Goal: Information Seeking & Learning: Learn about a topic

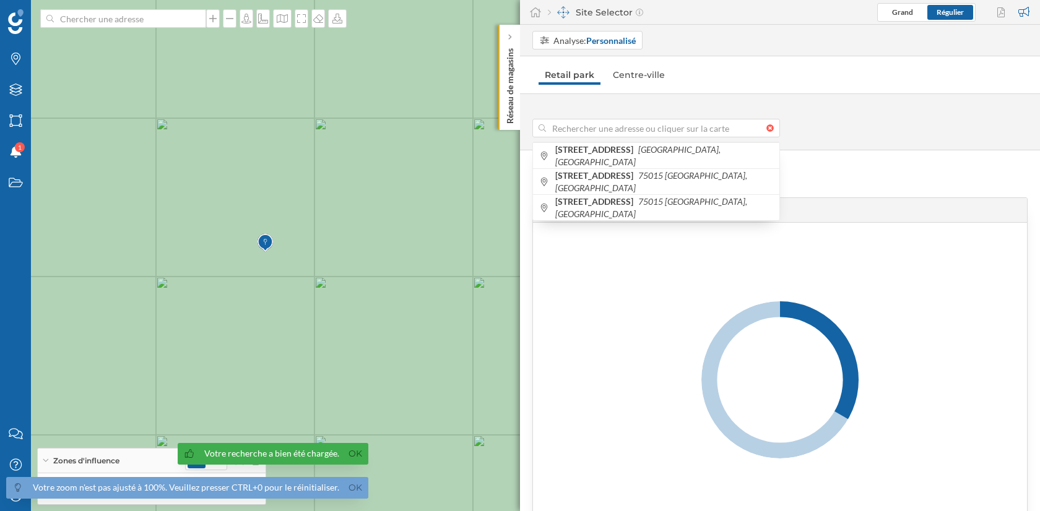
click at [771, 129] on div at bounding box center [773, 127] width 14 height 7
click at [766, 129] on input at bounding box center [656, 128] width 220 height 19
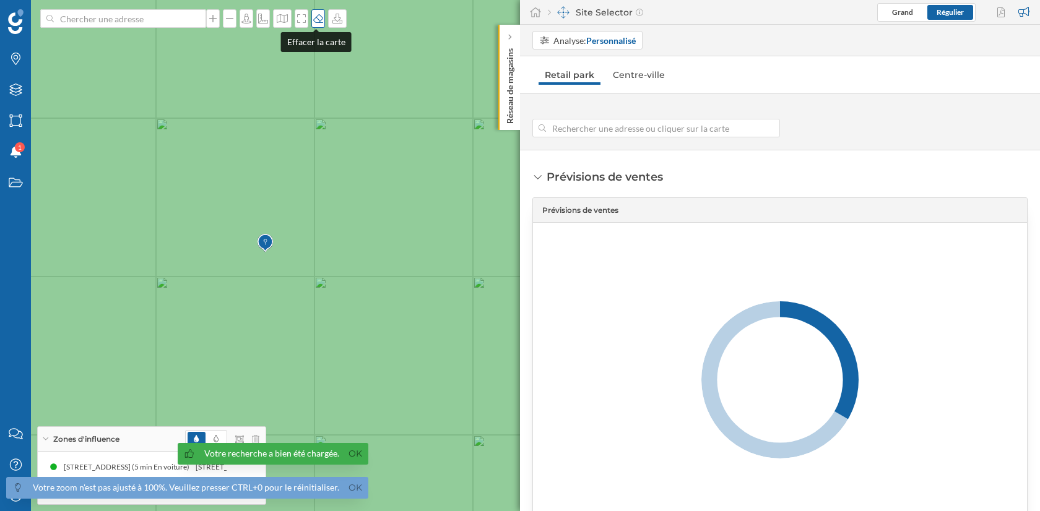
click at [318, 22] on icon at bounding box center [318, 18] width 10 height 9
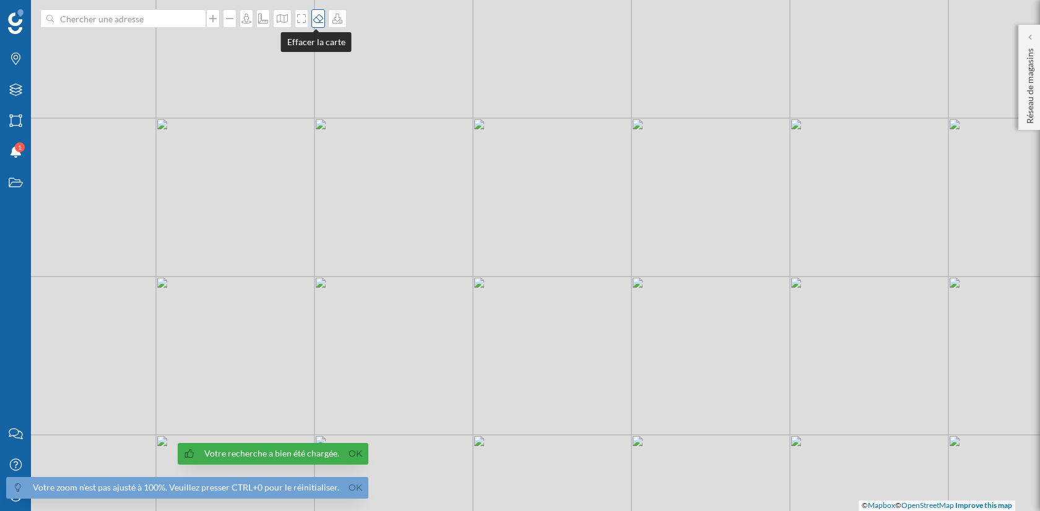
click at [318, 22] on icon at bounding box center [318, 18] width 10 height 9
click at [352, 459] on link "Ok" at bounding box center [355, 454] width 20 height 14
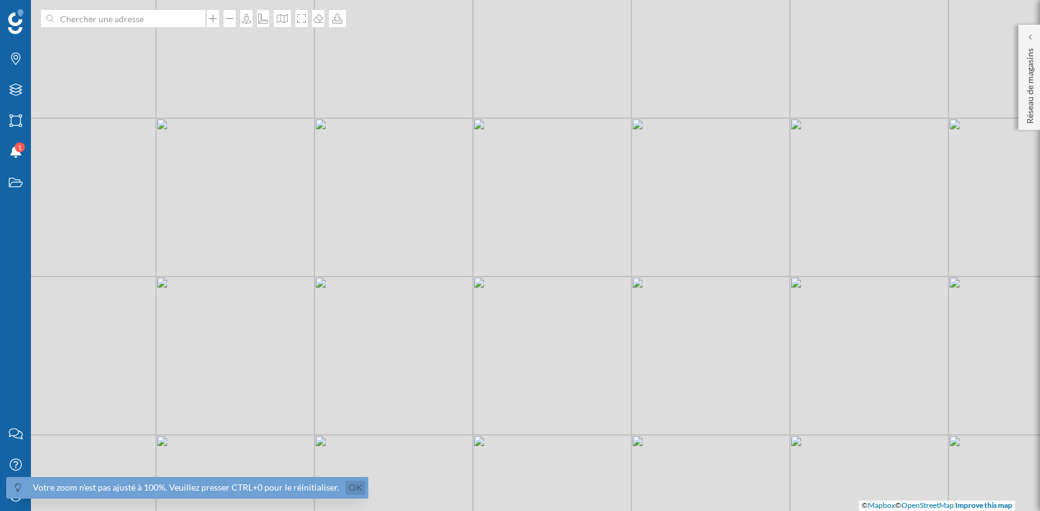
click at [350, 490] on link "Ok" at bounding box center [355, 488] width 20 height 14
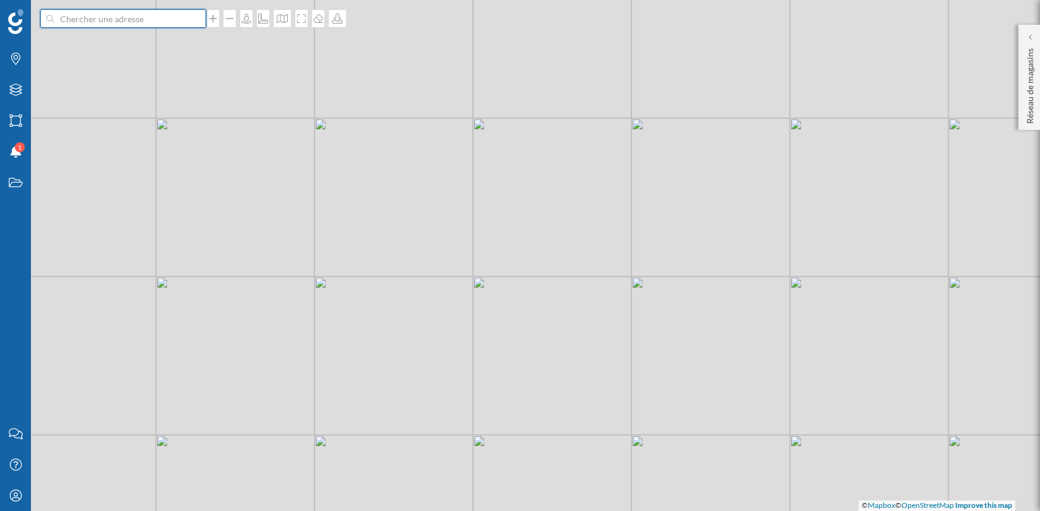
click at [136, 22] on input at bounding box center [123, 18] width 139 height 19
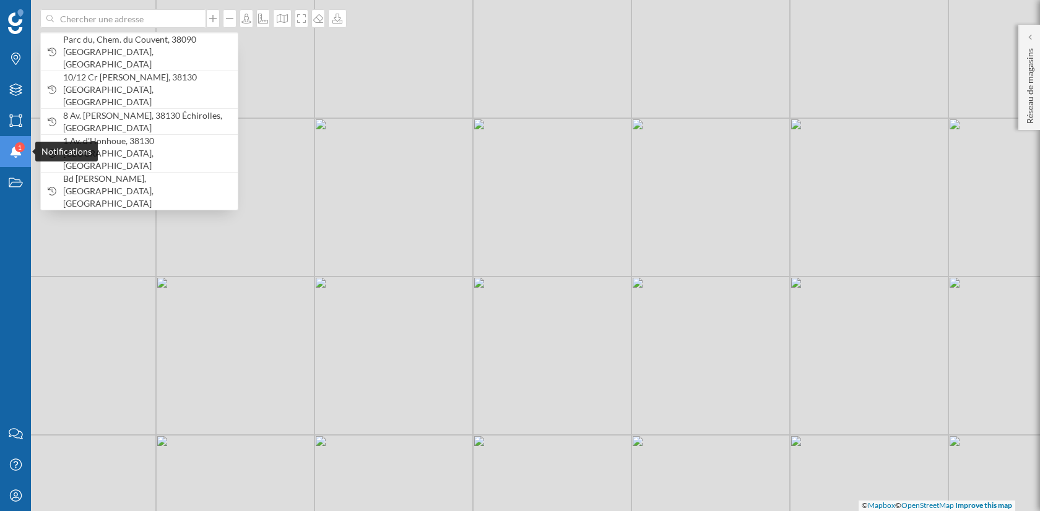
click at [13, 155] on icon at bounding box center [15, 151] width 11 height 12
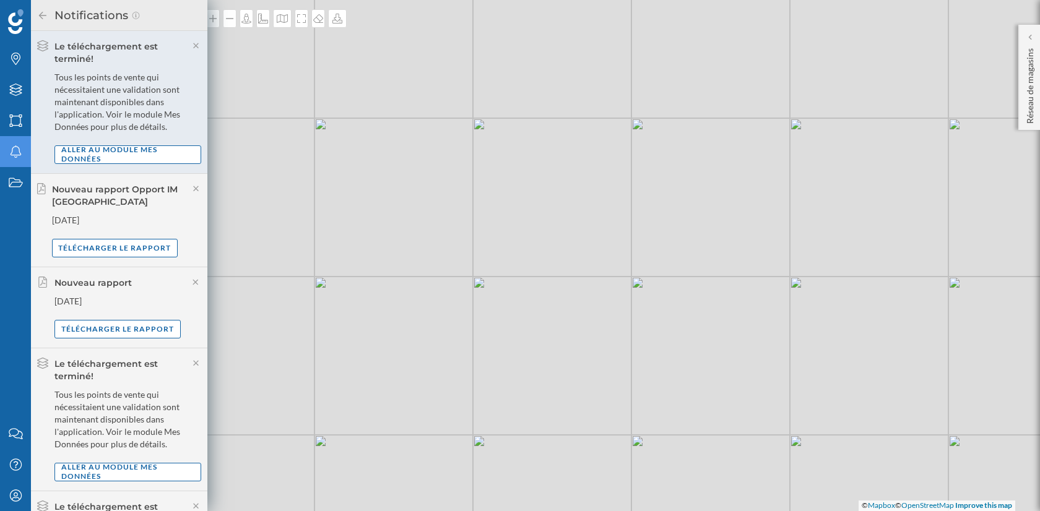
click at [12, 252] on div "Marques Filtres Zones Notifications Travail" at bounding box center [15, 209] width 31 height 418
click at [12, 66] on div "Marques" at bounding box center [15, 58] width 31 height 31
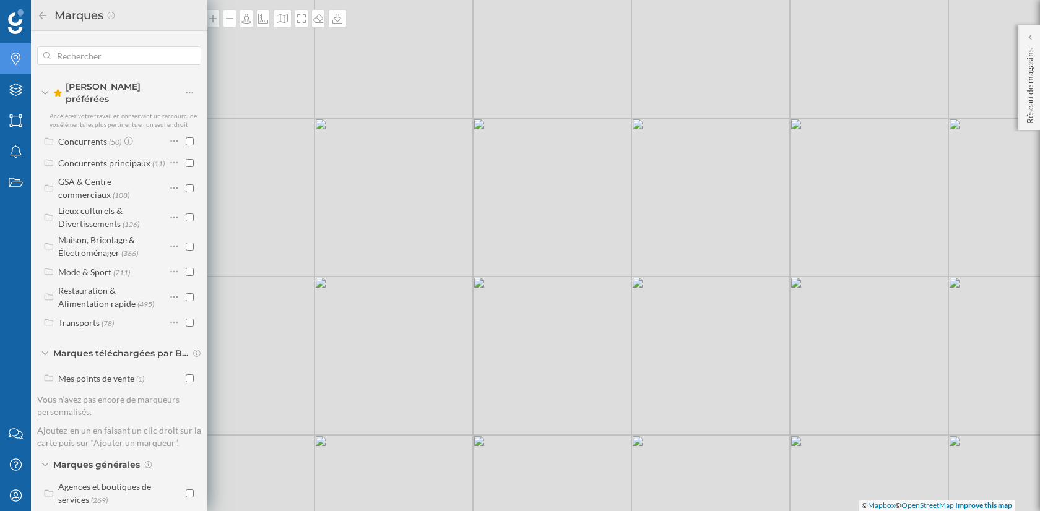
click at [14, 25] on img at bounding box center [15, 21] width 15 height 25
click at [42, 15] on icon at bounding box center [42, 14] width 7 height 7
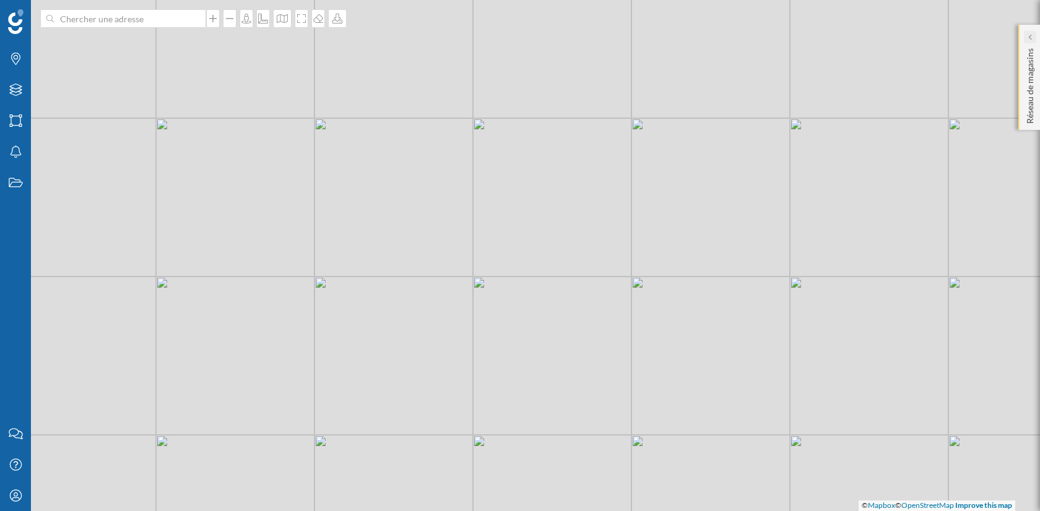
click at [1025, 36] on div at bounding box center [1030, 37] width 12 height 12
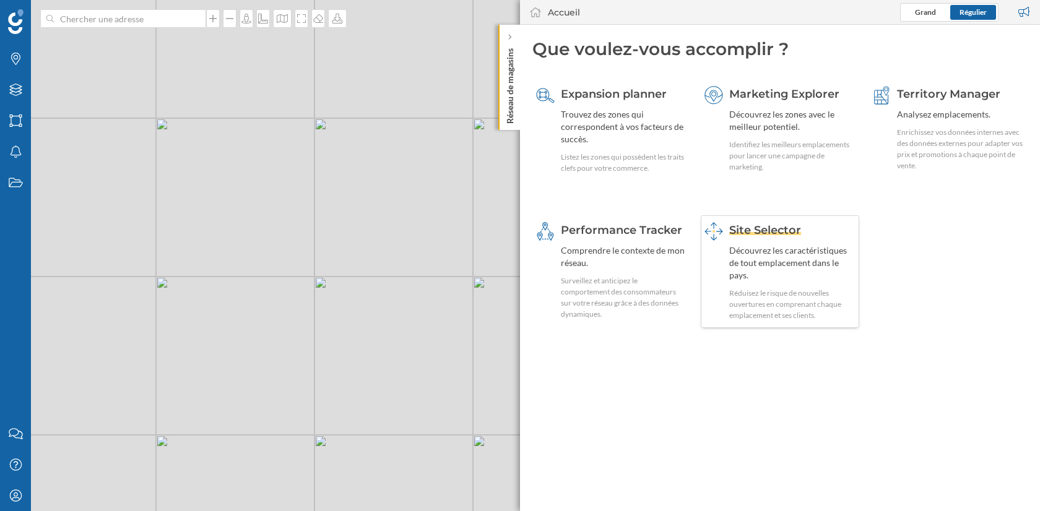
click at [785, 258] on div "Découvrez les caractéristiques de tout emplacement dans le pays." at bounding box center [792, 262] width 127 height 37
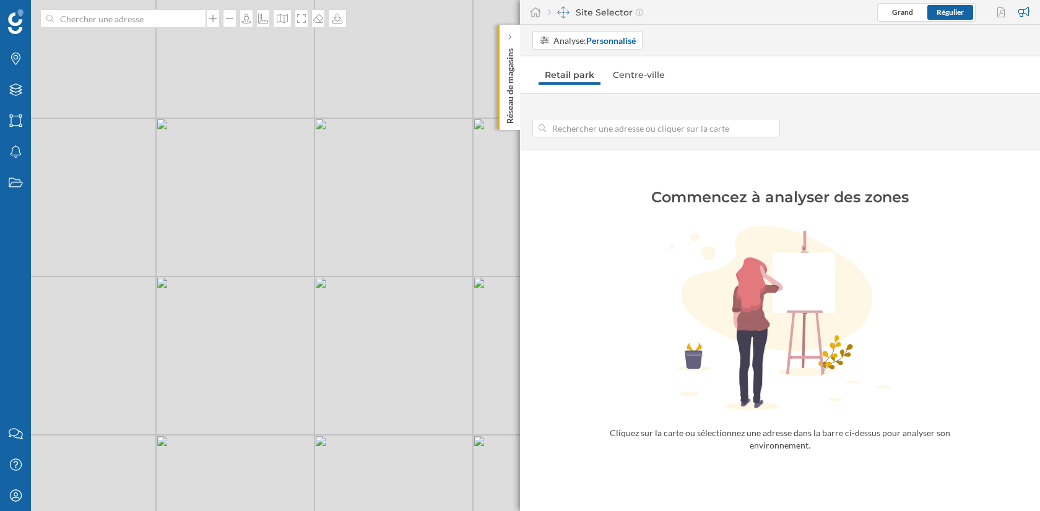
click at [603, 124] on input at bounding box center [656, 128] width 220 height 19
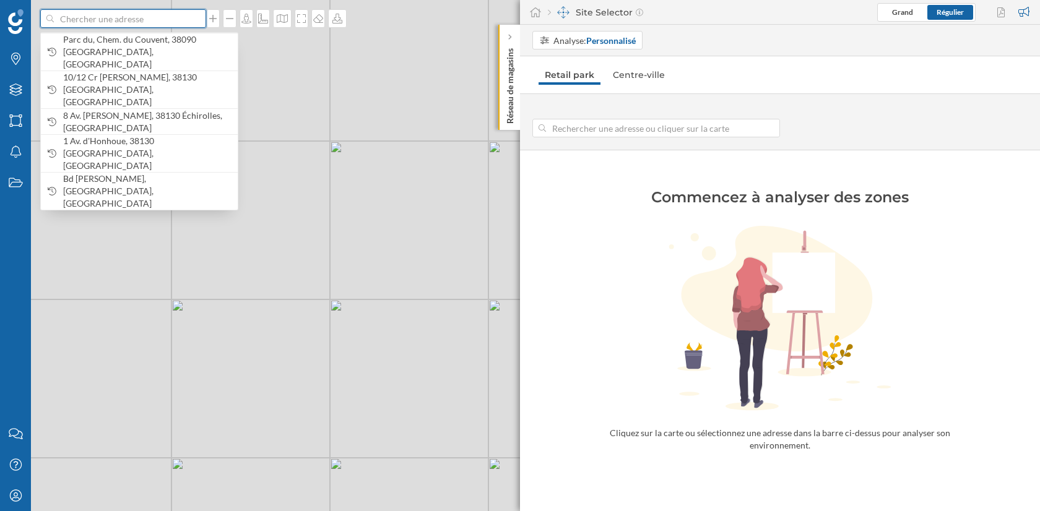
click at [120, 15] on input at bounding box center [123, 18] width 139 height 19
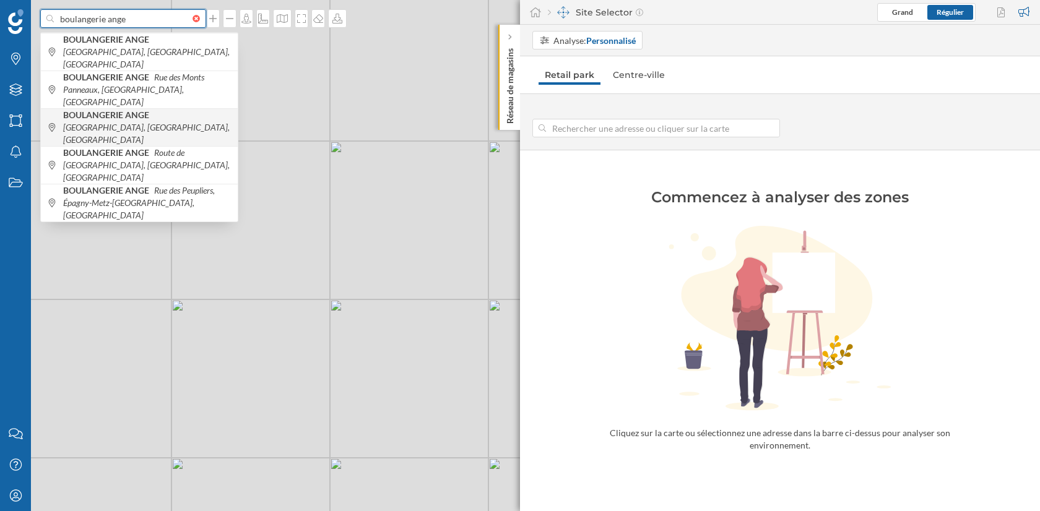
type input "boulangerie ange"
click at [144, 110] on b "BOULANGERIE ANGE" at bounding box center [107, 115] width 89 height 11
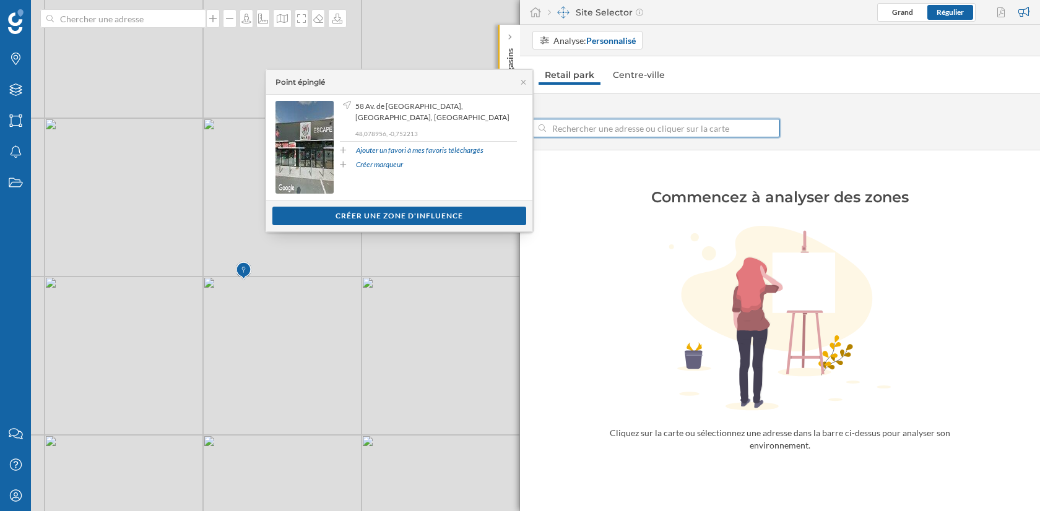
click at [632, 126] on input at bounding box center [656, 128] width 220 height 19
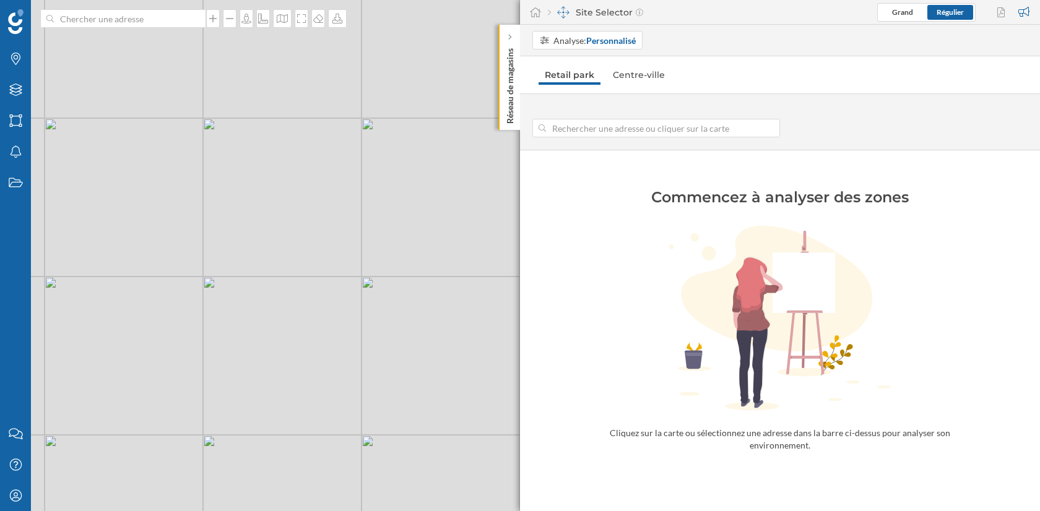
click at [190, 282] on div "© Mapbox © OpenStreetMap Improve this map" at bounding box center [520, 255] width 1040 height 511
type input "[STREET_ADDRESS]"
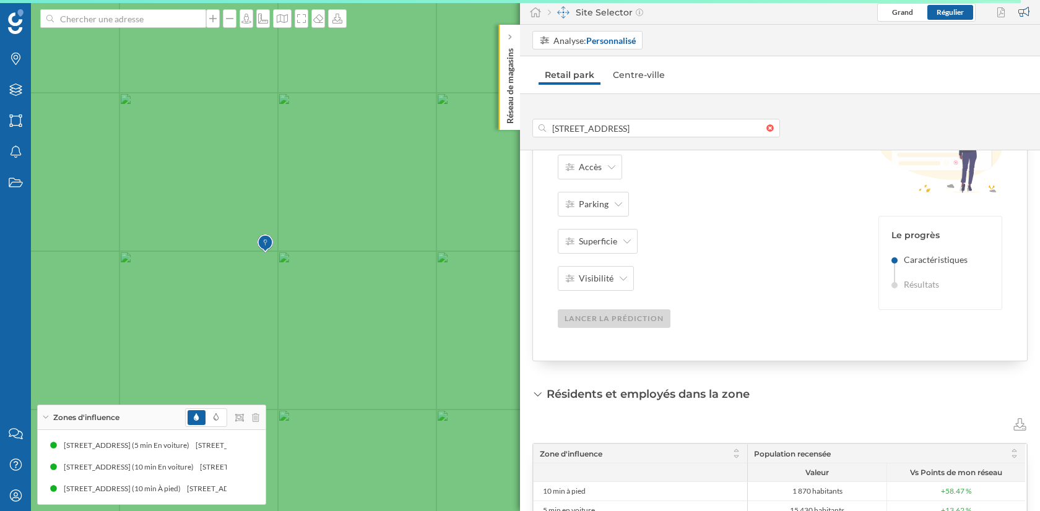
scroll to position [178, 0]
click at [605, 165] on div "Accès" at bounding box center [590, 165] width 64 height 25
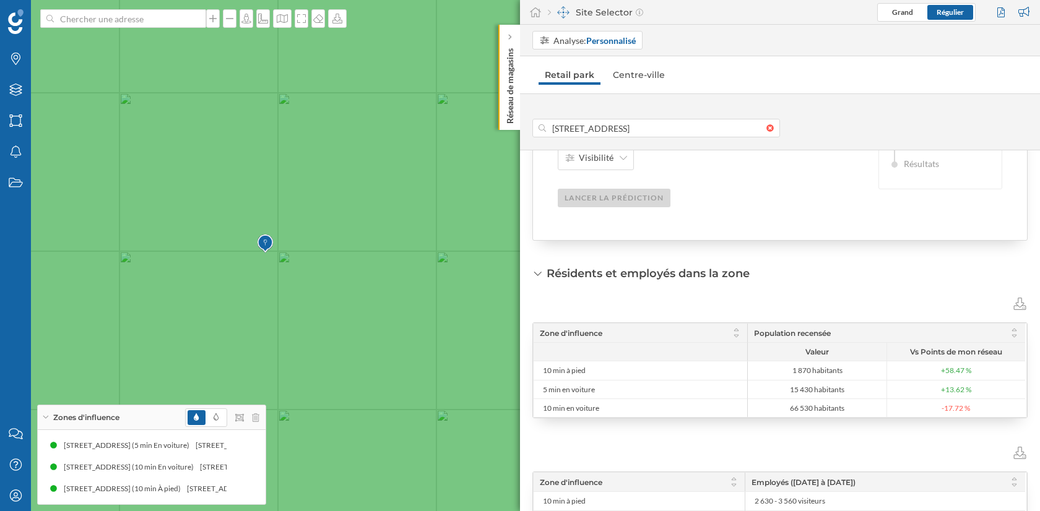
scroll to position [316, 0]
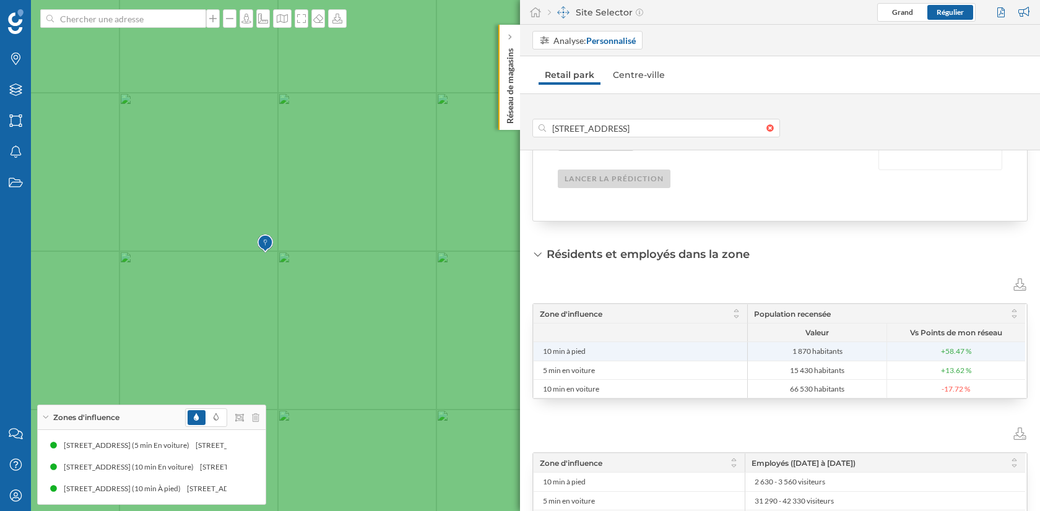
drag, startPoint x: 974, startPoint y: 349, endPoint x: 962, endPoint y: 348, distance: 11.2
click at [962, 348] on div "+58.47 %" at bounding box center [955, 351] width 39 height 11
click at [962, 348] on span "+58.47 %" at bounding box center [956, 351] width 30 height 11
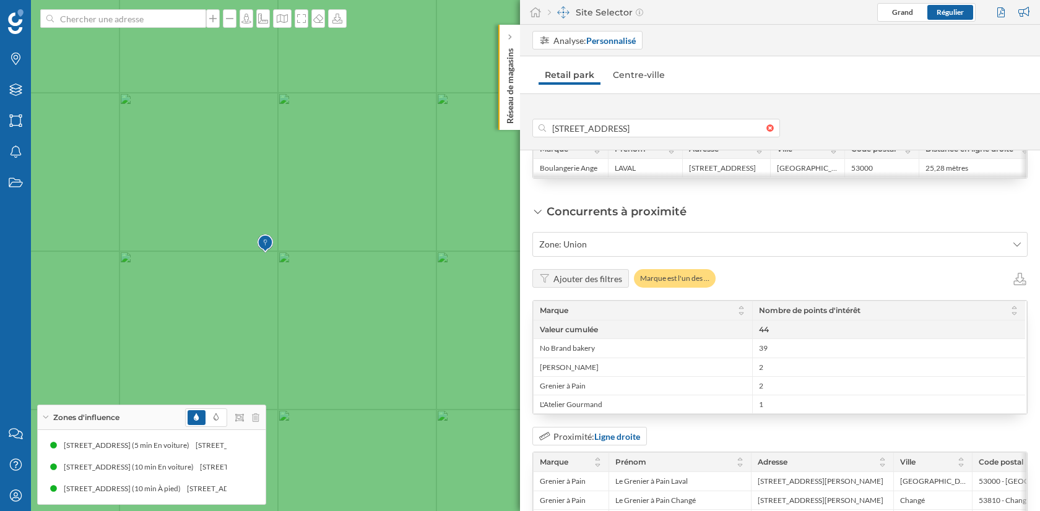
scroll to position [981, 0]
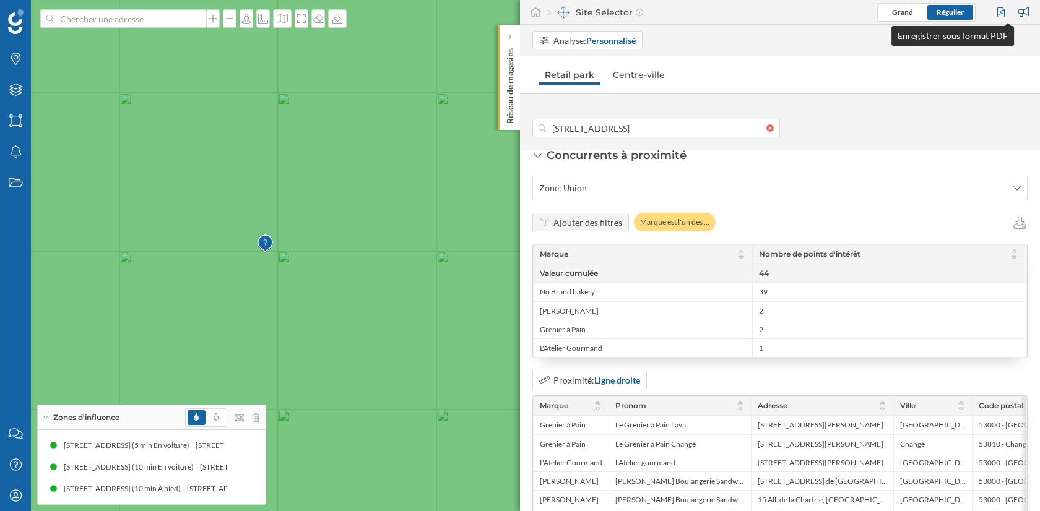
click at [996, 8] on div at bounding box center [1002, 12] width 17 height 19
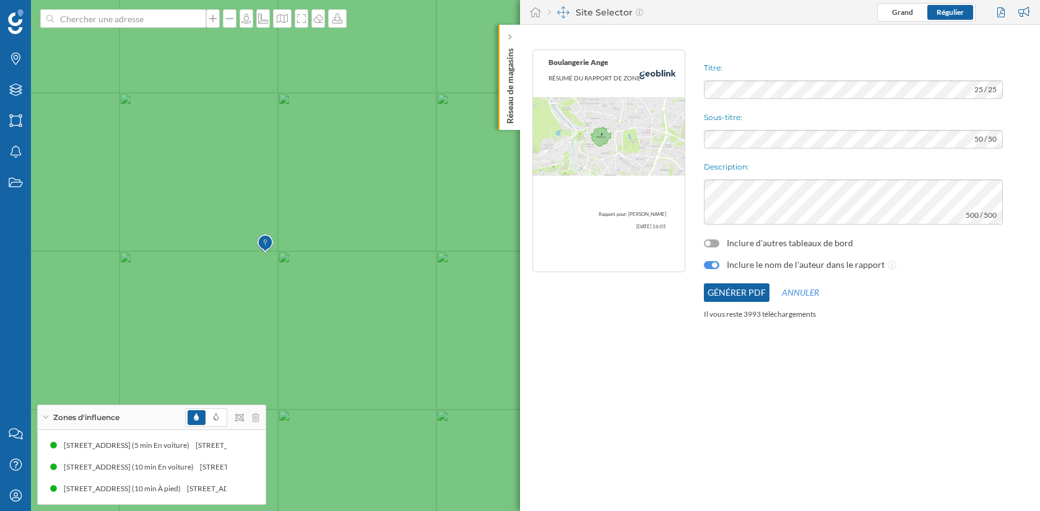
click at [715, 243] on div at bounding box center [711, 244] width 15 height 8
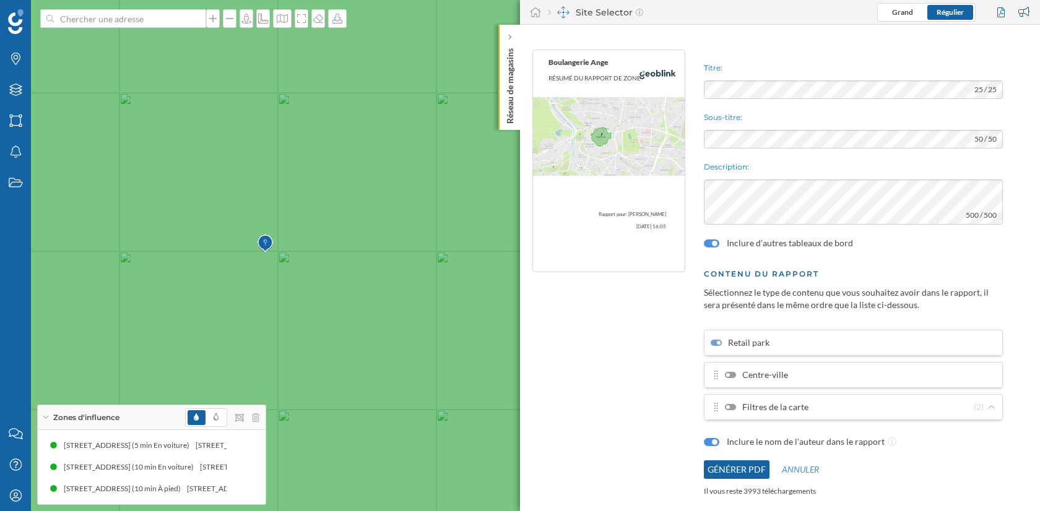
click at [730, 404] on div at bounding box center [730, 407] width 11 height 6
click at [0, 0] on input "Filtres de la carte" at bounding box center [0, 0] width 0 height 0
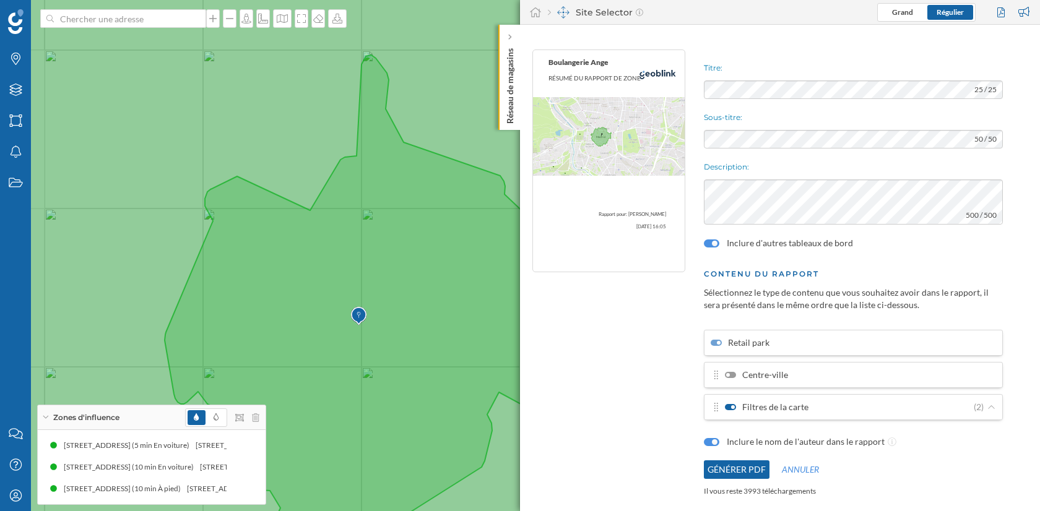
click at [740, 469] on button "Générer PDF" at bounding box center [737, 469] width 66 height 19
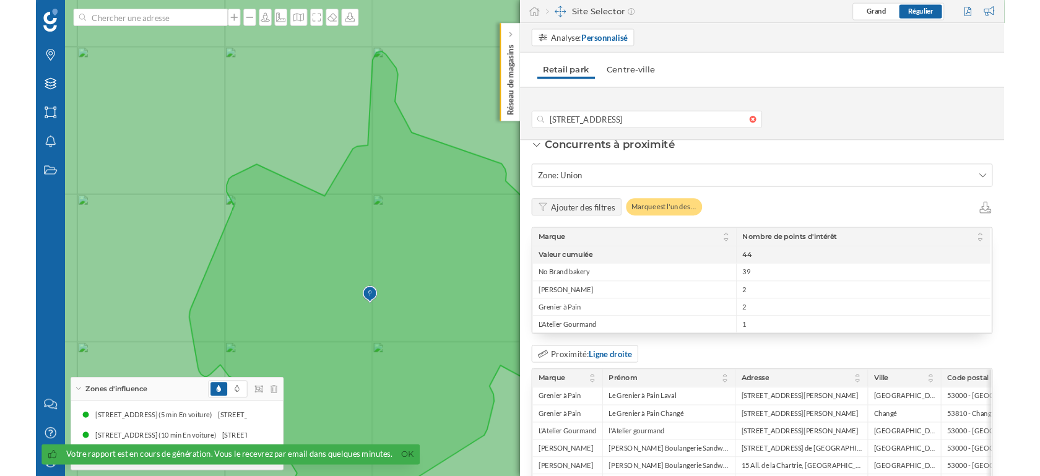
scroll to position [1123, 0]
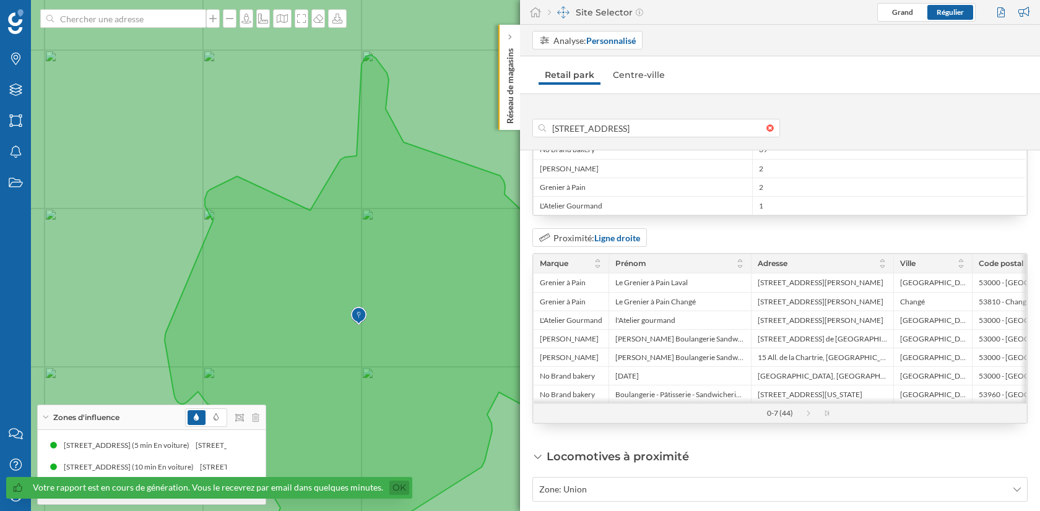
click at [392, 488] on link "Ok" at bounding box center [399, 488] width 20 height 14
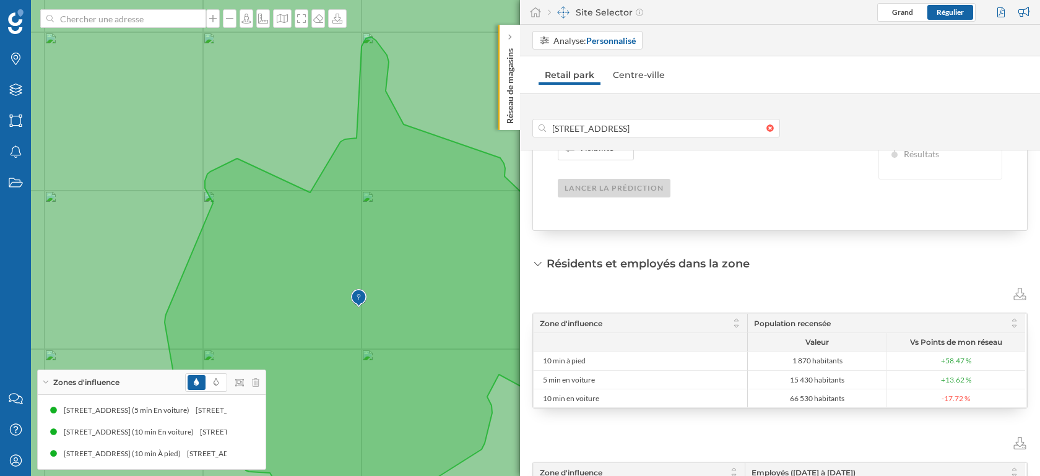
scroll to position [308, 0]
click at [574, 38] on div "Analyse: Personnalisé" at bounding box center [594, 40] width 82 height 13
click at [680, 222] on div "Définir les caractéristiques Indiquez les caractéristiques de votre futur point…" at bounding box center [780, 72] width 494 height 314
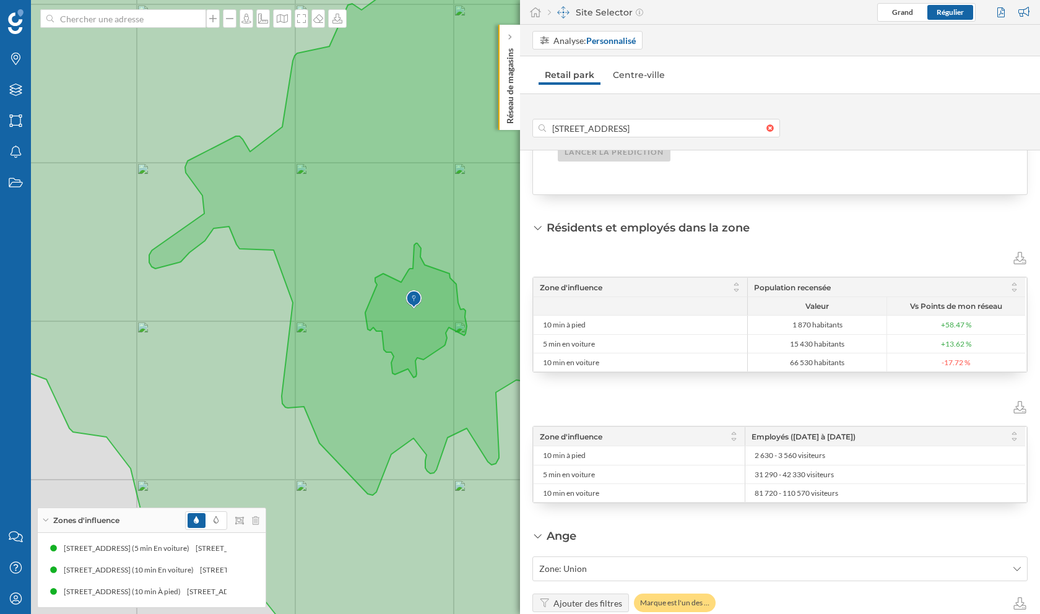
scroll to position [0, 0]
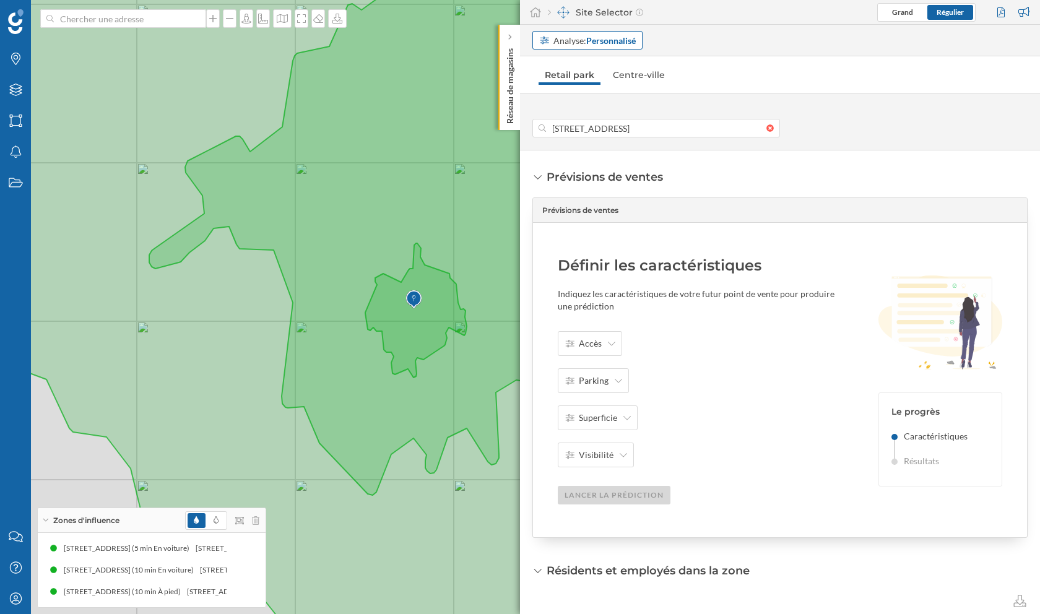
click at [570, 45] on div "Analyse: Personnalisé" at bounding box center [594, 40] width 82 height 13
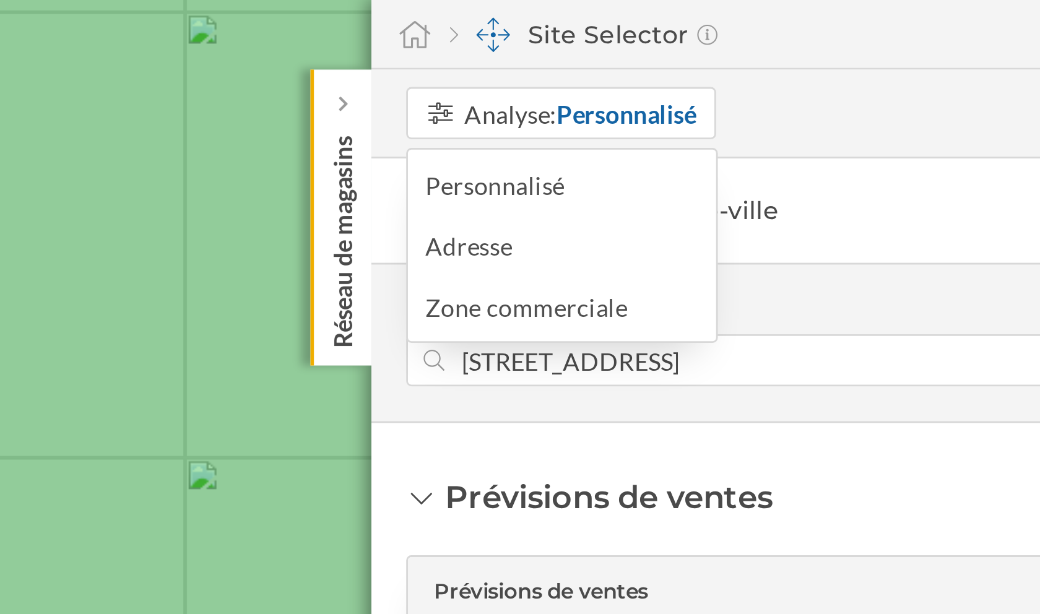
click at [701, 75] on nav "Retail park Centre-ville" at bounding box center [779, 75] width 495 height 25
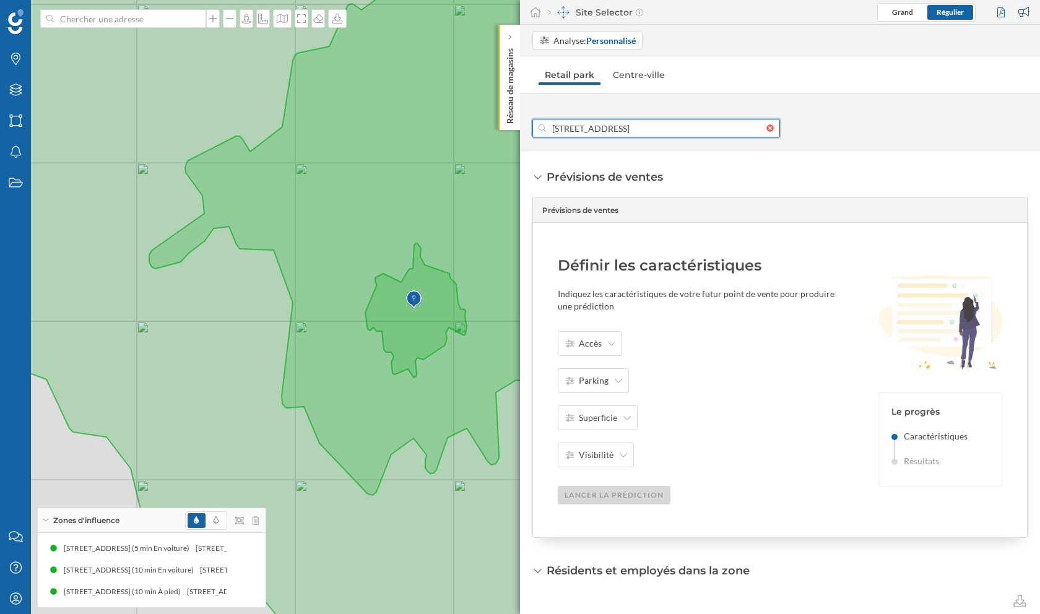
click at [671, 131] on input "[STREET_ADDRESS]" at bounding box center [656, 128] width 220 height 19
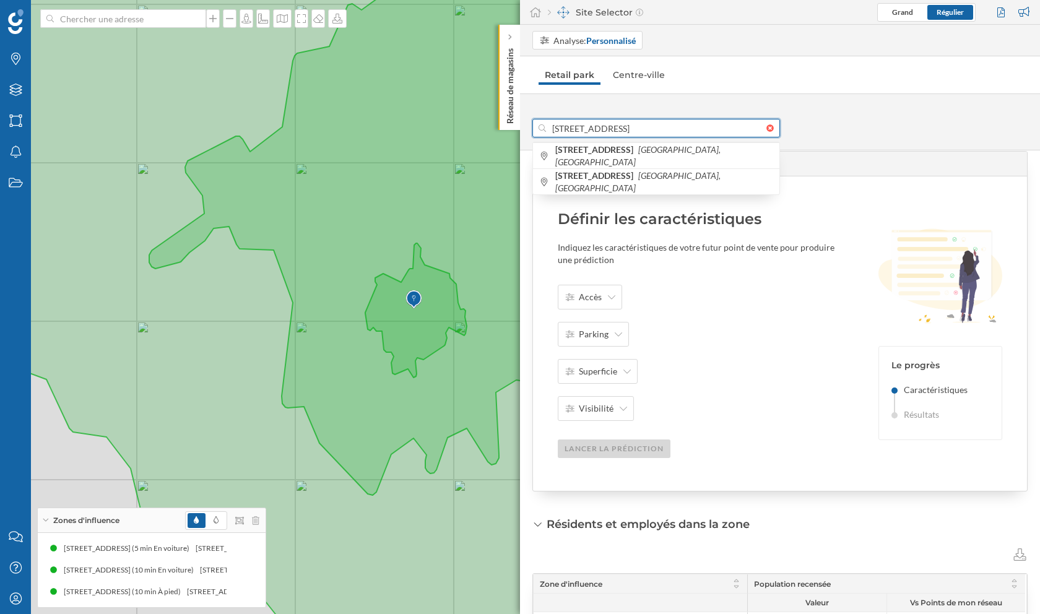
scroll to position [32, 0]
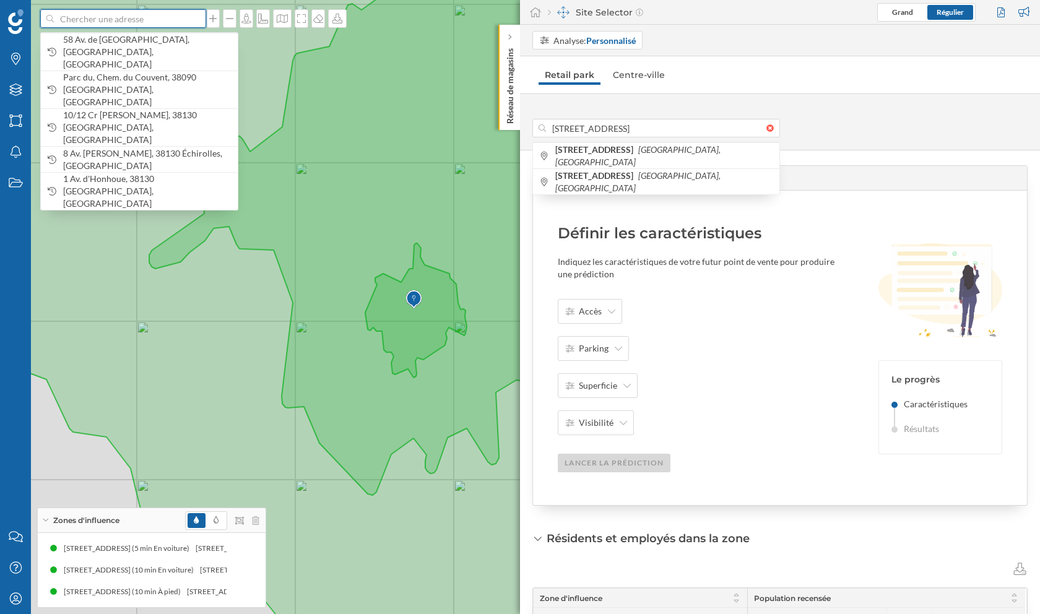
click at [126, 21] on input at bounding box center [123, 18] width 139 height 19
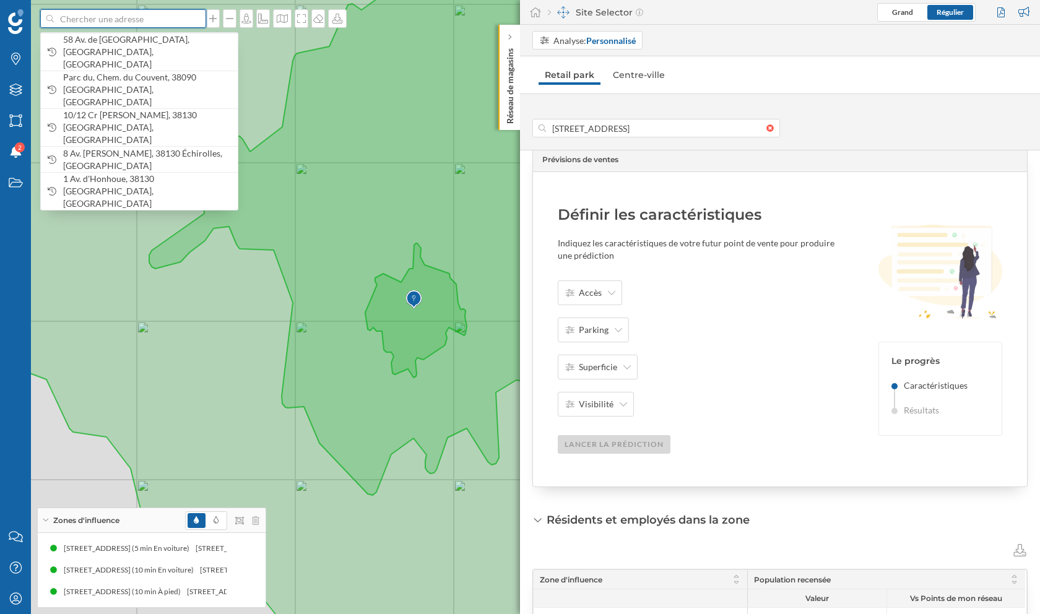
scroll to position [43, 0]
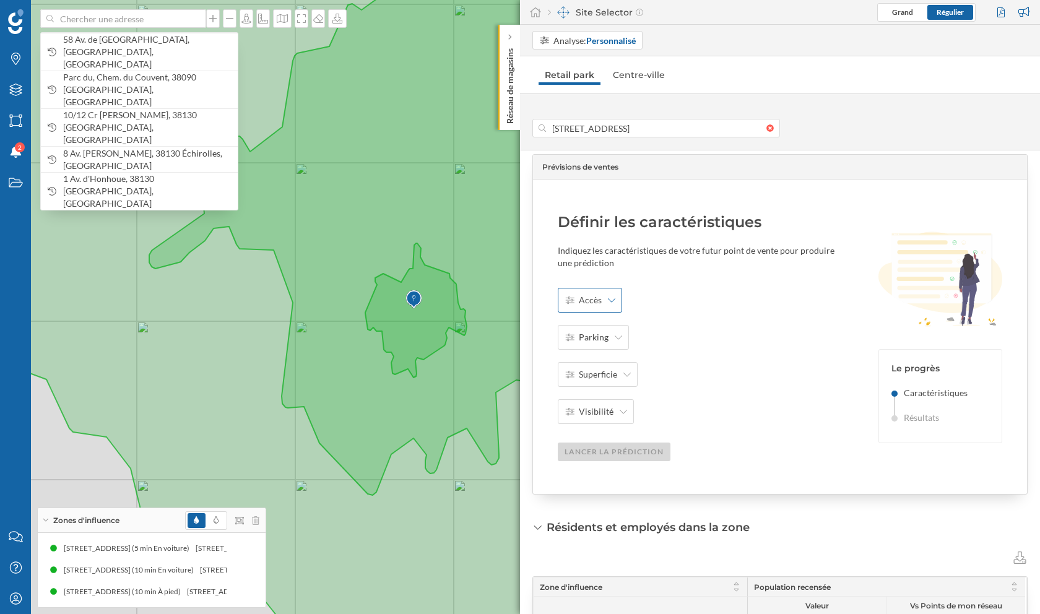
click at [605, 297] on div "Accès" at bounding box center [590, 300] width 64 height 25
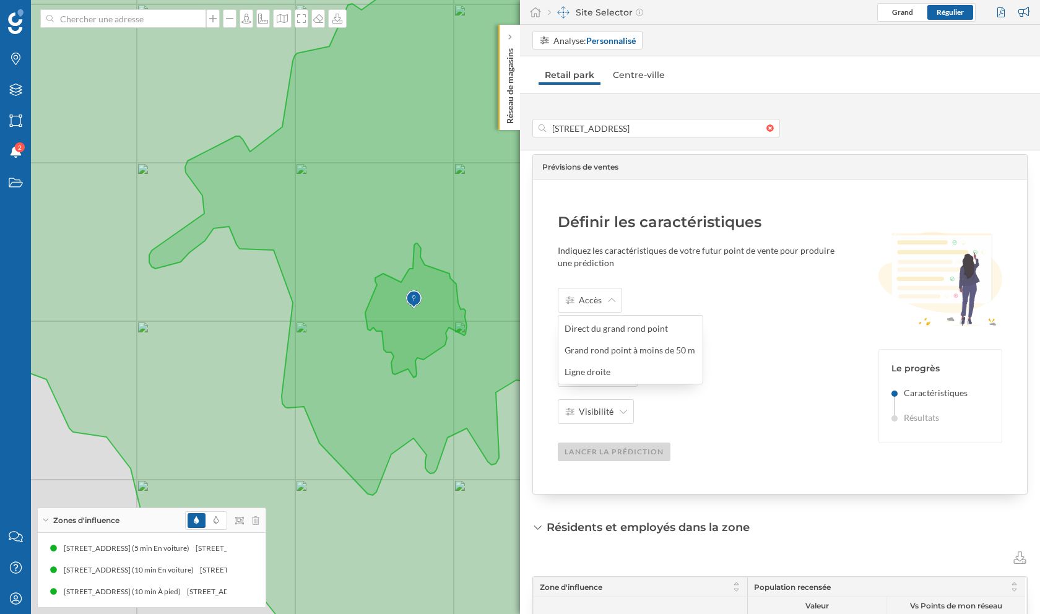
click at [646, 288] on div "Accès Parking Superficie Visibilité Lancer la prédiction" at bounding box center [703, 374] width 290 height 173
click at [597, 303] on span "Accès" at bounding box center [590, 300] width 23 height 12
click at [662, 280] on div "Définir les caractéristiques Indiquez les caractéristiques de votre futur point…" at bounding box center [703, 336] width 290 height 249
click at [616, 336] on icon at bounding box center [618, 337] width 7 height 9
click at [599, 300] on span "Accès" at bounding box center [590, 300] width 23 height 12
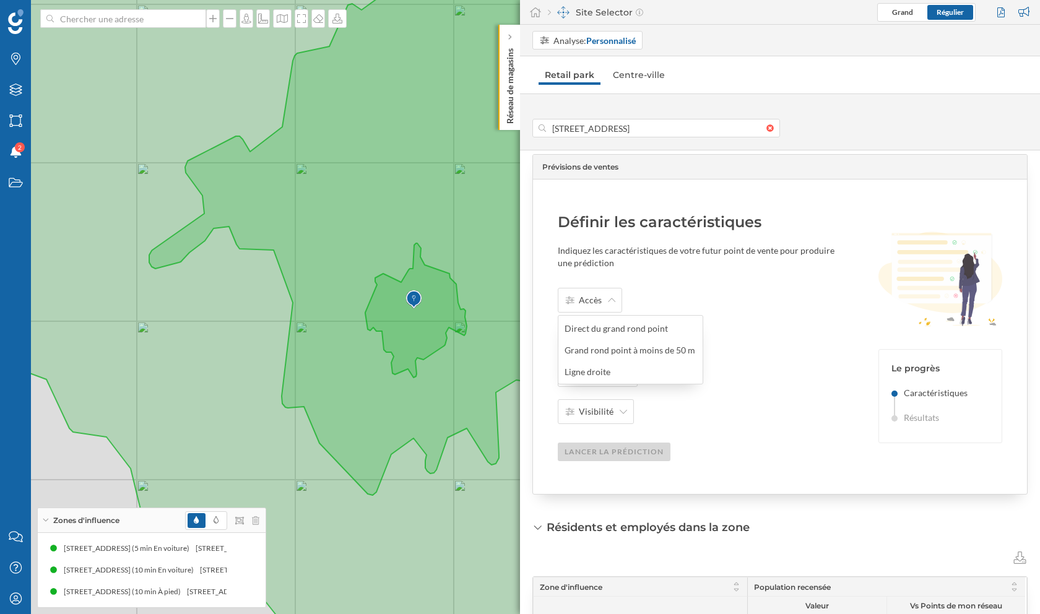
click at [681, 283] on div "Définir les caractéristiques Indiquez les caractéristiques de votre futur point…" at bounding box center [703, 336] width 290 height 249
click at [613, 343] on div "Parking" at bounding box center [593, 337] width 71 height 25
click at [722, 431] on div "Accès Parking Superficie Visibilité Lancer la prédiction" at bounding box center [703, 374] width 290 height 173
click at [615, 407] on div "Visibilité" at bounding box center [596, 411] width 76 height 25
click at [689, 404] on div "Accès Parking Superficie Visibilité Lancer la prédiction" at bounding box center [703, 374] width 290 height 173
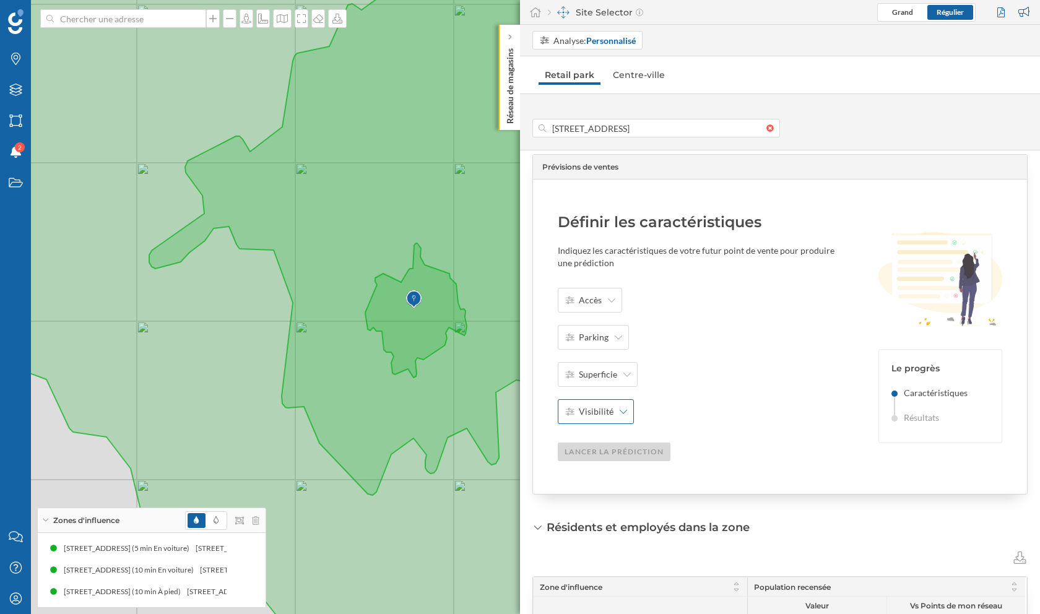
click at [620, 413] on icon at bounding box center [623, 411] width 7 height 9
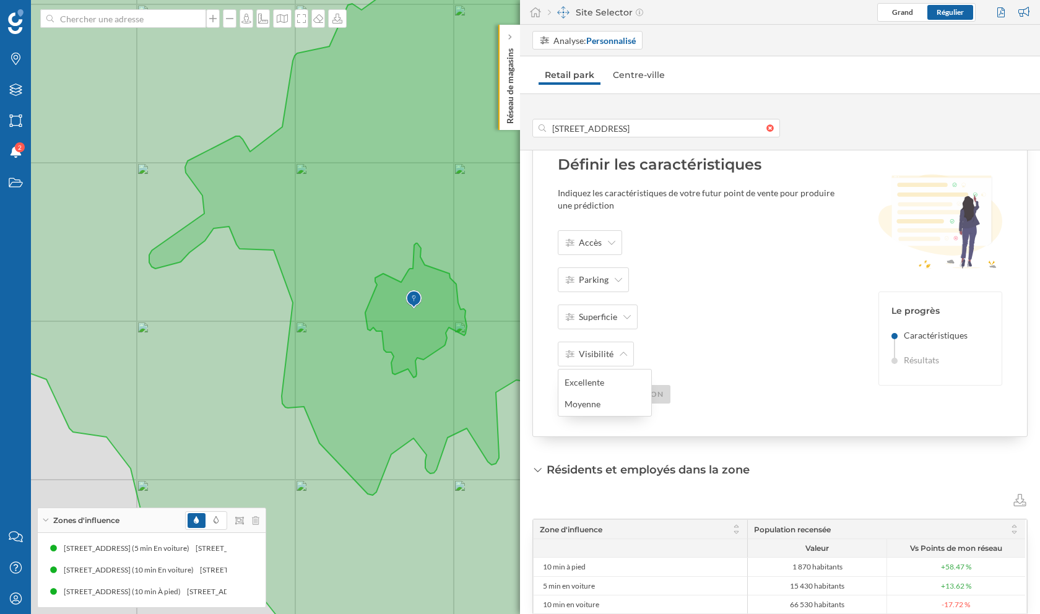
scroll to position [102, 0]
click at [587, 240] on span "Accès" at bounding box center [590, 241] width 23 height 12
click at [624, 292] on div "Grand rond point à moins de 50 m" at bounding box center [629, 290] width 131 height 13
click at [601, 282] on span "Parking" at bounding box center [594, 278] width 30 height 12
click at [595, 304] on div "Oui" at bounding box center [603, 306] width 79 height 13
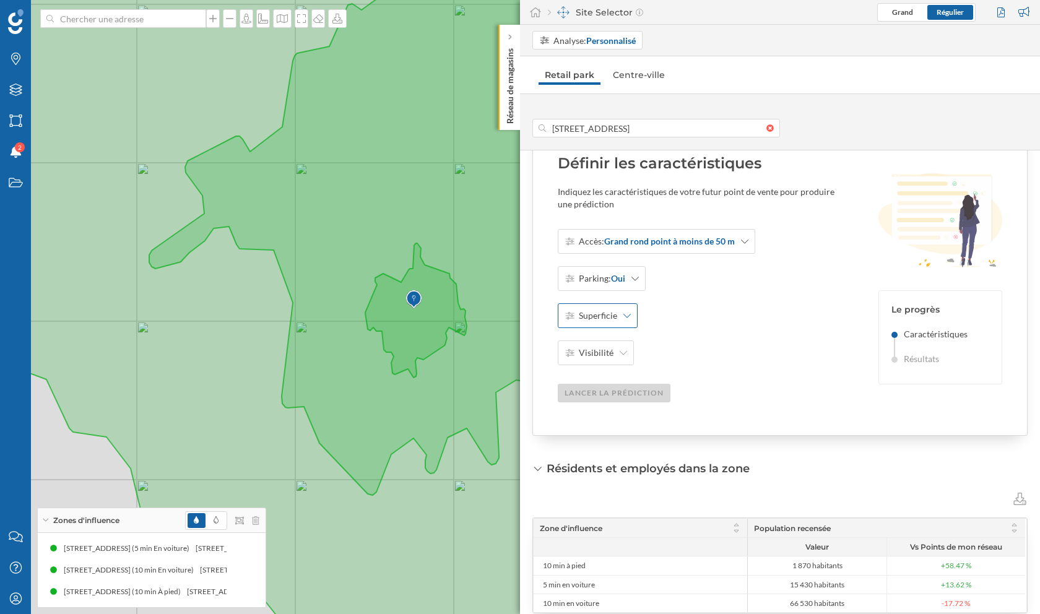
click at [598, 311] on span "Superficie" at bounding box center [598, 315] width 38 height 12
click at [600, 362] on div "251-350 [m2]" at bounding box center [603, 364] width 79 height 13
click at [602, 354] on span "Visibilité" at bounding box center [596, 353] width 35 height 12
click at [601, 385] on div "Excellente" at bounding box center [603, 380] width 79 height 13
click at [602, 387] on div "Lancer la prédiction" at bounding box center [614, 392] width 113 height 19
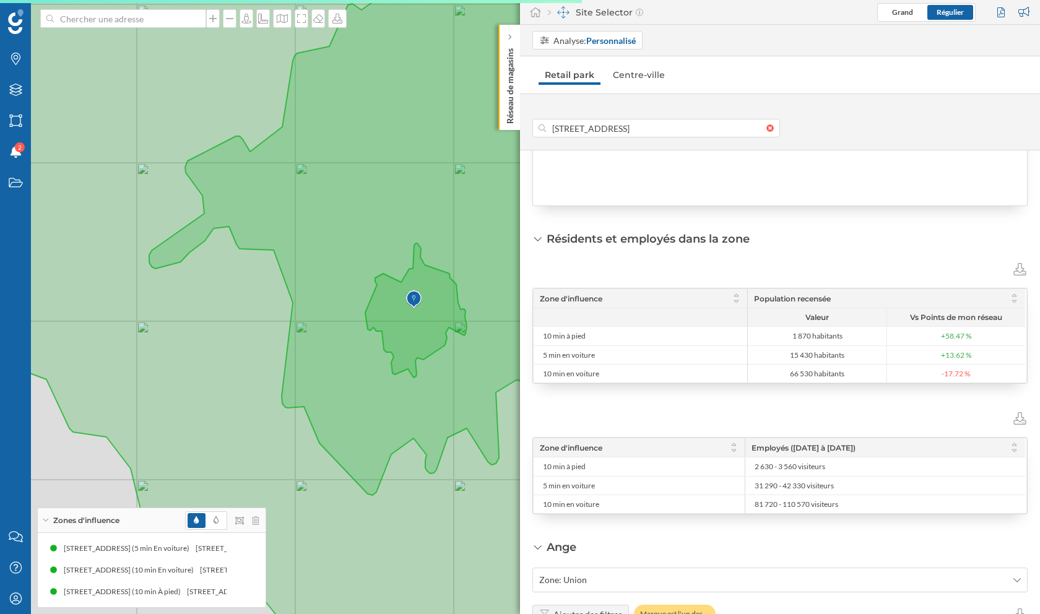
scroll to position [351, 0]
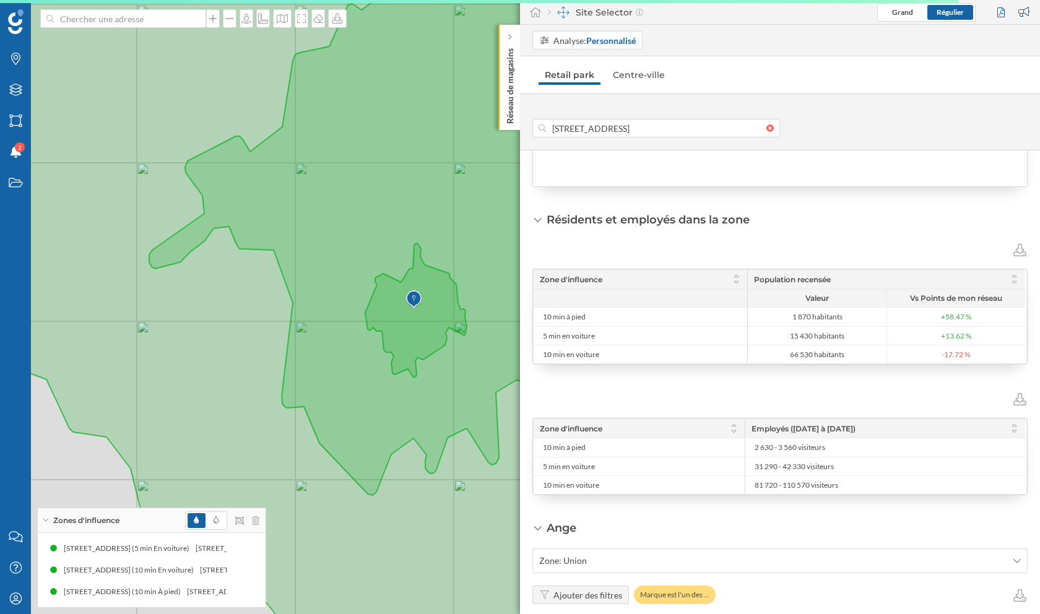
drag, startPoint x: 839, startPoint y: 275, endPoint x: 754, endPoint y: 275, distance: 84.2
click at [754, 275] on div "Population recensée" at bounding box center [886, 279] width 278 height 19
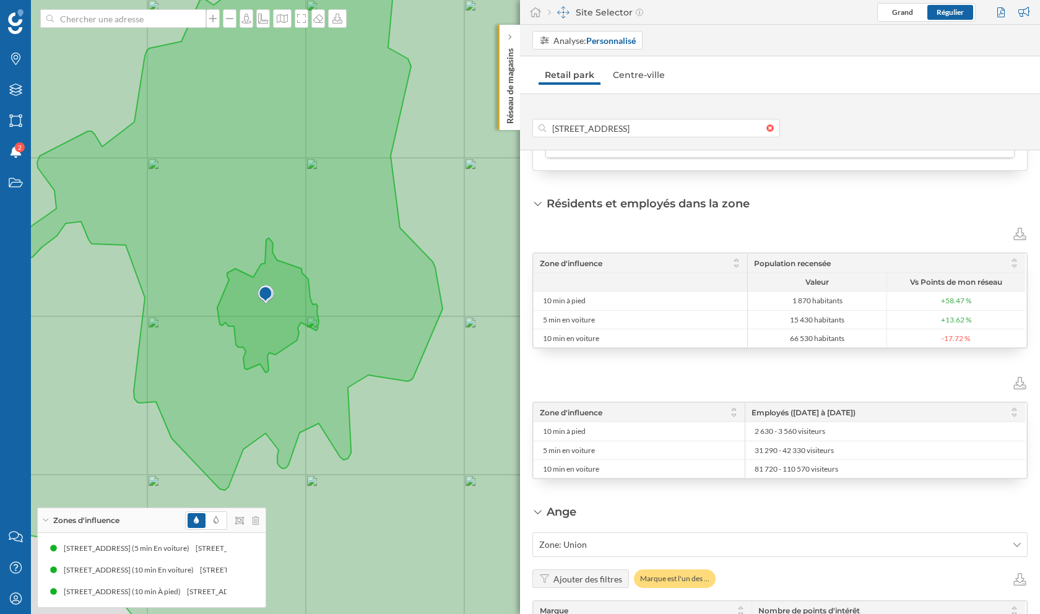
scroll to position [1133, 0]
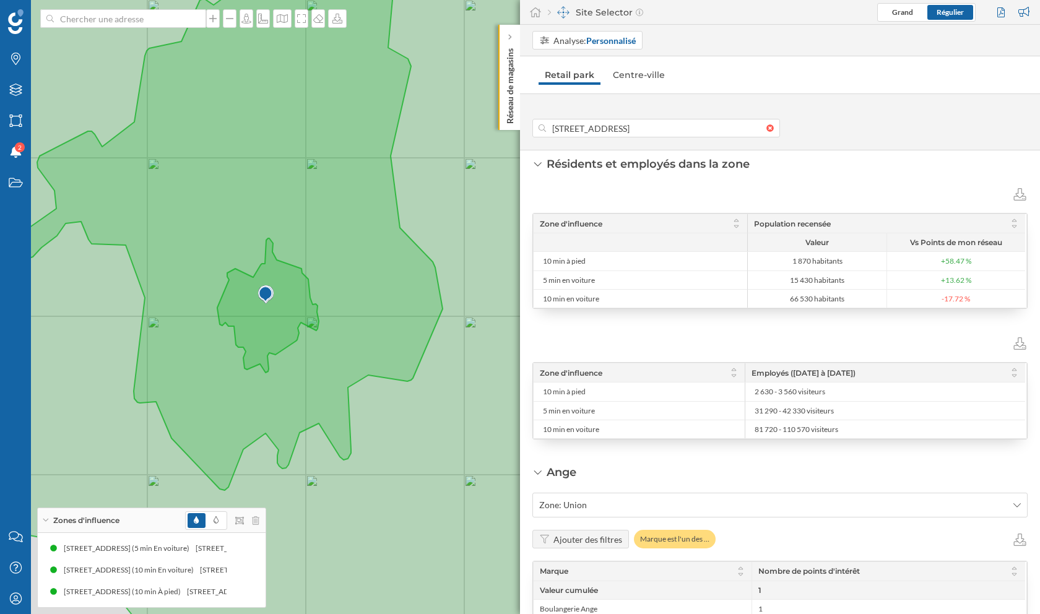
click at [801, 222] on span "Population recensée" at bounding box center [792, 223] width 77 height 9
drag, startPoint x: 905, startPoint y: 240, endPoint x: 1016, endPoint y: 240, distance: 110.8
click at [1016, 240] on span "Vs Points de mon réseau" at bounding box center [955, 242] width 132 height 22
click at [548, 257] on span "10 min à pied" at bounding box center [564, 261] width 43 height 10
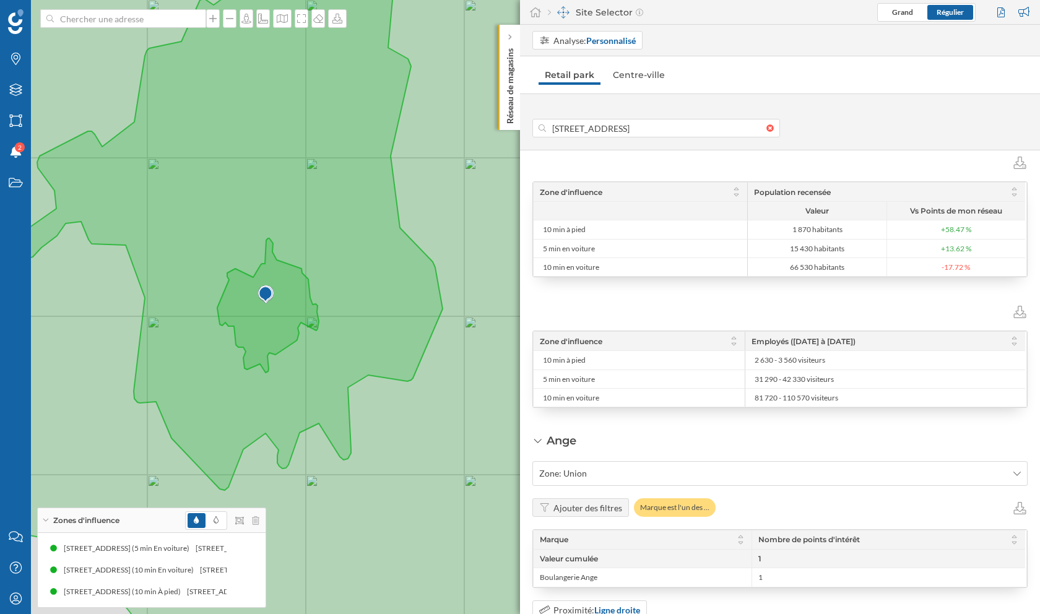
scroll to position [1182, 0]
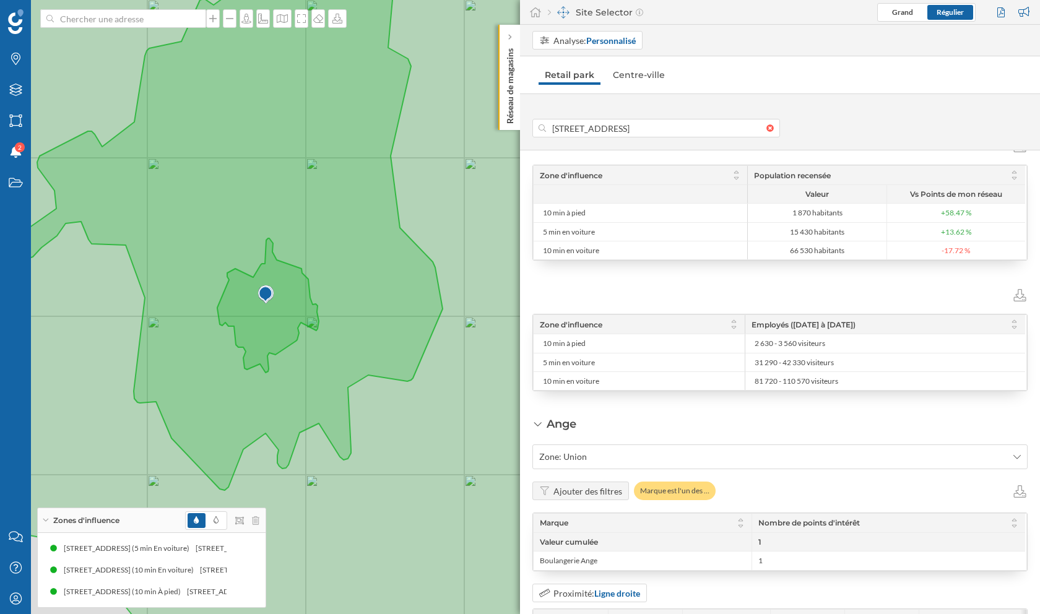
drag, startPoint x: 1009, startPoint y: 192, endPoint x: 907, endPoint y: 192, distance: 102.1
click at [907, 192] on span "Vs Points de mon réseau" at bounding box center [955, 194] width 132 height 22
click at [621, 133] on input "[STREET_ADDRESS]" at bounding box center [656, 128] width 220 height 19
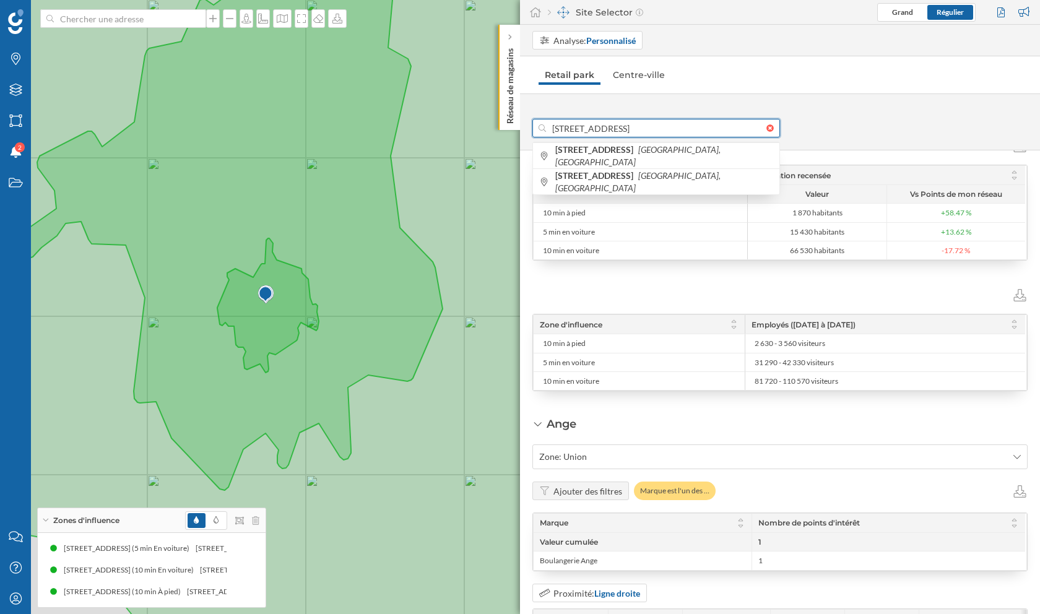
click at [621, 133] on input "[STREET_ADDRESS]" at bounding box center [656, 128] width 220 height 19
click at [626, 129] on input "[STREET_ADDRESS]" at bounding box center [656, 128] width 220 height 19
drag, startPoint x: 554, startPoint y: 129, endPoint x: 725, endPoint y: 135, distance: 171.6
click at [725, 135] on input "[STREET_ADDRESS]" at bounding box center [656, 128] width 220 height 19
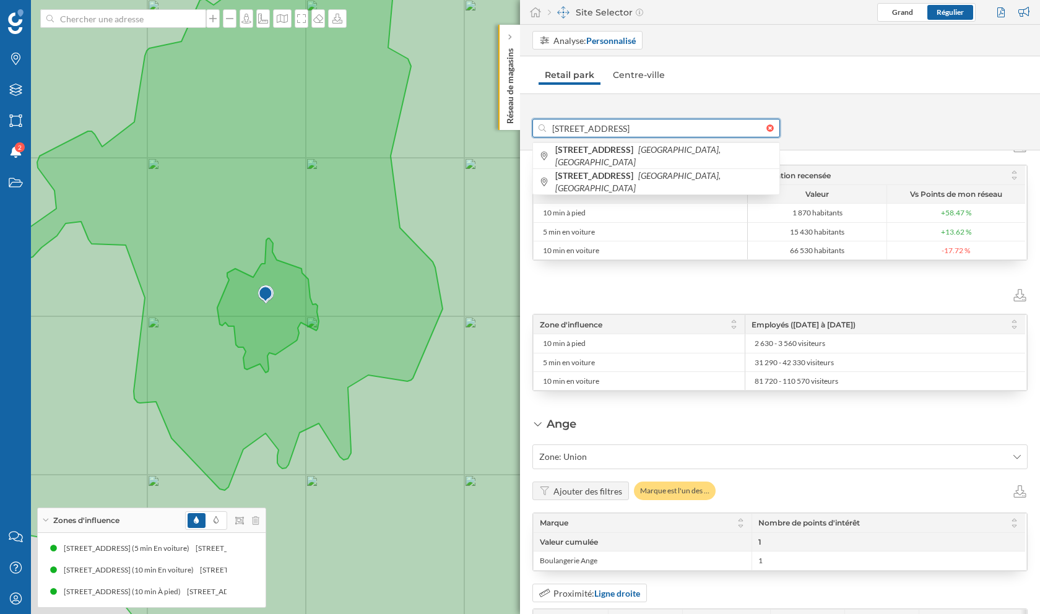
click at [685, 124] on input "[STREET_ADDRESS]" at bounding box center [656, 128] width 220 height 19
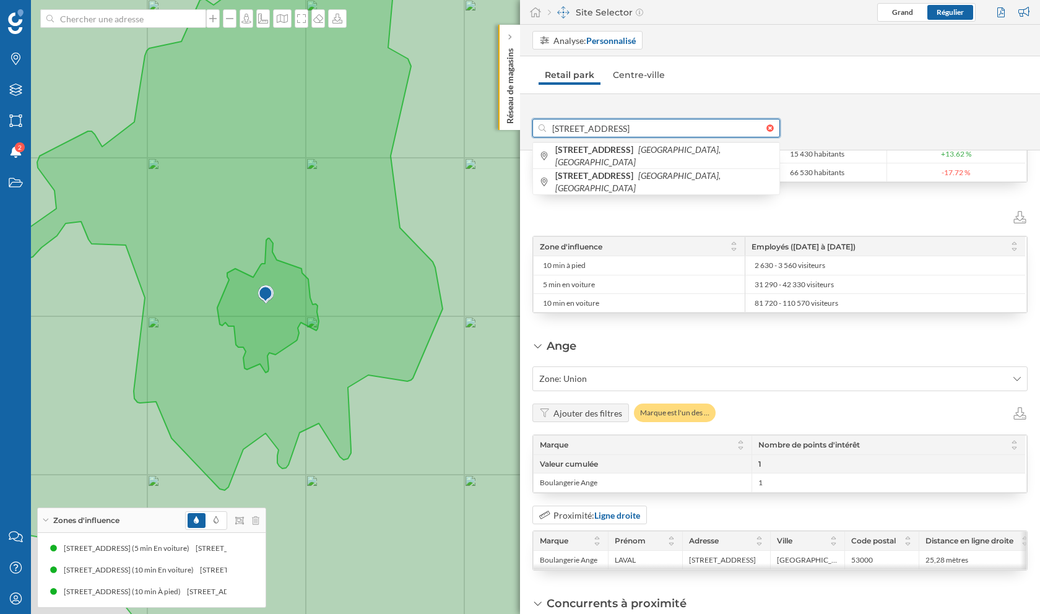
scroll to position [1262, 0]
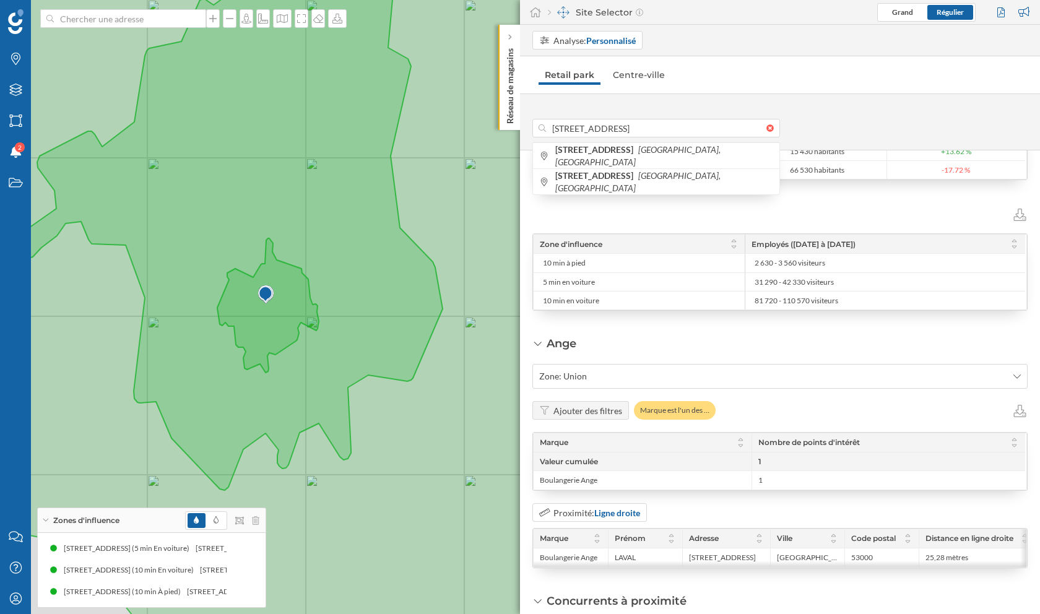
click at [725, 335] on div "Ange Zone: Union Ajouter des filtres Marque est l'un des … Marque Nombre de poi…" at bounding box center [779, 451] width 495 height 233
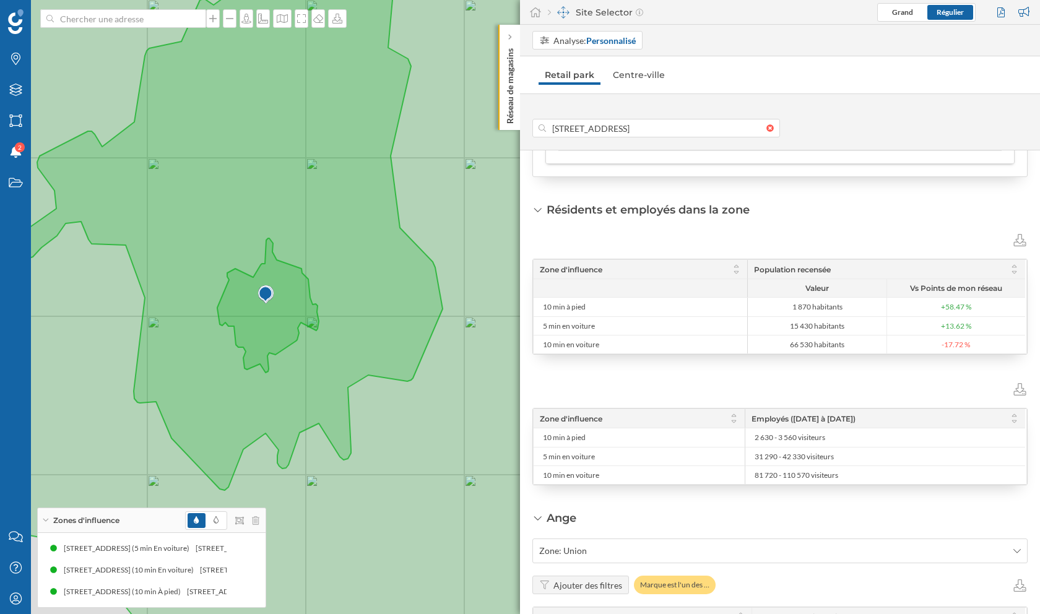
scroll to position [1089, 0]
click at [3, 91] on div "Filtres" at bounding box center [15, 89] width 31 height 31
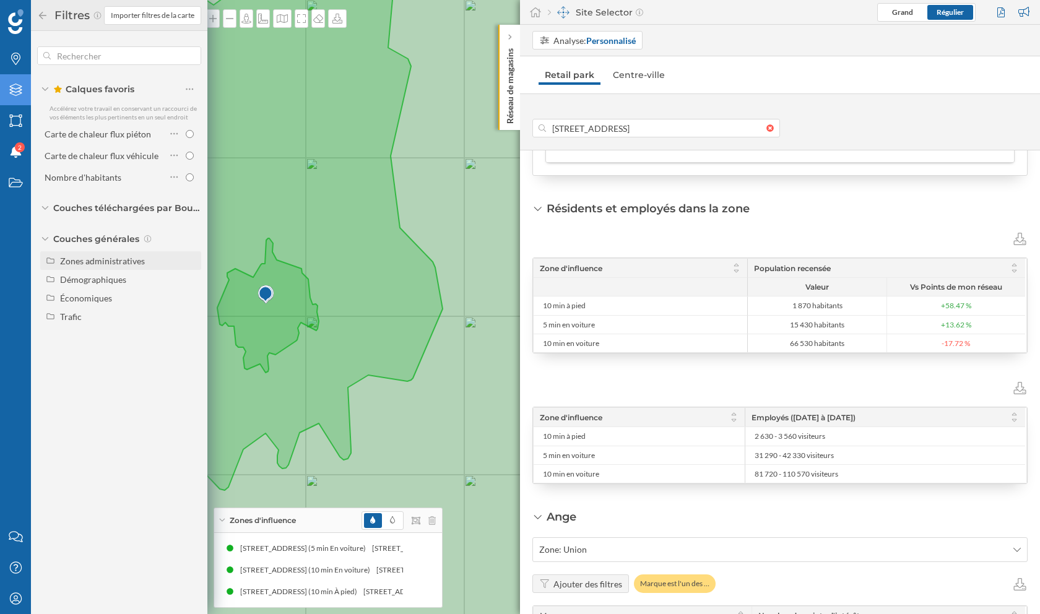
click at [128, 260] on div "Zones administratives" at bounding box center [102, 261] width 85 height 11
click at [192, 341] on input "Iris" at bounding box center [193, 343] width 8 height 8
radio input "true"
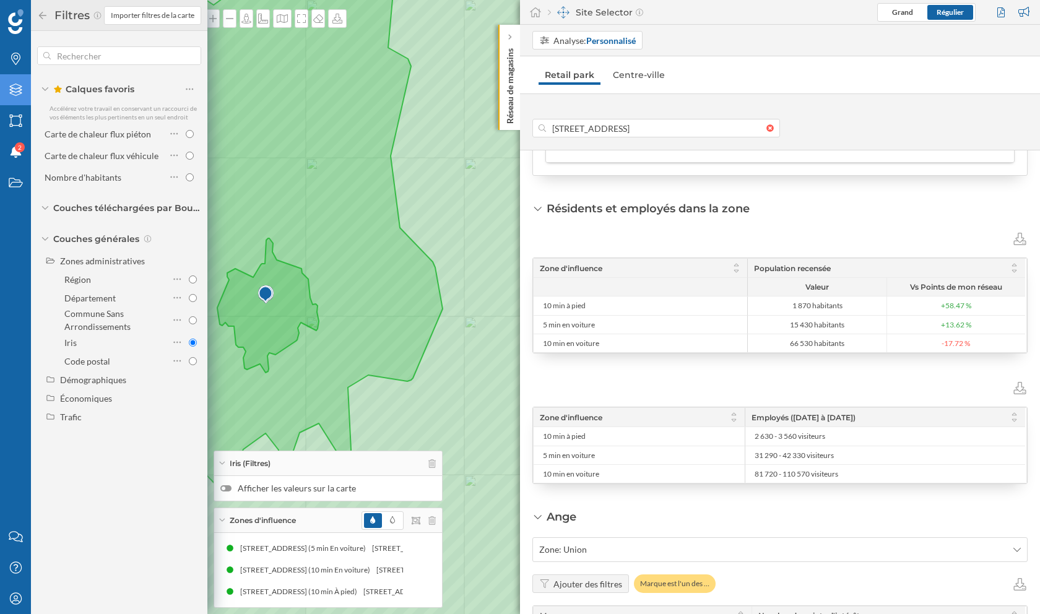
click at [38, 14] on icon at bounding box center [42, 15] width 11 height 9
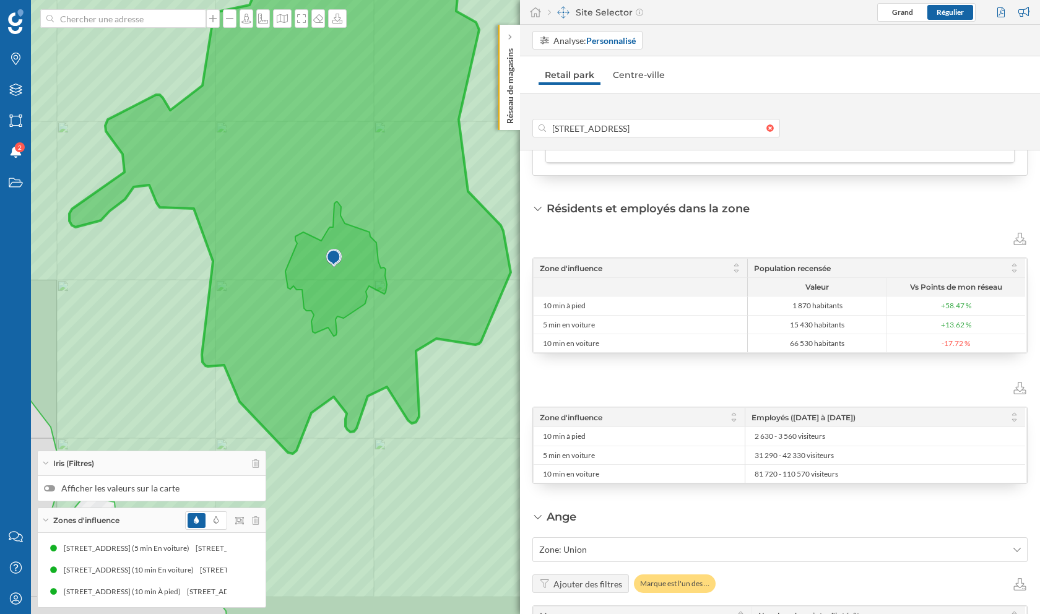
drag, startPoint x: 314, startPoint y: 337, endPoint x: 382, endPoint y: 301, distance: 77.3
click at [382, 301] on icon at bounding box center [588, 270] width 1250 height 739
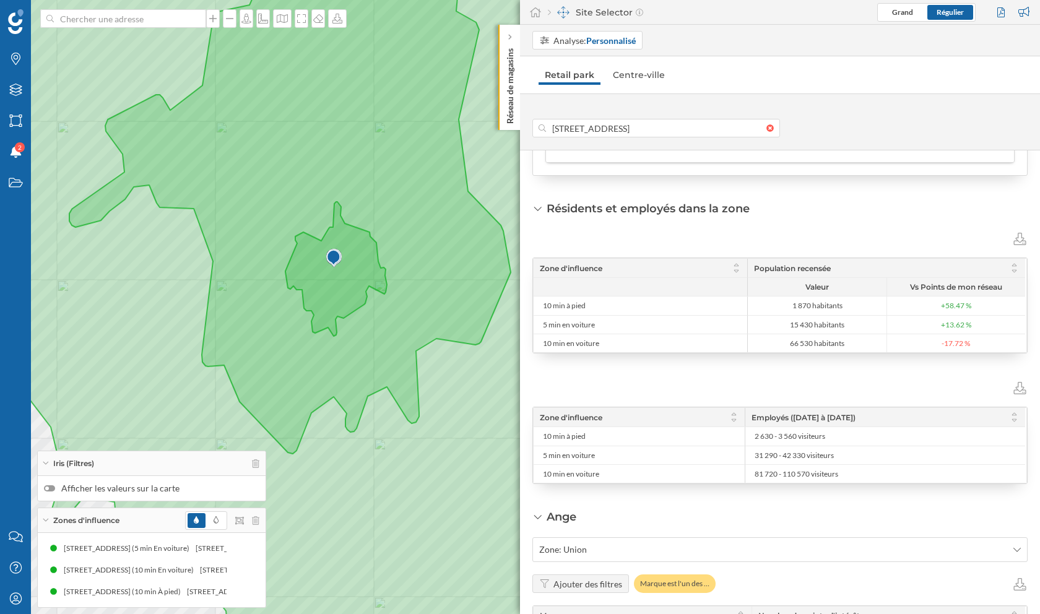
drag, startPoint x: 842, startPoint y: 261, endPoint x: 748, endPoint y: 266, distance: 93.6
click at [748, 266] on div "Population recensée" at bounding box center [886, 268] width 278 height 19
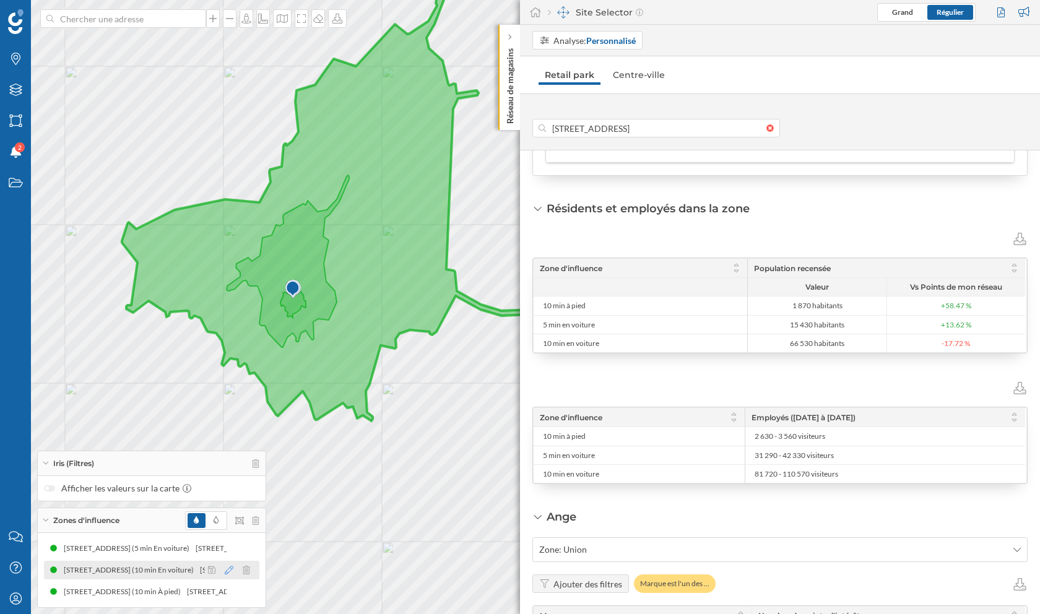
click at [227, 511] on icon at bounding box center [229, 570] width 9 height 9
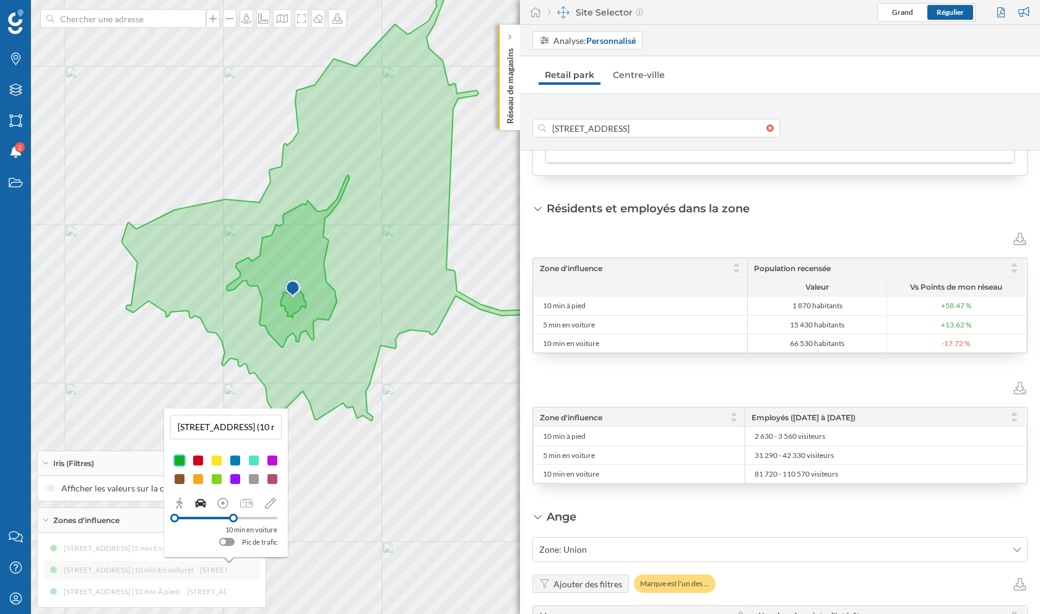
click at [217, 462] on div at bounding box center [216, 460] width 12 height 12
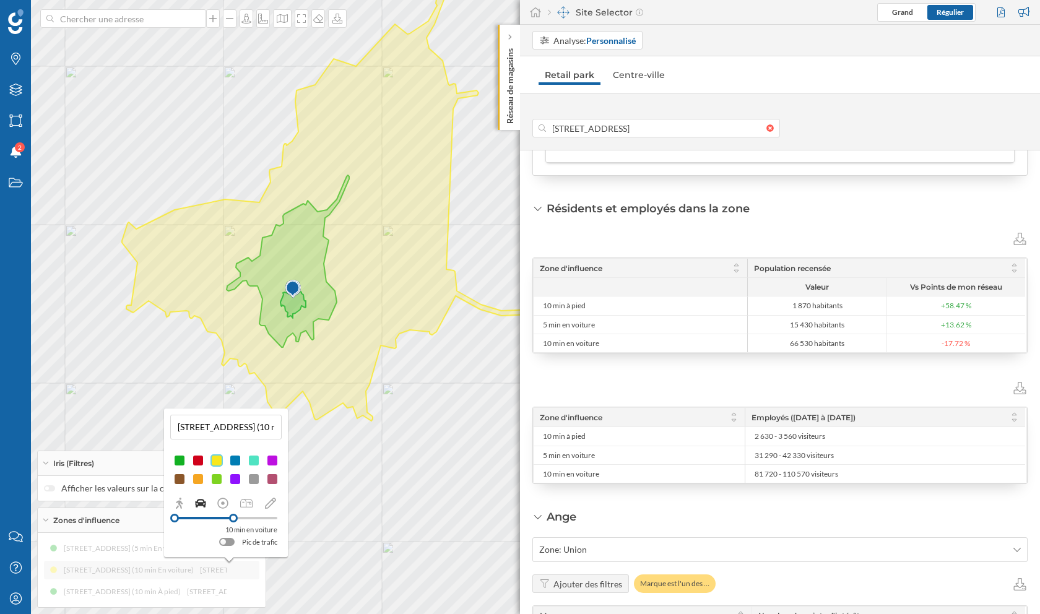
click at [212, 511] on div "[STREET_ADDRESS] (5 min En voiture) [STREET_ADDRESS] (5 min En voiture) [STREET…" at bounding box center [151, 570] width 215 height 62
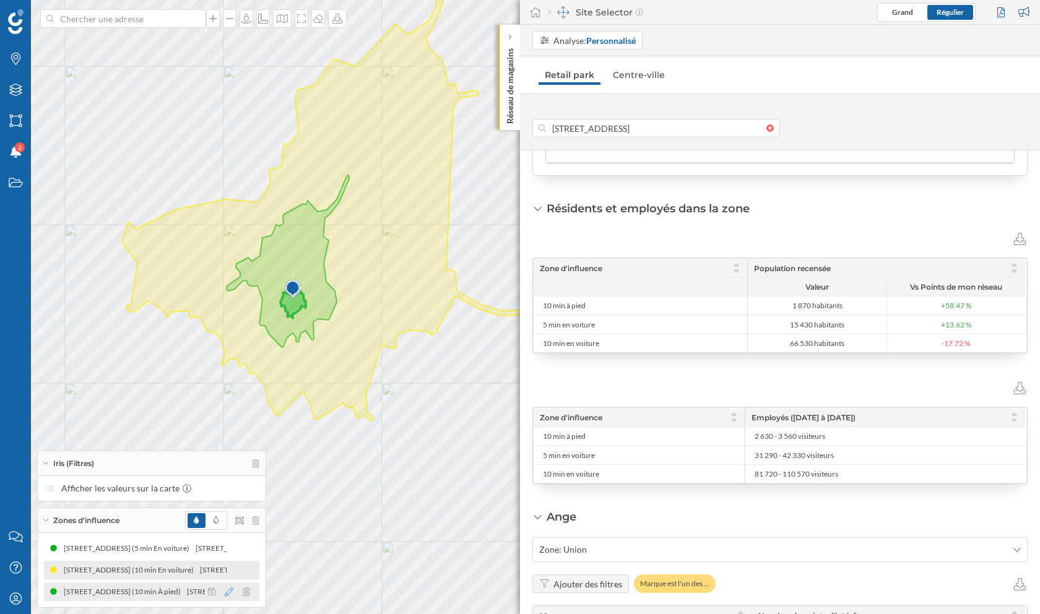
click at [228, 511] on icon at bounding box center [229, 591] width 9 height 9
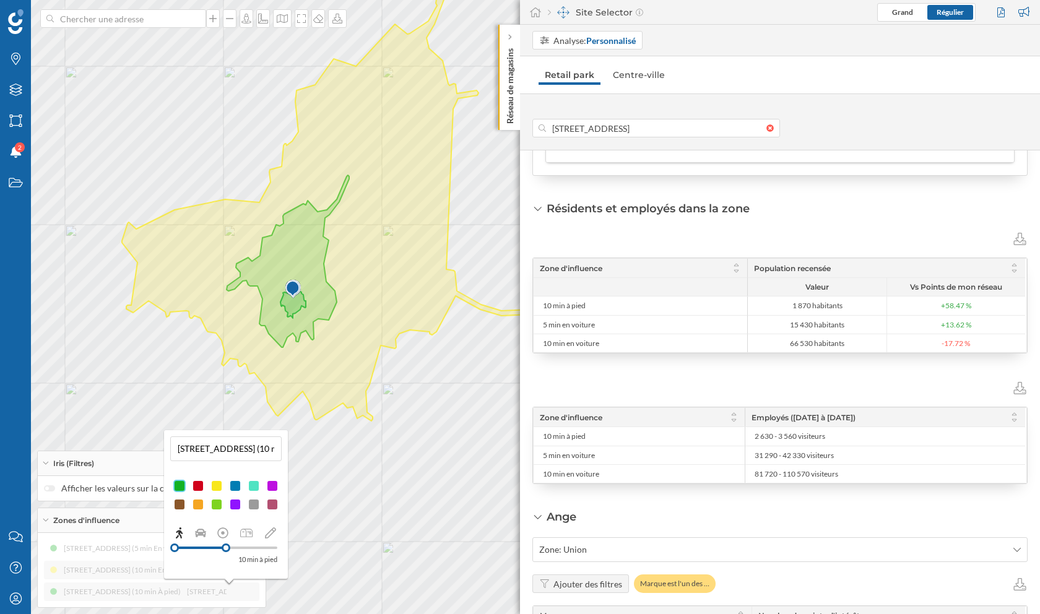
click at [251, 483] on div at bounding box center [254, 486] width 12 height 12
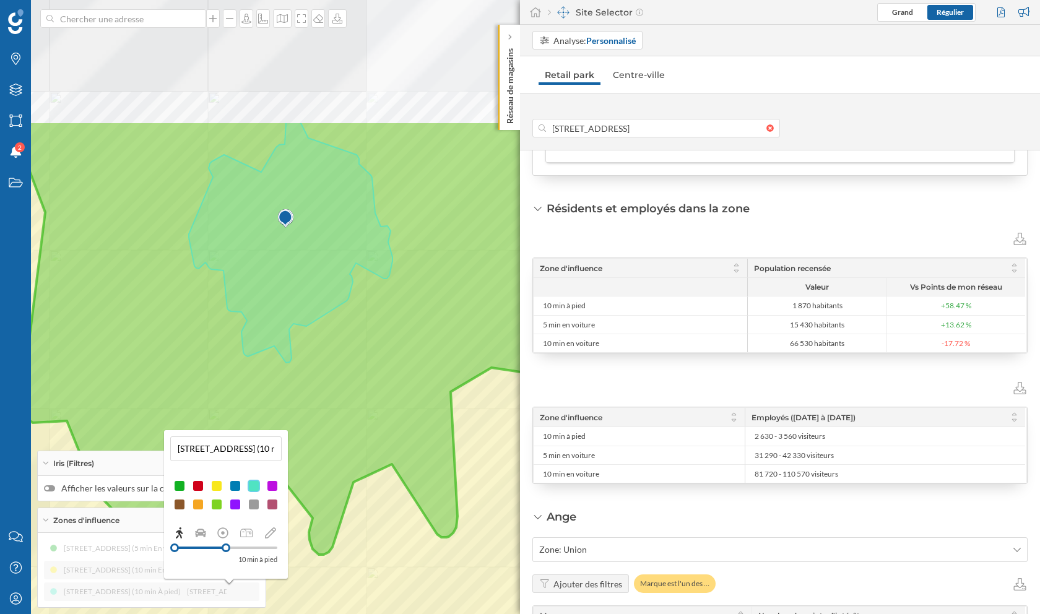
drag, startPoint x: 318, startPoint y: 169, endPoint x: 313, endPoint y: 353, distance: 184.5
click at [313, 353] on icon at bounding box center [514, 491] width 1250 height 739
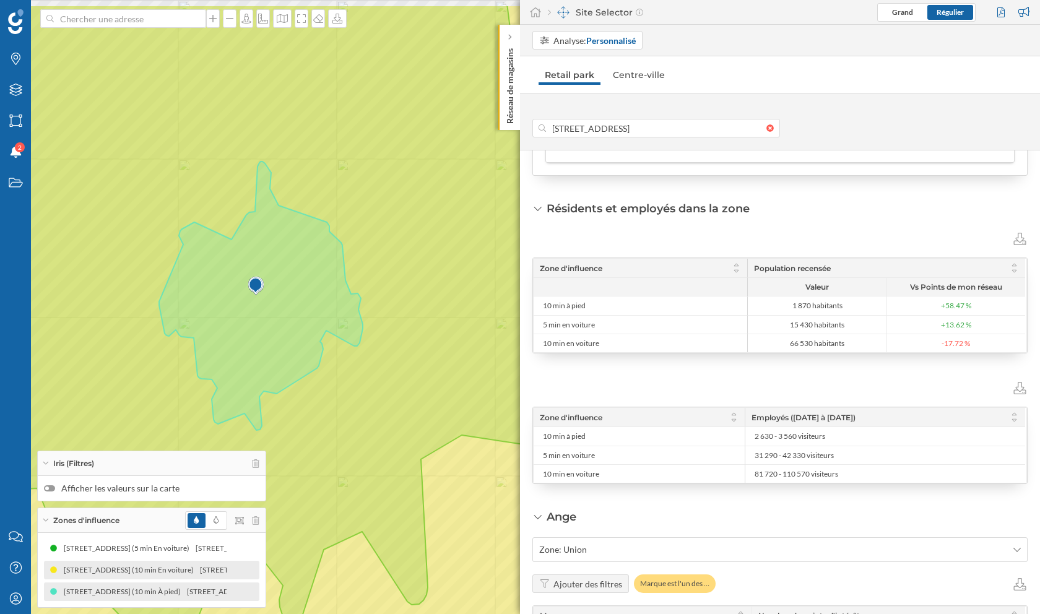
drag, startPoint x: 360, startPoint y: 207, endPoint x: 330, endPoint y: 275, distance: 73.7
click at [330, 275] on icon at bounding box center [261, 296] width 204 height 269
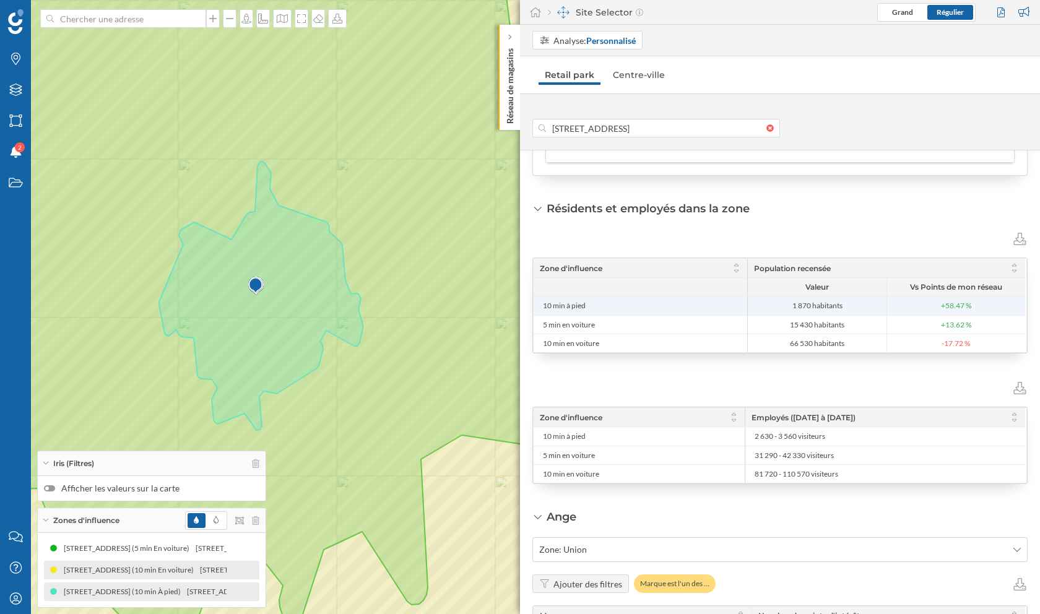
drag, startPoint x: 788, startPoint y: 301, endPoint x: 847, endPoint y: 301, distance: 58.8
click at [847, 301] on span "1 870 habitants" at bounding box center [817, 306] width 132 height 10
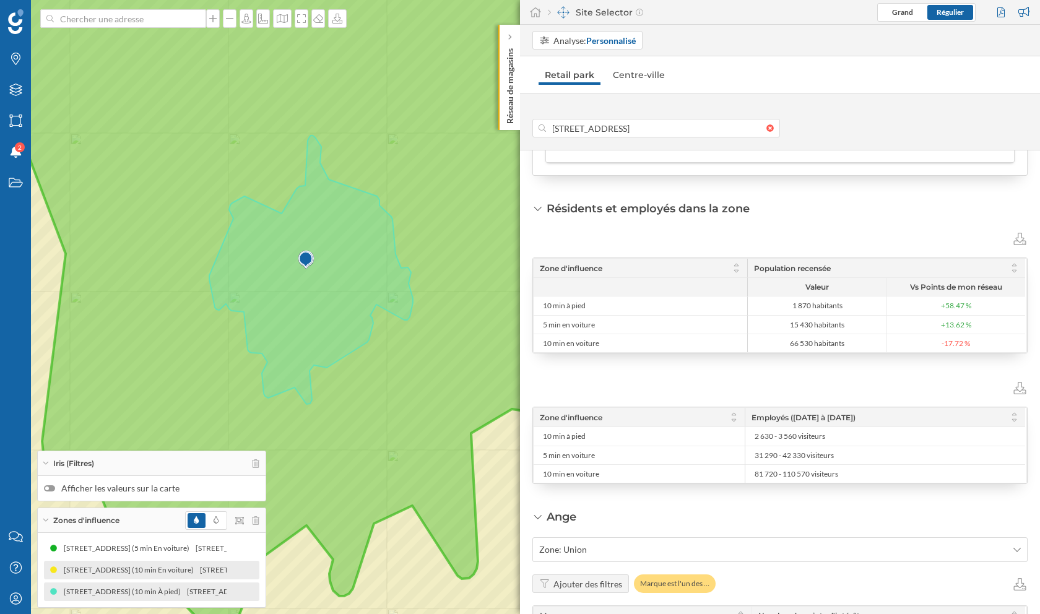
drag, startPoint x: 185, startPoint y: 398, endPoint x: 235, endPoint y: 372, distance: 56.5
click at [235, 372] on icon at bounding box center [570, 280] width 1253 height 741
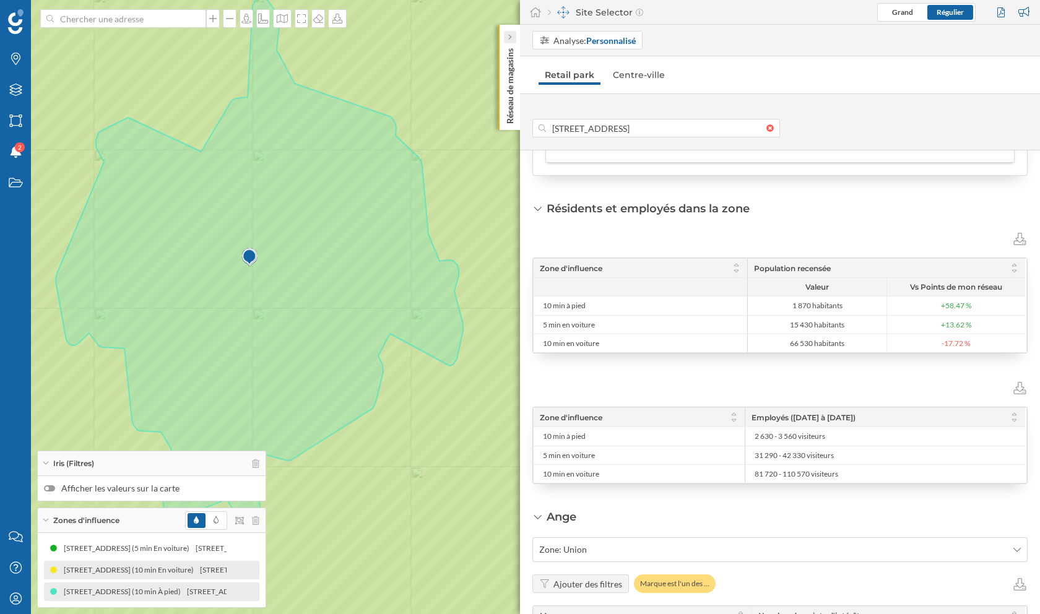
click at [513, 38] on div at bounding box center [510, 37] width 12 height 12
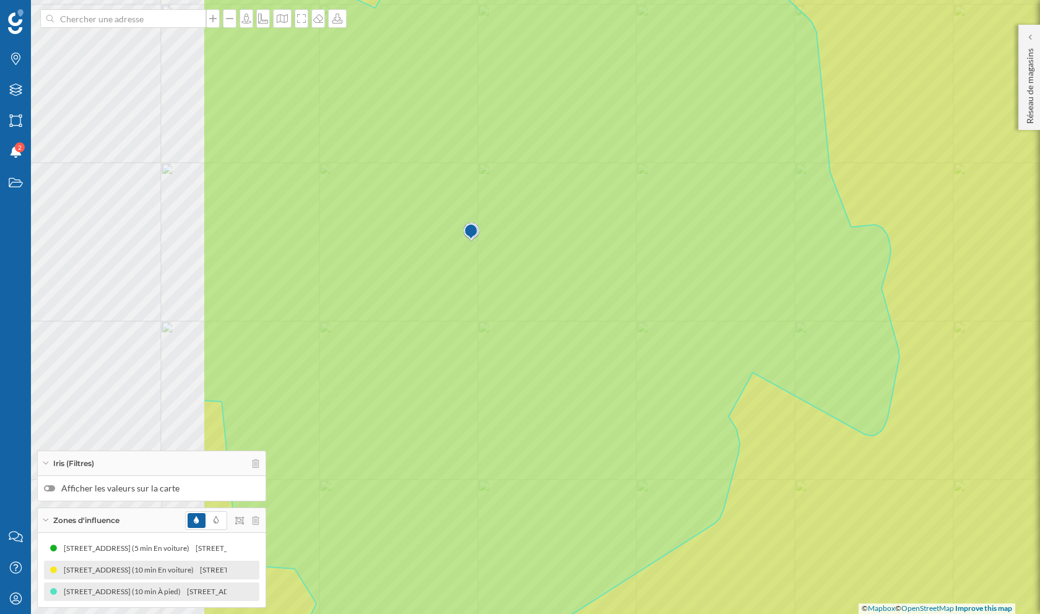
drag, startPoint x: 318, startPoint y: 283, endPoint x: 626, endPoint y: 308, distance: 309.2
click at [626, 308] on icon at bounding box center [551, 331] width 696 height 739
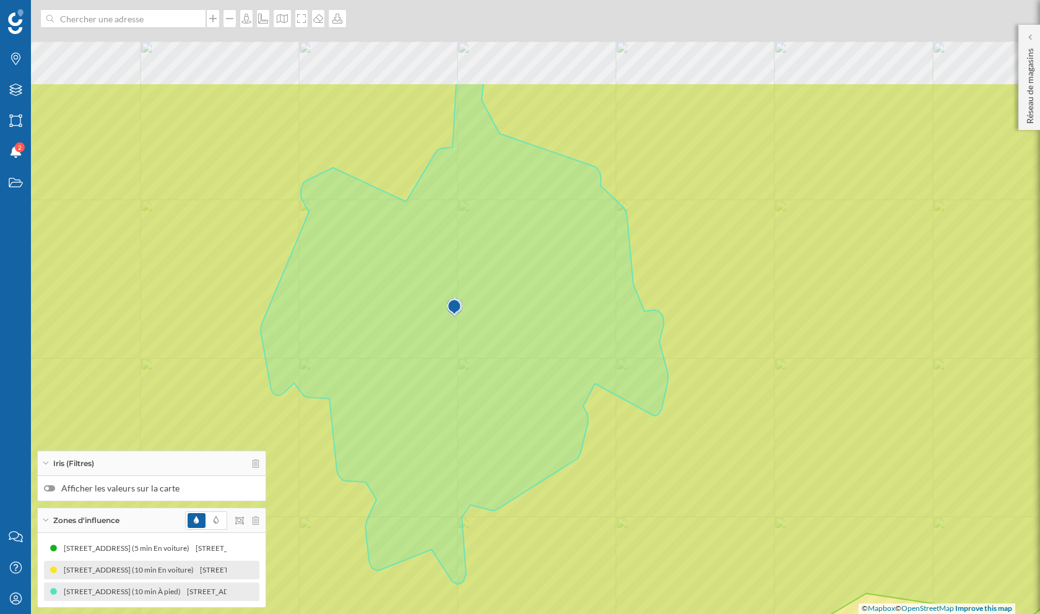
drag, startPoint x: 464, startPoint y: 86, endPoint x: 492, endPoint y: 231, distance: 148.1
click at [492, 231] on icon at bounding box center [464, 333] width 407 height 501
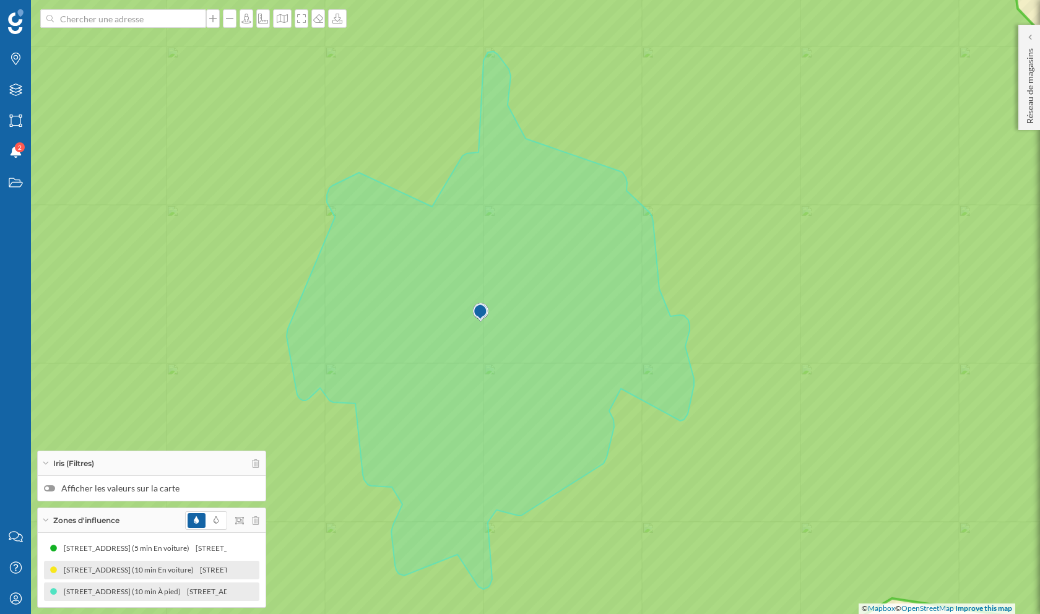
drag, startPoint x: 375, startPoint y: 129, endPoint x: 520, endPoint y: 162, distance: 148.5
click at [520, 162] on icon at bounding box center [546, 311] width 1253 height 741
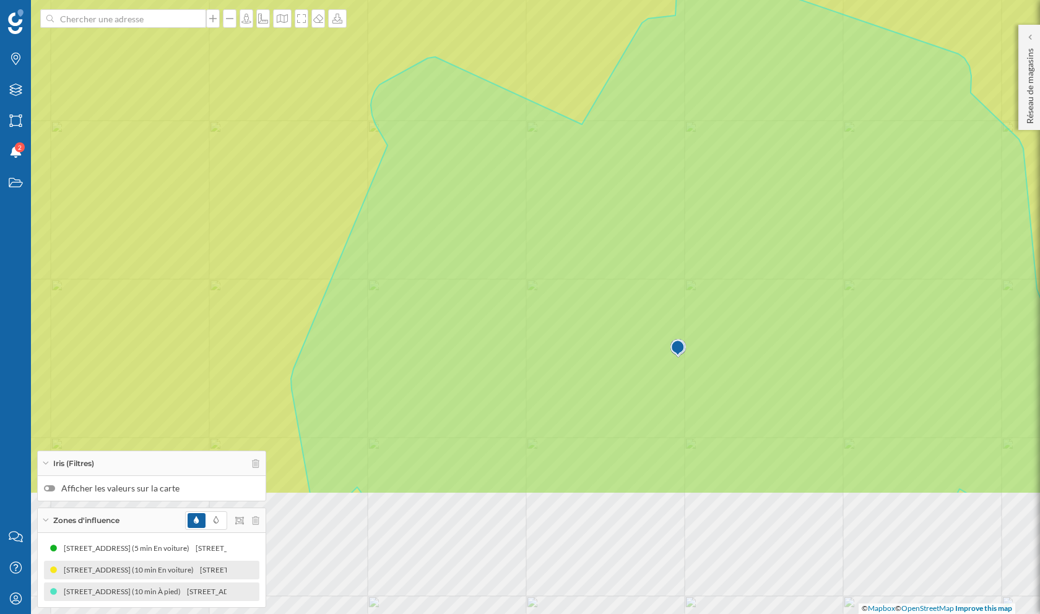
drag, startPoint x: 488, startPoint y: 472, endPoint x: 488, endPoint y: 289, distance: 182.6
click at [488, 289] on icon at bounding box center [698, 154] width 815 height 680
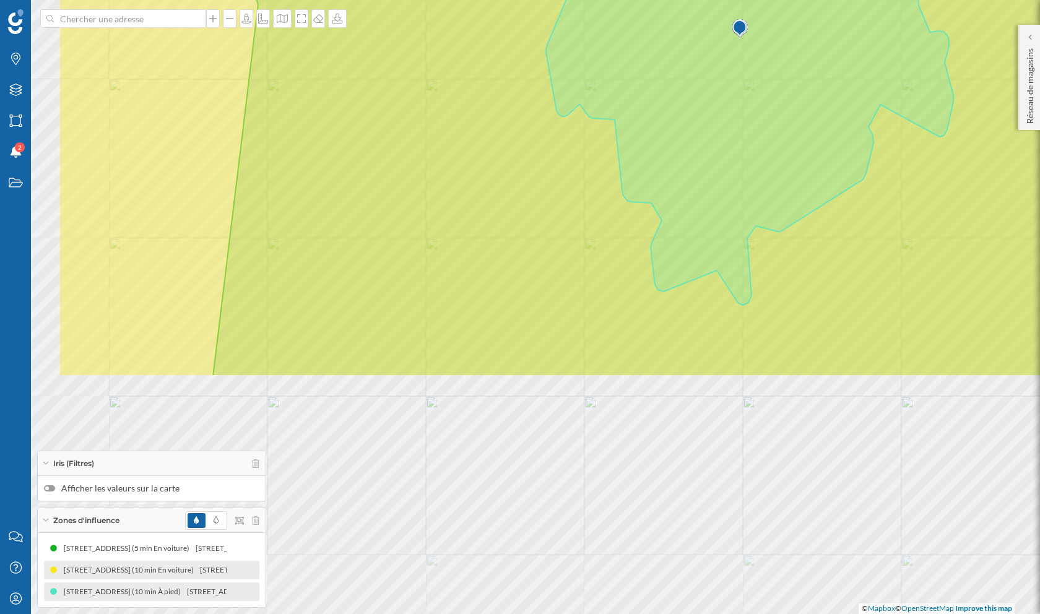
drag, startPoint x: 667, startPoint y: 394, endPoint x: 833, endPoint y: 91, distance: 345.4
click at [833, 91] on icon at bounding box center [749, 36] width 407 height 538
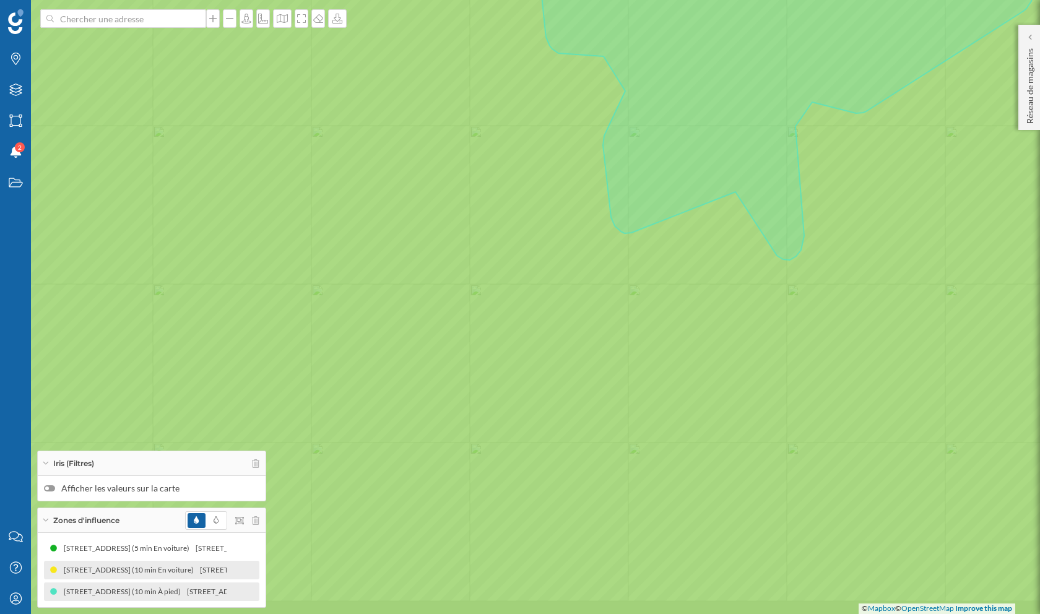
drag, startPoint x: 722, startPoint y: 350, endPoint x: 694, endPoint y: 306, distance: 52.0
click at [694, 306] on icon at bounding box center [492, 262] width 1250 height 739
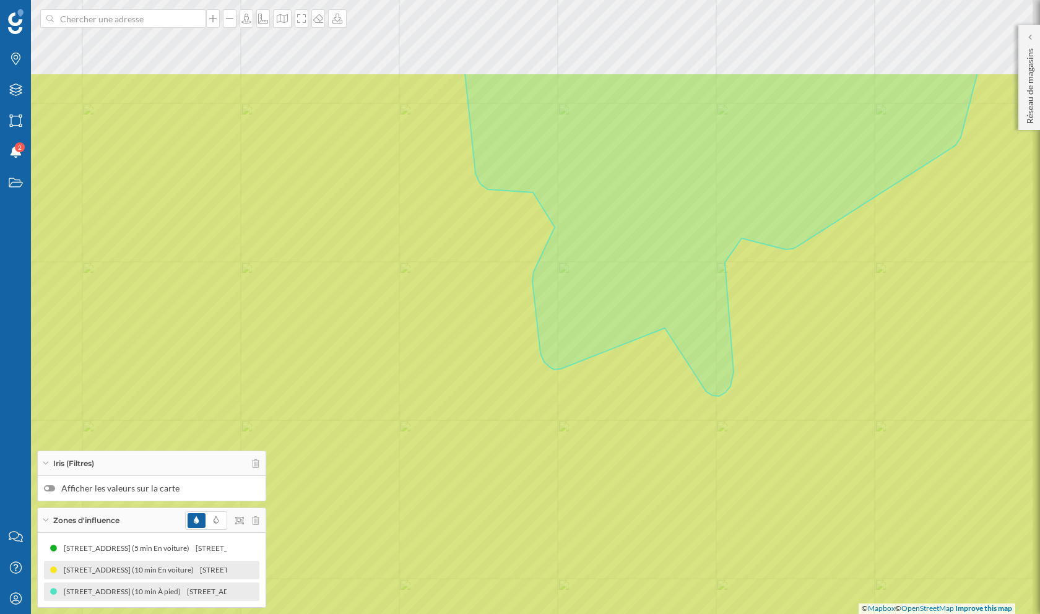
drag, startPoint x: 862, startPoint y: 83, endPoint x: 789, endPoint y: 223, distance: 158.3
click at [789, 223] on icon at bounding box center [721, 234] width 512 height 323
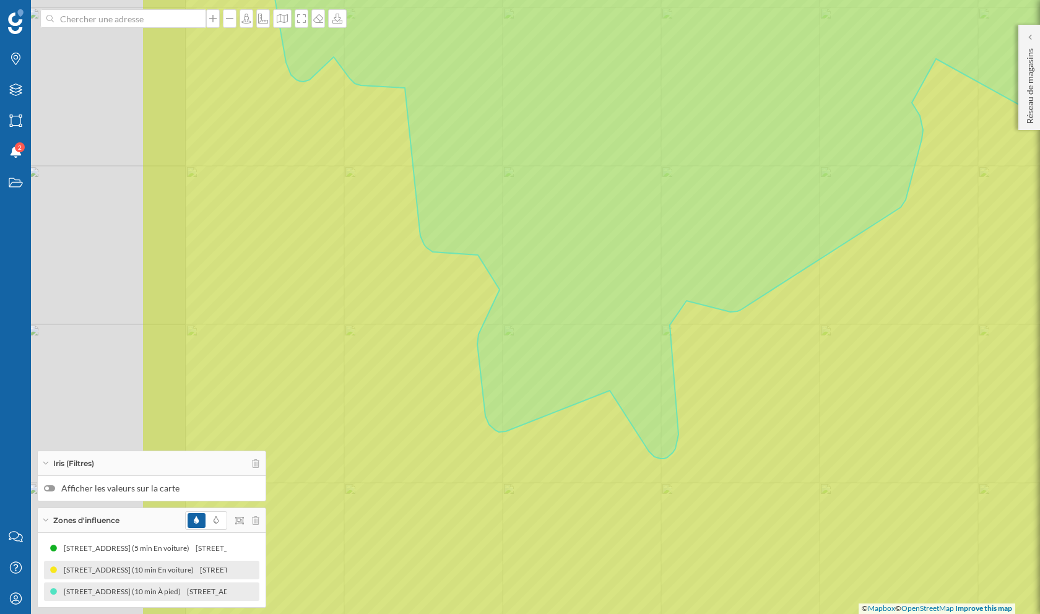
drag, startPoint x: 368, startPoint y: 281, endPoint x: 614, endPoint y: 283, distance: 245.7
click at [614, 283] on icon at bounding box center [674, 198] width 815 height 519
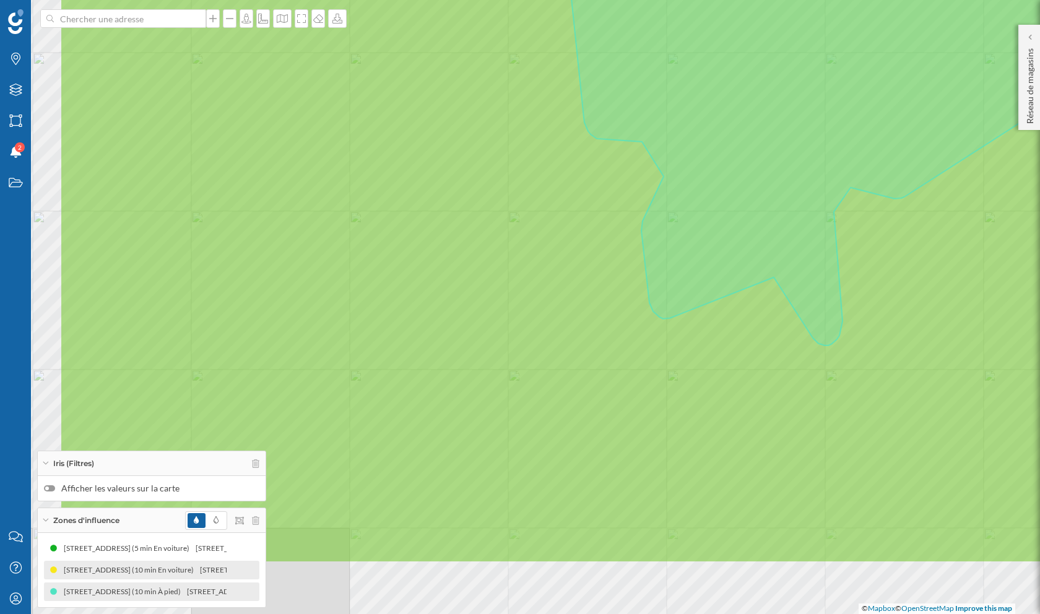
drag, startPoint x: 473, startPoint y: 399, endPoint x: 637, endPoint y: 287, distance: 199.1
click at [637, 287] on icon at bounding box center [685, 192] width 1253 height 741
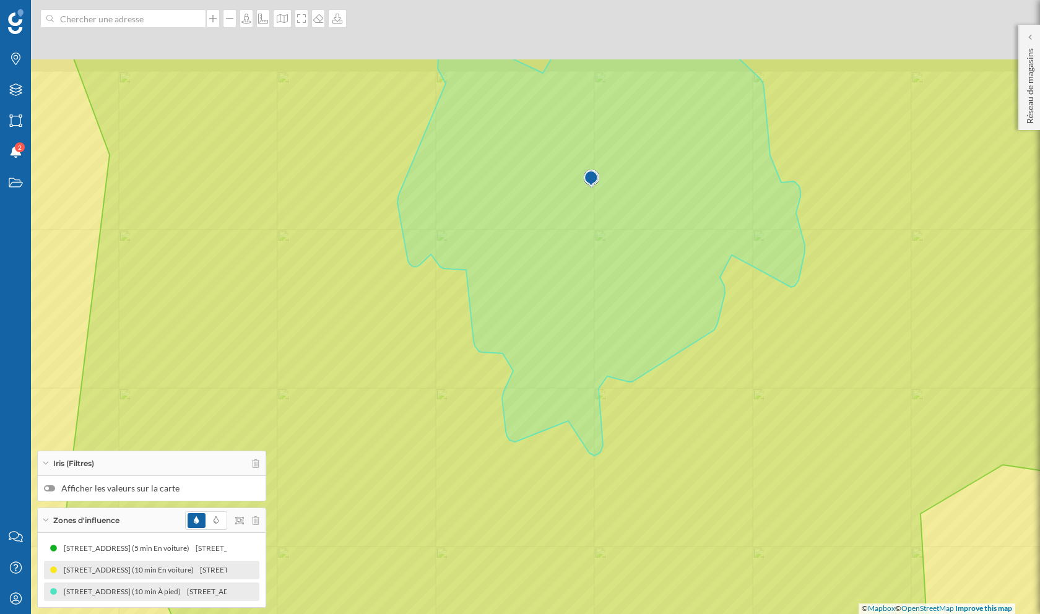
drag, startPoint x: 712, startPoint y: 61, endPoint x: 619, endPoint y: 183, distance: 153.1
click at [619, 183] on icon at bounding box center [600, 256] width 407 height 397
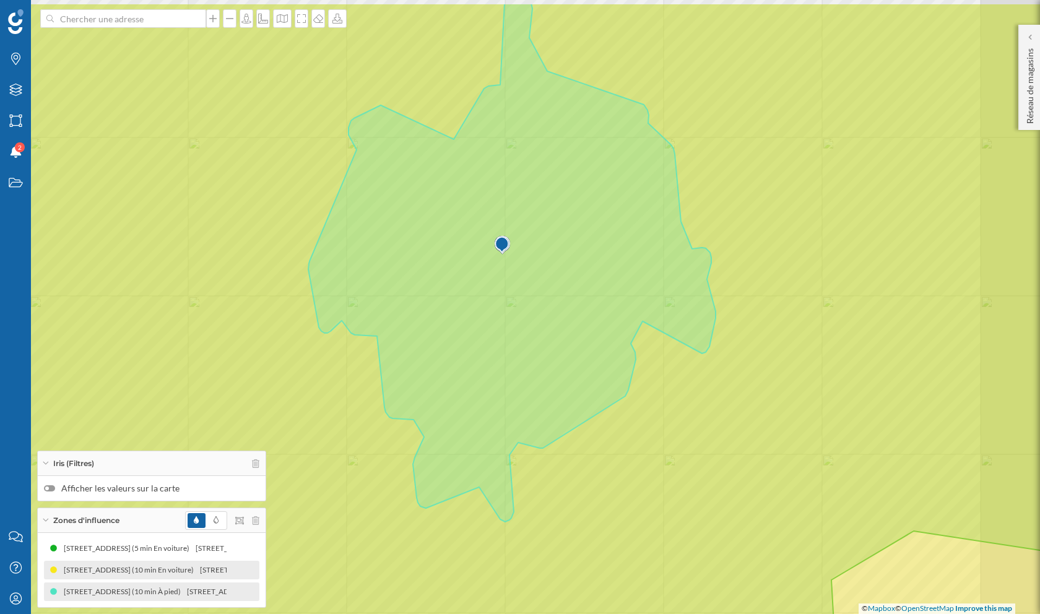
drag, startPoint x: 585, startPoint y: 196, endPoint x: 507, endPoint y: 258, distance: 99.9
click at [507, 258] on icon at bounding box center [511, 262] width 407 height 519
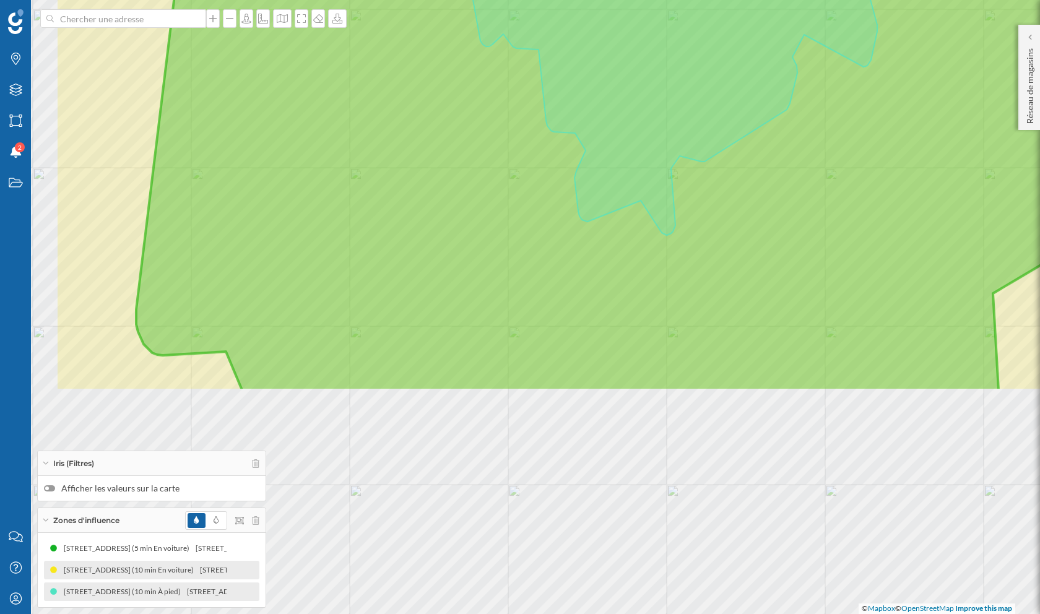
drag, startPoint x: 488, startPoint y: 527, endPoint x: 649, endPoint y: 240, distance: 329.0
click at [649, 240] on icon at bounding box center [681, 20] width 1253 height 741
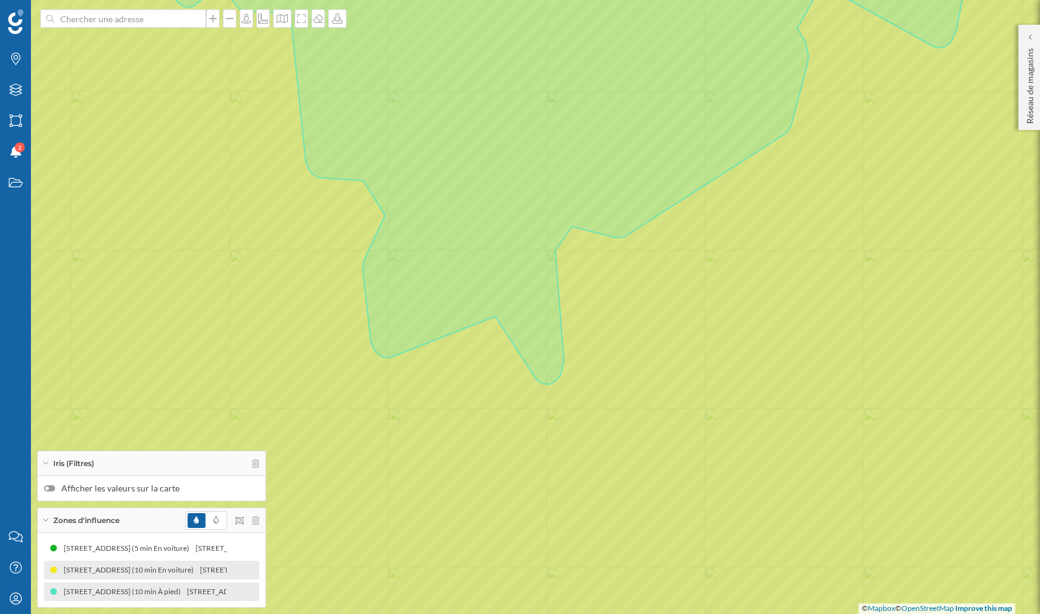
drag, startPoint x: 321, startPoint y: 272, endPoint x: 376, endPoint y: 255, distance: 57.0
click at [376, 255] on icon at bounding box center [564, 153] width 808 height 464
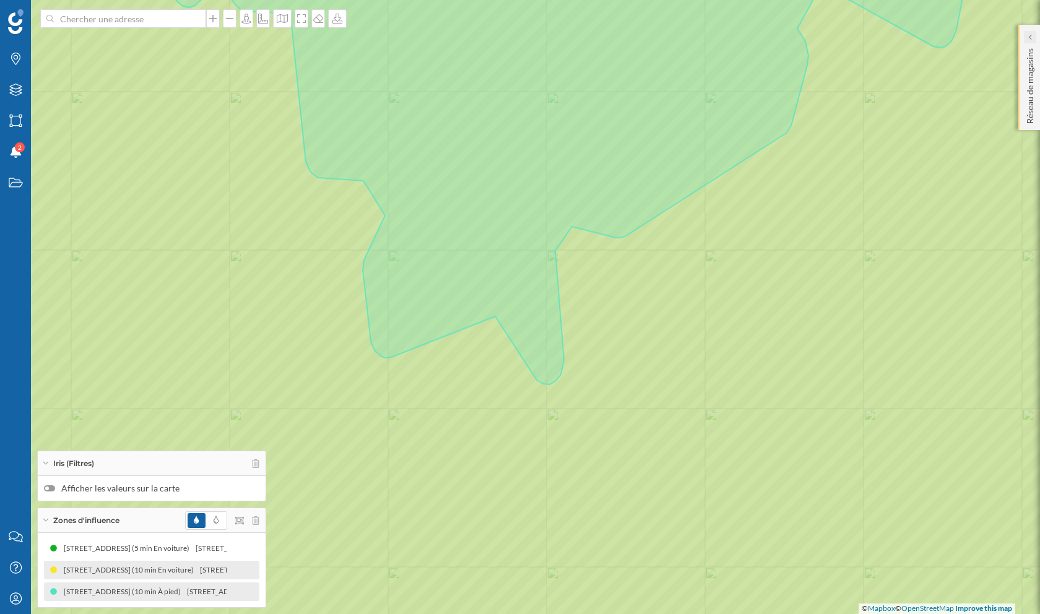
click at [1032, 38] on div at bounding box center [1030, 37] width 12 height 12
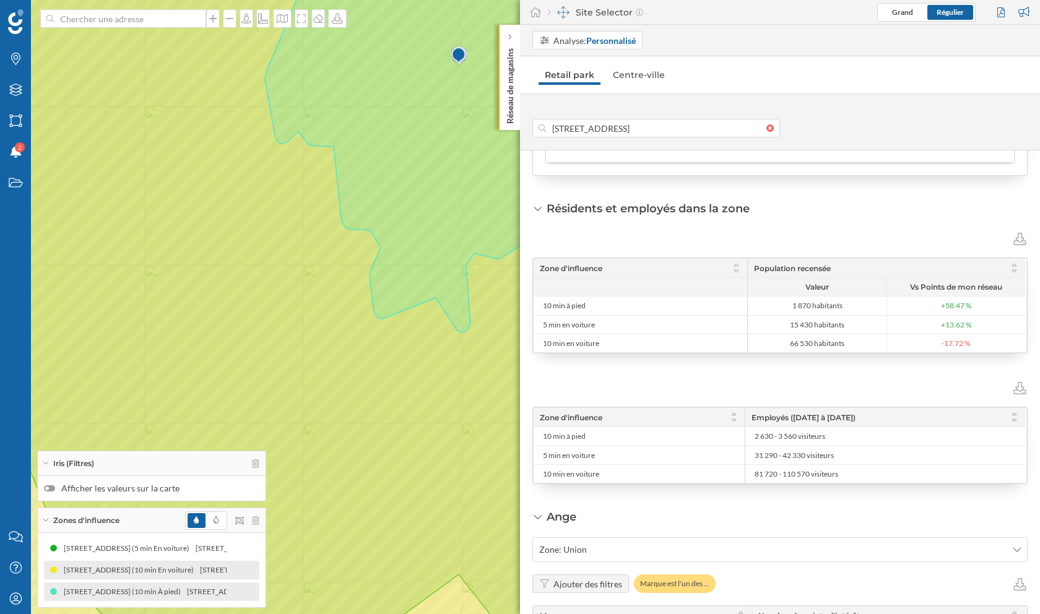
drag, startPoint x: 438, startPoint y: 280, endPoint x: 406, endPoint y: 280, distance: 32.2
click at [406, 280] on icon at bounding box center [468, 134] width 407 height 395
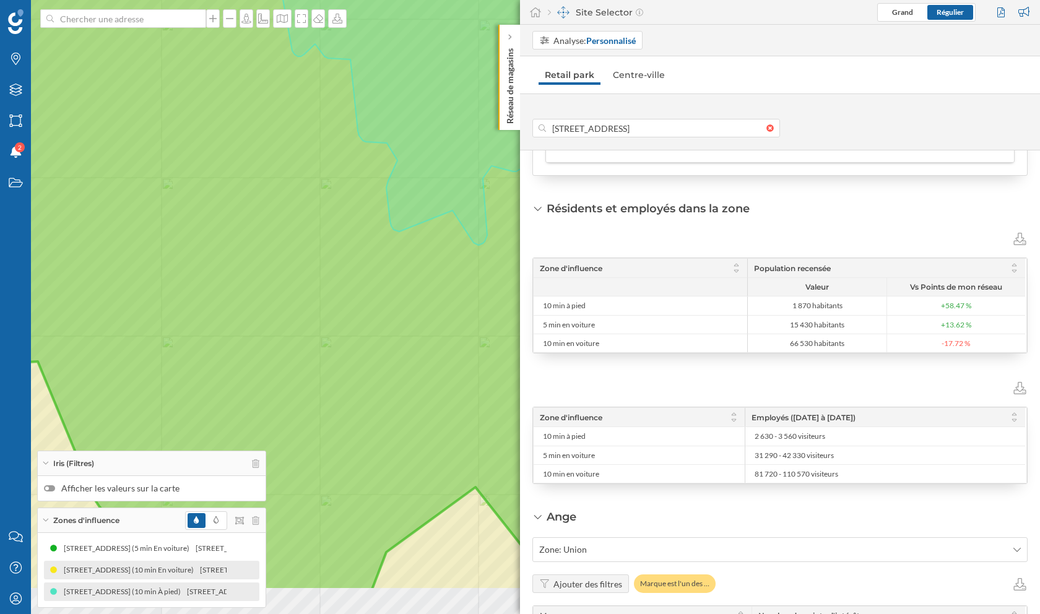
drag, startPoint x: 176, startPoint y: 378, endPoint x: 225, endPoint y: 293, distance: 98.4
click at [225, 293] on icon at bounding box center [568, 219] width 1253 height 741
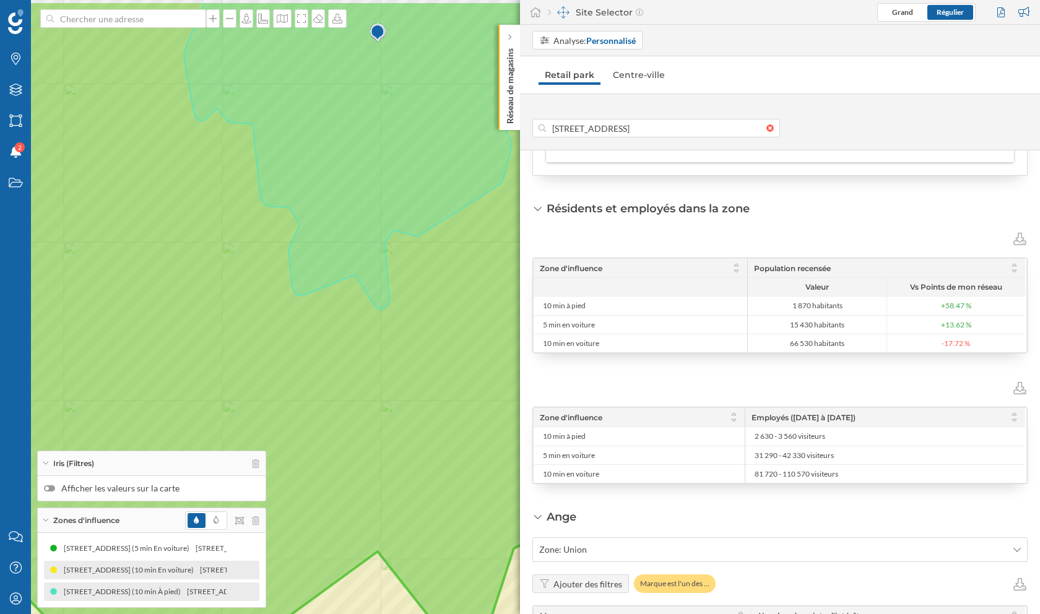
drag, startPoint x: 447, startPoint y: 254, endPoint x: 341, endPoint y: 342, distance: 137.2
click at [341, 342] on icon at bounding box center [422, 371] width 1250 height 739
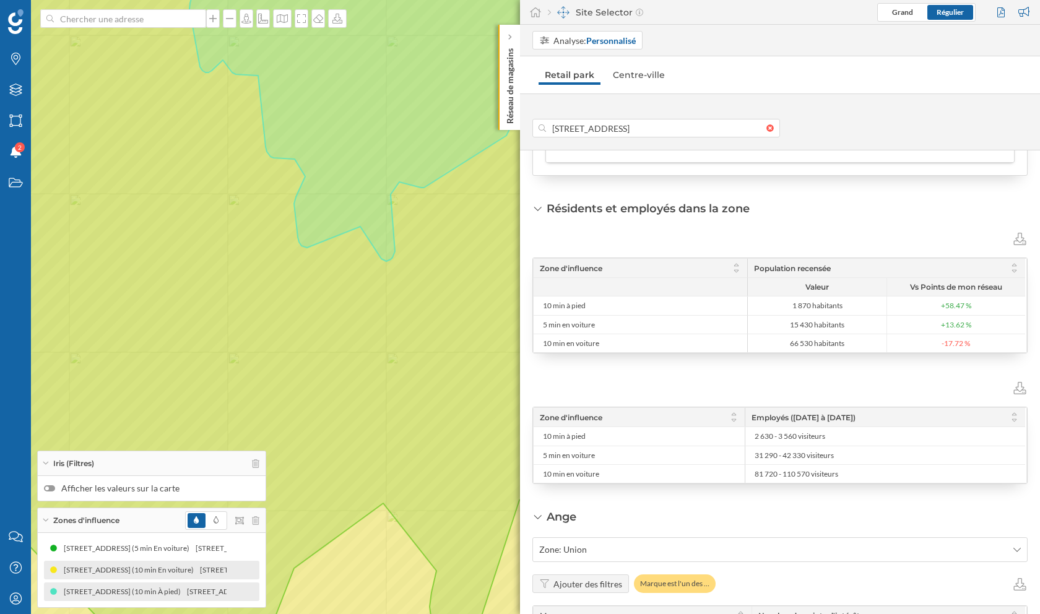
drag, startPoint x: 294, startPoint y: 201, endPoint x: 321, endPoint y: 186, distance: 30.7
click at [321, 186] on icon at bounding box center [392, 92] width 407 height 338
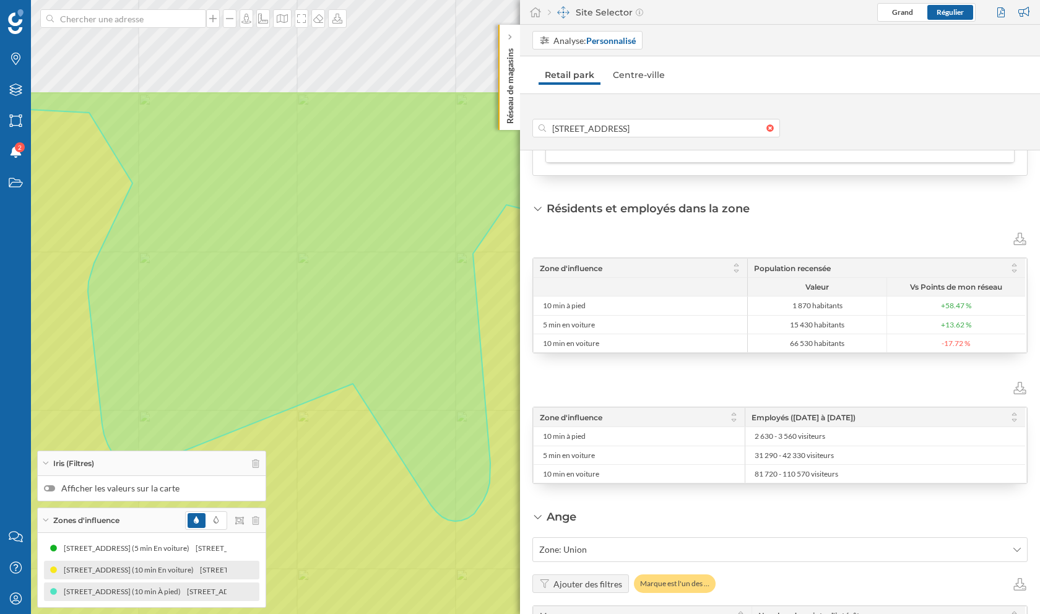
drag, startPoint x: 327, startPoint y: 129, endPoint x: 246, endPoint y: 300, distance: 188.5
click at [246, 300] on icon at bounding box center [401, 306] width 840 height 430
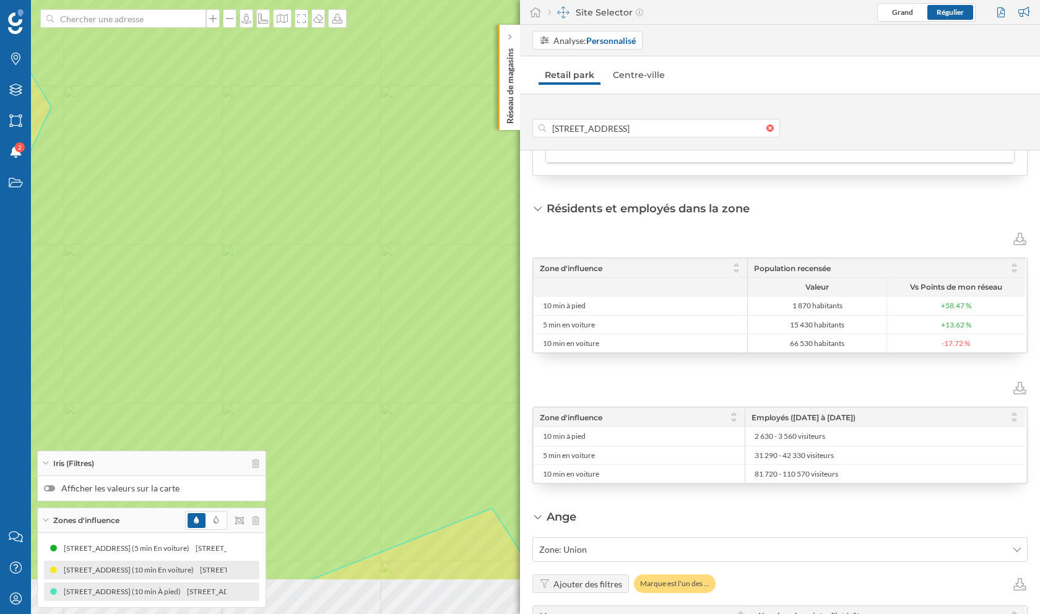
drag, startPoint x: 252, startPoint y: 435, endPoint x: 320, endPoint y: 339, distance: 117.6
click at [320, 339] on icon at bounding box center [588, 211] width 1250 height 739
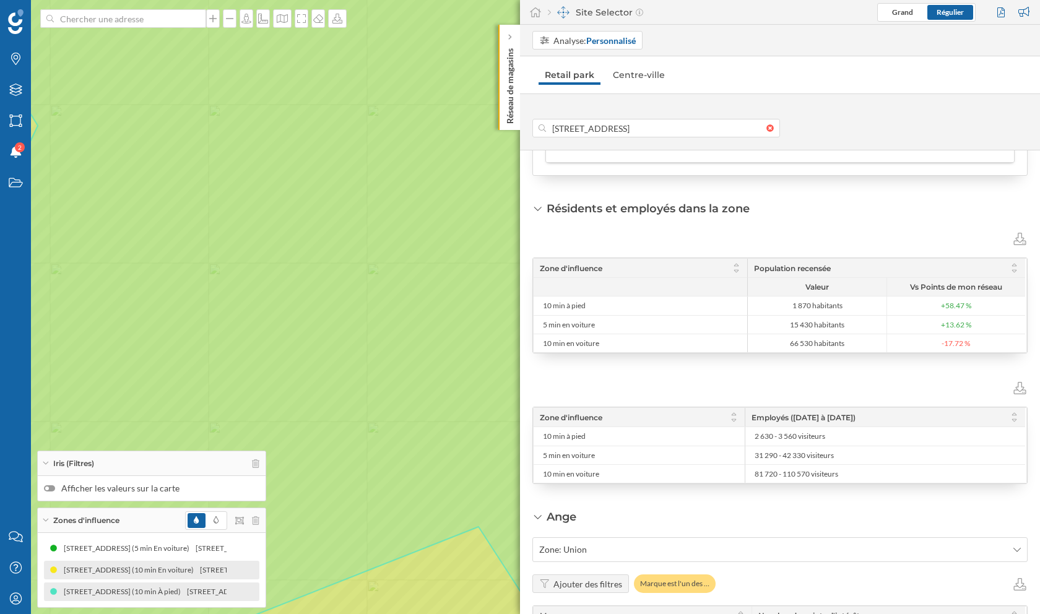
drag, startPoint x: 470, startPoint y: 234, endPoint x: 448, endPoint y: 275, distance: 46.2
click at [448, 275] on icon at bounding box center [506, 325] width 1250 height 739
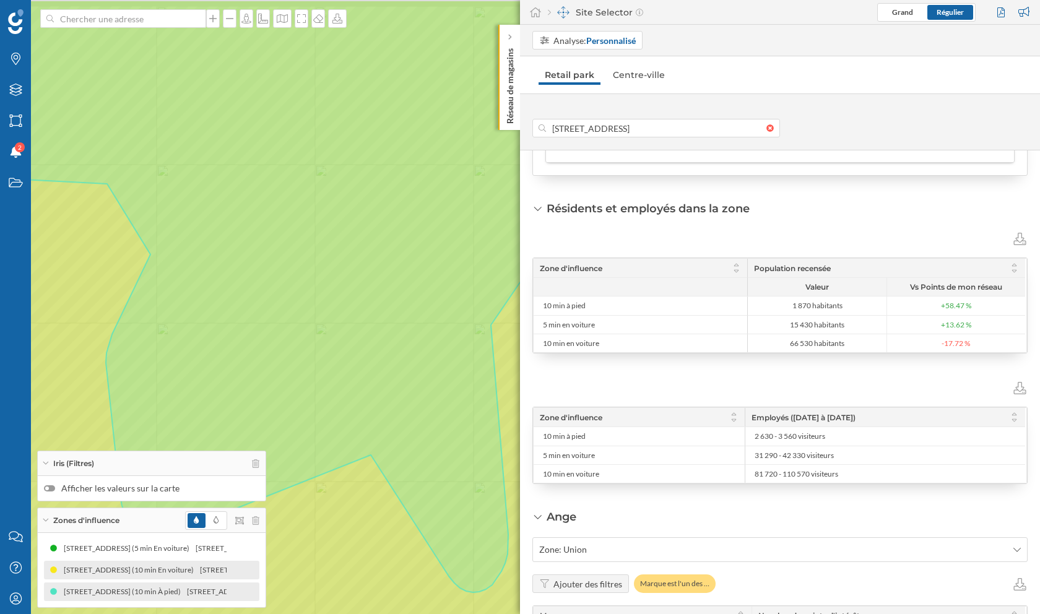
drag, startPoint x: 413, startPoint y: 211, endPoint x: 342, endPoint y: 280, distance: 99.4
click at [342, 280] on icon at bounding box center [479, 296] width 1005 height 592
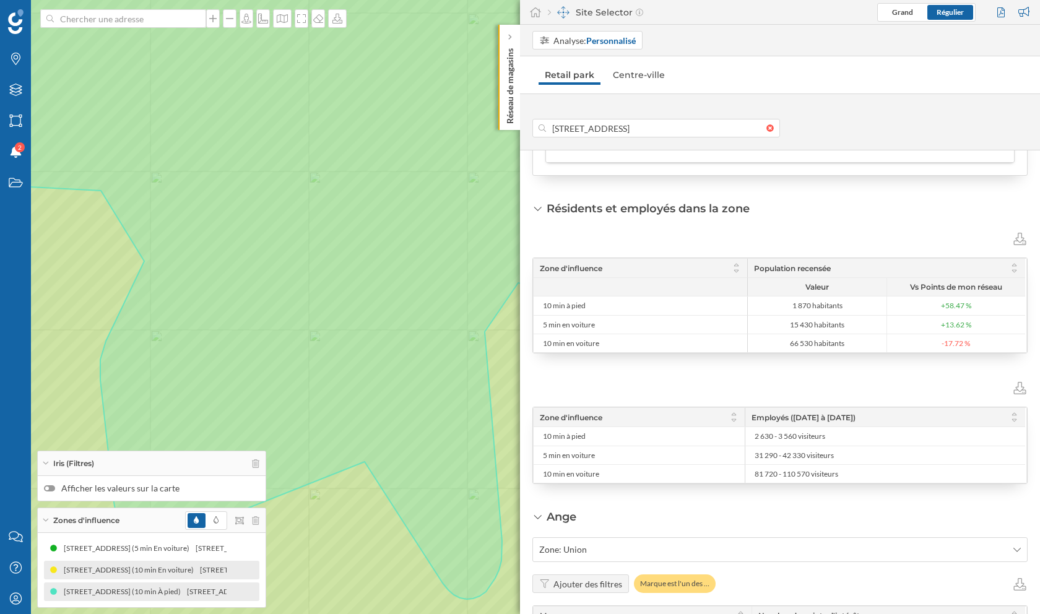
drag, startPoint x: 837, startPoint y: 265, endPoint x: 752, endPoint y: 265, distance: 84.8
click at [752, 265] on div "Population recensée" at bounding box center [886, 268] width 278 height 19
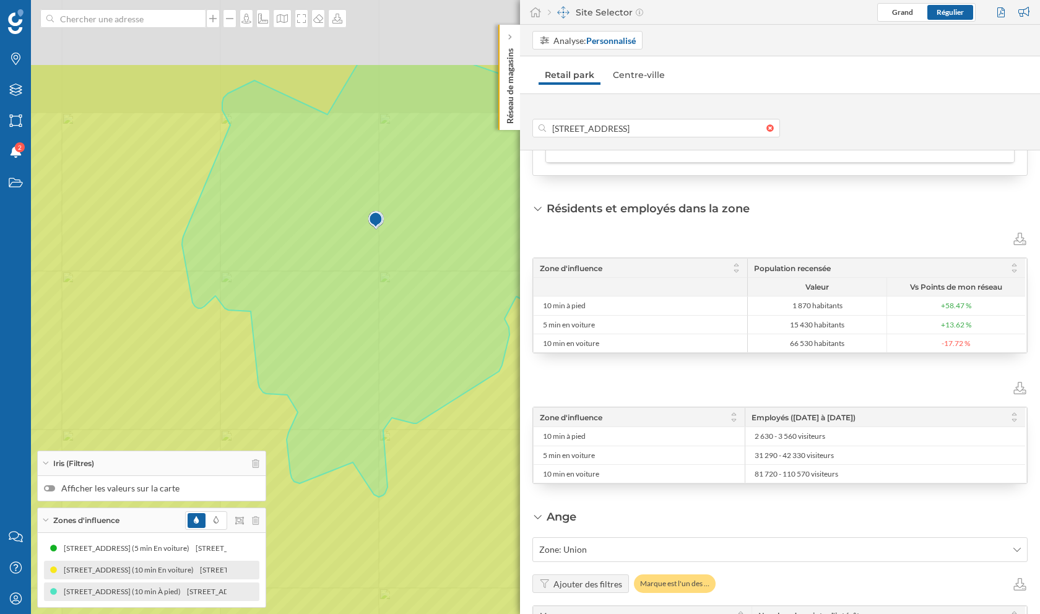
drag, startPoint x: 233, startPoint y: 106, endPoint x: 296, endPoint y: 238, distance: 146.4
click at [296, 238] on icon at bounding box center [385, 280] width 407 height 433
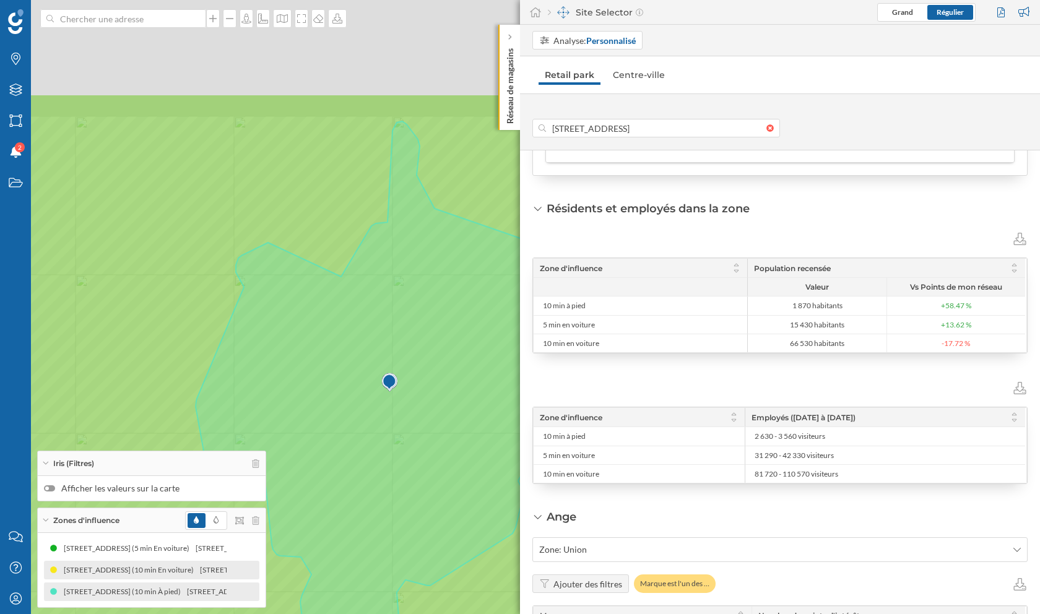
drag, startPoint x: 301, startPoint y: 52, endPoint x: 312, endPoint y: 209, distance: 157.6
click at [312, 209] on icon at bounding box center [531, 463] width 1253 height 741
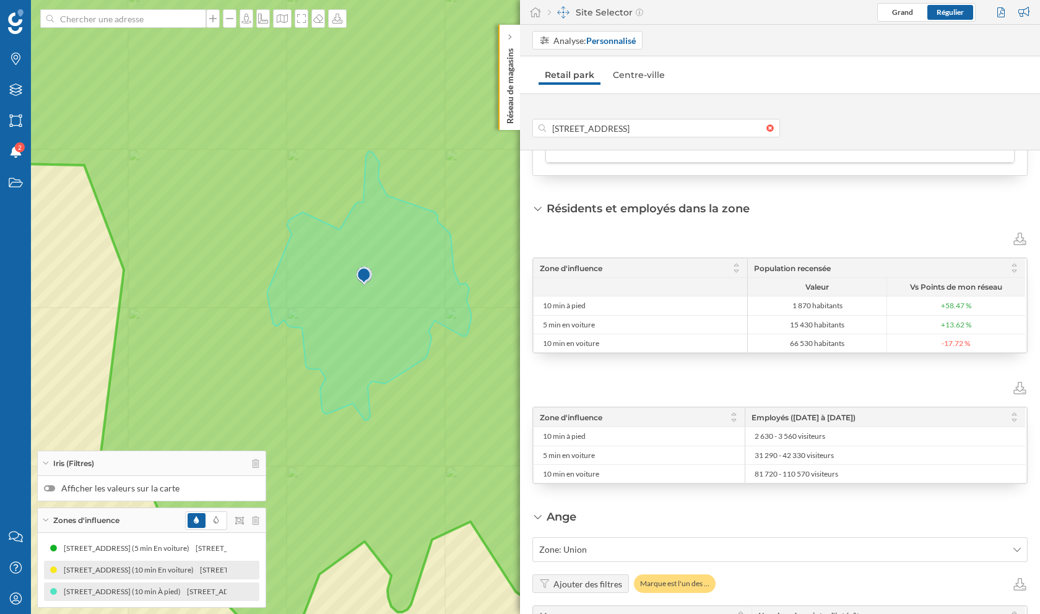
drag, startPoint x: 308, startPoint y: 124, endPoint x: 344, endPoint y: 184, distance: 69.9
click at [344, 184] on icon at bounding box center [554, 364] width 1253 height 741
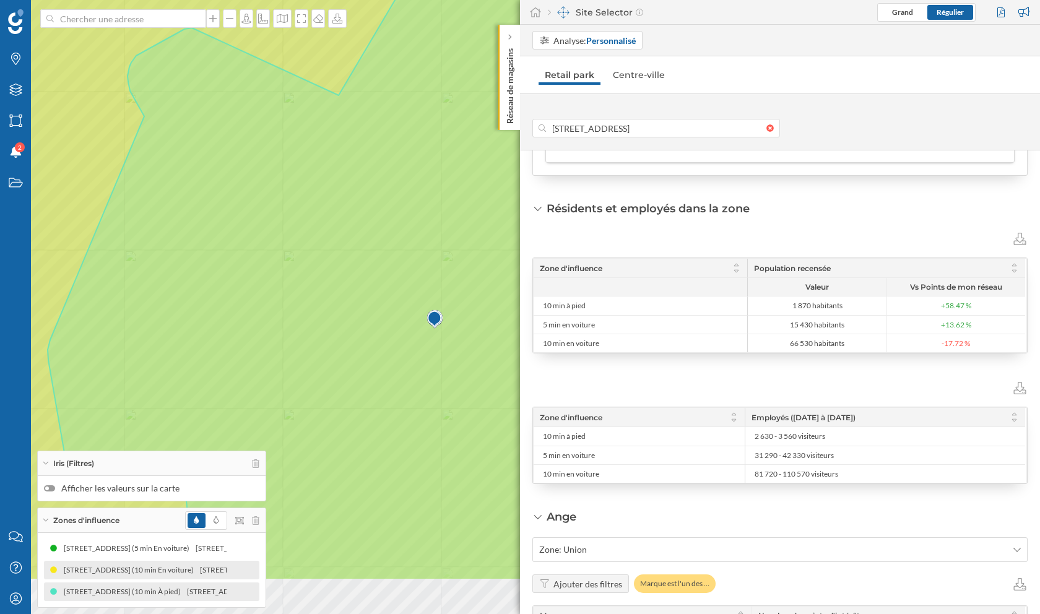
drag, startPoint x: 417, startPoint y: 308, endPoint x: 282, endPoint y: 205, distance: 169.6
click at [282, 205] on icon at bounding box center [455, 210] width 815 height 739
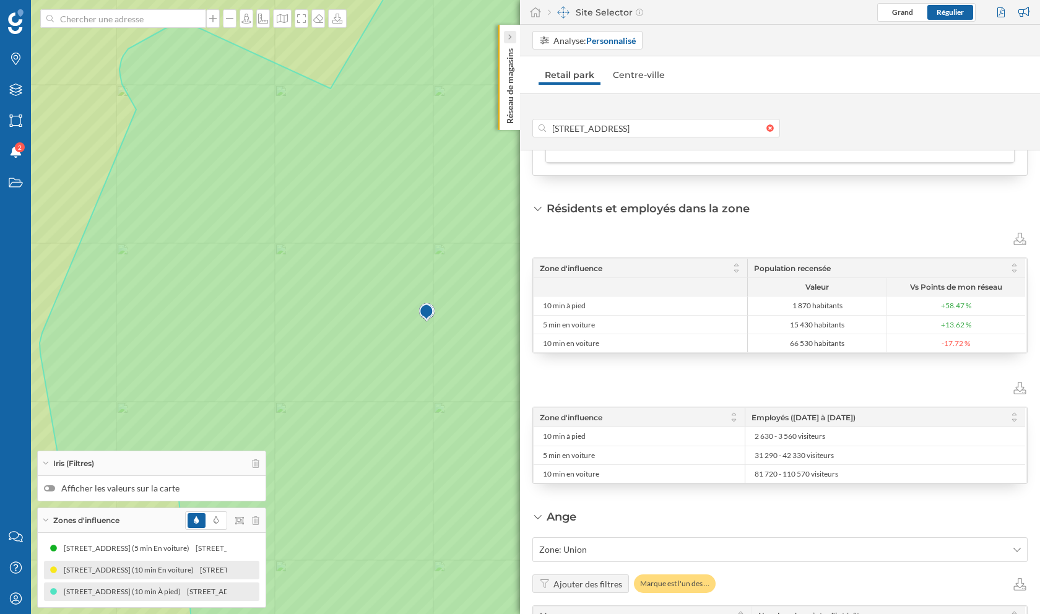
click at [511, 38] on icon at bounding box center [510, 37] width 4 height 6
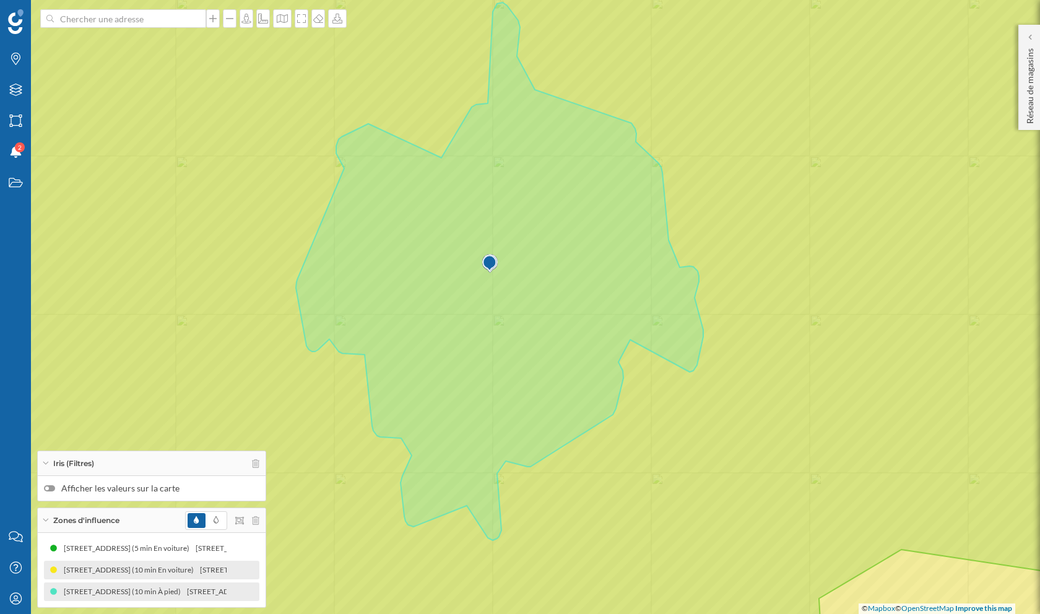
drag, startPoint x: 345, startPoint y: 277, endPoint x: 394, endPoint y: 300, distance: 54.6
click at [394, 300] on icon at bounding box center [499, 271] width 407 height 538
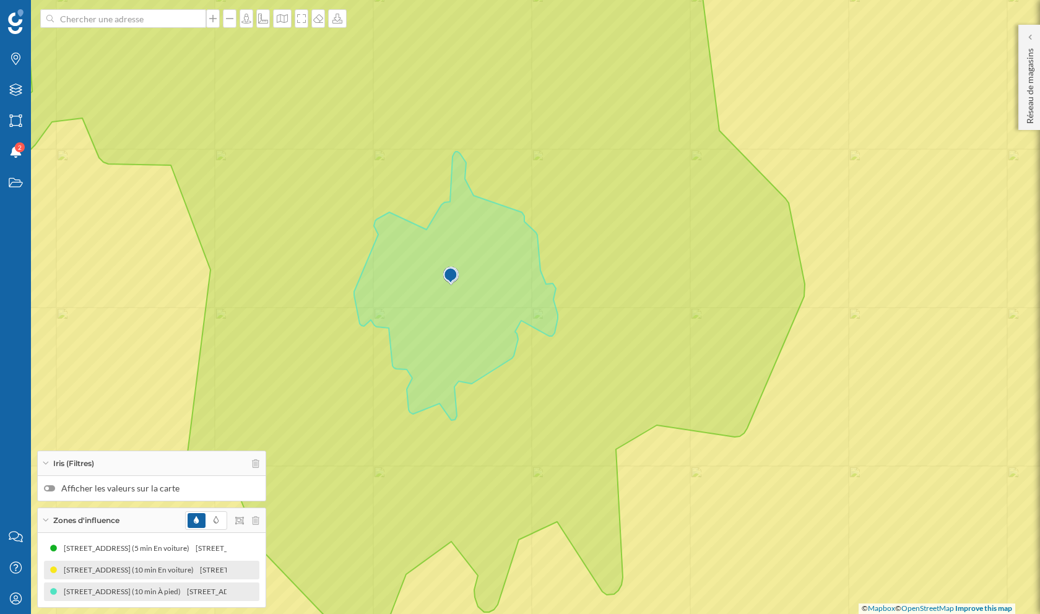
drag, startPoint x: 393, startPoint y: 288, endPoint x: 488, endPoint y: 298, distance: 95.3
click at [488, 298] on icon at bounding box center [456, 286] width 204 height 269
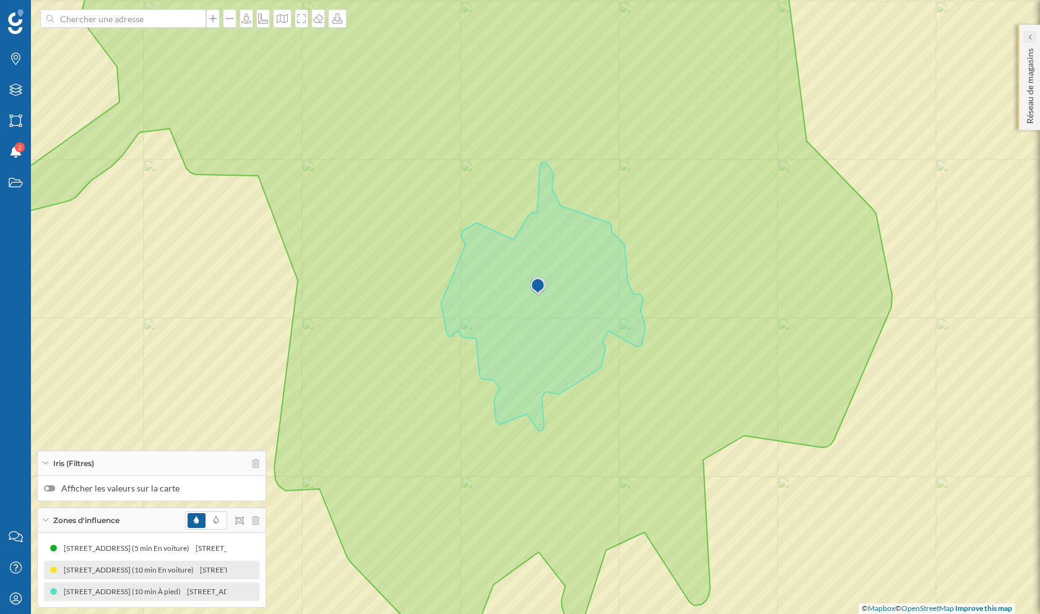
click at [1027, 32] on icon at bounding box center [1029, 37] width 4 height 12
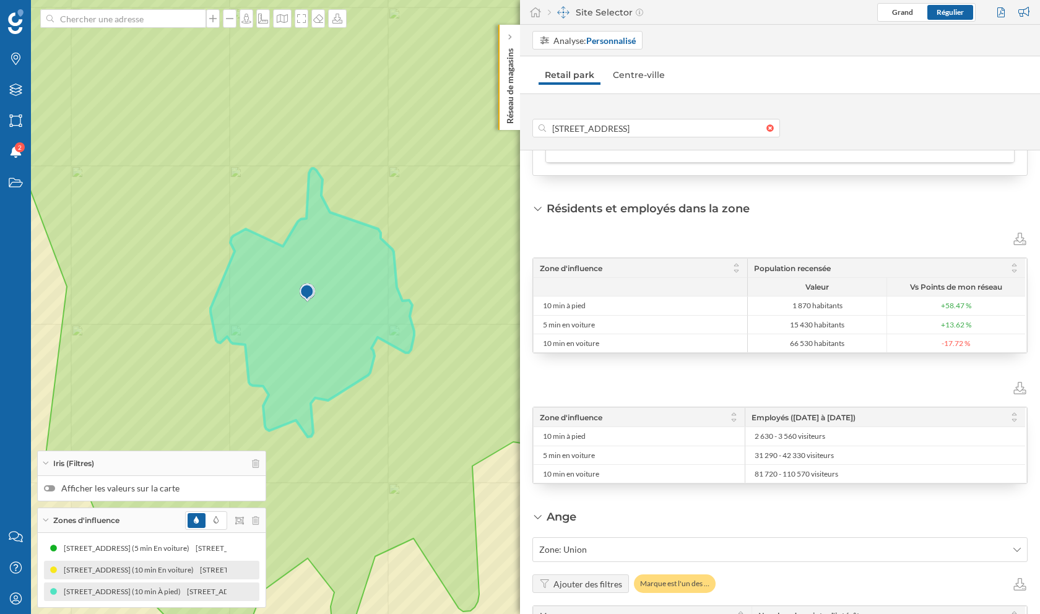
drag, startPoint x: 476, startPoint y: 345, endPoint x: 245, endPoint y: 352, distance: 230.9
click at [245, 352] on icon at bounding box center [312, 302] width 204 height 269
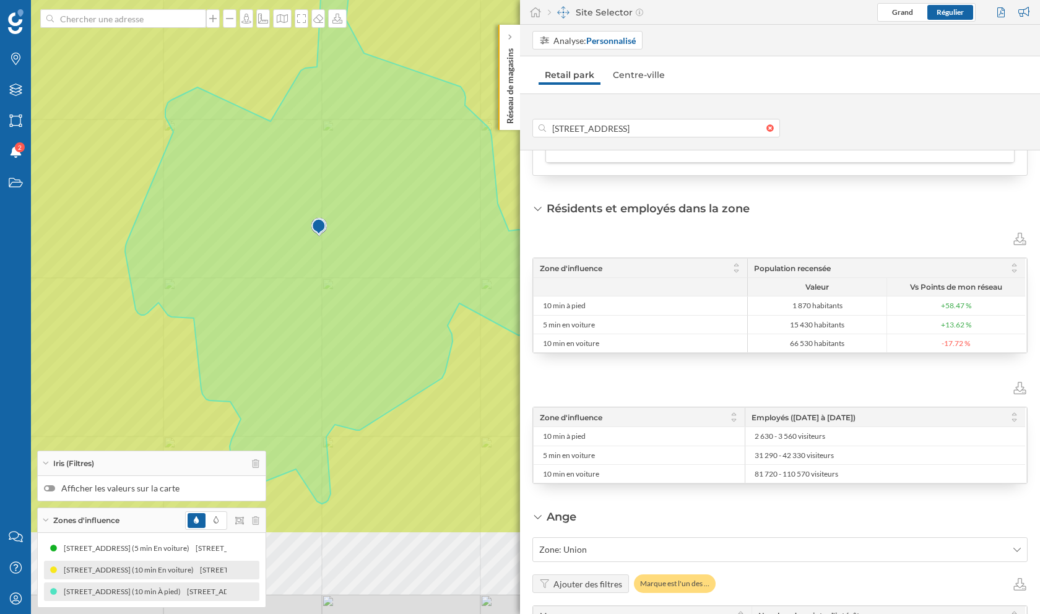
drag, startPoint x: 338, startPoint y: 371, endPoint x: 350, endPoint y: 228, distance: 143.5
click at [350, 228] on icon at bounding box center [328, 235] width 407 height 538
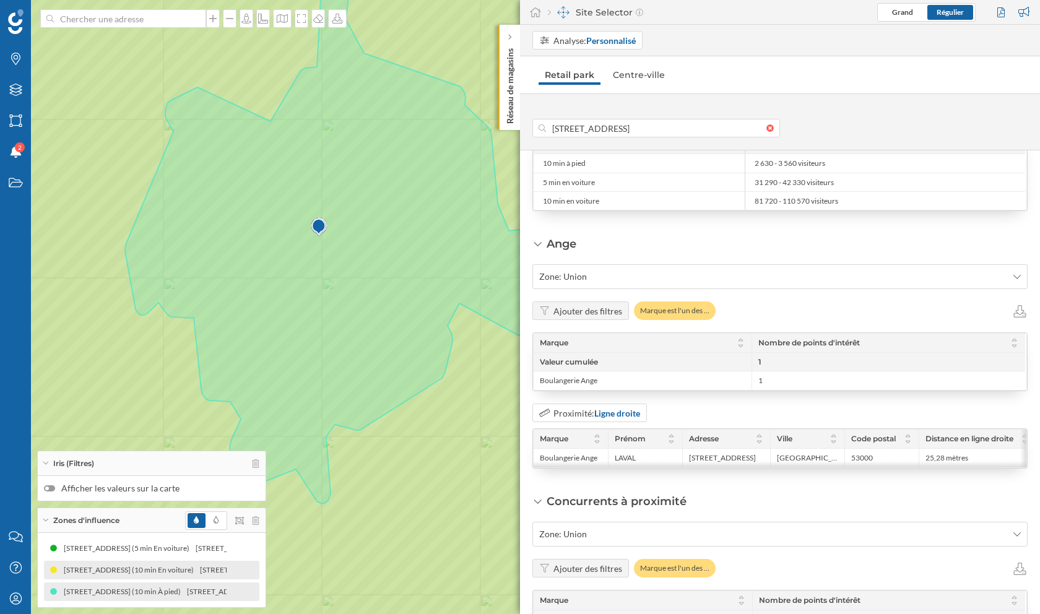
scroll to position [1370, 0]
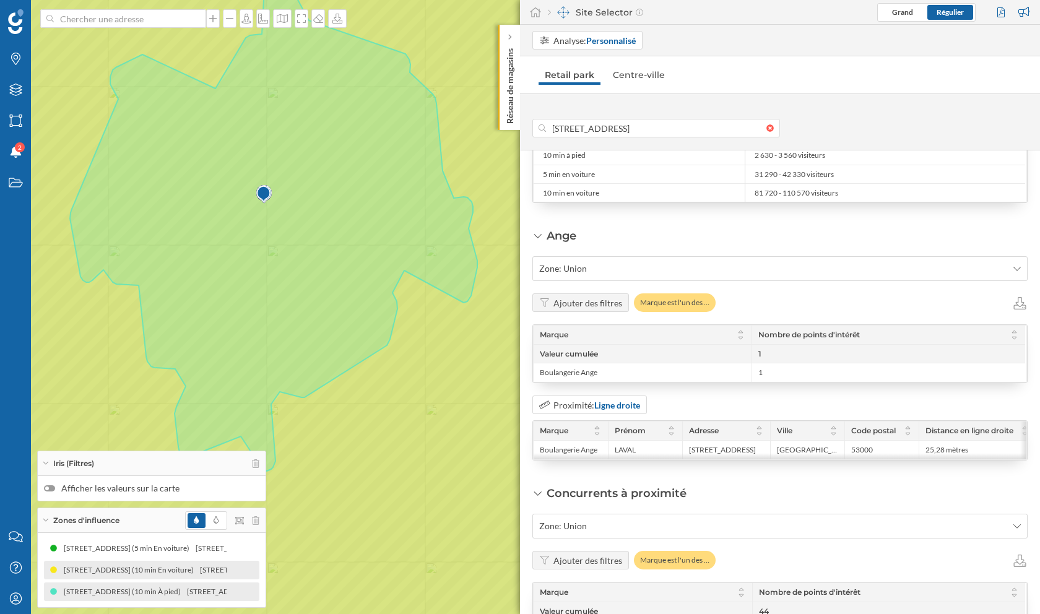
drag, startPoint x: 356, startPoint y: 278, endPoint x: 280, endPoint y: 243, distance: 83.9
click at [280, 243] on icon at bounding box center [273, 202] width 407 height 538
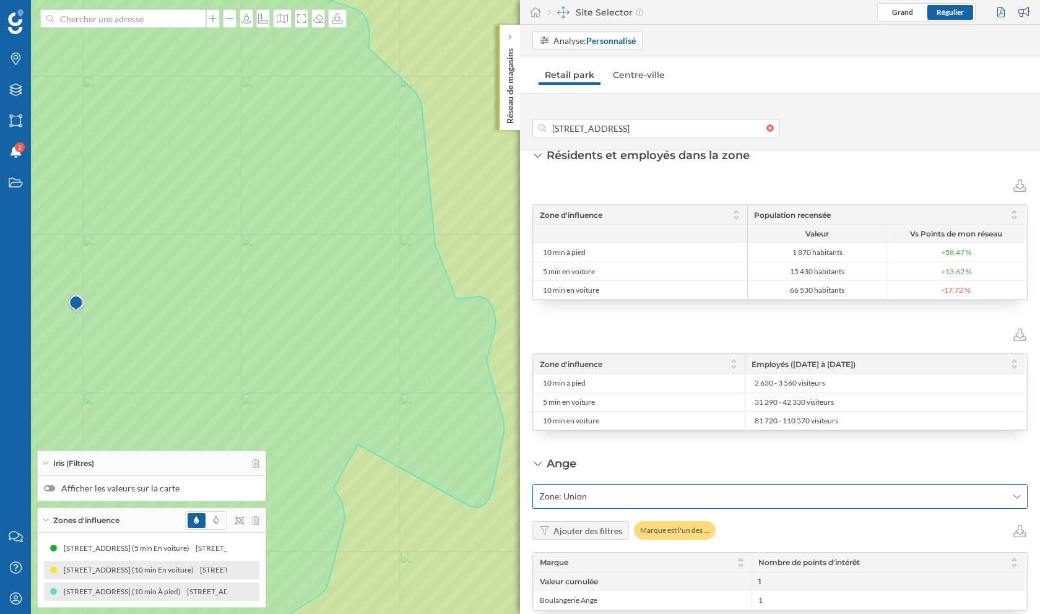
scroll to position [1147, 0]
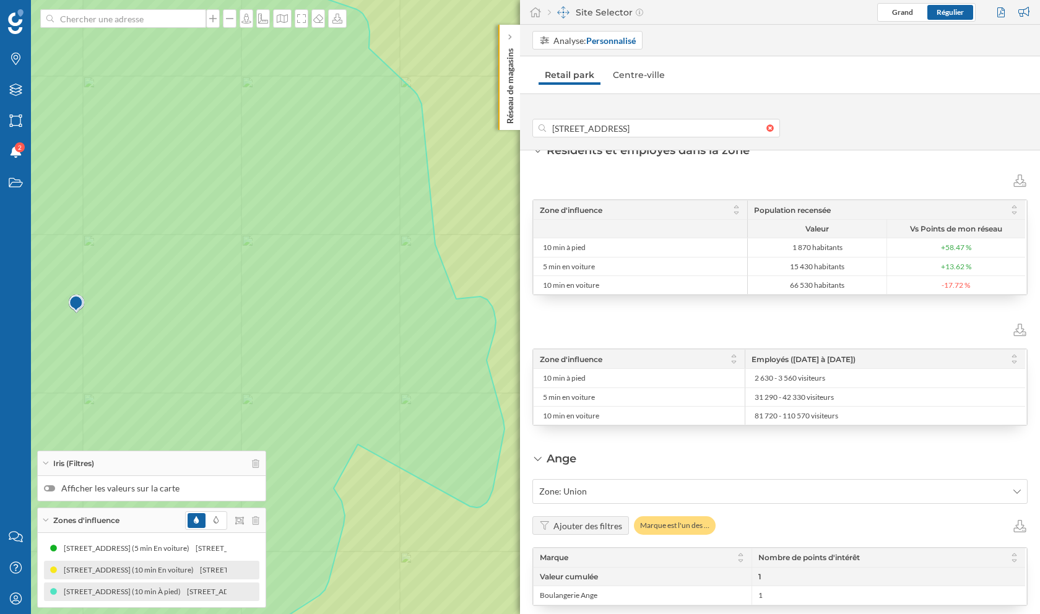
drag, startPoint x: 542, startPoint y: 348, endPoint x: 818, endPoint y: 352, distance: 276.1
click at [818, 352] on div "Zone d'influence Employés ([DATE] à [DATE])" at bounding box center [779, 359] width 491 height 19
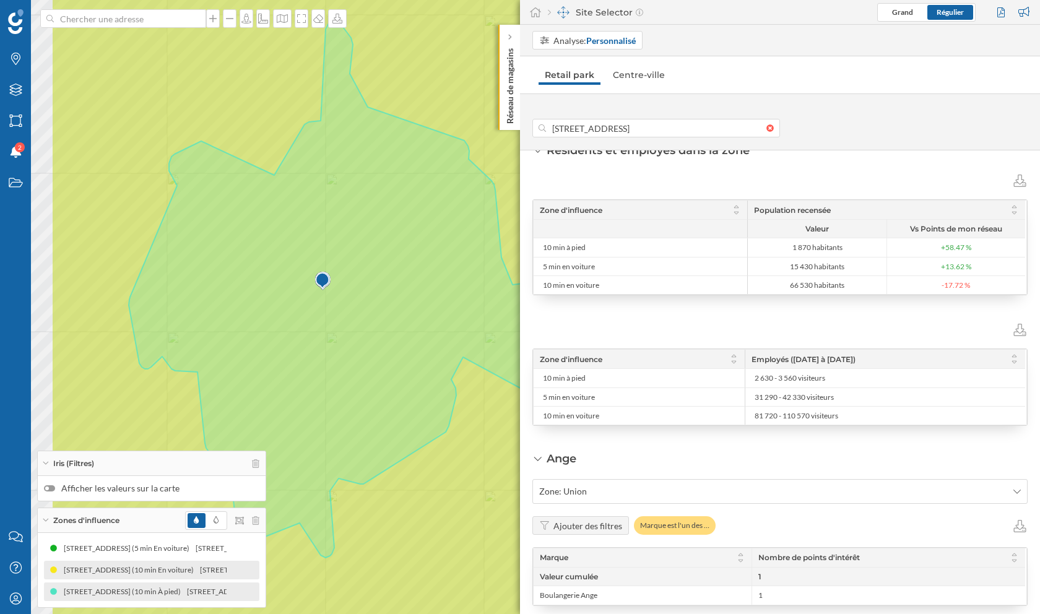
drag, startPoint x: 240, startPoint y: 351, endPoint x: 399, endPoint y: 303, distance: 165.6
click at [399, 303] on icon at bounding box center [332, 289] width 407 height 538
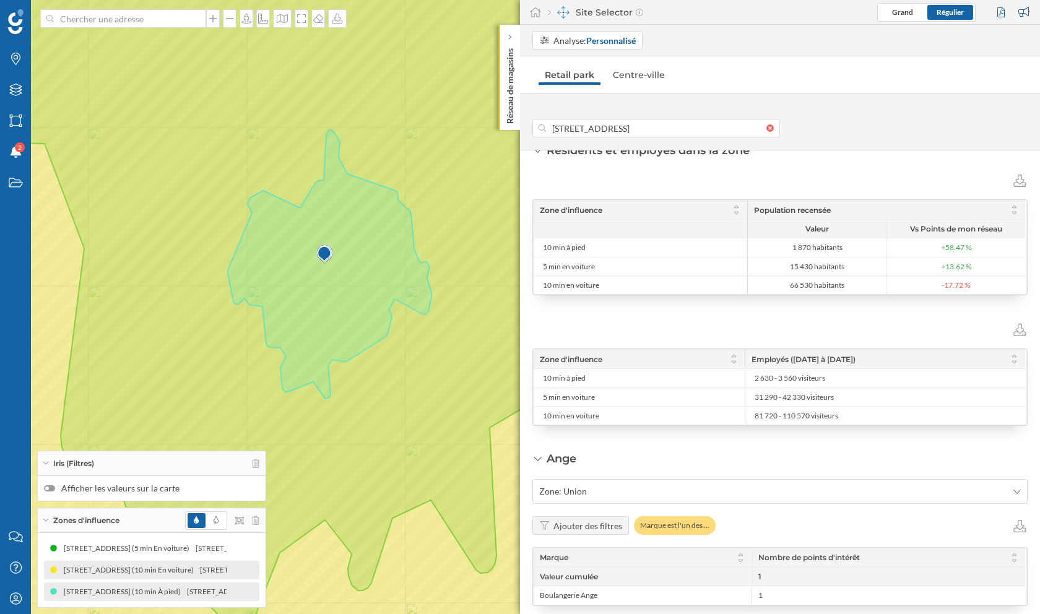
drag, startPoint x: 446, startPoint y: 272, endPoint x: 356, endPoint y: 266, distance: 90.0
click at [356, 266] on icon at bounding box center [330, 264] width 204 height 269
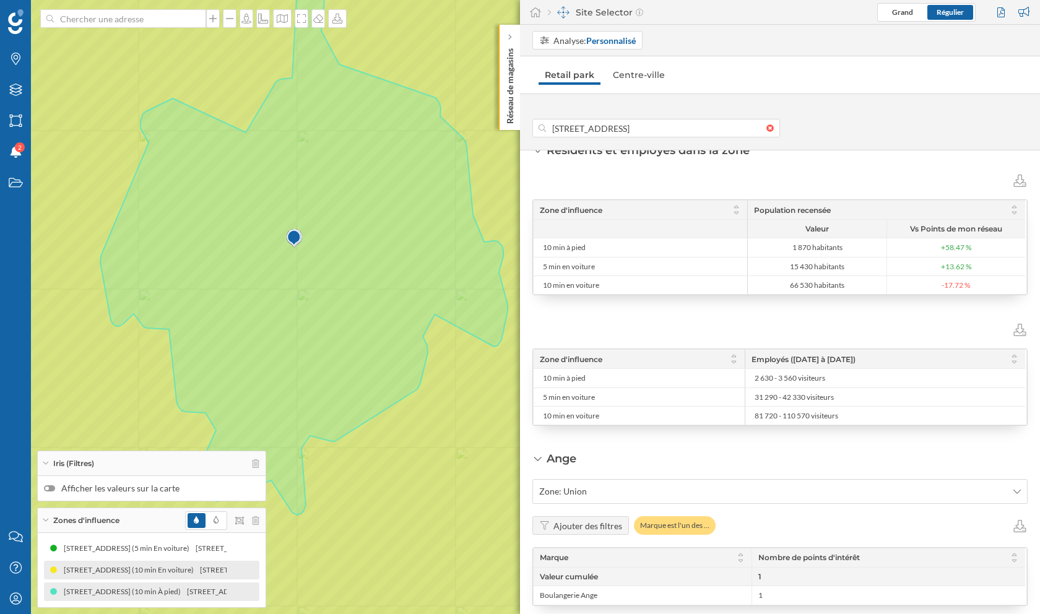
drag, startPoint x: 379, startPoint y: 279, endPoint x: 306, endPoint y: 279, distance: 73.7
click at [306, 279] on icon at bounding box center [303, 246] width 407 height 538
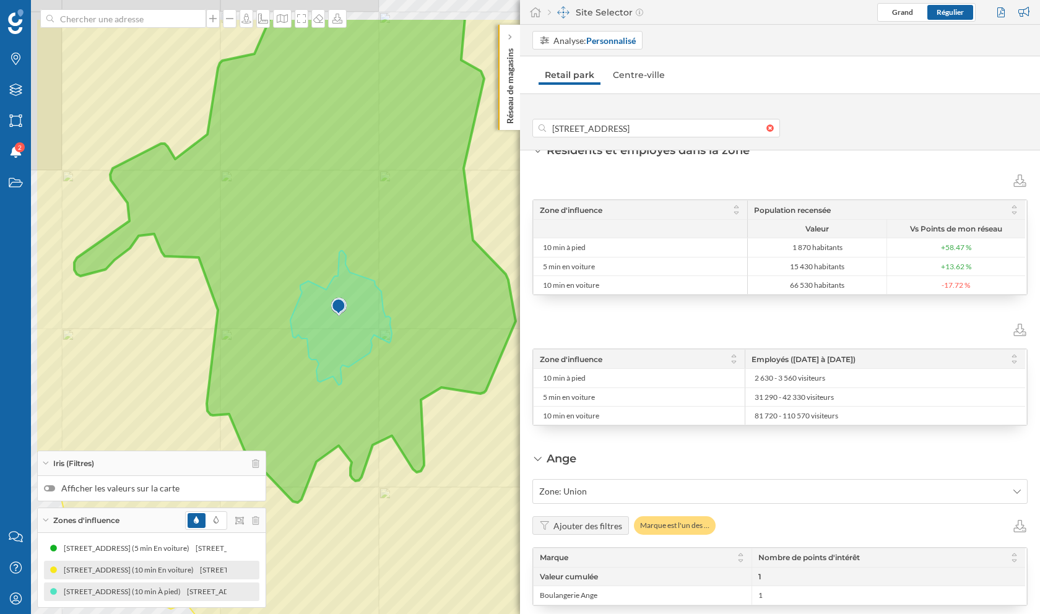
drag, startPoint x: 150, startPoint y: 200, endPoint x: 292, endPoint y: 281, distance: 162.7
click at [292, 281] on icon at bounding box center [661, 387] width 1253 height 741
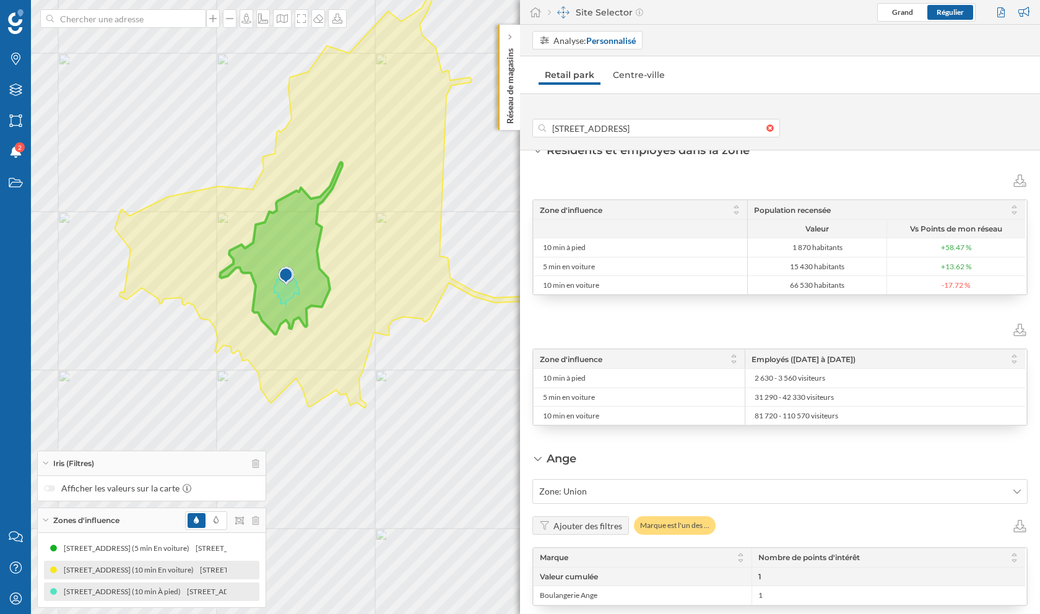
drag, startPoint x: 266, startPoint y: 269, endPoint x: 369, endPoint y: 294, distance: 105.7
click at [369, 294] on icon at bounding box center [327, 194] width 425 height 426
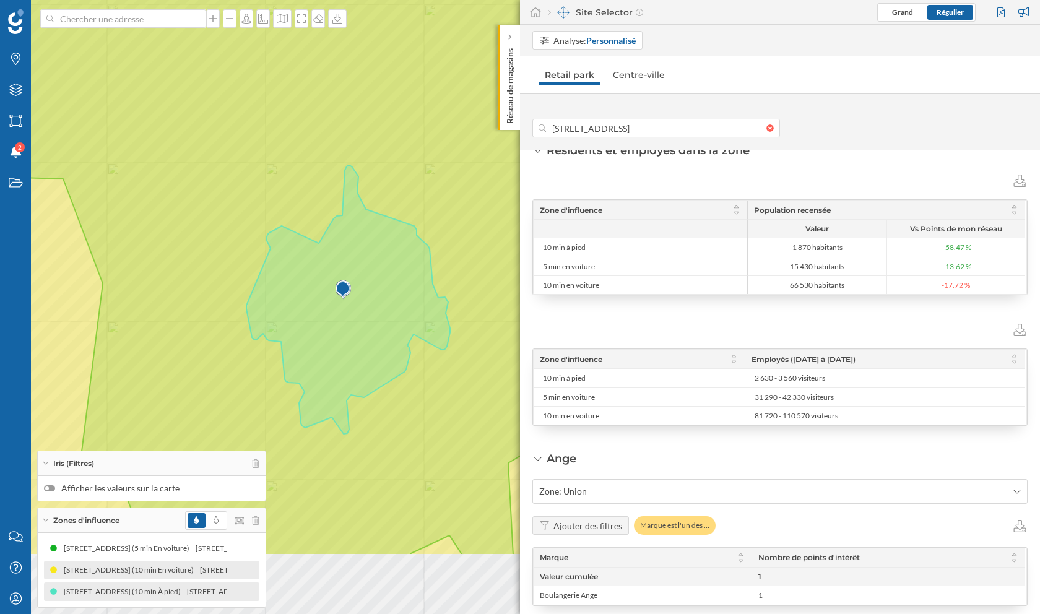
drag, startPoint x: 276, startPoint y: 404, endPoint x: 375, endPoint y: 271, distance: 165.4
click at [375, 271] on icon at bounding box center [348, 299] width 204 height 269
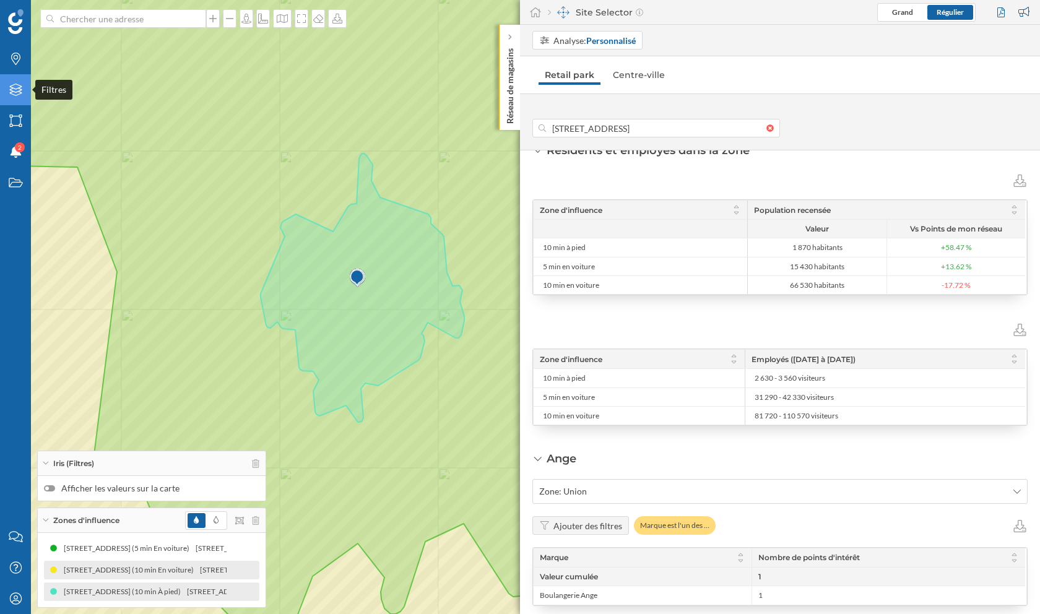
click at [17, 97] on div "Filtres" at bounding box center [15, 89] width 31 height 31
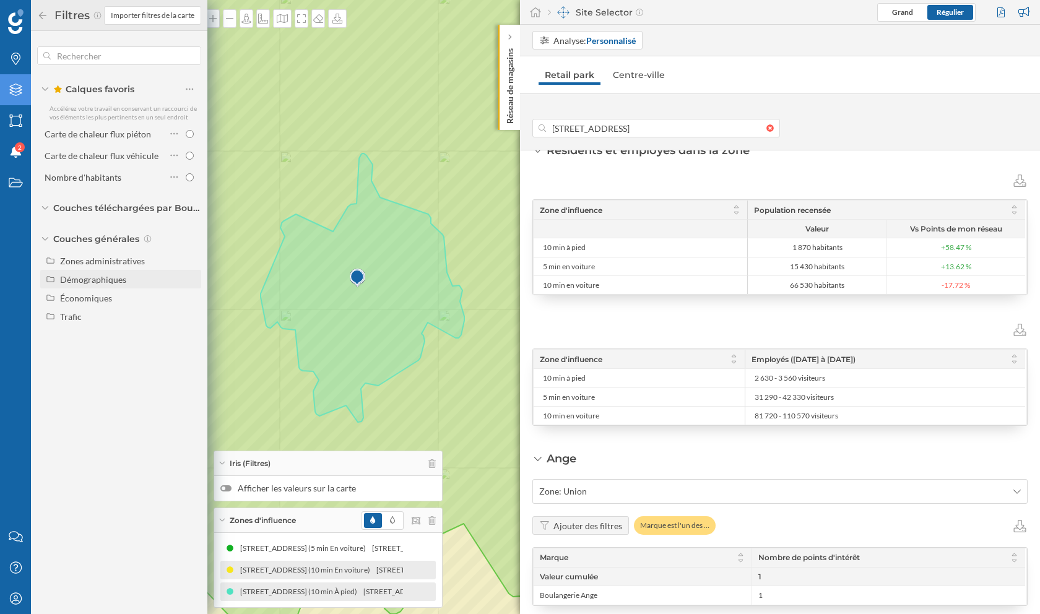
click at [83, 276] on div "Démographiques" at bounding box center [93, 279] width 66 height 11
click at [116, 257] on div "Zones administratives" at bounding box center [102, 261] width 85 height 11
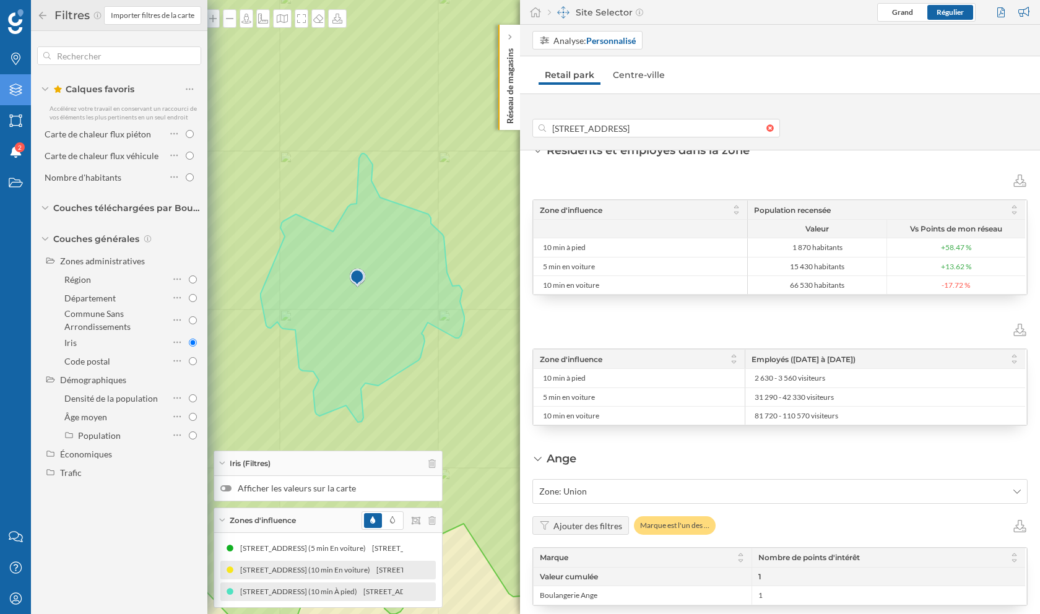
click at [47, 20] on div "Filtres" at bounding box center [70, 16] width 67 height 20
click at [40, 14] on icon at bounding box center [42, 14] width 7 height 7
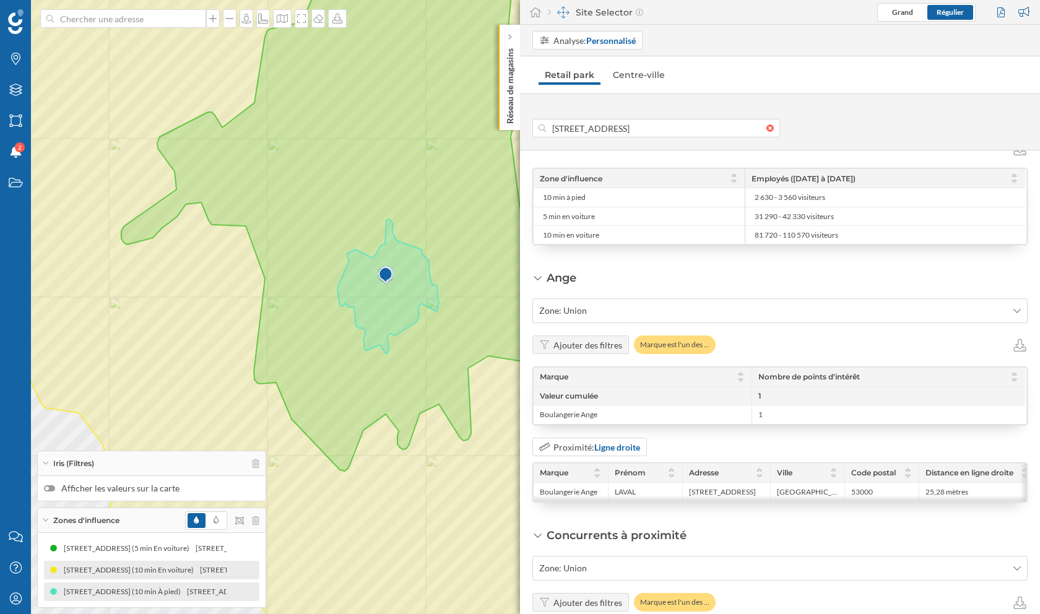
scroll to position [1325, 0]
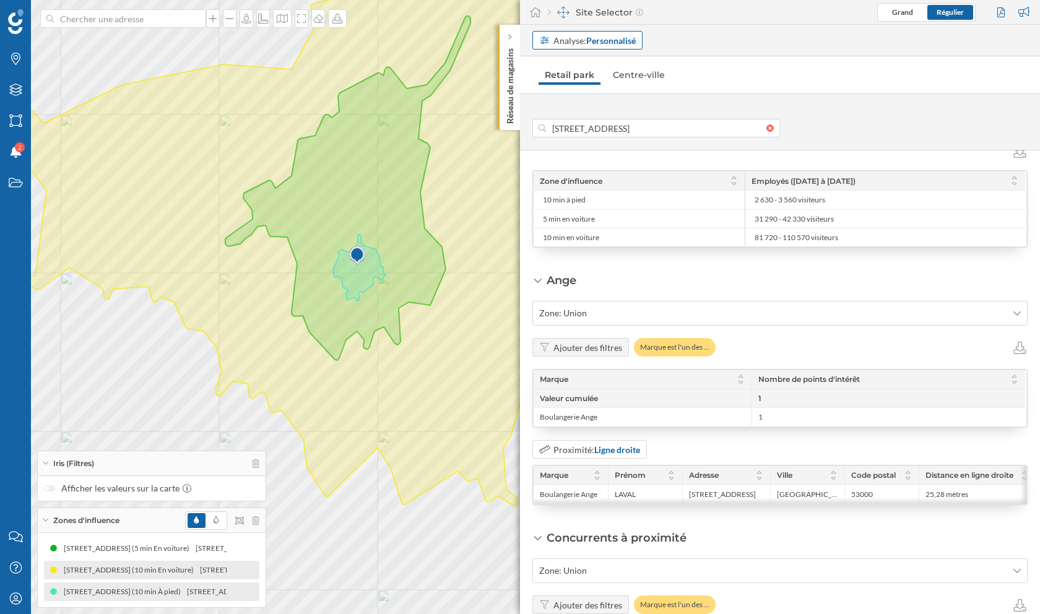
click at [572, 38] on div "Analyse: Personnalisé" at bounding box center [594, 40] width 82 height 13
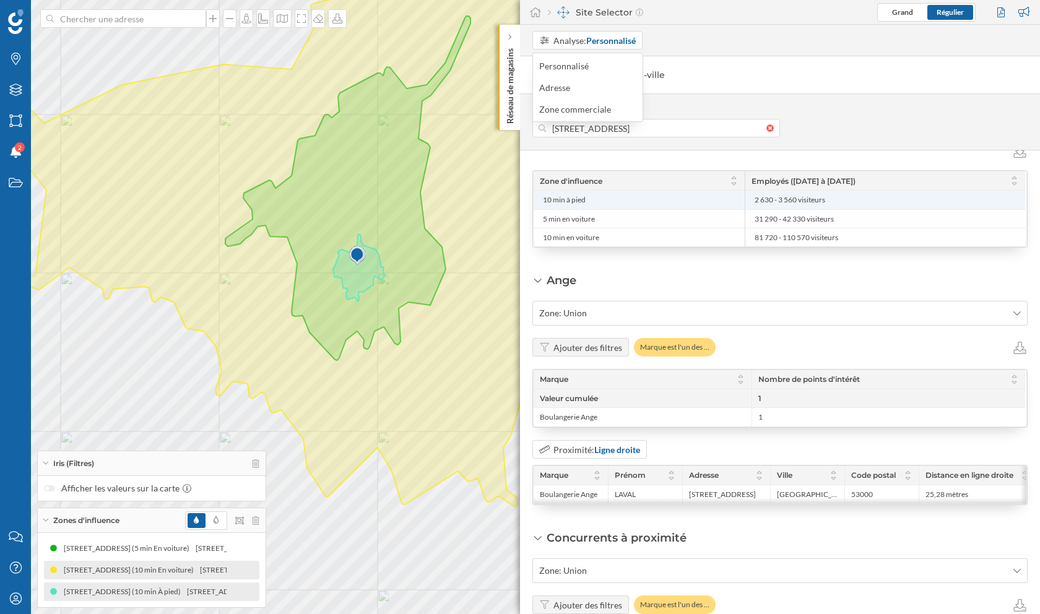
drag, startPoint x: 839, startPoint y: 191, endPoint x: 724, endPoint y: 191, distance: 115.1
click at [724, 191] on div "10 min à pied 2 630 - 3 560 visiteurs" at bounding box center [779, 200] width 491 height 19
click at [780, 200] on li "2 630 - 3 560 visiteurs" at bounding box center [884, 200] width 267 height 19
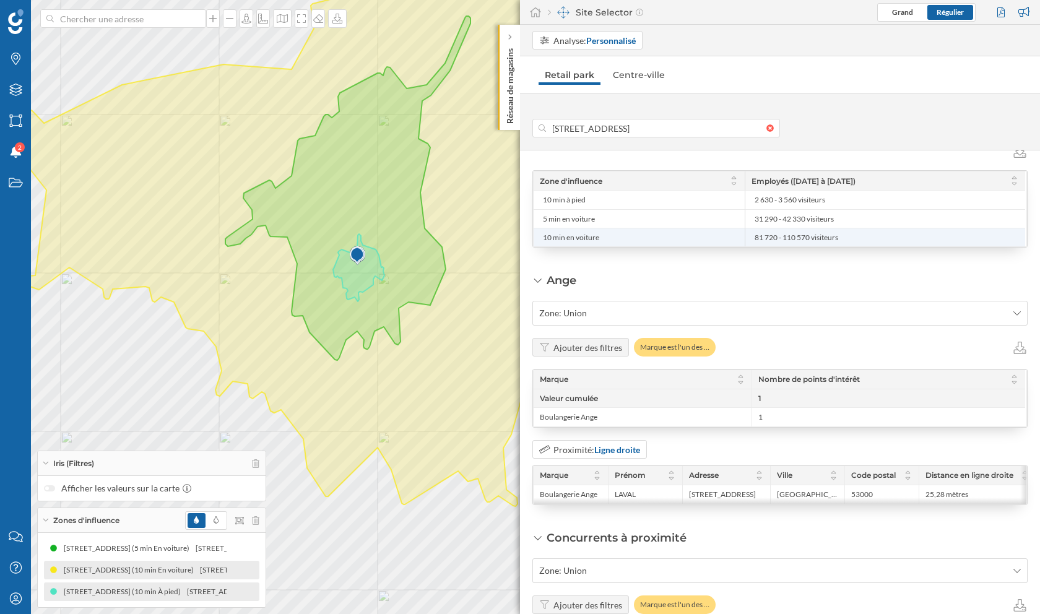
drag, startPoint x: 748, startPoint y: 231, endPoint x: 796, endPoint y: 232, distance: 47.7
click at [796, 232] on div "81 720 - 110 570 visiteurs" at bounding box center [885, 237] width 280 height 19
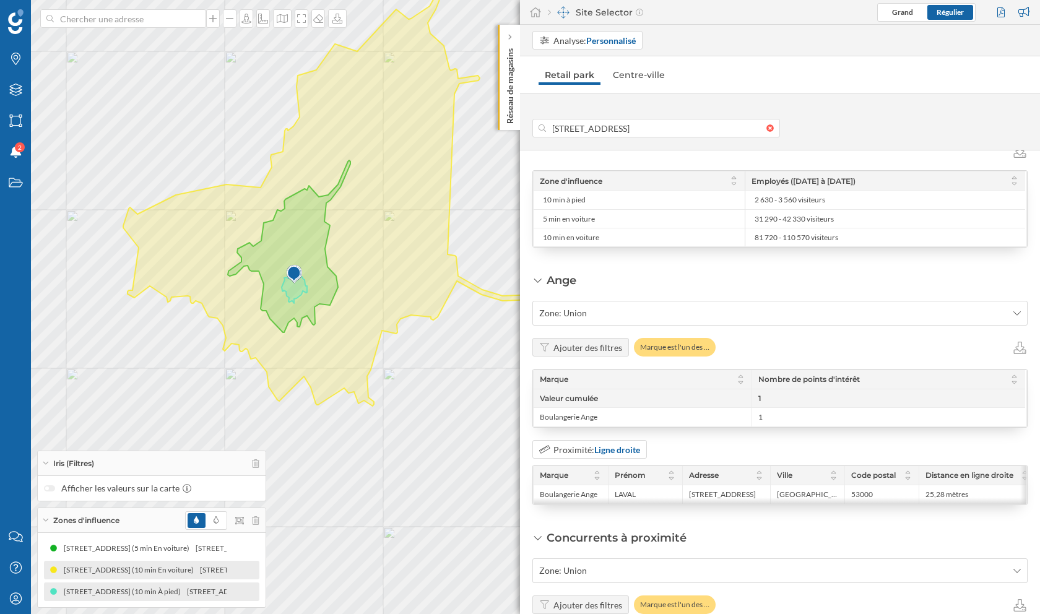
drag, startPoint x: 404, startPoint y: 123, endPoint x: 369, endPoint y: 171, distance: 59.6
click at [369, 171] on icon at bounding box center [335, 195] width 425 height 421
drag, startPoint x: 746, startPoint y: 171, endPoint x: 862, endPoint y: 171, distance: 115.7
click at [862, 171] on div "Employés ([DATE] à [DATE])" at bounding box center [885, 180] width 280 height 19
drag, startPoint x: 899, startPoint y: 176, endPoint x: 763, endPoint y: 176, distance: 136.2
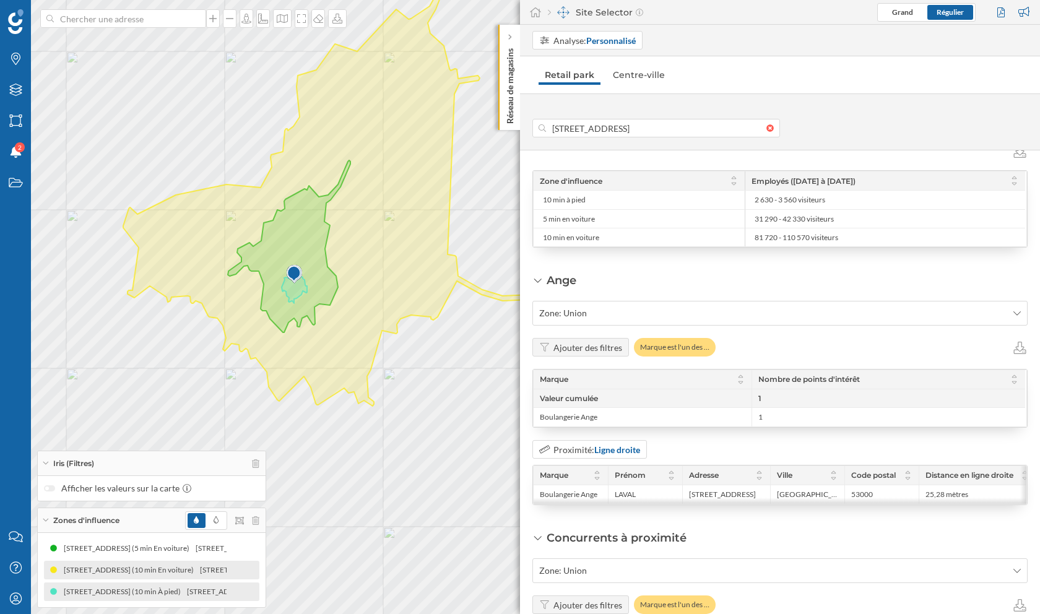
click at [763, 176] on div "Employés ([DATE] à [DATE])" at bounding box center [885, 180] width 280 height 19
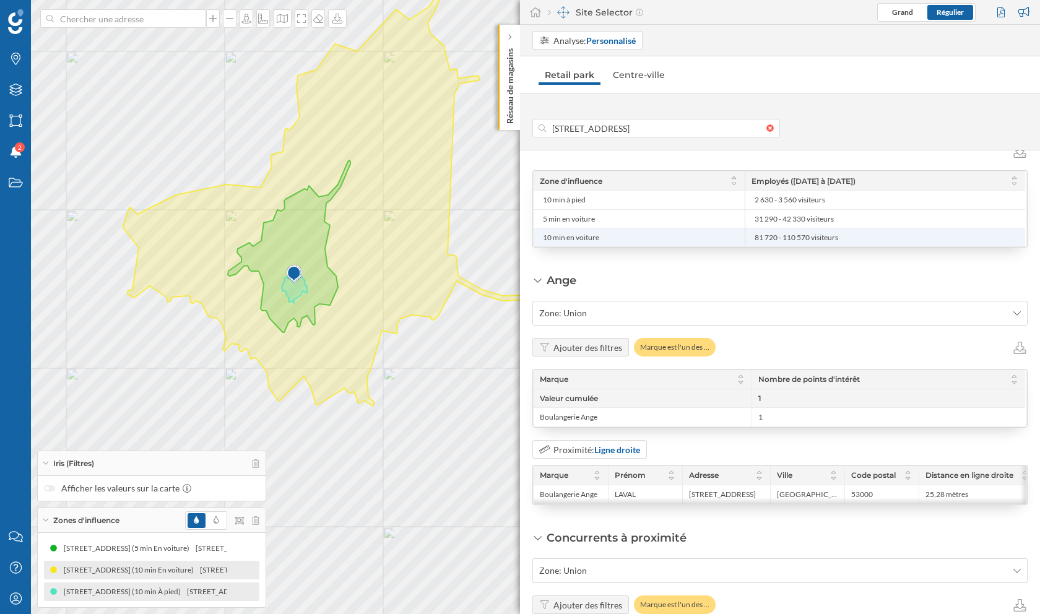
drag, startPoint x: 542, startPoint y: 230, endPoint x: 609, endPoint y: 233, distance: 67.5
click at [610, 233] on span "10 min en voiture" at bounding box center [639, 238] width 192 height 10
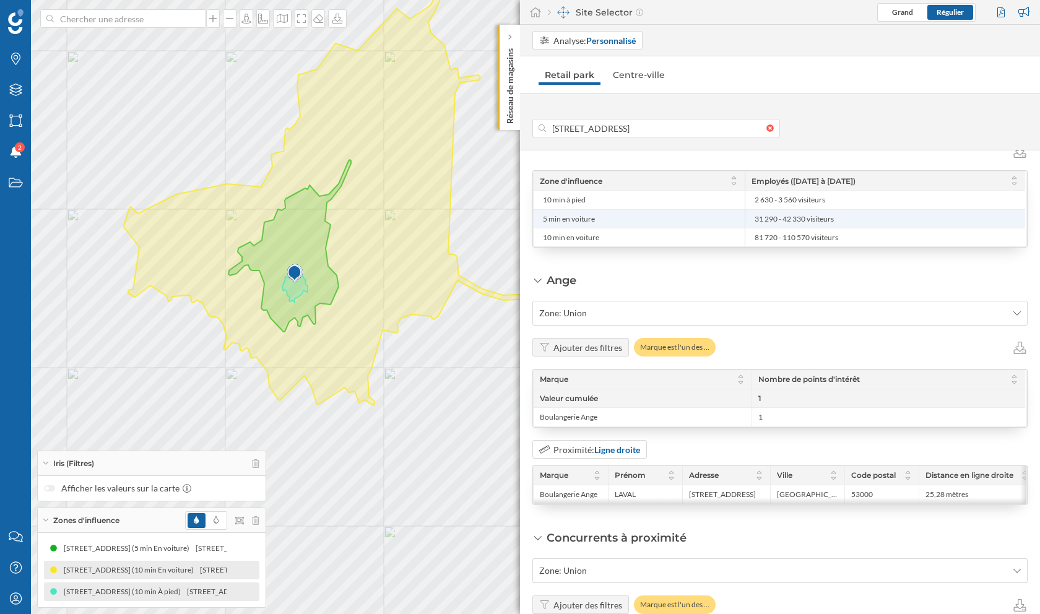
drag, startPoint x: 756, startPoint y: 210, endPoint x: 827, endPoint y: 212, distance: 70.6
click at [827, 214] on span "31 290 - 42 330 visiteurs" at bounding box center [793, 219] width 79 height 10
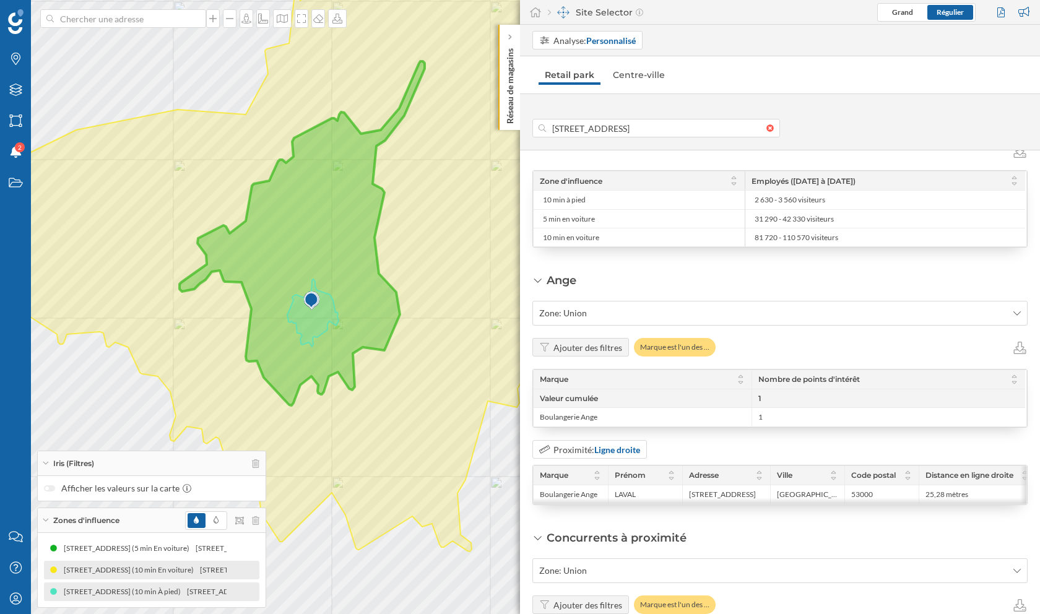
drag, startPoint x: 192, startPoint y: 233, endPoint x: 278, endPoint y: 233, distance: 85.4
click at [278, 233] on icon at bounding box center [395, 243] width 850 height 615
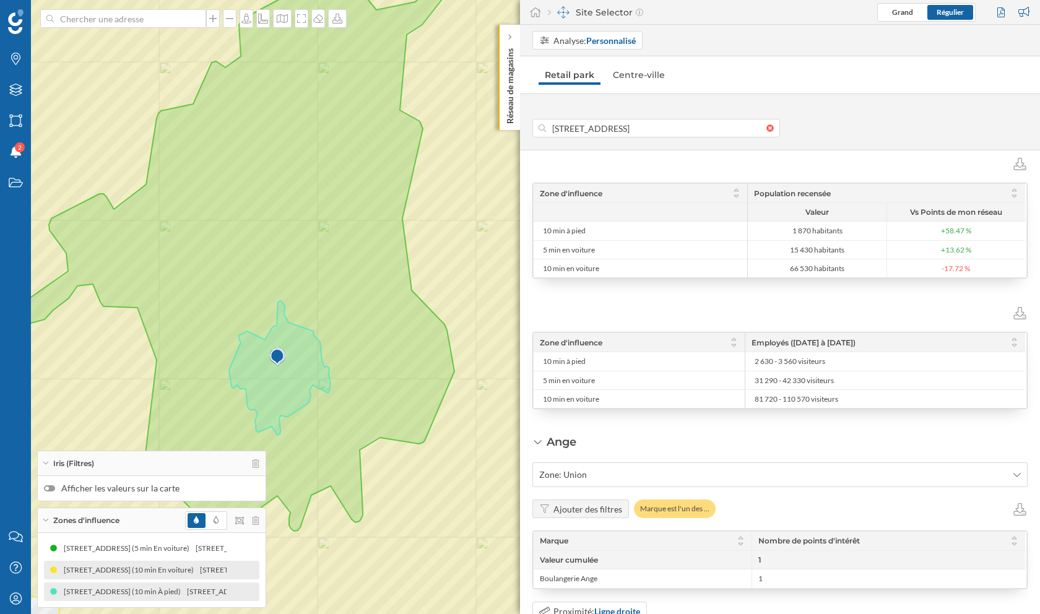
scroll to position [1164, 0]
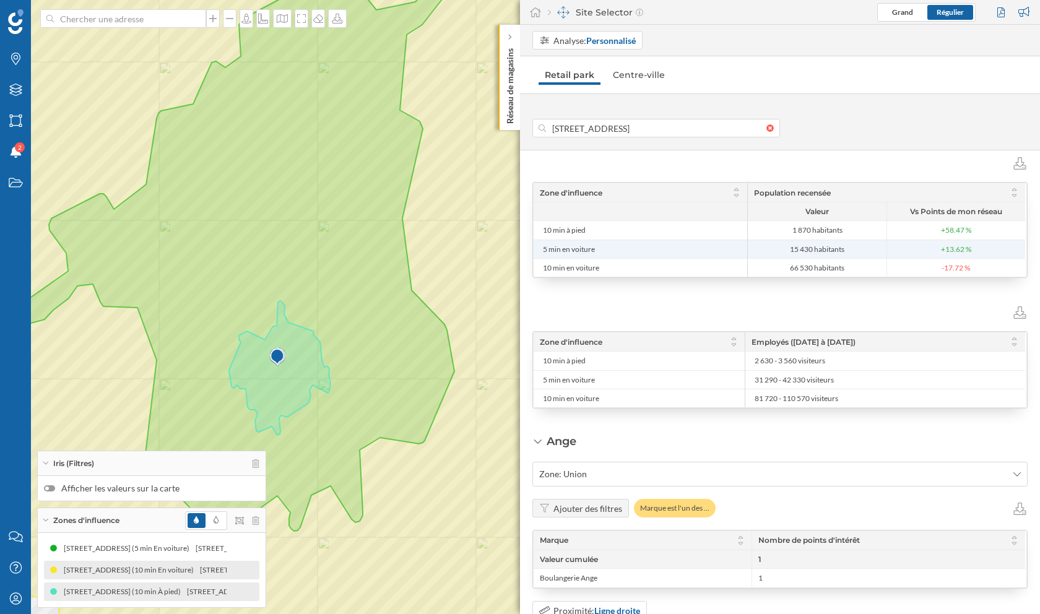
drag, startPoint x: 540, startPoint y: 242, endPoint x: 598, endPoint y: 243, distance: 57.6
click at [598, 243] on li "5 min en voiture" at bounding box center [640, 249] width 201 height 18
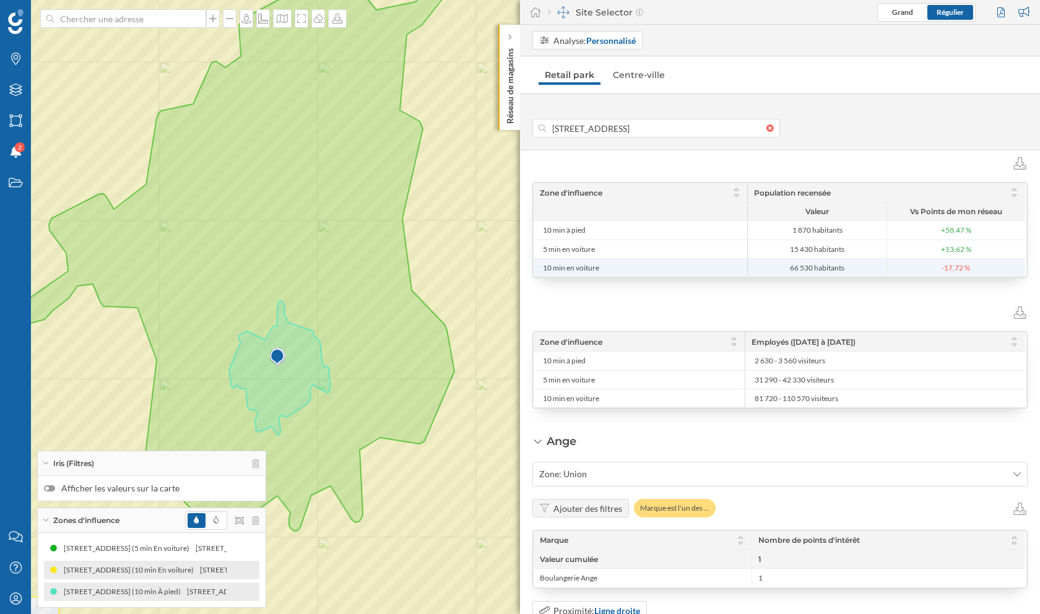
drag, startPoint x: 550, startPoint y: 258, endPoint x: 594, endPoint y: 261, distance: 44.0
click at [594, 263] on span "10 min en voiture" at bounding box center [571, 268] width 56 height 10
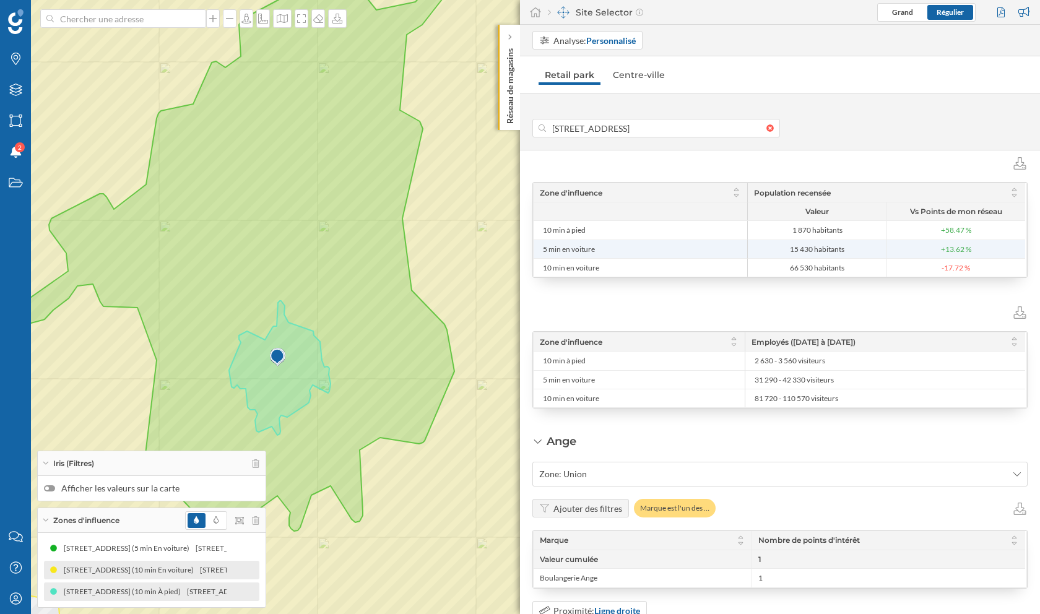
drag, startPoint x: 612, startPoint y: 249, endPoint x: 555, endPoint y: 248, distance: 56.9
click at [555, 248] on span "5 min en voiture" at bounding box center [640, 249] width 195 height 10
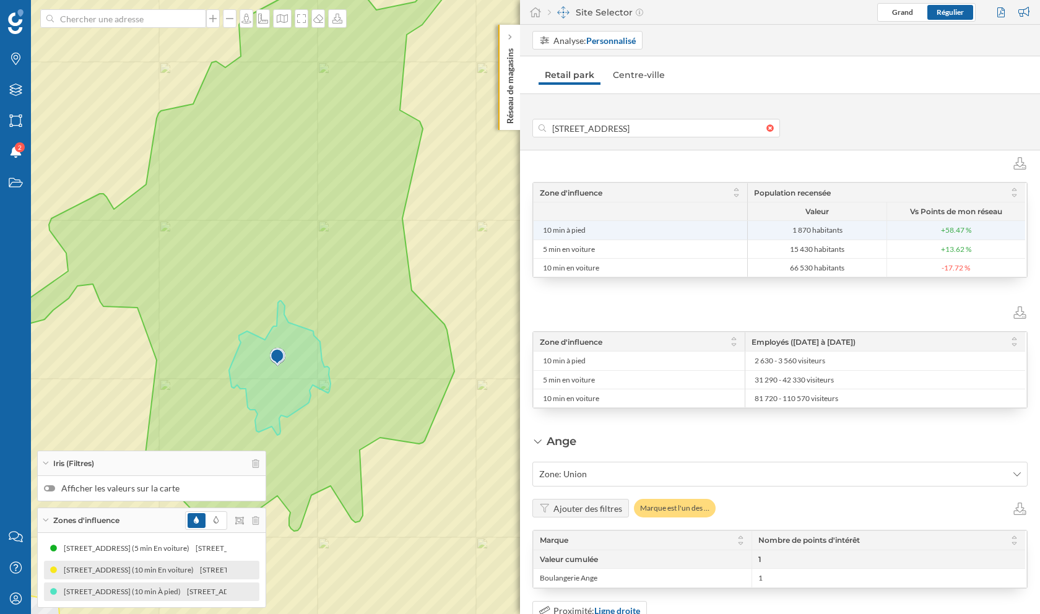
drag, startPoint x: 584, startPoint y: 227, endPoint x: 553, endPoint y: 227, distance: 31.0
click at [553, 227] on span "10 min à pied" at bounding box center [640, 230] width 195 height 10
click at [545, 225] on span "10 min à pied" at bounding box center [564, 230] width 43 height 10
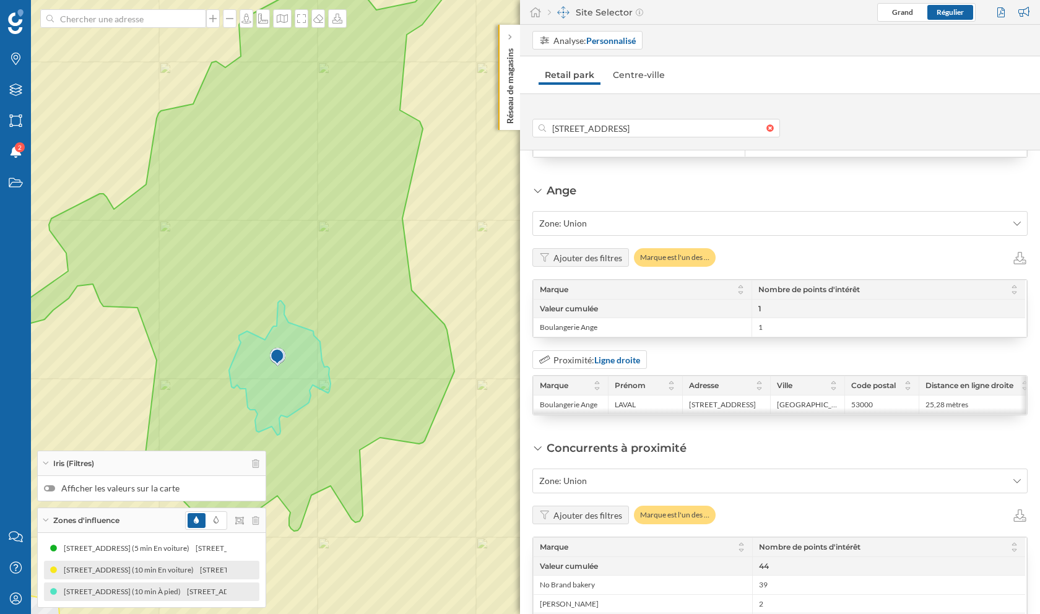
scroll to position [1416, 0]
click at [587, 216] on span "Zone: Union" at bounding box center [773, 222] width 468 height 12
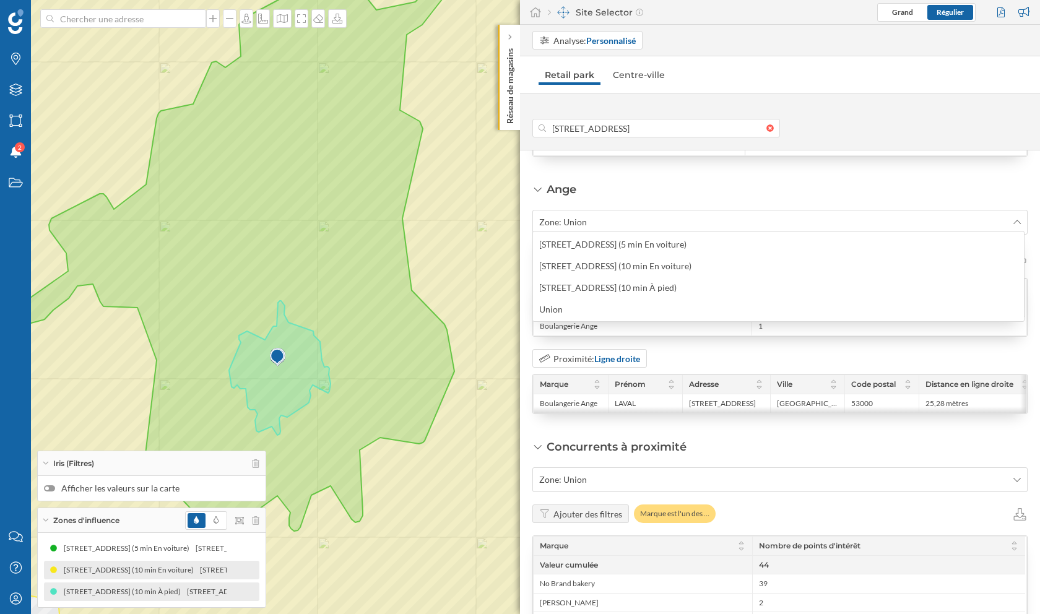
click at [669, 184] on div "Ange Zone: Union Ajouter des filtres Marque est l'un des … Marque Nombre de poi…" at bounding box center [779, 297] width 495 height 233
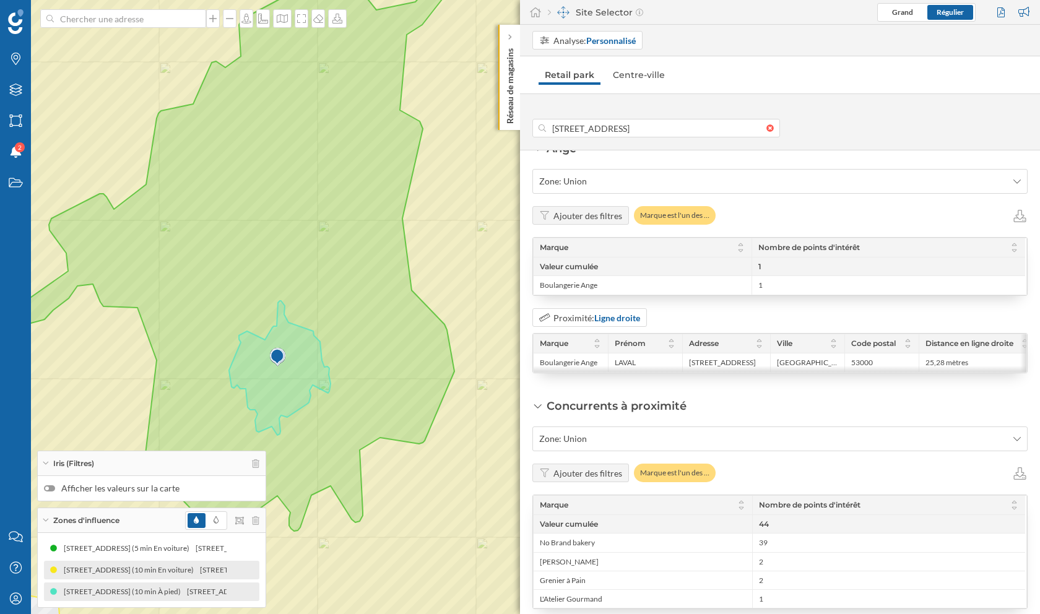
scroll to position [1437, 0]
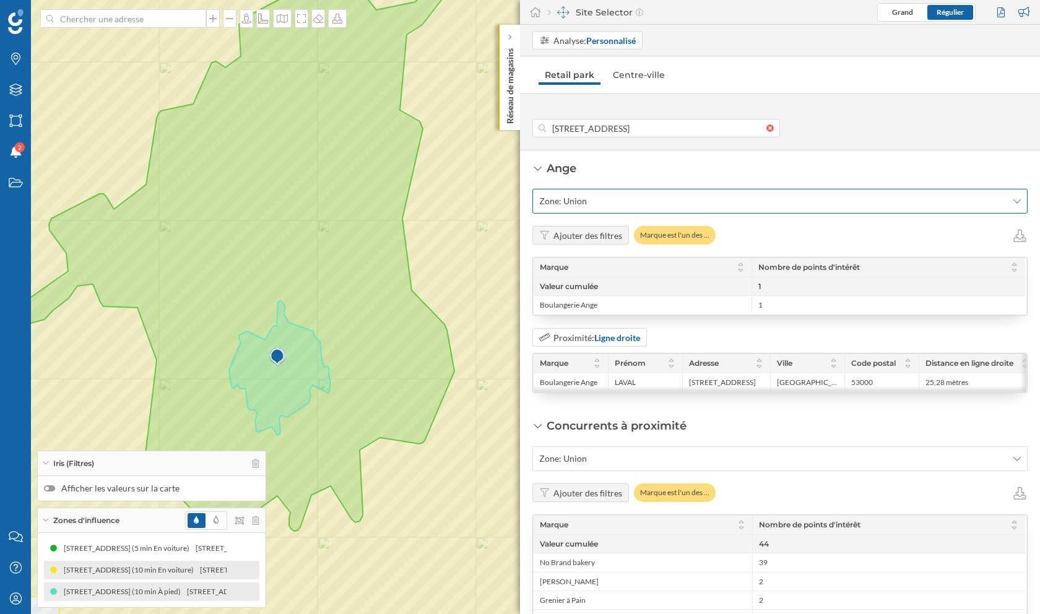
click at [592, 195] on span "Zone: Union" at bounding box center [773, 201] width 468 height 12
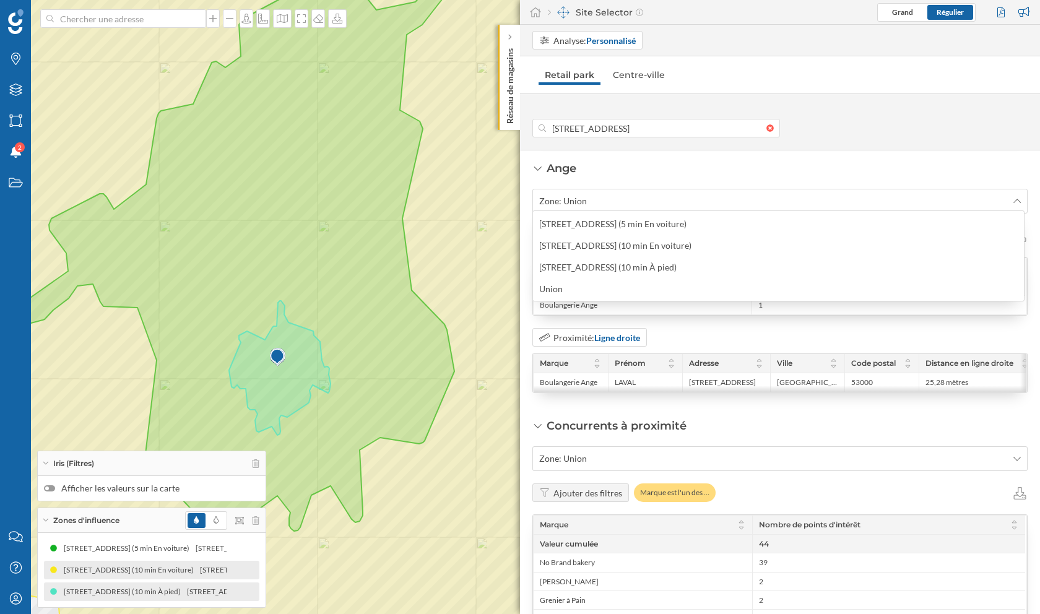
click at [624, 166] on div "Ange Zone: Union Ajouter des filtres Marque est l'un des … Marque Nombre de poi…" at bounding box center [779, 276] width 495 height 233
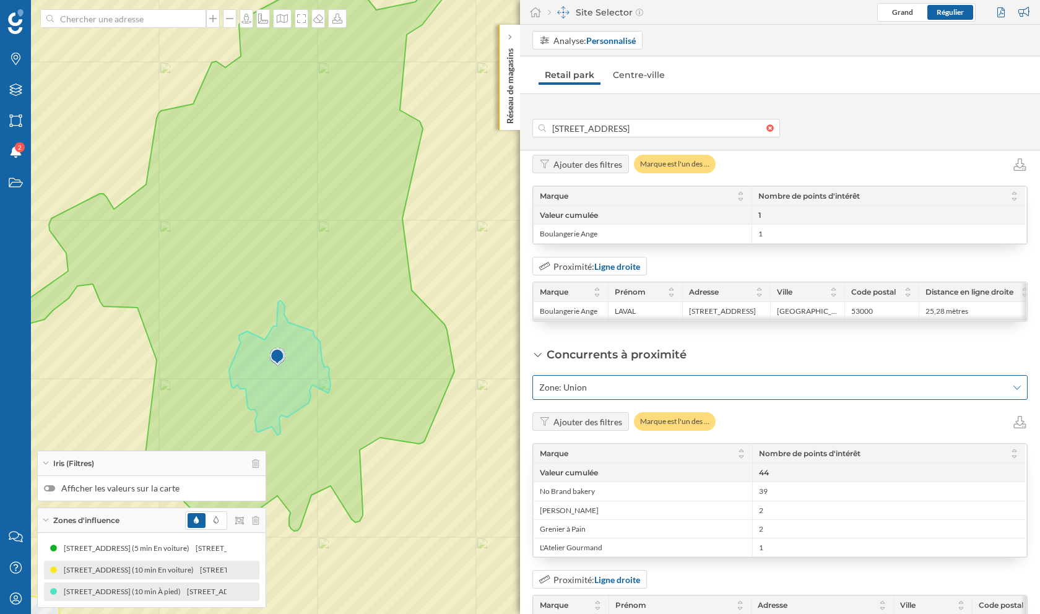
scroll to position [1543, 0]
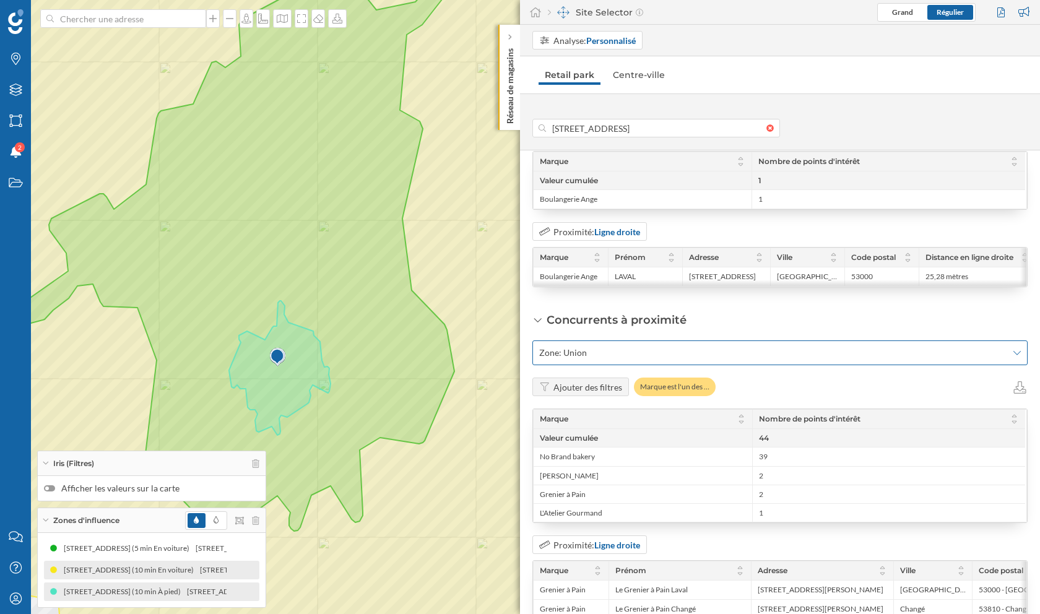
click at [620, 349] on span "Zone: Union" at bounding box center [773, 353] width 468 height 12
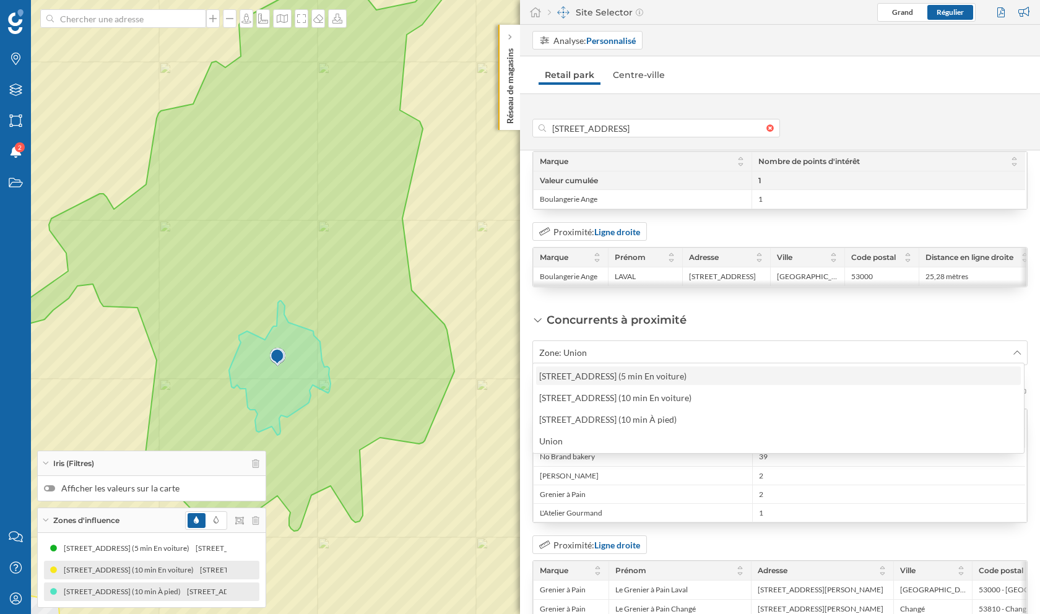
click at [686, 373] on div "[STREET_ADDRESS] (5 min En voiture)" at bounding box center [612, 376] width 147 height 11
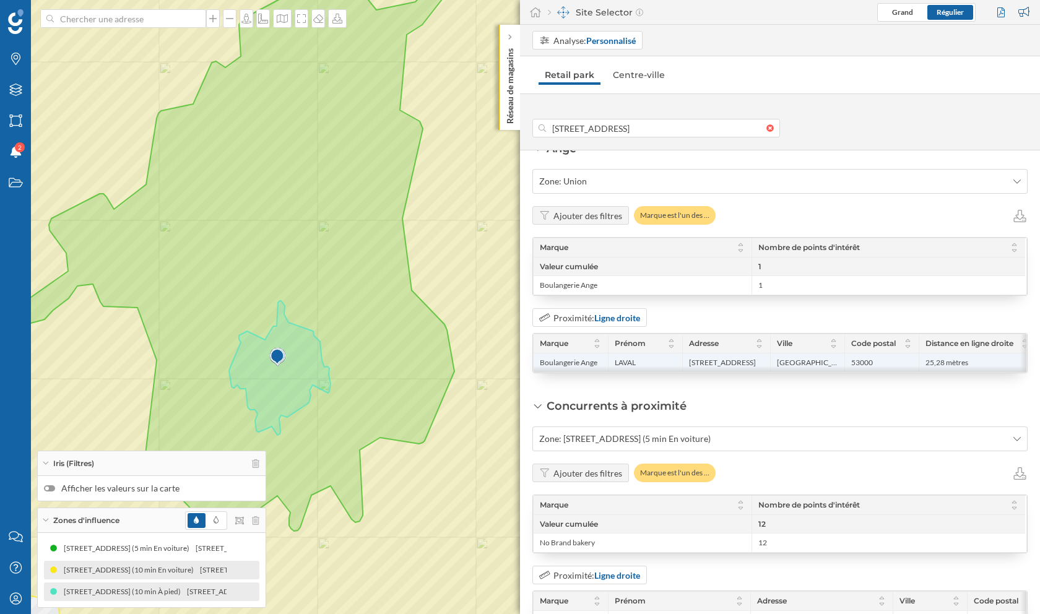
scroll to position [1441, 0]
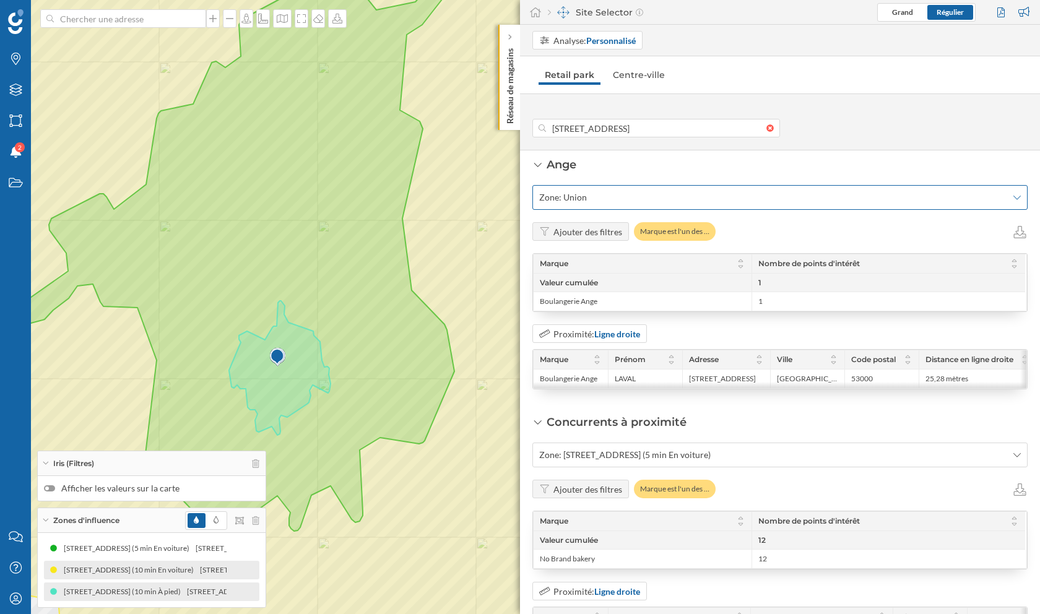
click at [643, 191] on span "Zone: Union" at bounding box center [773, 197] width 468 height 12
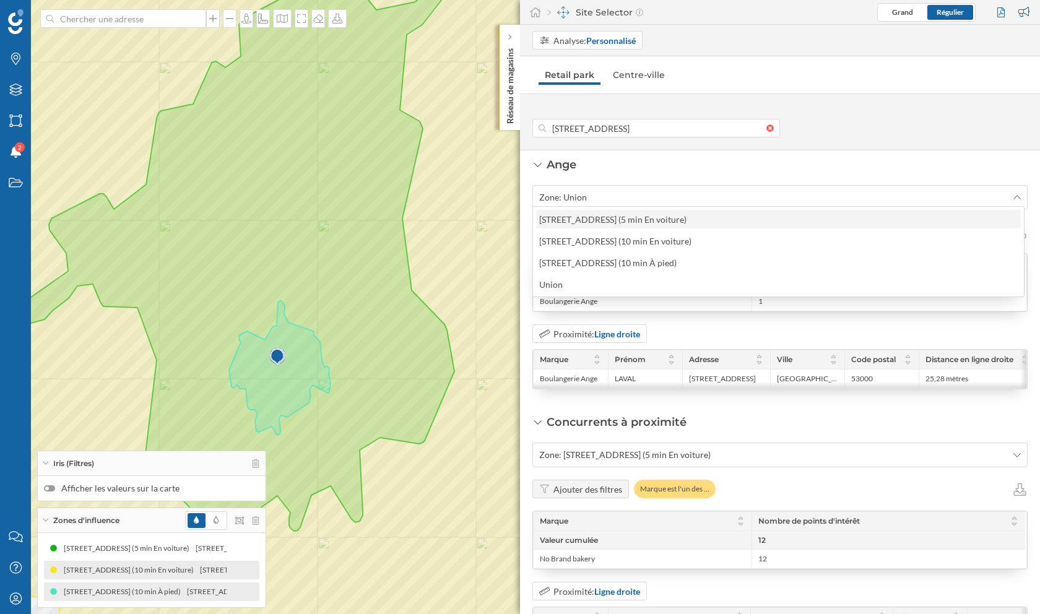
click at [649, 220] on div "[STREET_ADDRESS] (5 min En voiture)" at bounding box center [612, 219] width 147 height 11
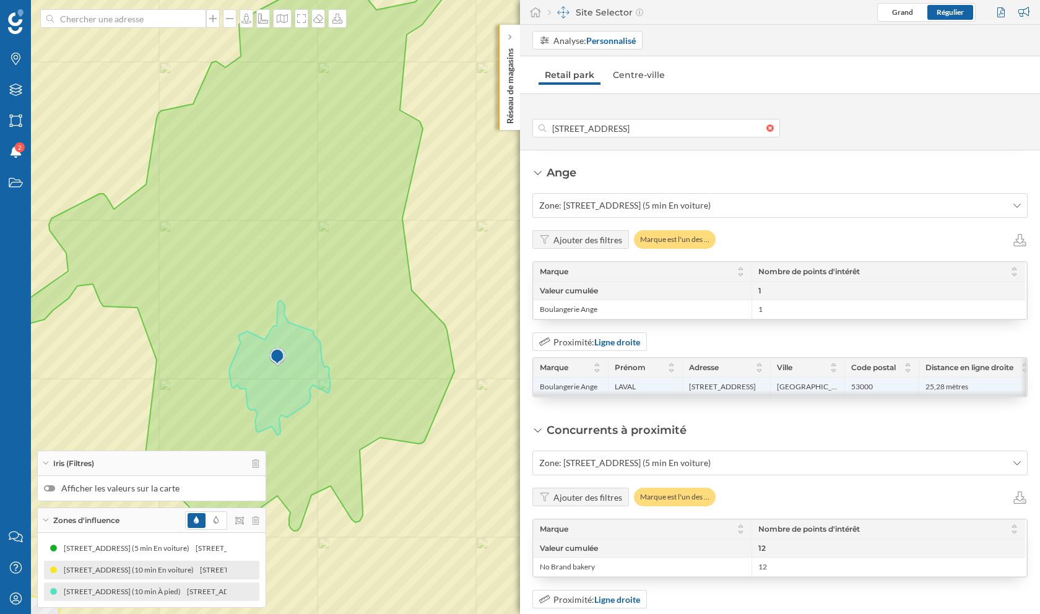
scroll to position [1427, 0]
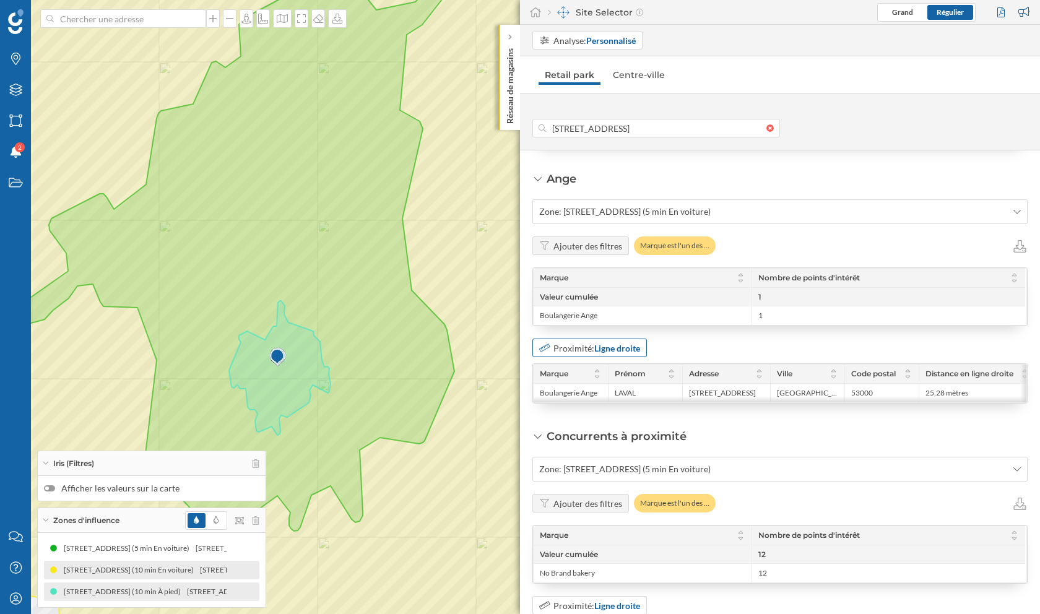
click at [607, 343] on strong "Ligne droite" at bounding box center [617, 348] width 46 height 11
click at [772, 431] on div "Concurrents à proximité Zone: [STREET_ADDRESS] (5 min En voiture) Ajouter des f…" at bounding box center [779, 609] width 495 height 363
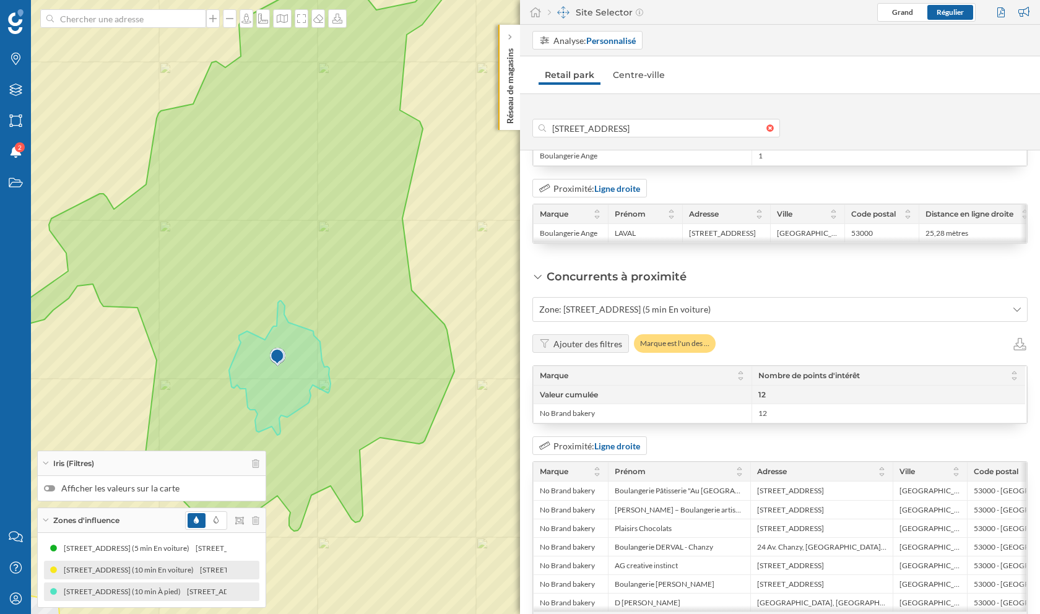
scroll to position [1597, 0]
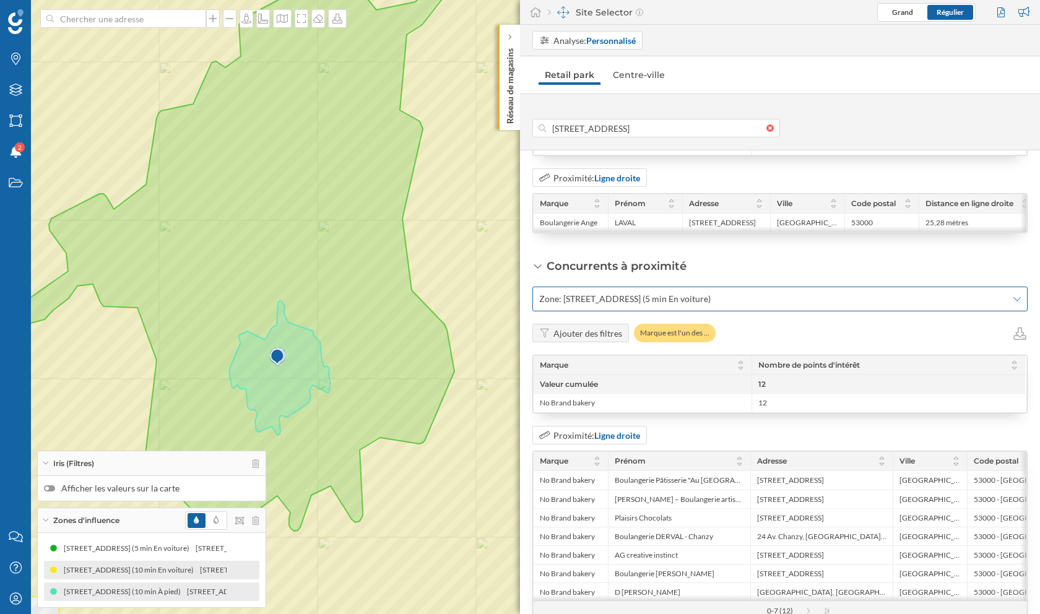
click at [639, 293] on span "Zone: [STREET_ADDRESS] (5 min En voiture)" at bounding box center [624, 299] width 171 height 12
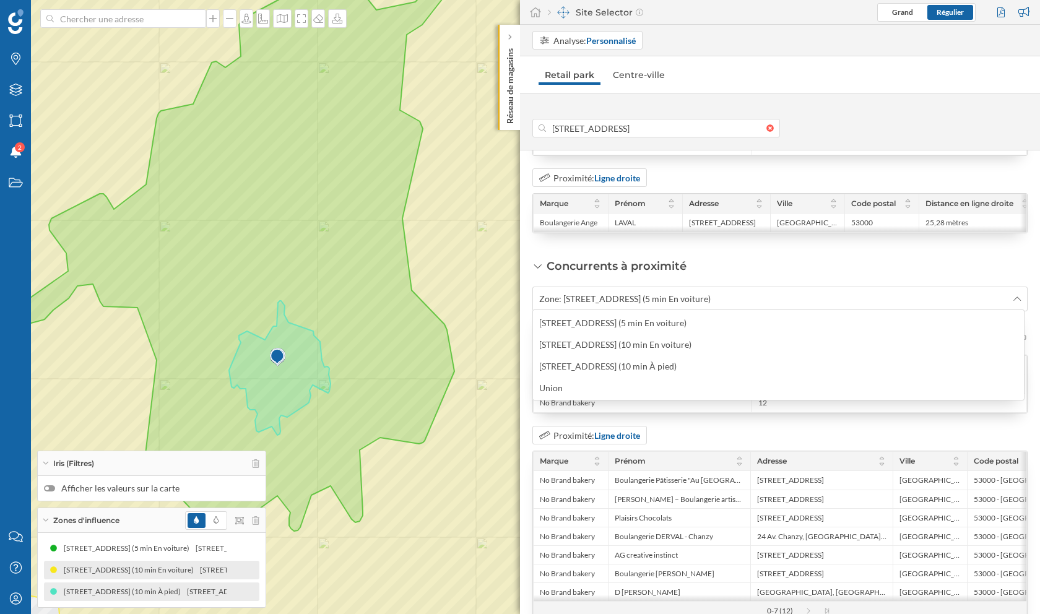
click at [741, 252] on div "Prévisions de ventes Prévisions de ventes Localisation Adresse: [STREET_ADDRESS…" at bounding box center [780, 382] width 520 height 464
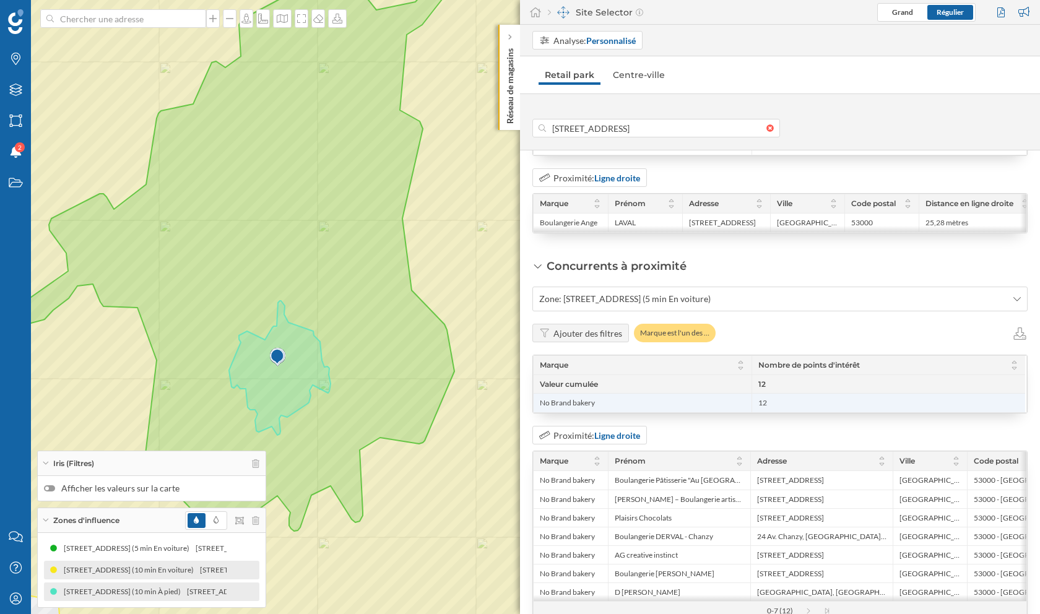
drag, startPoint x: 540, startPoint y: 398, endPoint x: 789, endPoint y: 402, distance: 248.8
click at [789, 402] on div "No Brand bakery 12" at bounding box center [779, 403] width 491 height 19
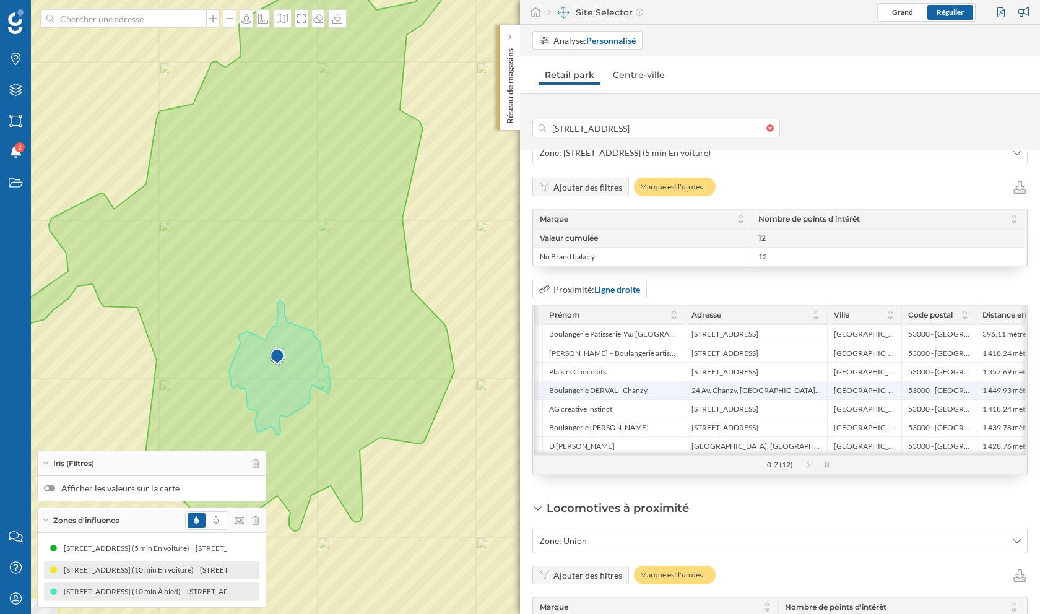
scroll to position [0, 74]
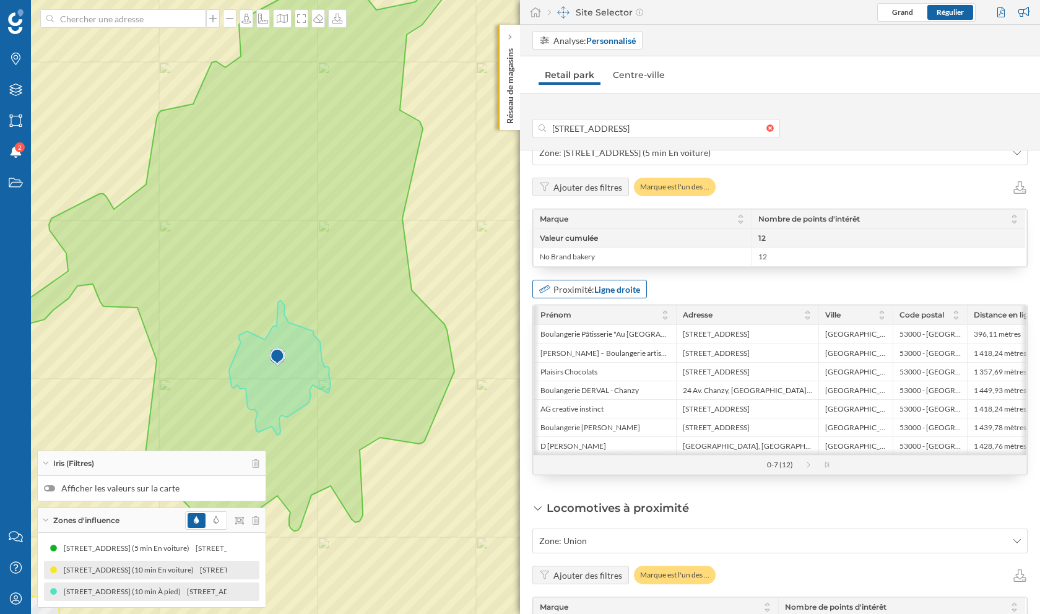
click at [597, 284] on strong "Ligne droite" at bounding box center [617, 289] width 46 height 11
click at [711, 290] on div "Proximité: Ligne droite" at bounding box center [779, 289] width 495 height 19
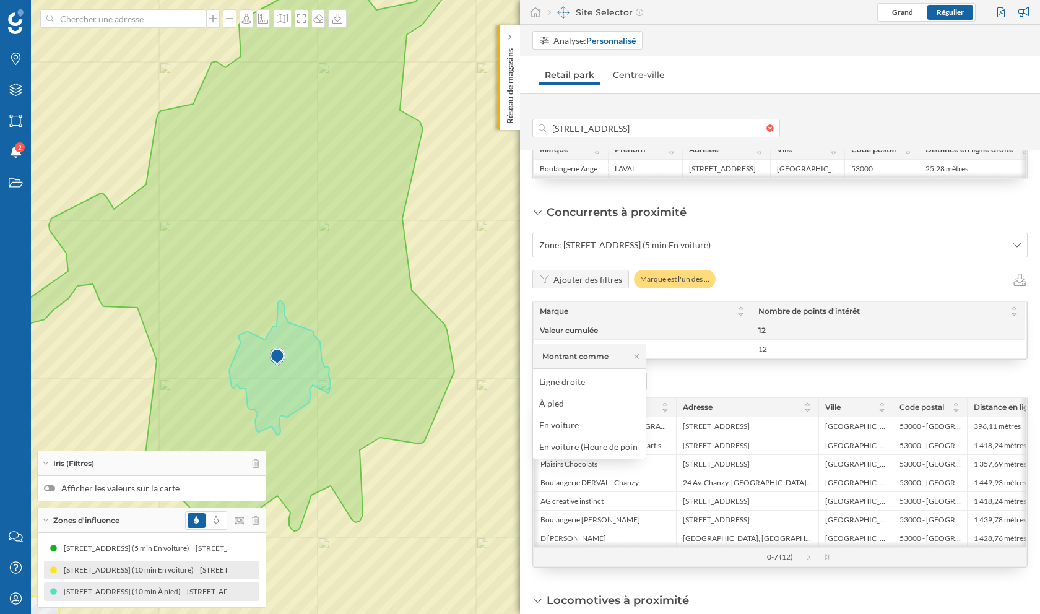
scroll to position [1614, 0]
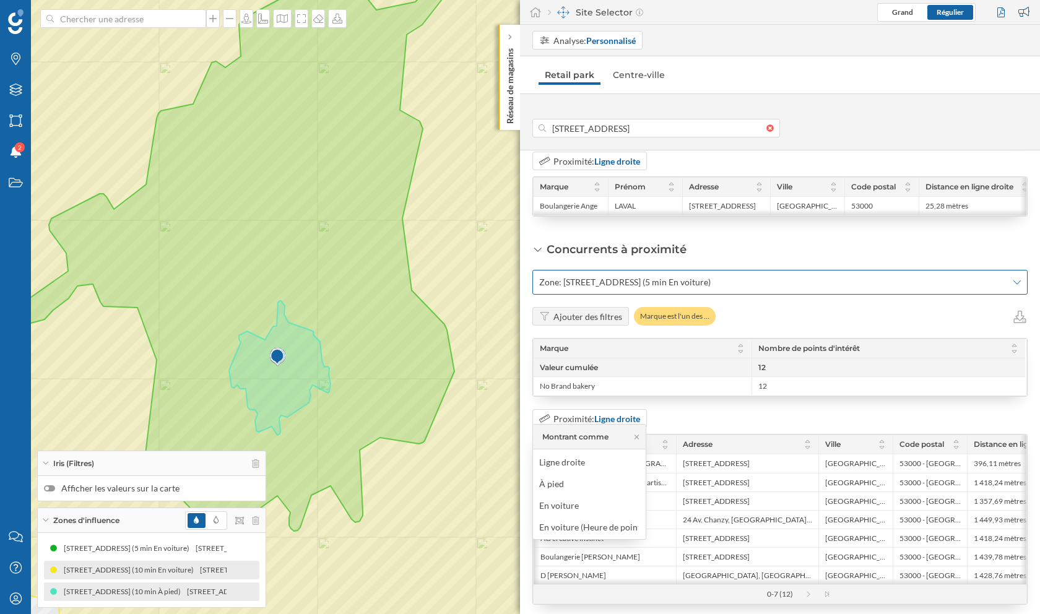
click at [671, 276] on span "Zone: [STREET_ADDRESS] (5 min En voiture)" at bounding box center [624, 282] width 171 height 12
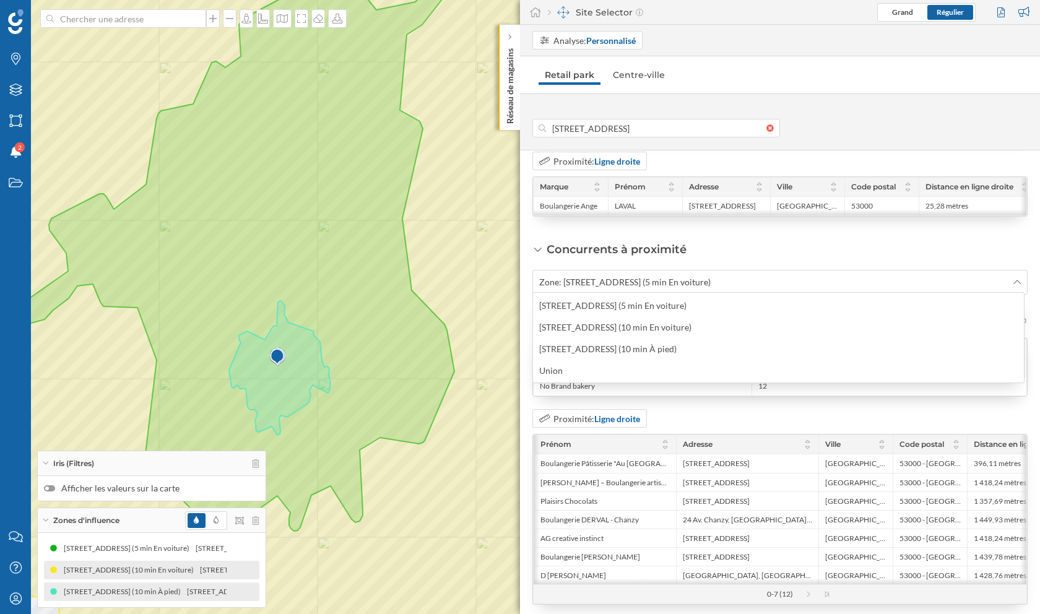
click at [826, 245] on div "Concurrents à proximité Zone: [STREET_ADDRESS] (5 min En voiture) Ajouter des f…" at bounding box center [779, 422] width 495 height 363
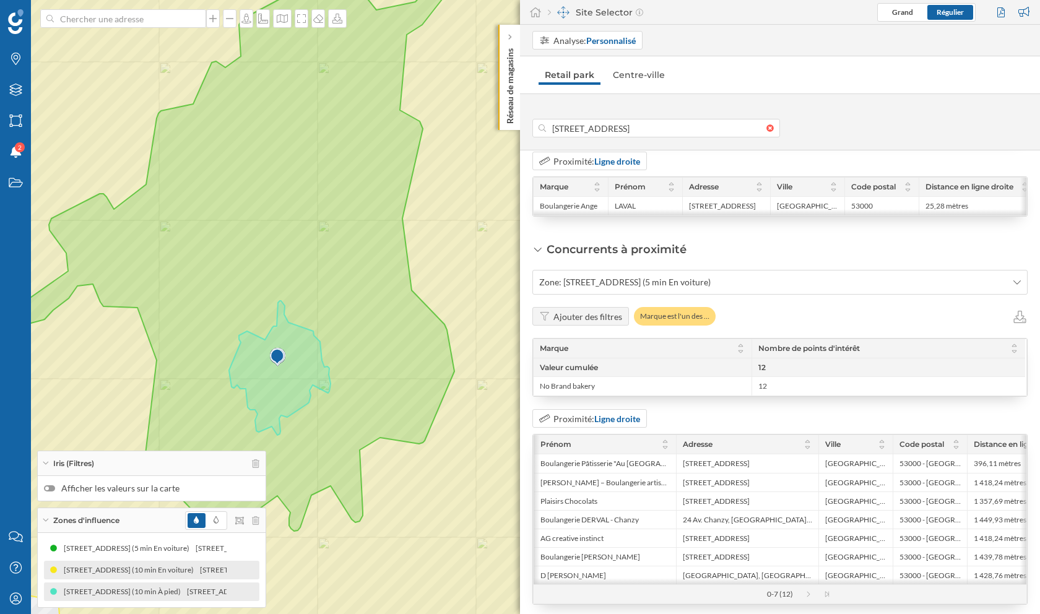
scroll to position [1657, 0]
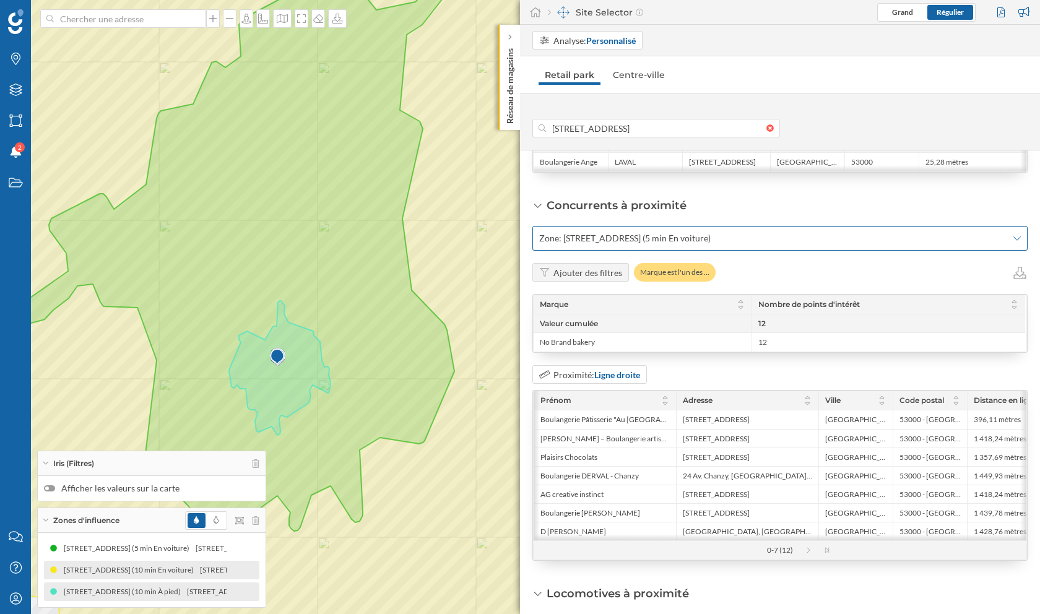
click at [711, 232] on span "Zone: [STREET_ADDRESS] (5 min En voiture)" at bounding box center [624, 238] width 171 height 12
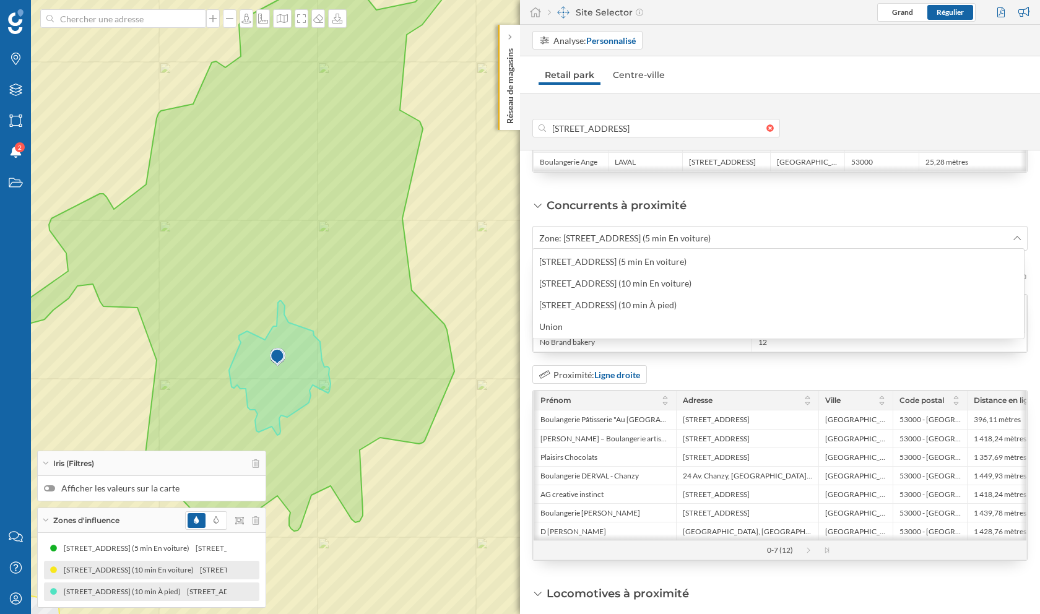
click at [693, 365] on div "Proximité: Ligne droite" at bounding box center [779, 374] width 495 height 19
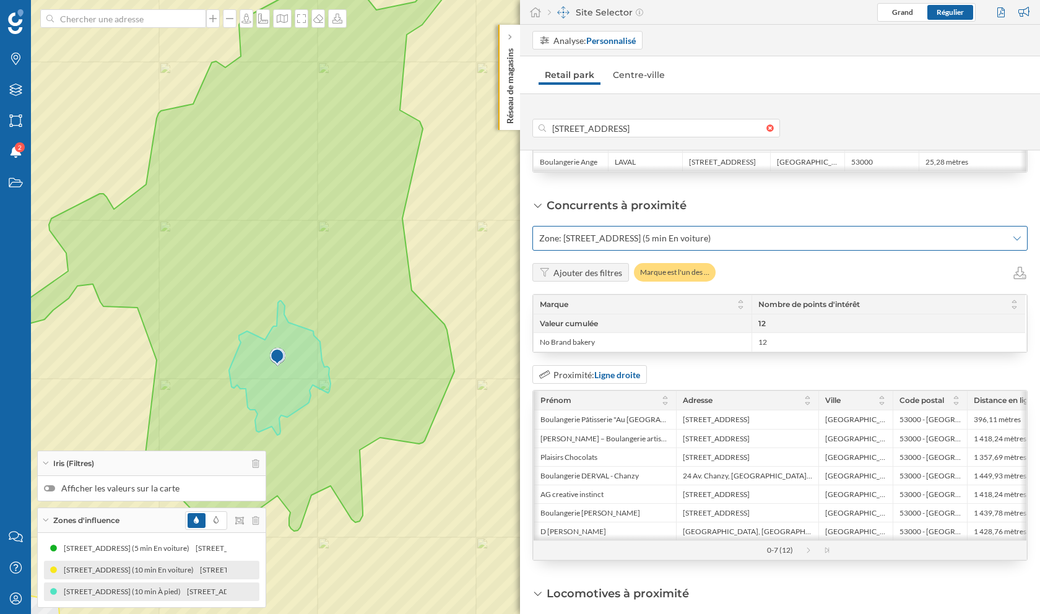
click at [711, 235] on span "Zone: [STREET_ADDRESS] (5 min En voiture)" at bounding box center [624, 238] width 171 height 12
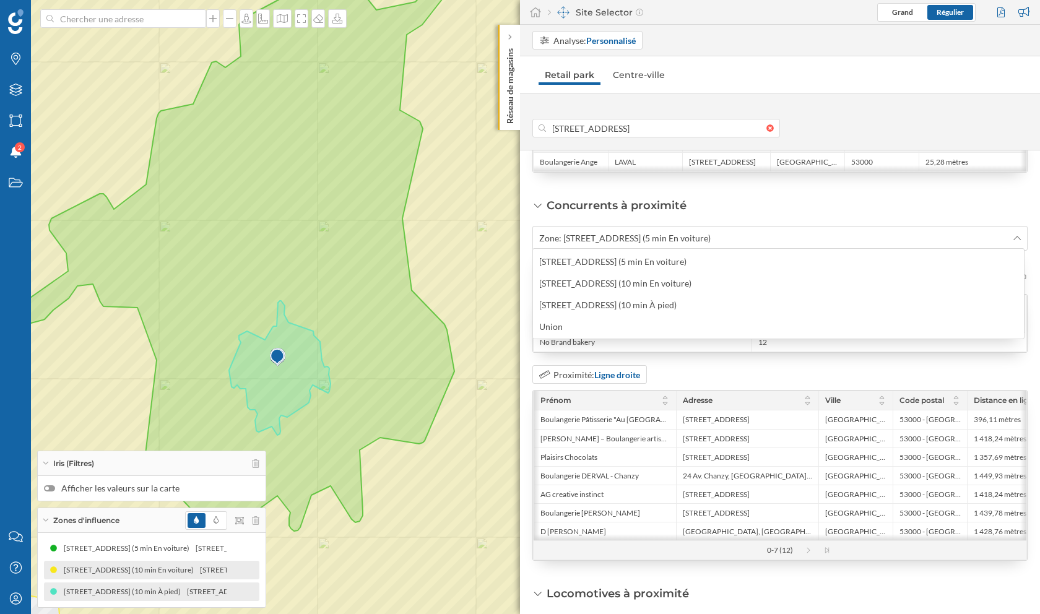
click at [748, 365] on div "Proximité: Ligne droite" at bounding box center [779, 374] width 495 height 19
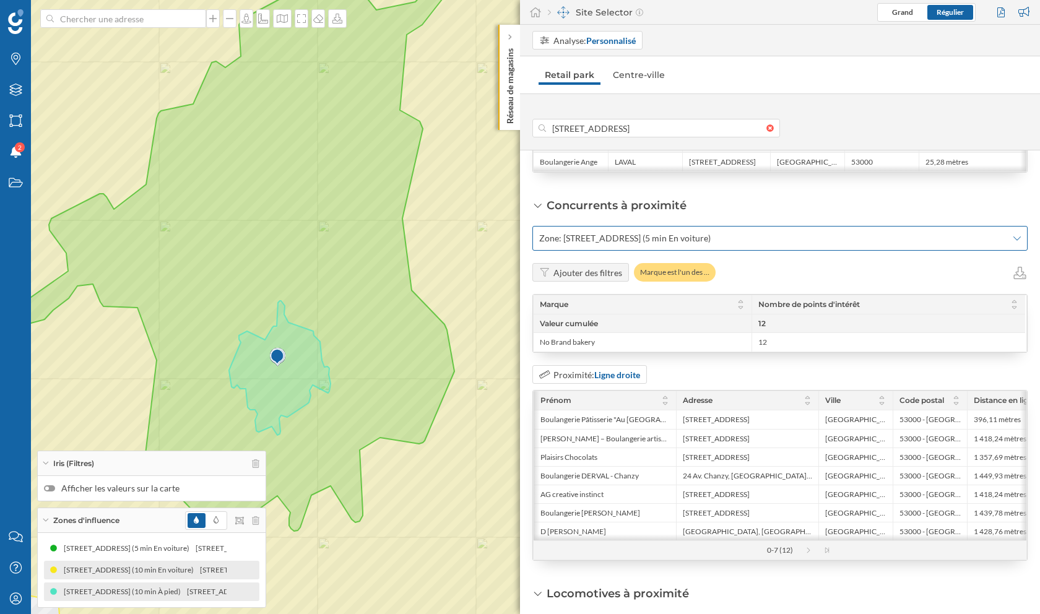
click at [711, 233] on span "Zone: [STREET_ADDRESS] (5 min En voiture)" at bounding box center [624, 238] width 171 height 12
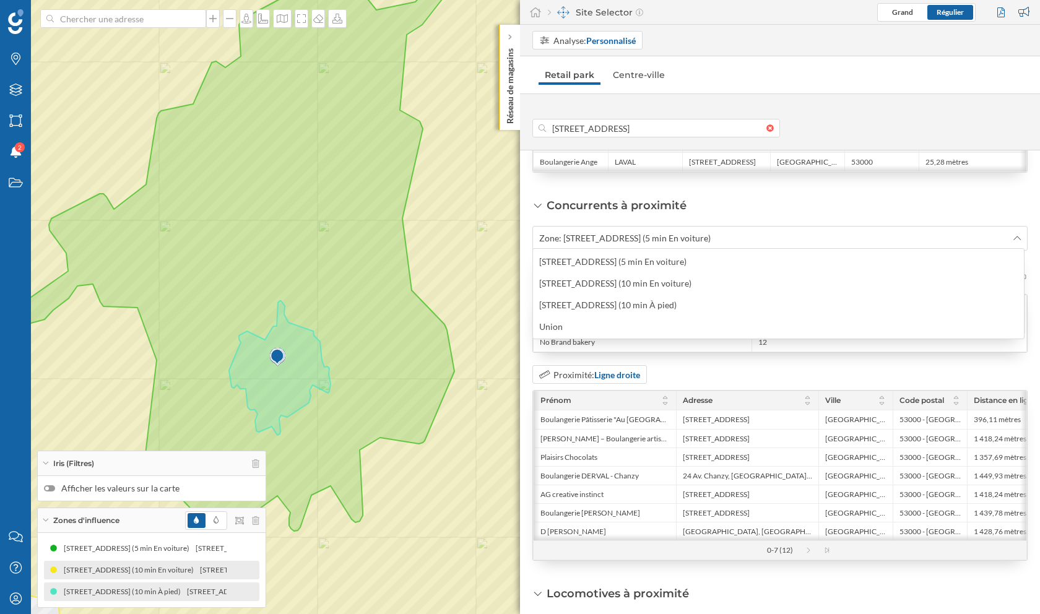
click at [720, 370] on div "Proximité: Ligne droite" at bounding box center [779, 374] width 495 height 19
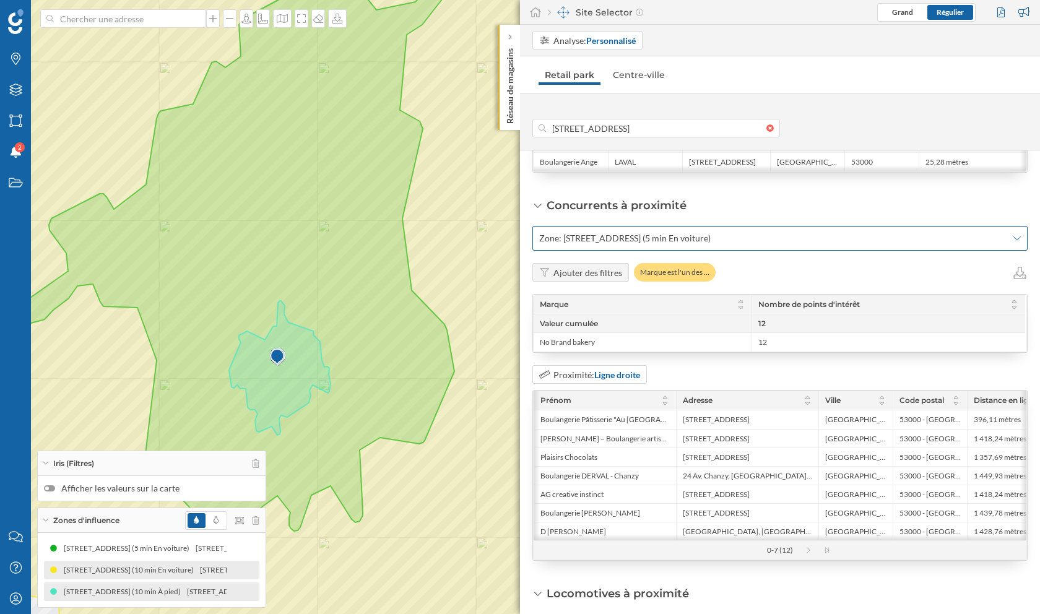
click at [680, 234] on span "Zone: [STREET_ADDRESS] (5 min En voiture)" at bounding box center [624, 238] width 171 height 12
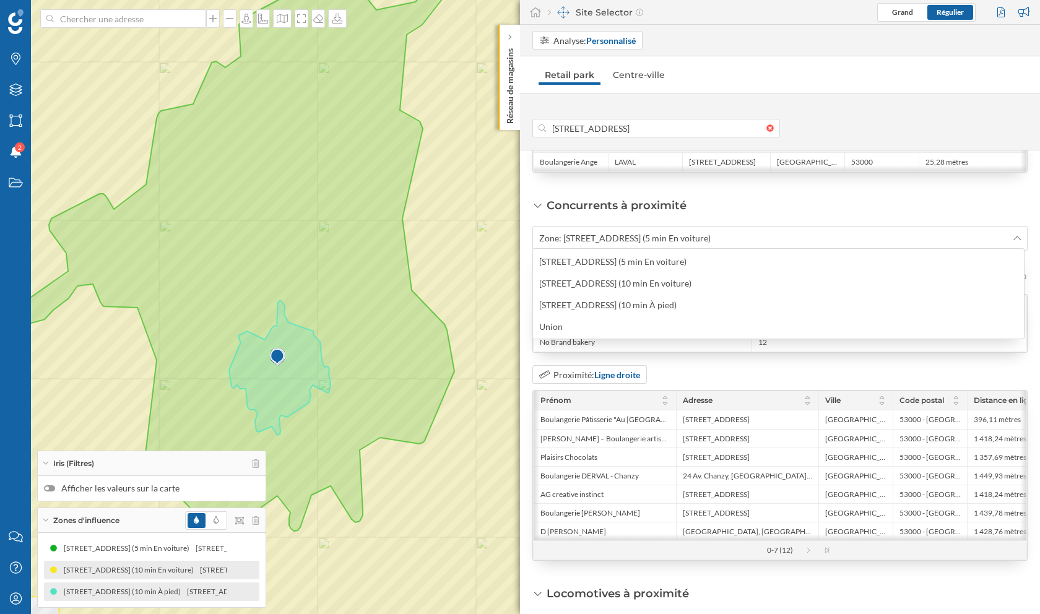
click at [699, 365] on div "Proximité: Ligne droite" at bounding box center [779, 374] width 495 height 19
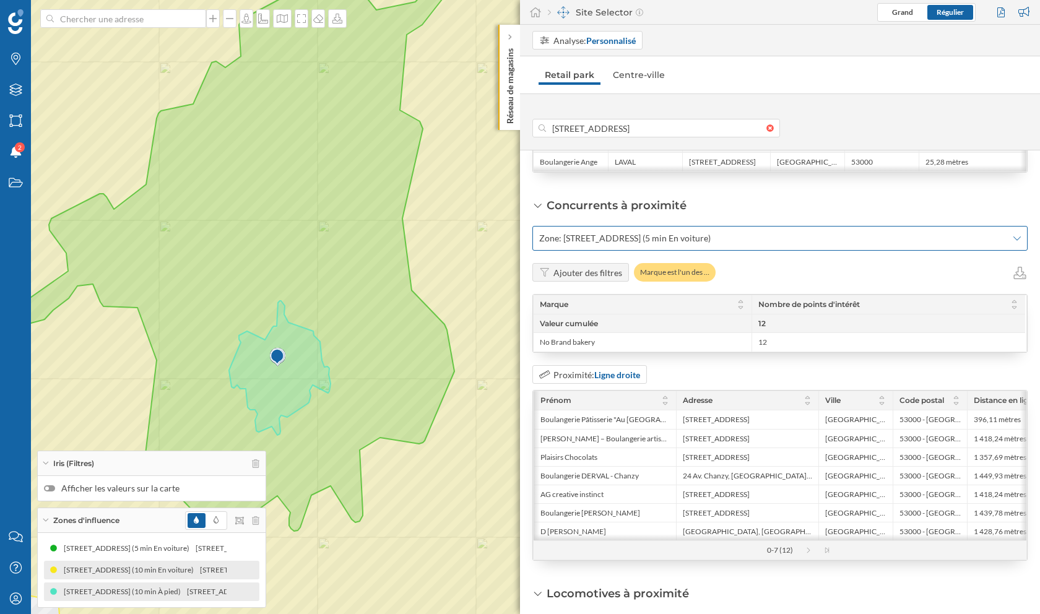
click at [708, 233] on span "Zone: [STREET_ADDRESS] (5 min En voiture)" at bounding box center [624, 238] width 171 height 12
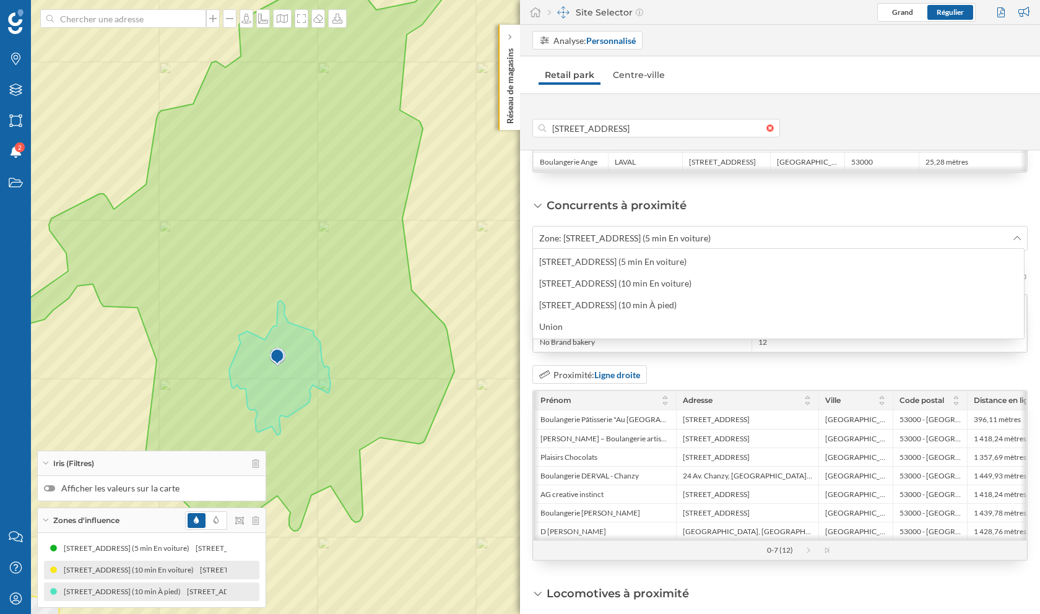
click at [839, 365] on div "Proximité: Ligne droite" at bounding box center [779, 374] width 495 height 19
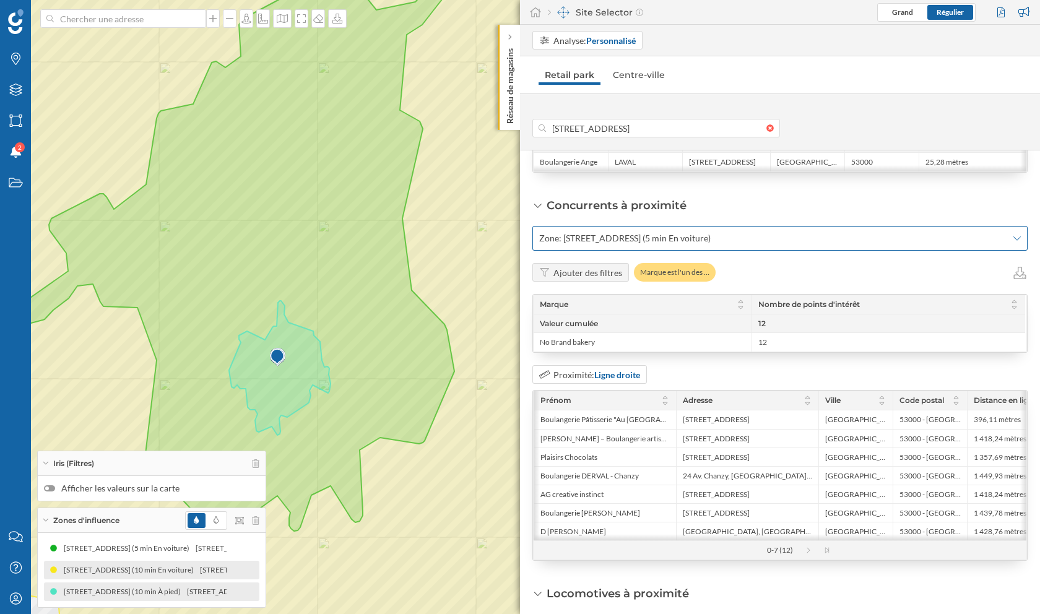
click at [711, 232] on span "Zone: [STREET_ADDRESS] (5 min En voiture)" at bounding box center [624, 238] width 171 height 12
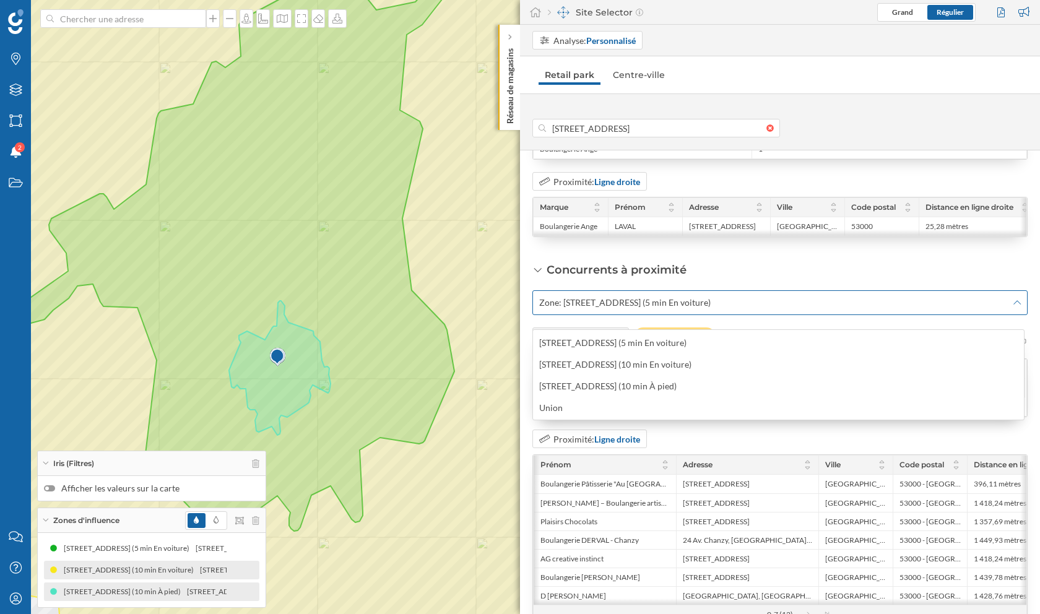
scroll to position [1601, 0]
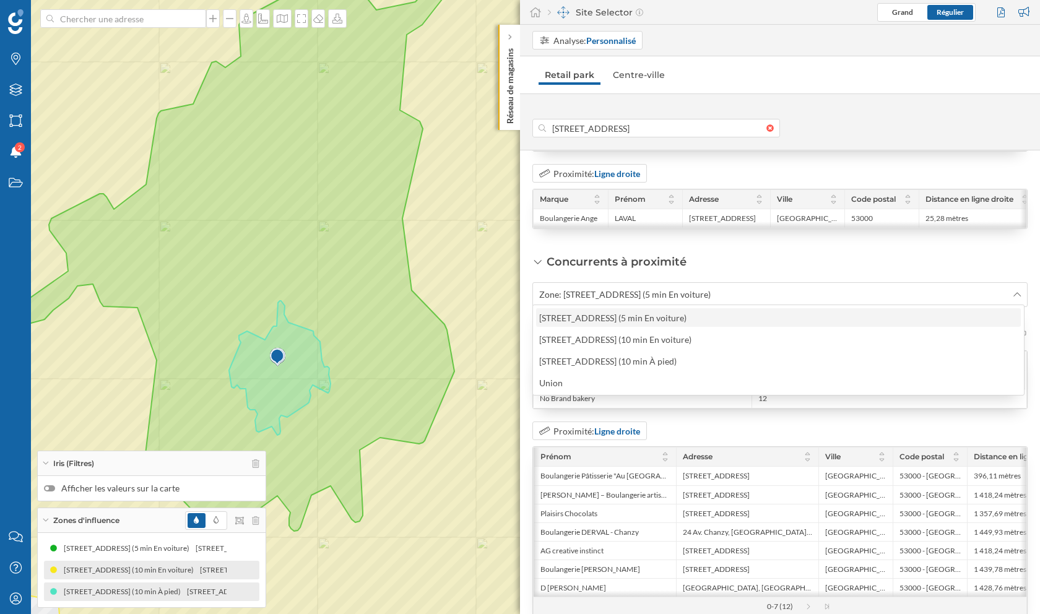
click at [600, 319] on div "[STREET_ADDRESS] (5 min En voiture)" at bounding box center [612, 318] width 147 height 11
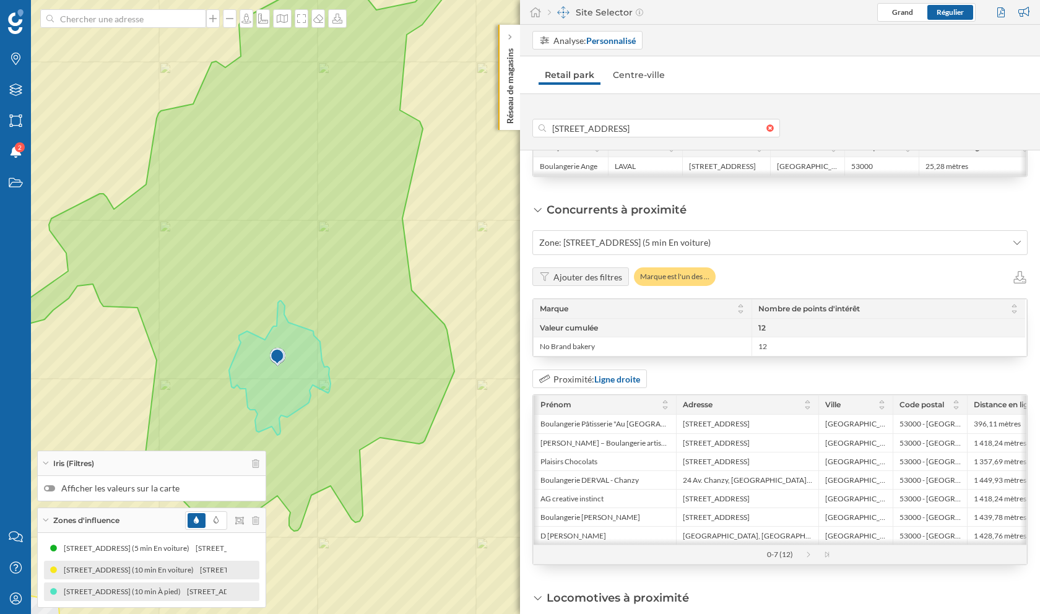
scroll to position [1662, 0]
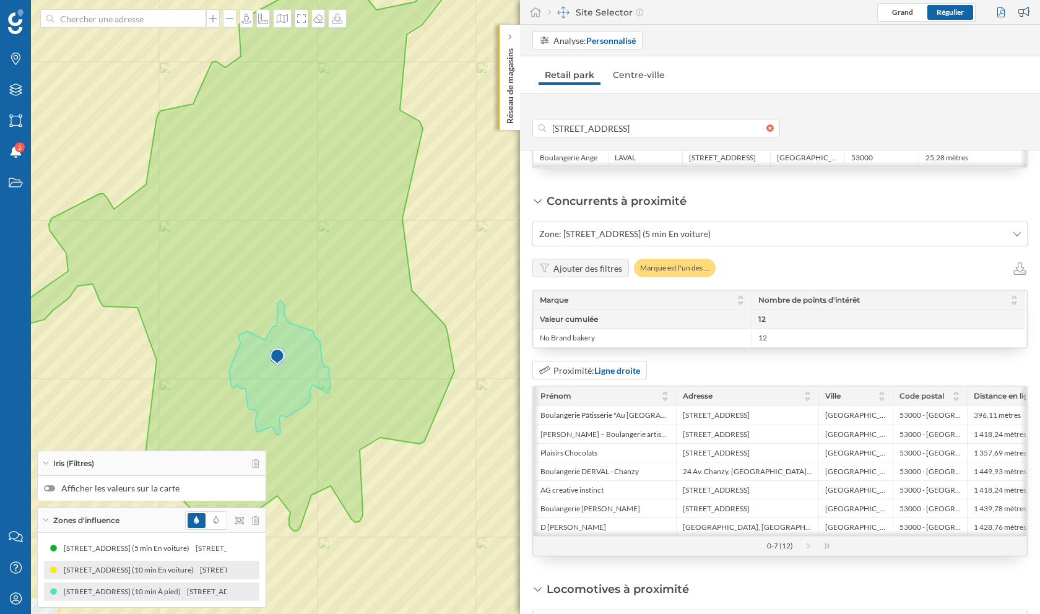
drag, startPoint x: 785, startPoint y: 335, endPoint x: 735, endPoint y: 309, distance: 56.5
click at [735, 309] on div "Marque Nombre de points d'intérêt Valeur cumulée 12 No Brand bakery 12" at bounding box center [780, 319] width 493 height 56
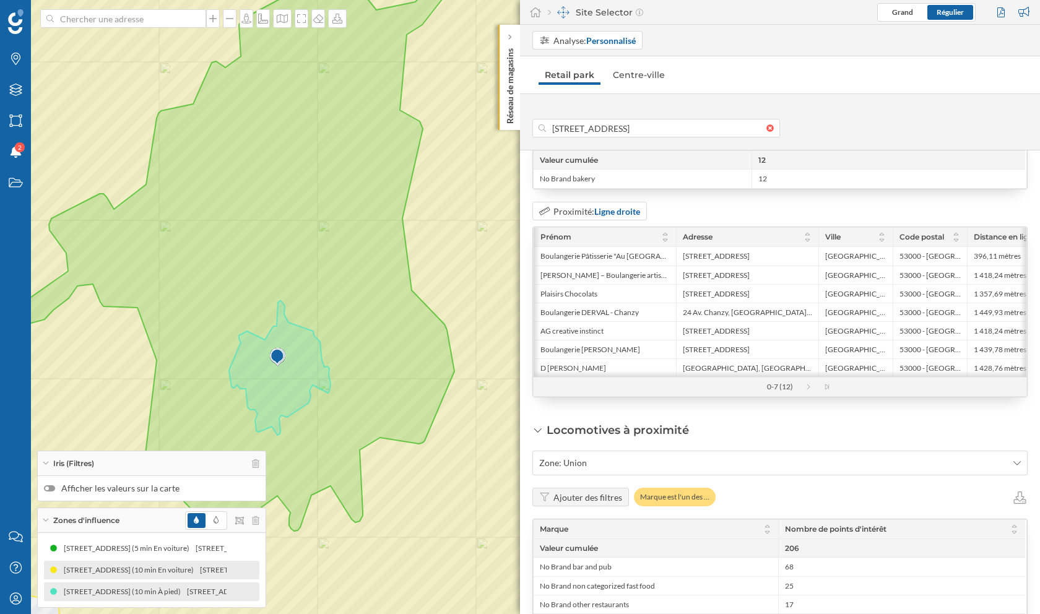
scroll to position [1836, 0]
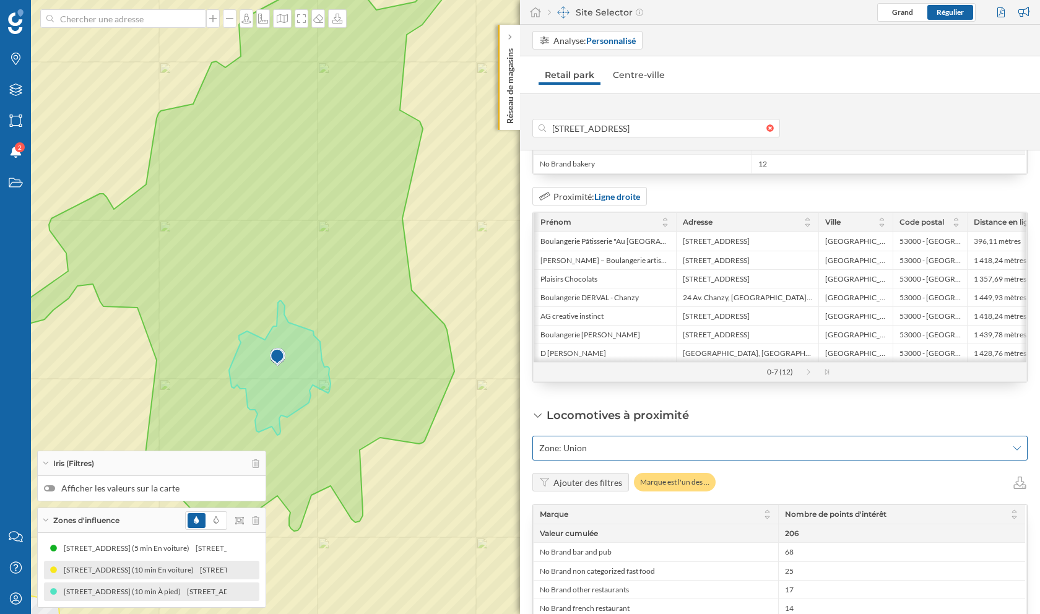
click at [719, 442] on span "Zone: Union" at bounding box center [773, 448] width 468 height 12
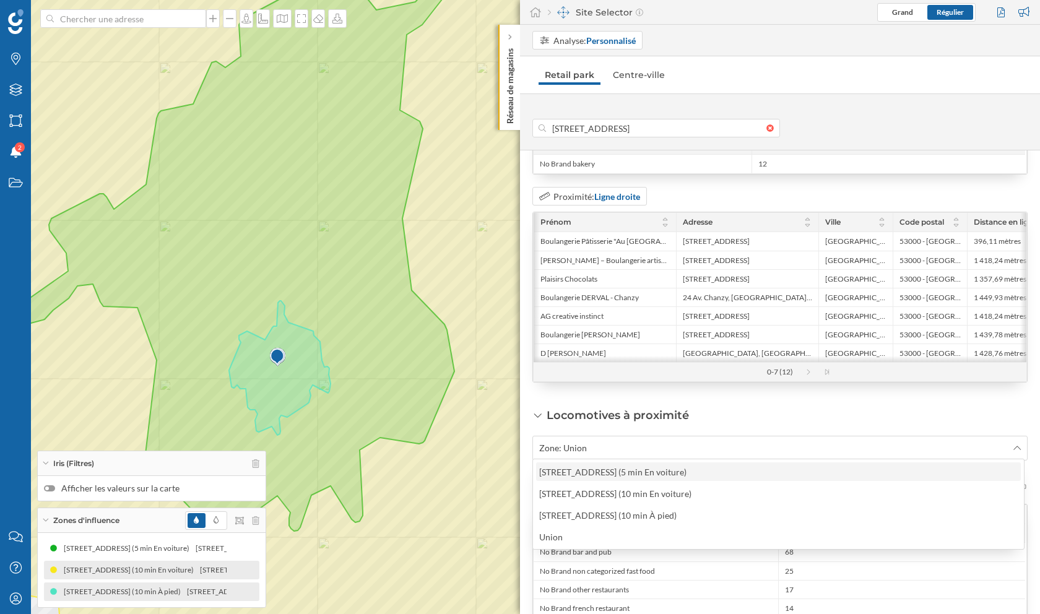
click at [686, 474] on div "[STREET_ADDRESS] (5 min En voiture)" at bounding box center [612, 472] width 147 height 11
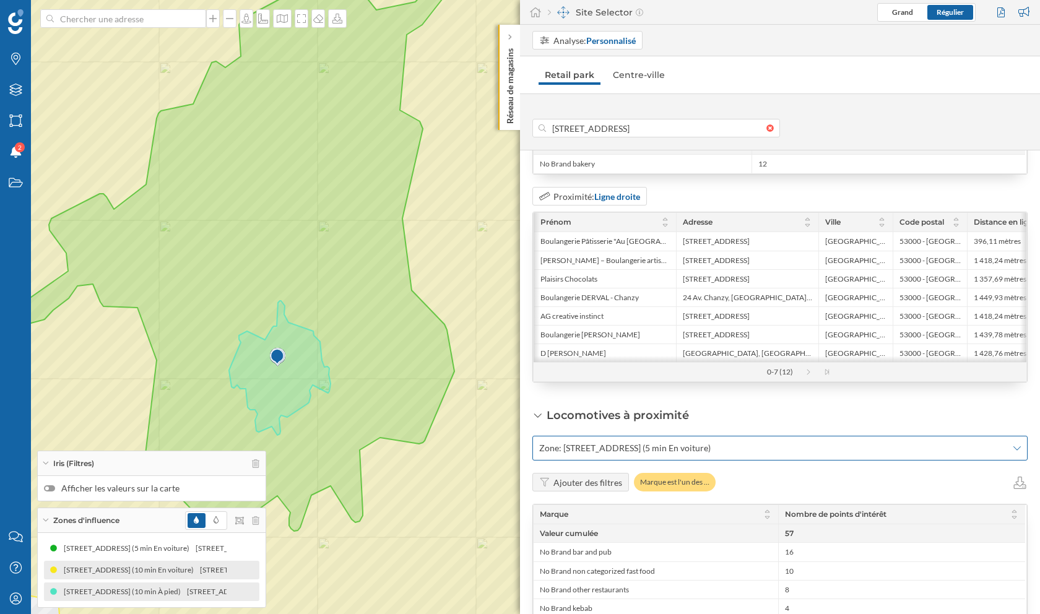
click at [741, 452] on div "Zone: [STREET_ADDRESS] (5 min En voiture)" at bounding box center [779, 448] width 495 height 25
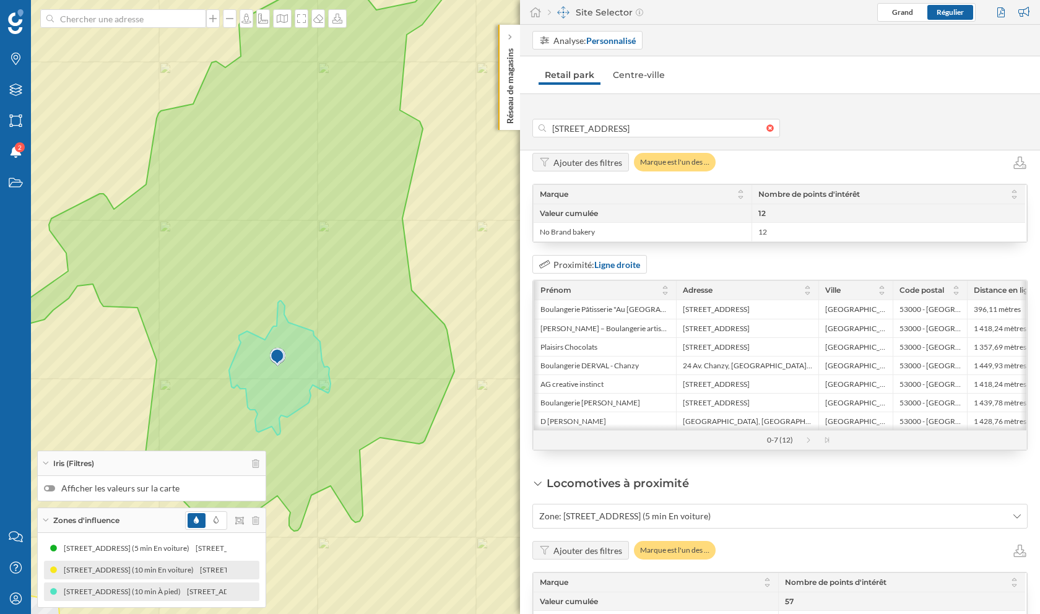
scroll to position [1776, 0]
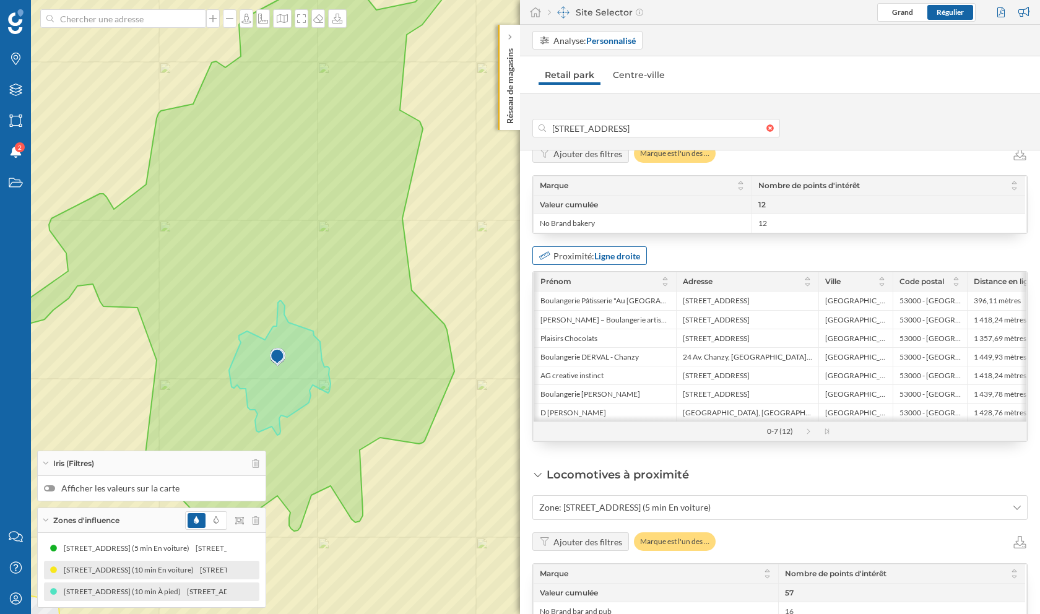
click at [627, 251] on strong "Ligne droite" at bounding box center [617, 256] width 46 height 11
click at [595, 340] on div "En voiture" at bounding box center [588, 343] width 99 height 13
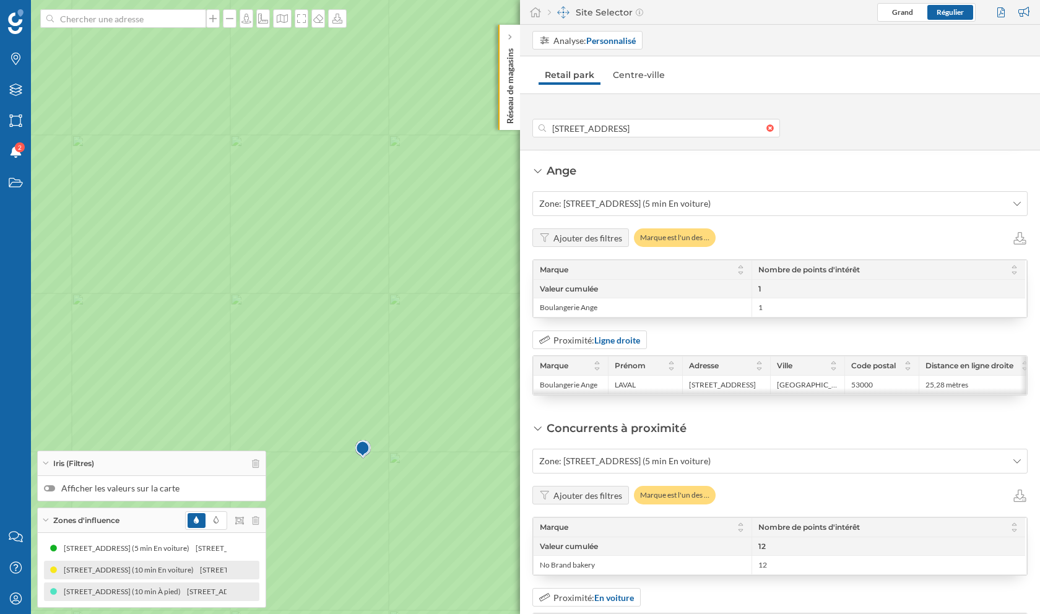
scroll to position [1483, 0]
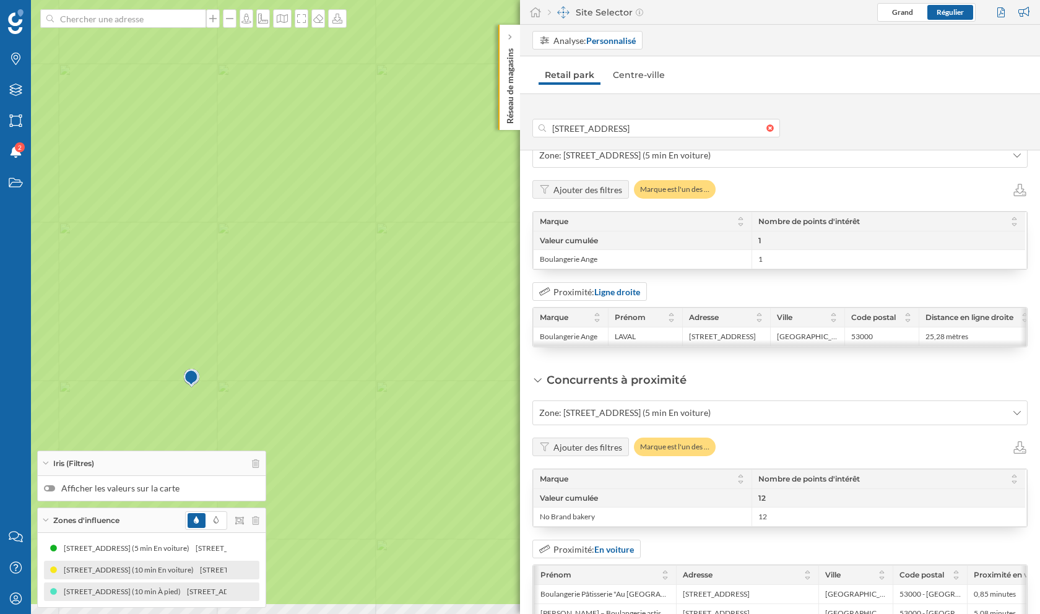
drag, startPoint x: 490, startPoint y: 402, endPoint x: 319, endPoint y: 331, distance: 185.1
click at [319, 331] on icon at bounding box center [348, 235] width 1250 height 739
drag, startPoint x: 287, startPoint y: 423, endPoint x: 344, endPoint y: 361, distance: 83.6
click at [344, 361] on icon at bounding box center [542, 282] width 1250 height 739
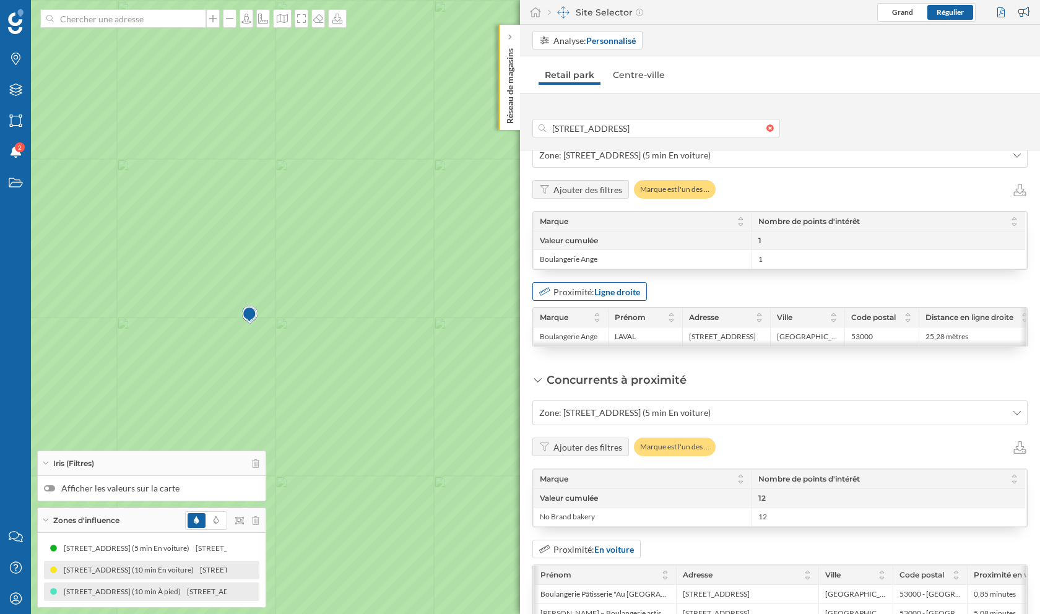
click at [609, 288] on strong "Ligne droite" at bounding box center [617, 292] width 46 height 11
click at [712, 372] on div "Concurrents à proximité Zone: [STREET_ADDRESS] (5 min En voiture) Ajouter des f…" at bounding box center [779, 553] width 495 height 363
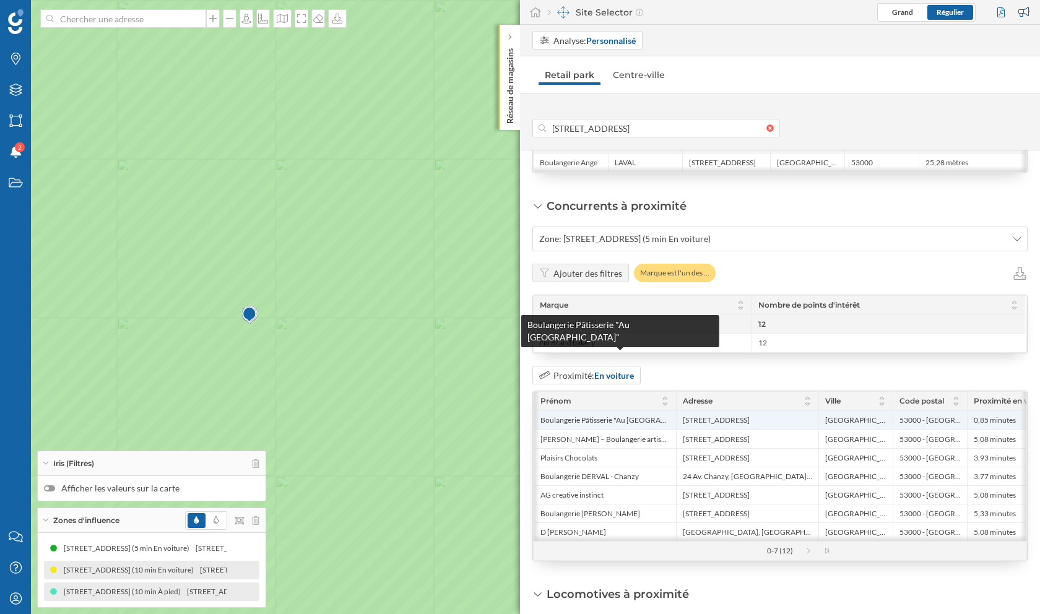
scroll to position [1656, 0]
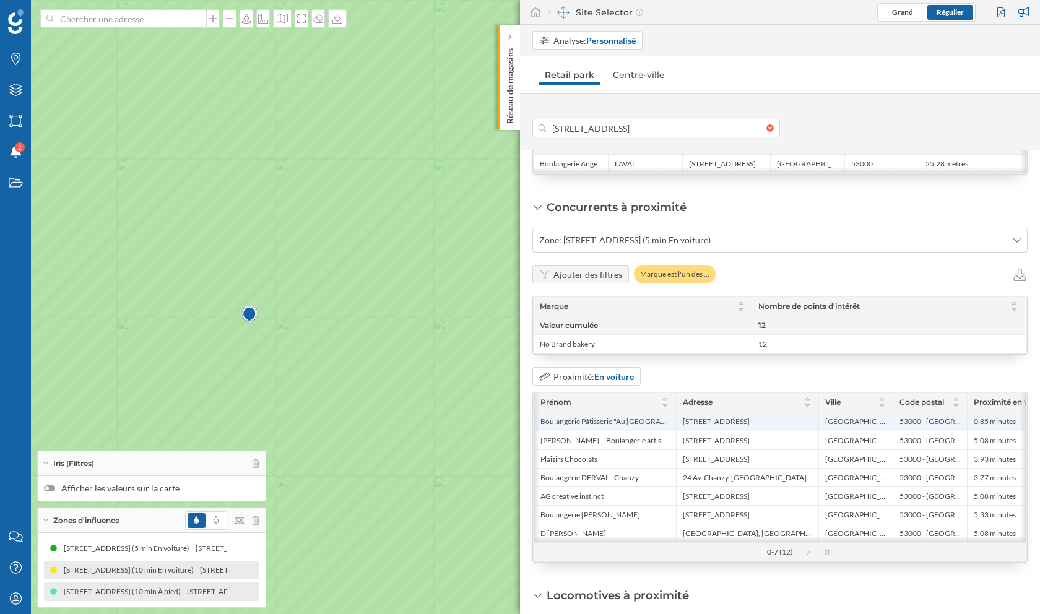
drag, startPoint x: 971, startPoint y: 417, endPoint x: 1005, endPoint y: 417, distance: 34.0
click at [1005, 417] on div "0,85 minutes" at bounding box center [1018, 421] width 103 height 19
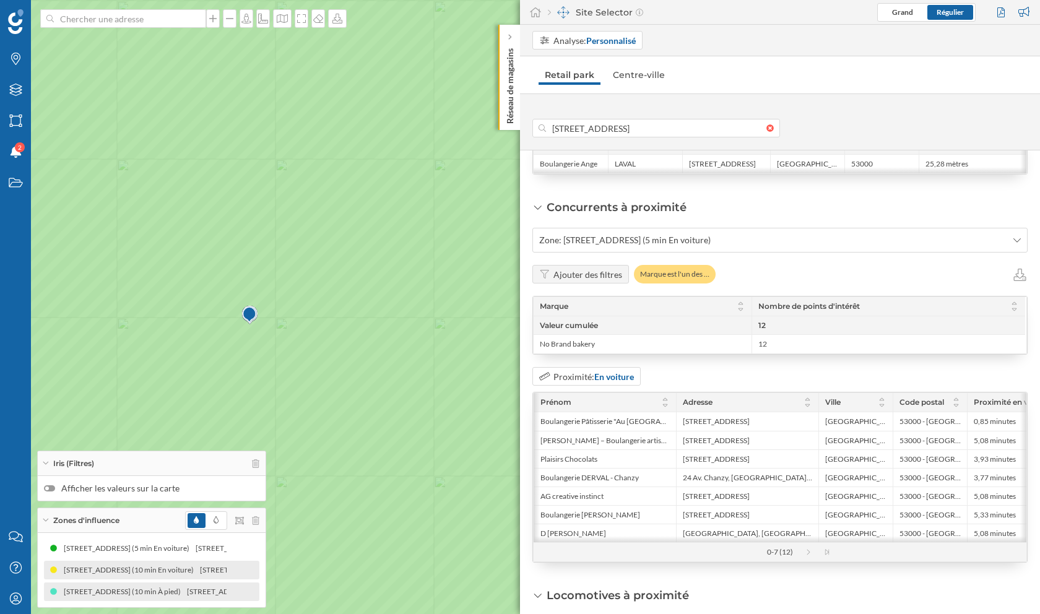
click at [947, 367] on div "Proximité: En voiture" at bounding box center [779, 376] width 495 height 19
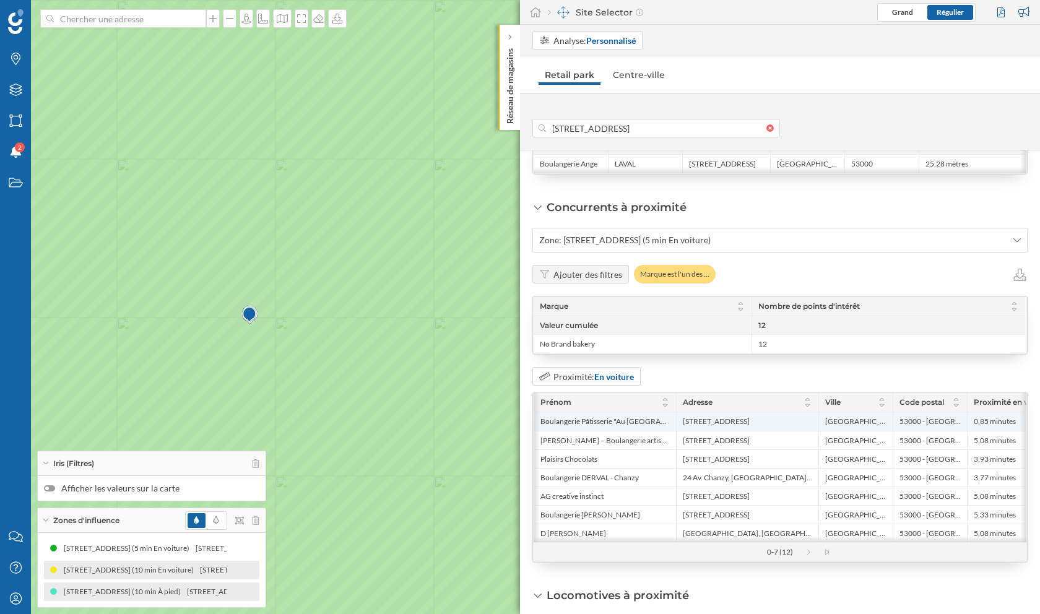
scroll to position [0, 87]
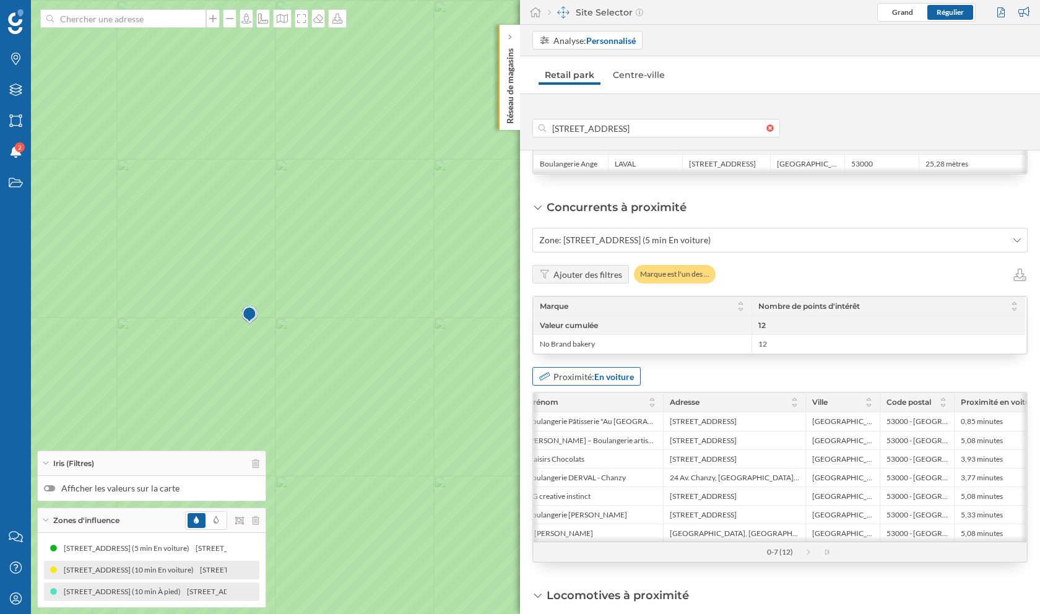
click at [614, 371] on strong "En voiture" at bounding box center [614, 376] width 40 height 11
click at [589, 422] on div "Ligne droite" at bounding box center [565, 419] width 52 height 13
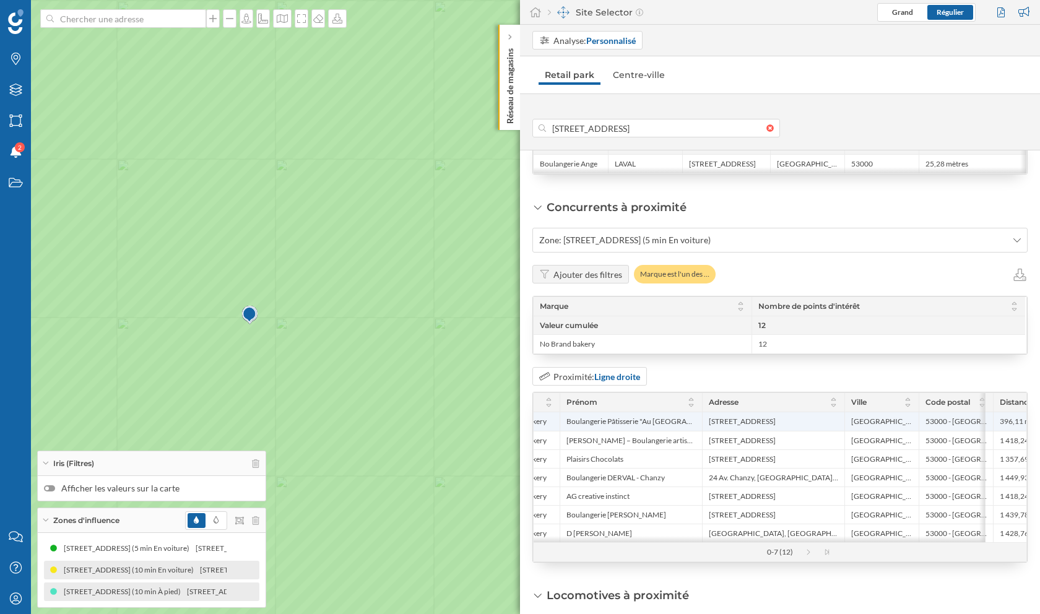
scroll to position [0, 0]
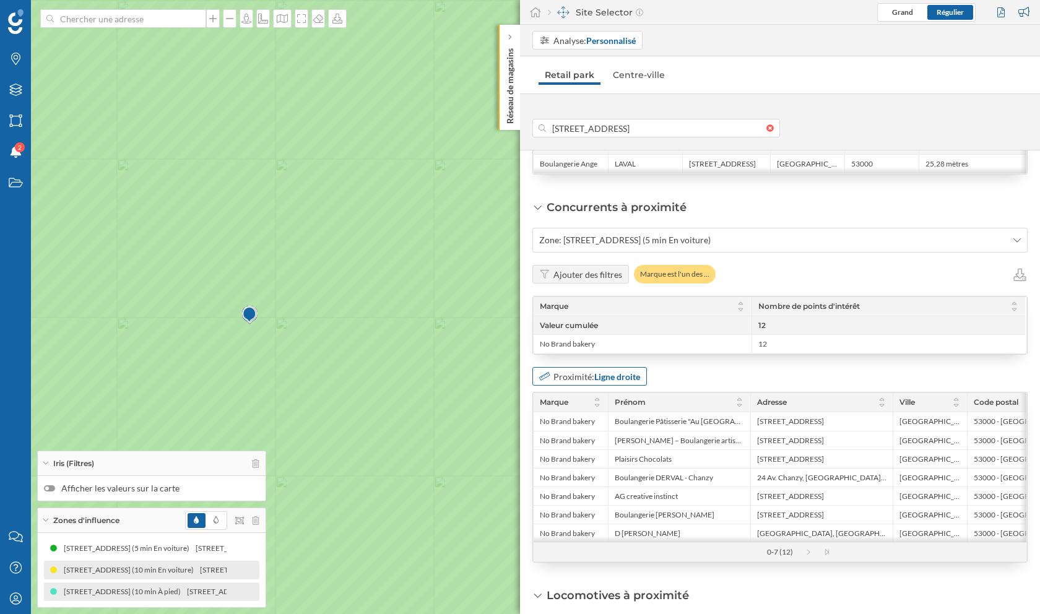
click at [587, 373] on div "Proximité: Ligne droite" at bounding box center [596, 376] width 87 height 13
click at [582, 461] on div "En voiture" at bounding box center [562, 463] width 46 height 13
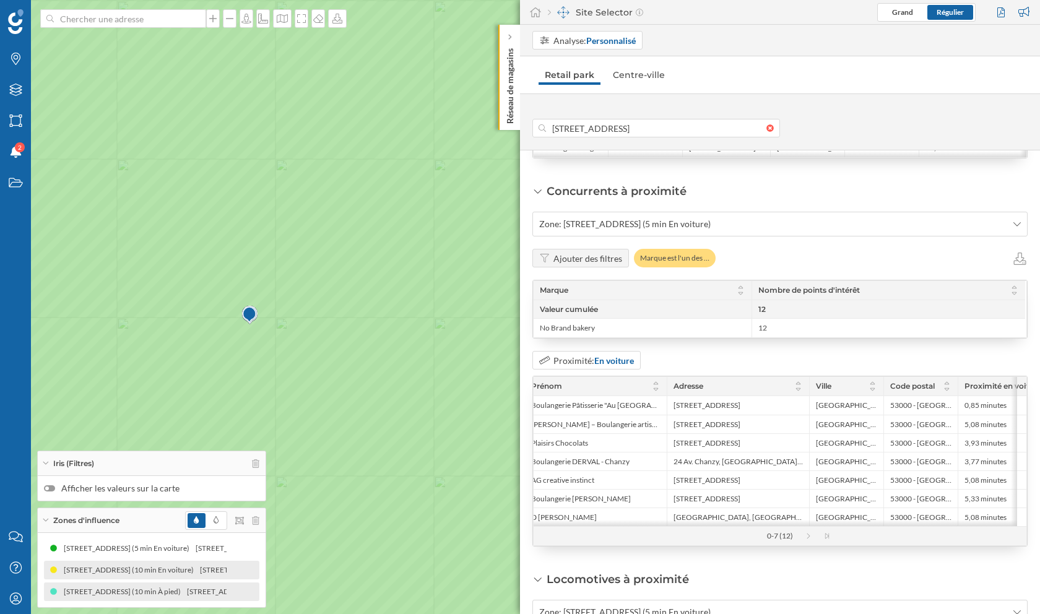
scroll to position [0, 118]
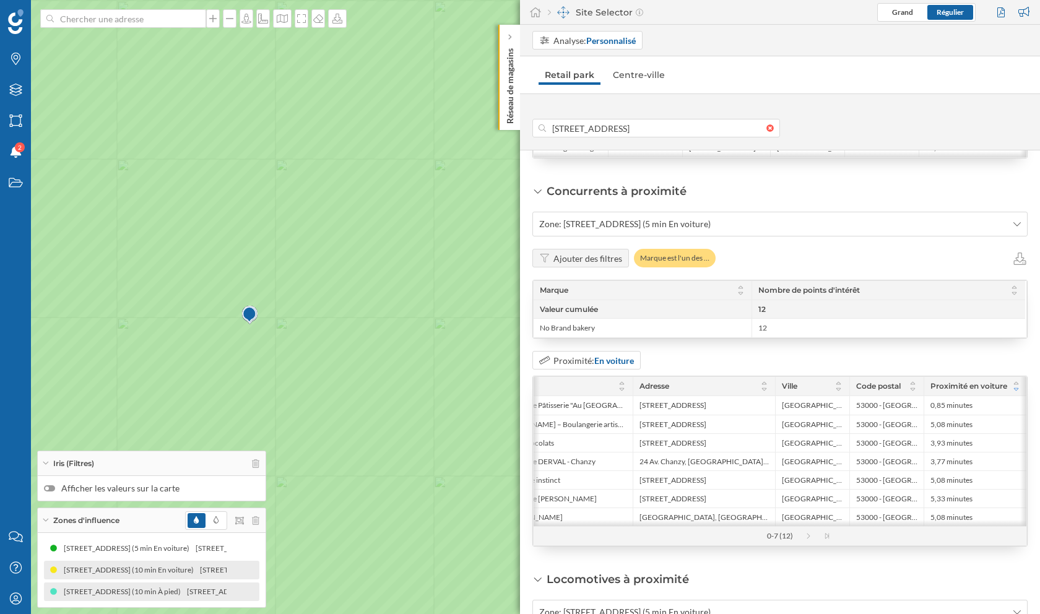
click at [1014, 386] on icon at bounding box center [1015, 389] width 9 height 7
click at [1014, 389] on icon at bounding box center [1016, 390] width 4 height 2
click at [1015, 382] on icon at bounding box center [1016, 383] width 5 height 3
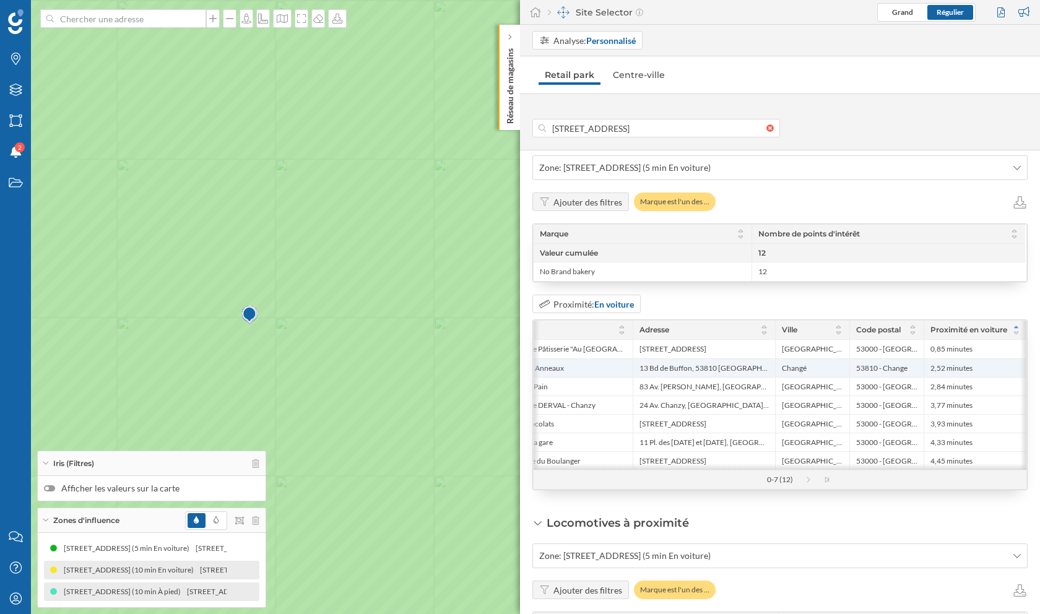
scroll to position [1727, 0]
click at [808, 478] on icon at bounding box center [808, 481] width 3 height 6
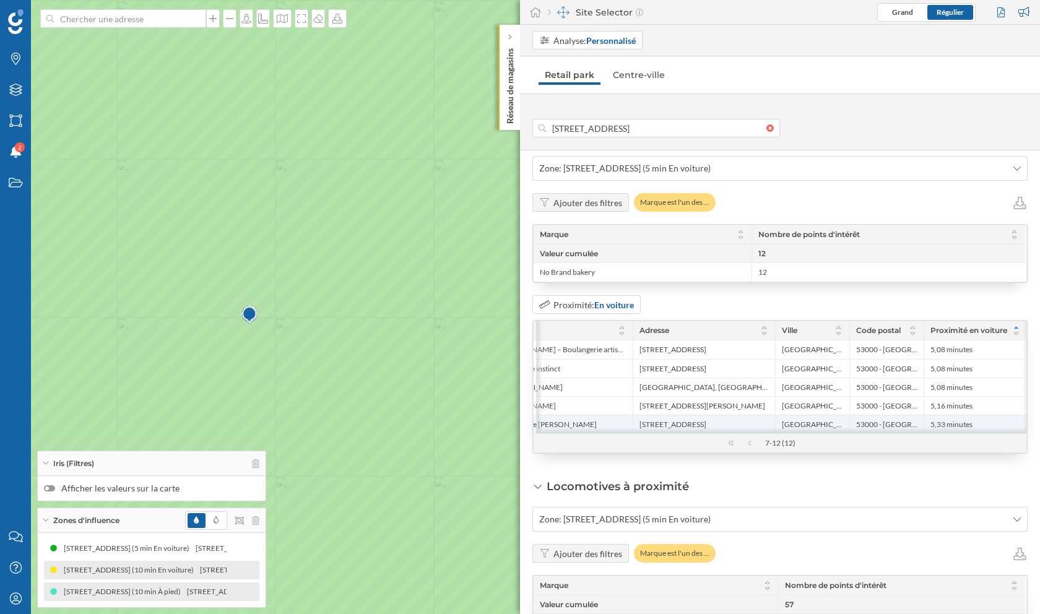
scroll to position [0, 120]
click at [745, 440] on icon at bounding box center [743, 443] width 19 height 6
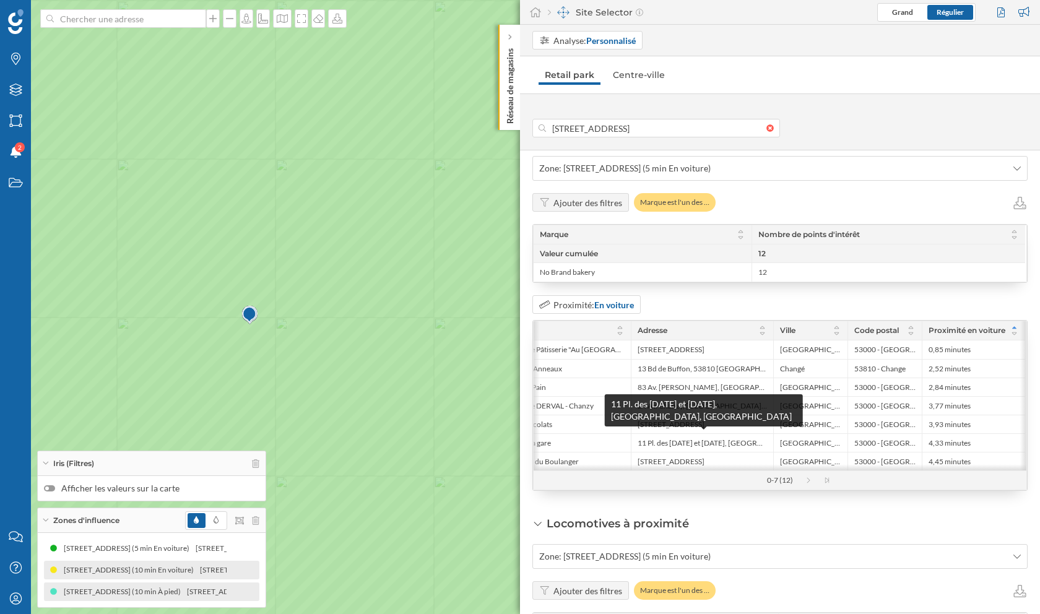
scroll to position [0, 119]
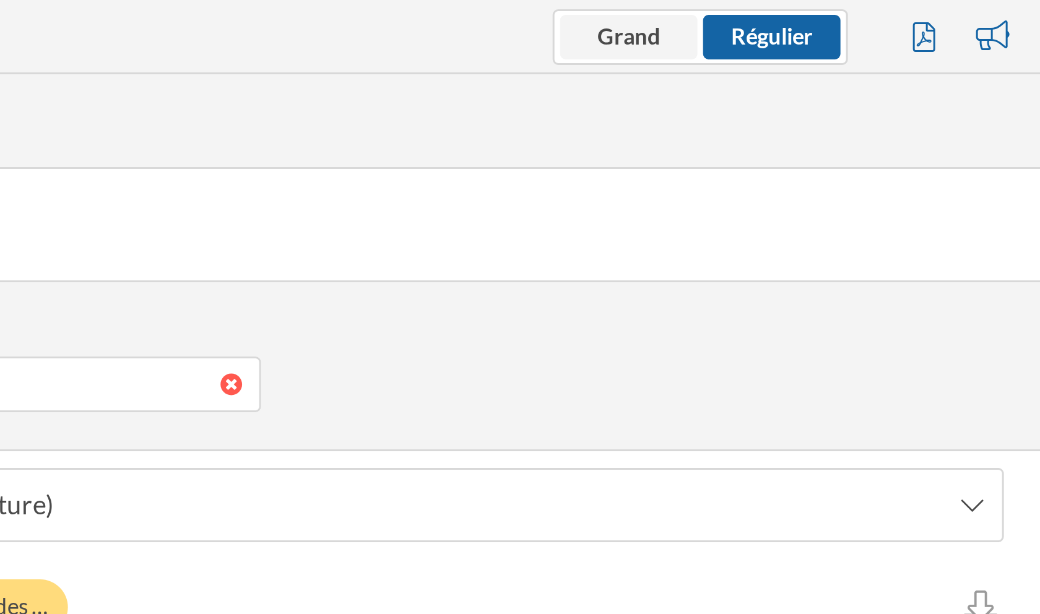
click at [909, 9] on span "Grand" at bounding box center [902, 11] width 21 height 9
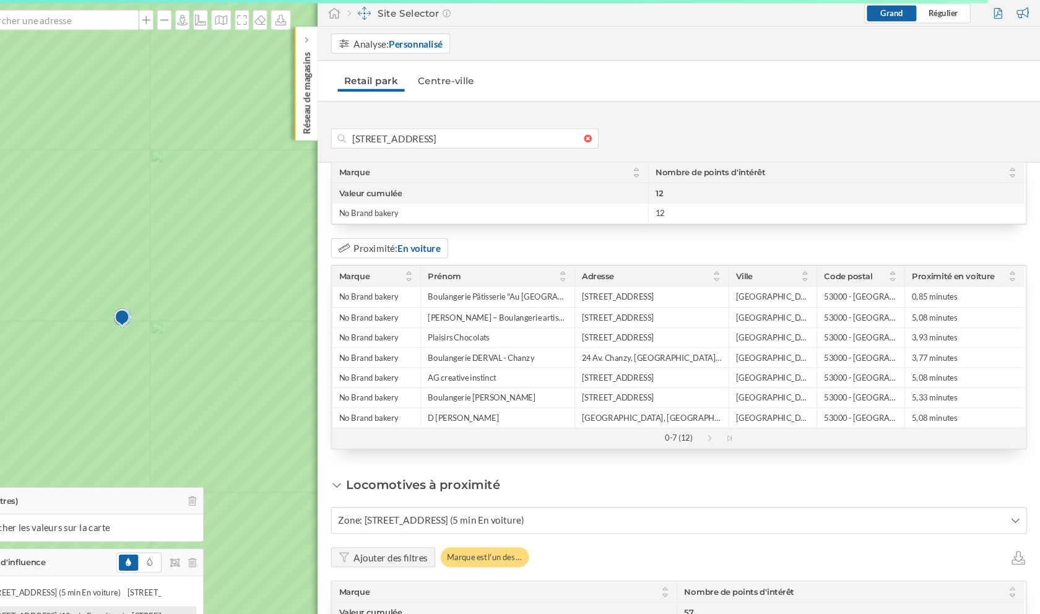
scroll to position [1089, 0]
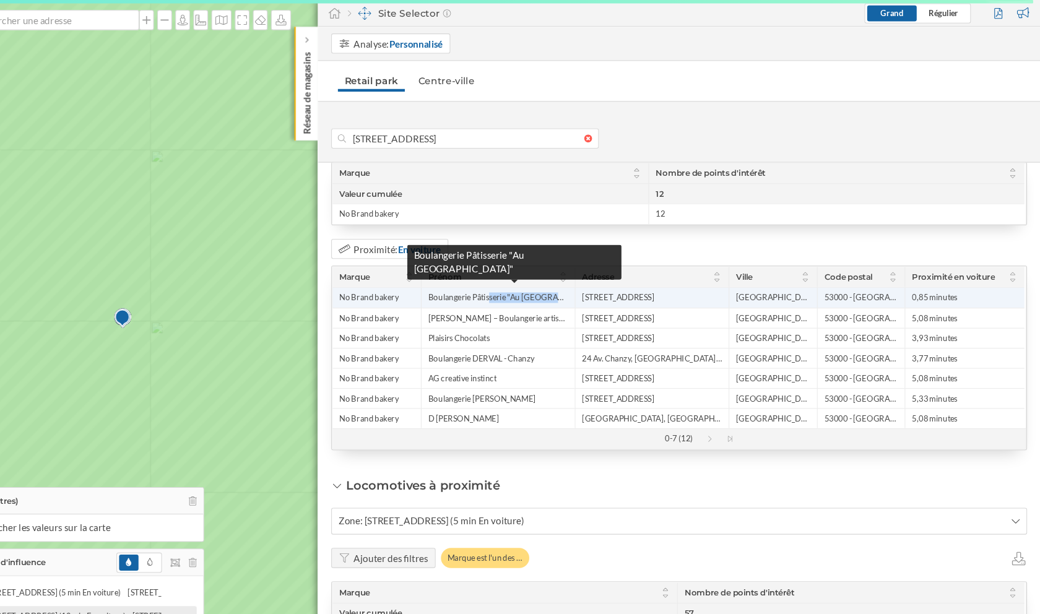
drag, startPoint x: 480, startPoint y: 269, endPoint x: 566, endPoint y: 269, distance: 86.6
click at [566, 270] on span "Boulangerie Pâtisserie "Au [GEOGRAPHIC_DATA]"" at bounding box center [537, 275] width 129 height 10
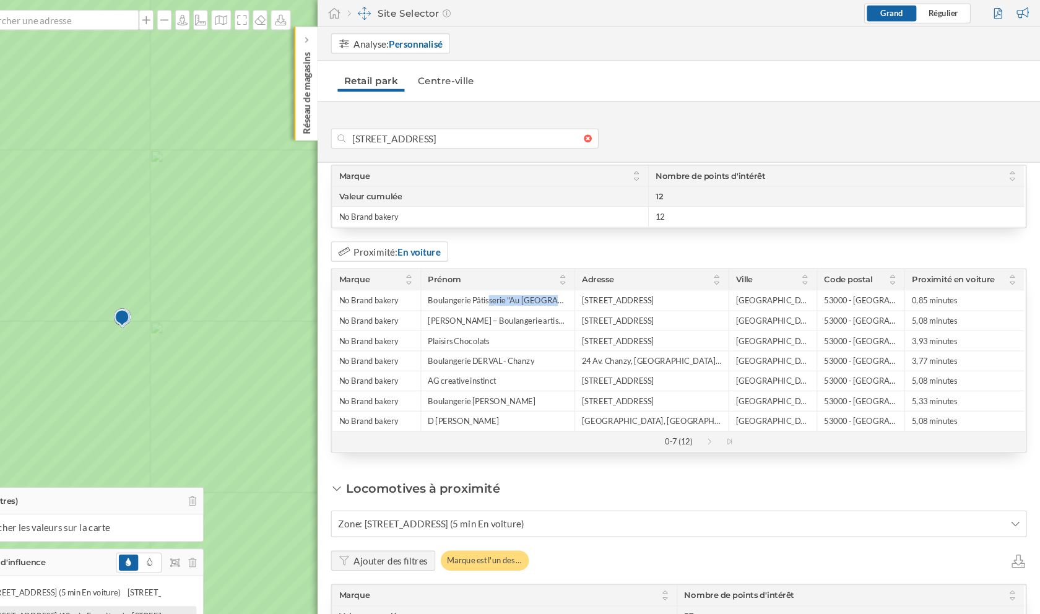
scroll to position [0, 0]
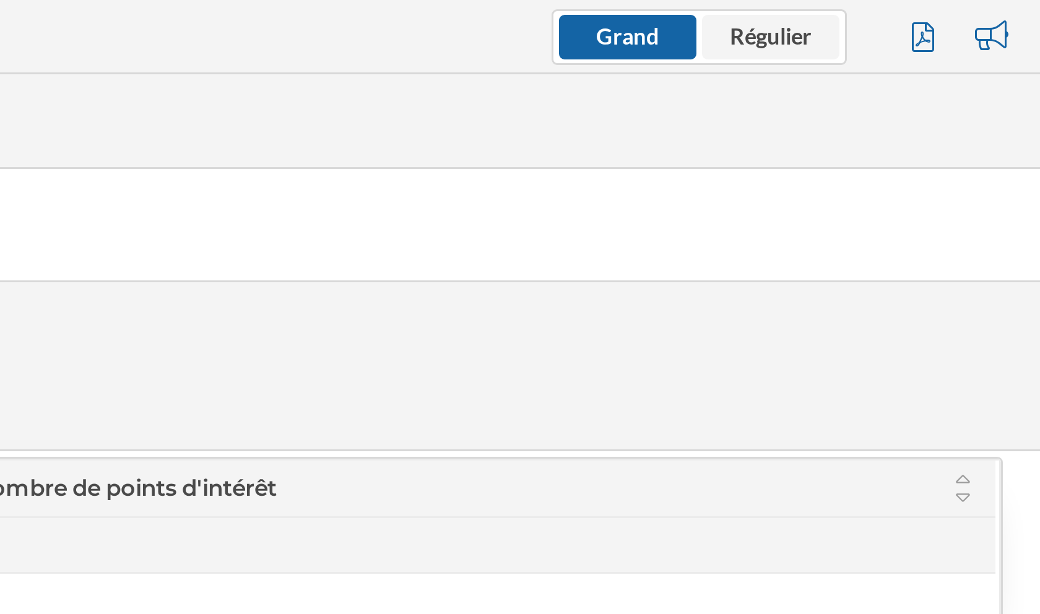
click at [948, 11] on span "Régulier" at bounding box center [949, 11] width 27 height 9
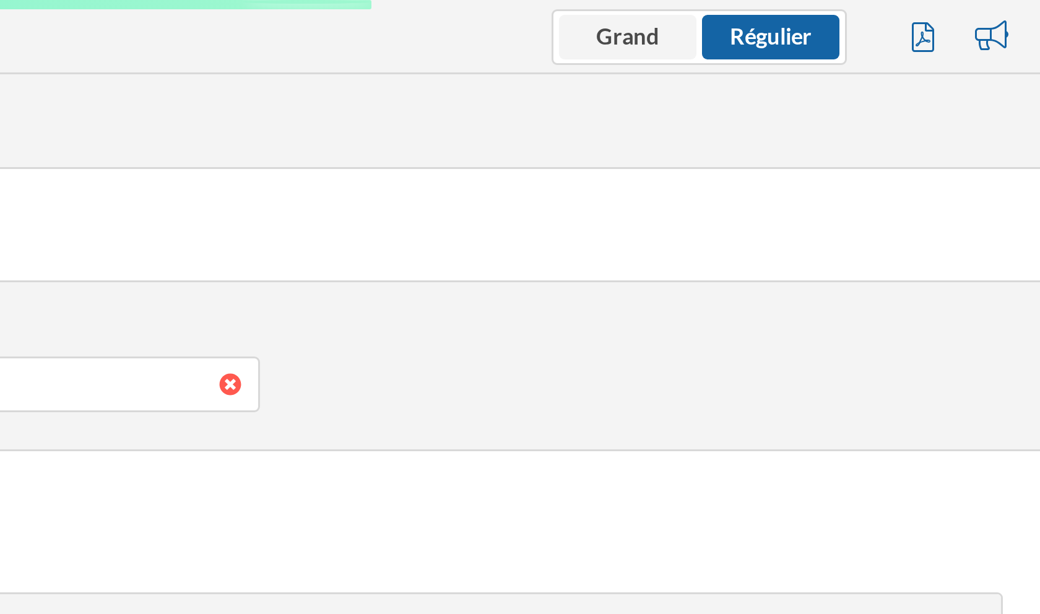
click at [901, 7] on span "Grand" at bounding box center [902, 12] width 21 height 11
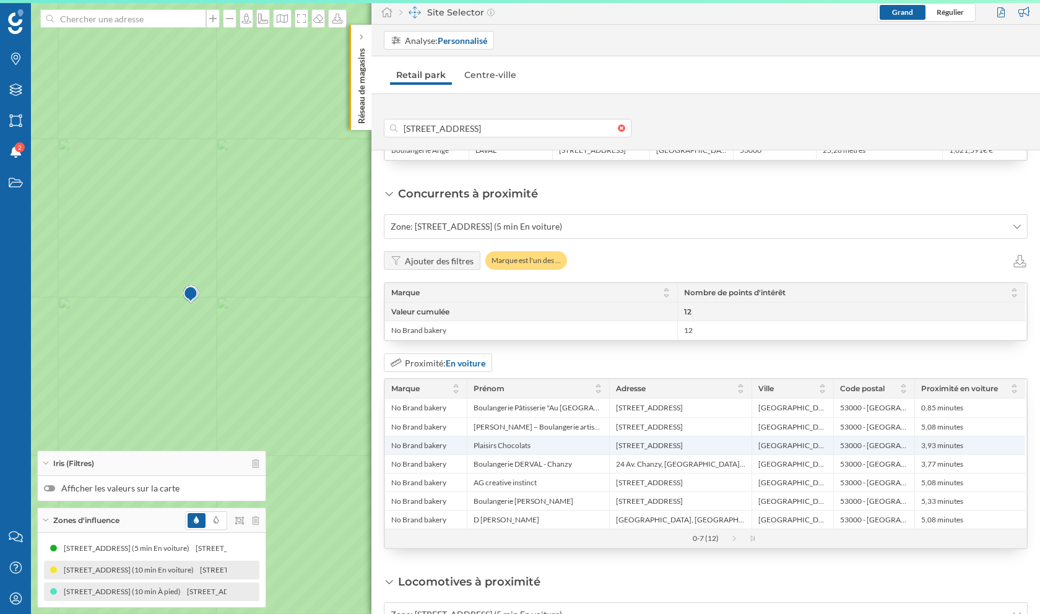
scroll to position [1604, 0]
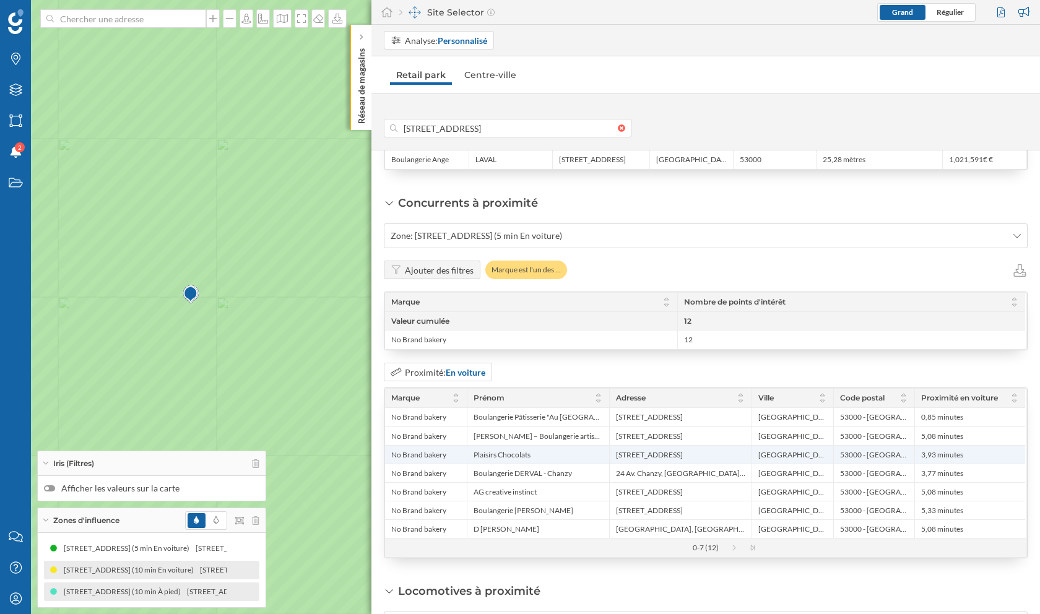
click at [562, 230] on span "Zone: [STREET_ADDRESS] (5 min En voiture)" at bounding box center [476, 236] width 171 height 12
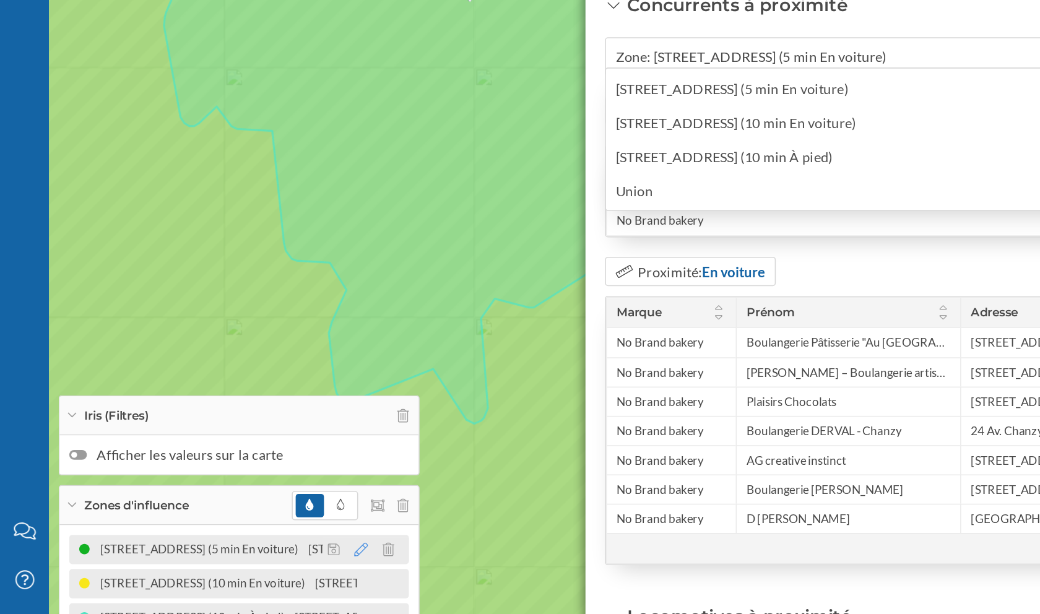
click at [230, 511] on icon at bounding box center [229, 548] width 9 height 9
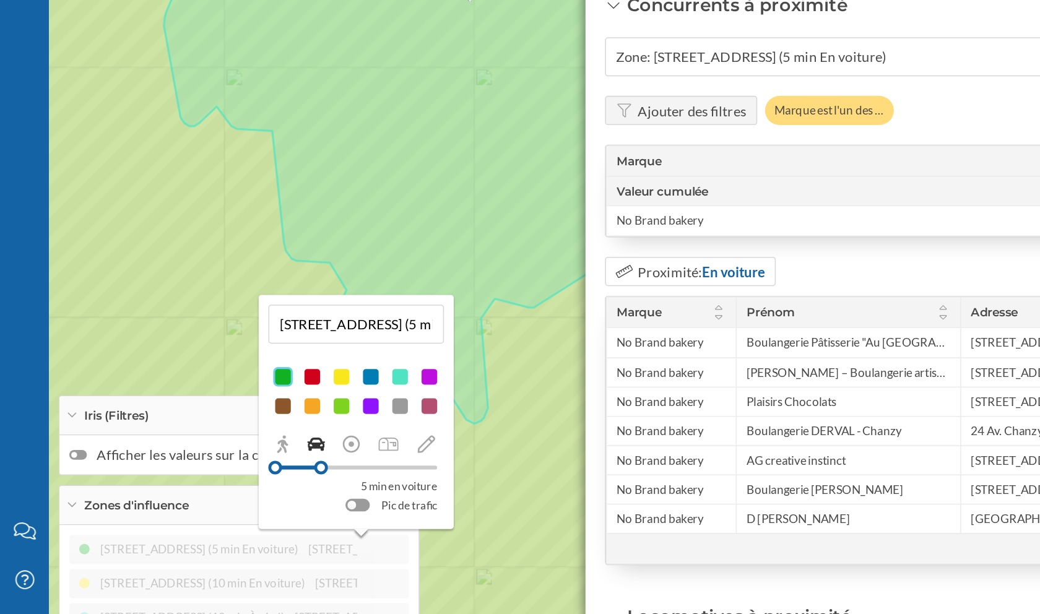
click at [248, 410] on input "[STREET_ADDRESS] (5 min En voiture)" at bounding box center [226, 405] width 104 height 19
click at [232, 511] on div "[STREET_ADDRESS] (5 min En voiture) [STREET_ADDRESS] (5 min En voiture) [STREET…" at bounding box center [151, 570] width 215 height 62
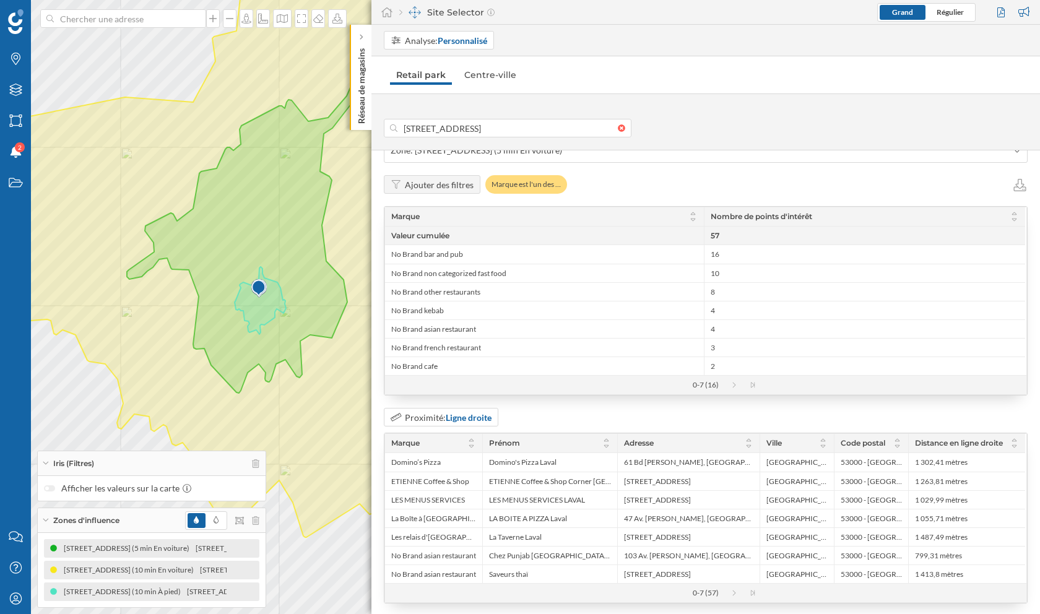
scroll to position [2078, 0]
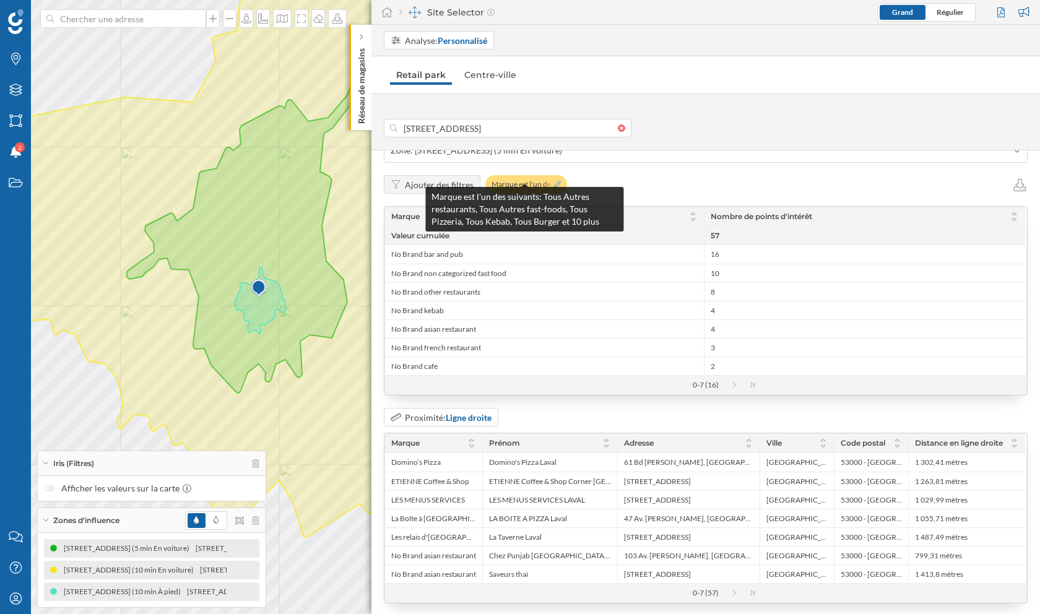
click at [556, 181] on icon at bounding box center [556, 184] width 7 height 7
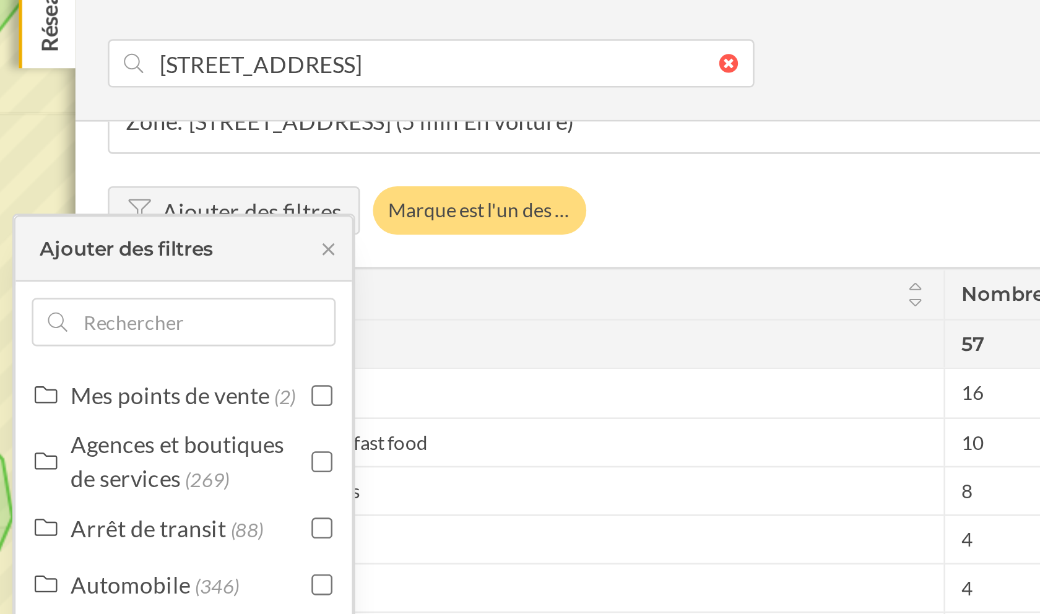
click at [590, 180] on div "Ajouter des filtres Marque est l'un des …" at bounding box center [706, 184] width 644 height 19
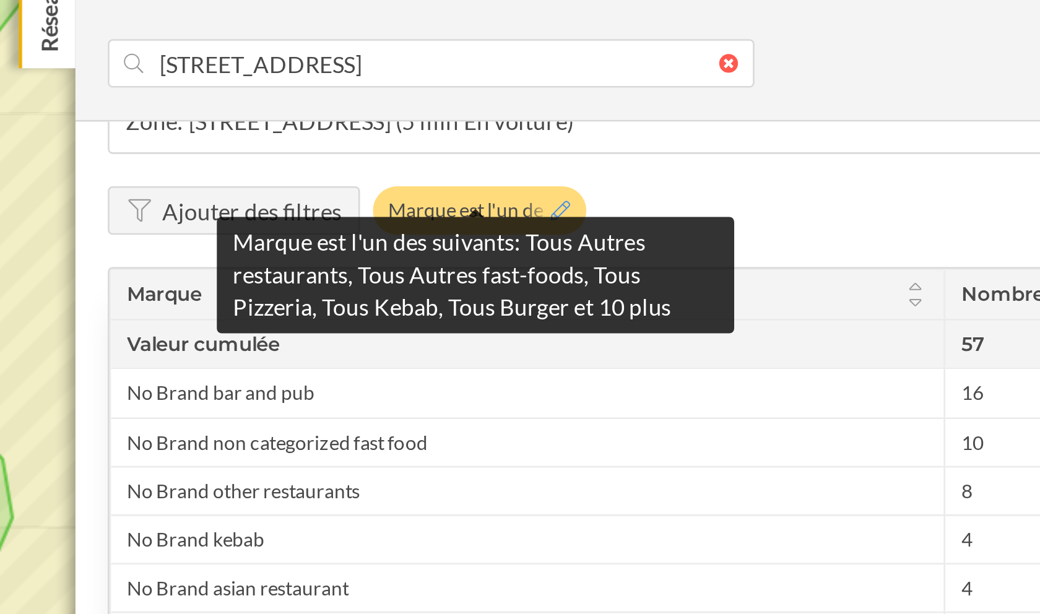
click at [558, 181] on icon at bounding box center [556, 184] width 7 height 7
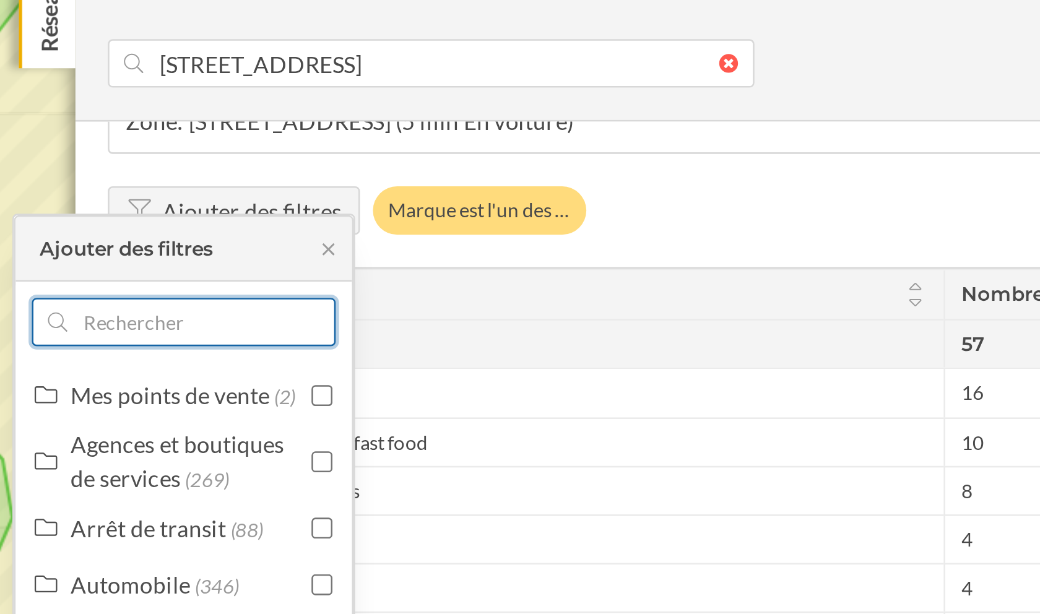
click at [442, 232] on input "text" at bounding box center [412, 227] width 89 height 19
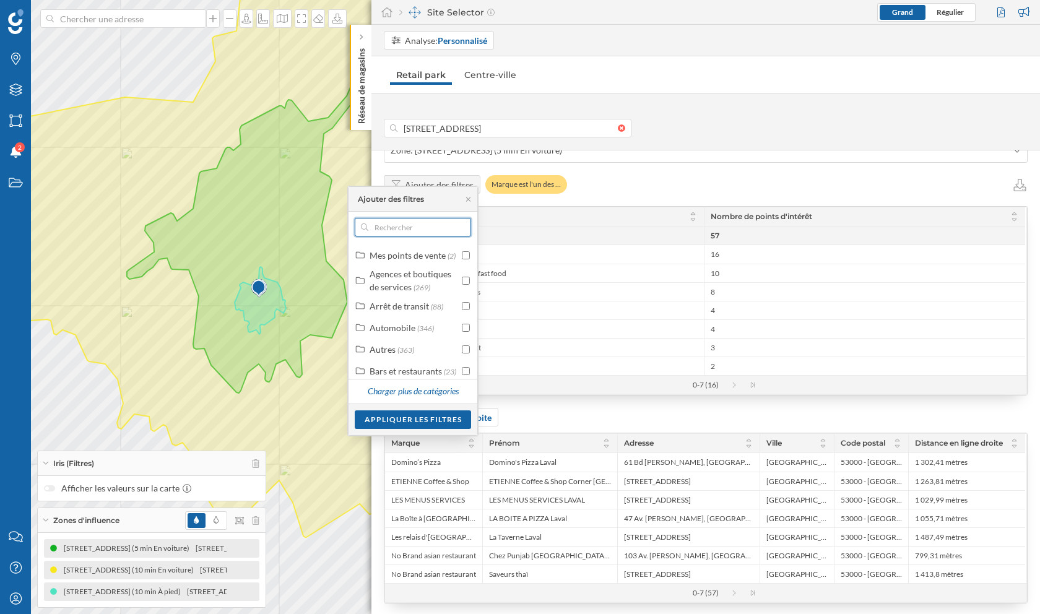
click at [406, 225] on input "text" at bounding box center [412, 227] width 89 height 19
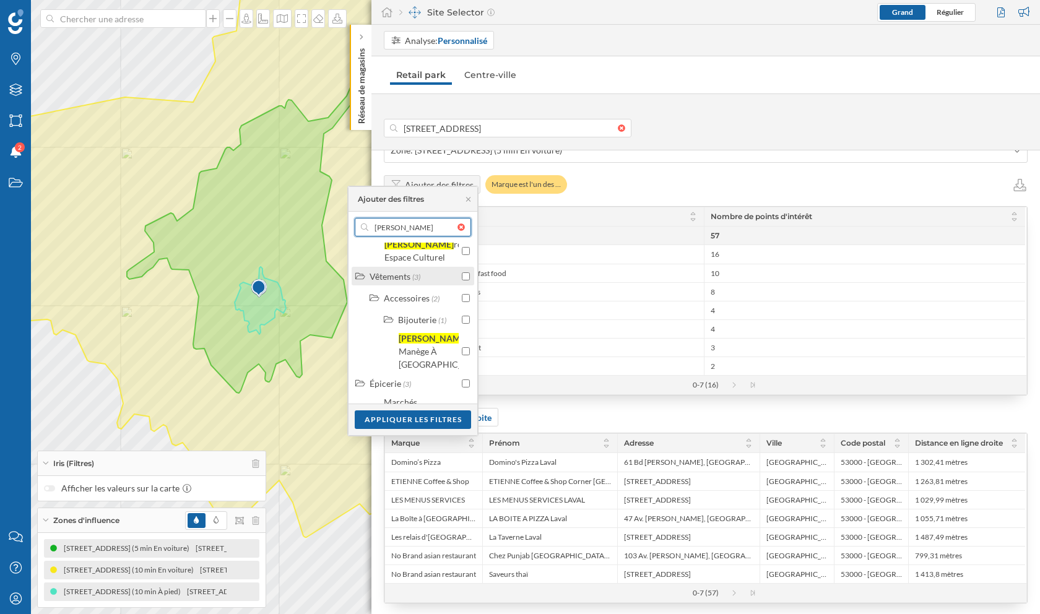
scroll to position [53, 0]
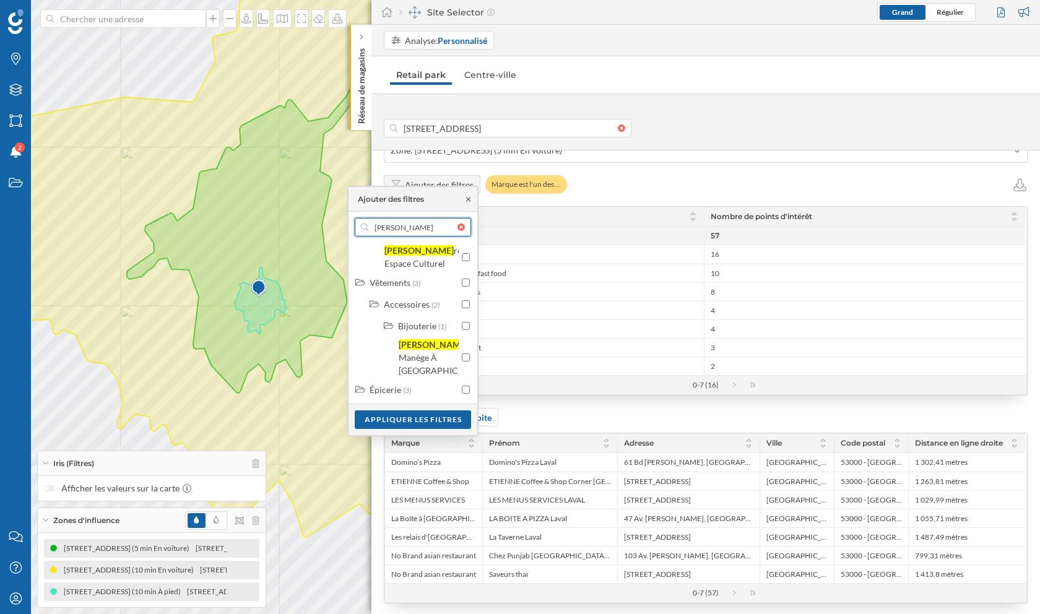
type input "[PERSON_NAME]"
click at [469, 201] on icon at bounding box center [468, 199] width 9 height 7
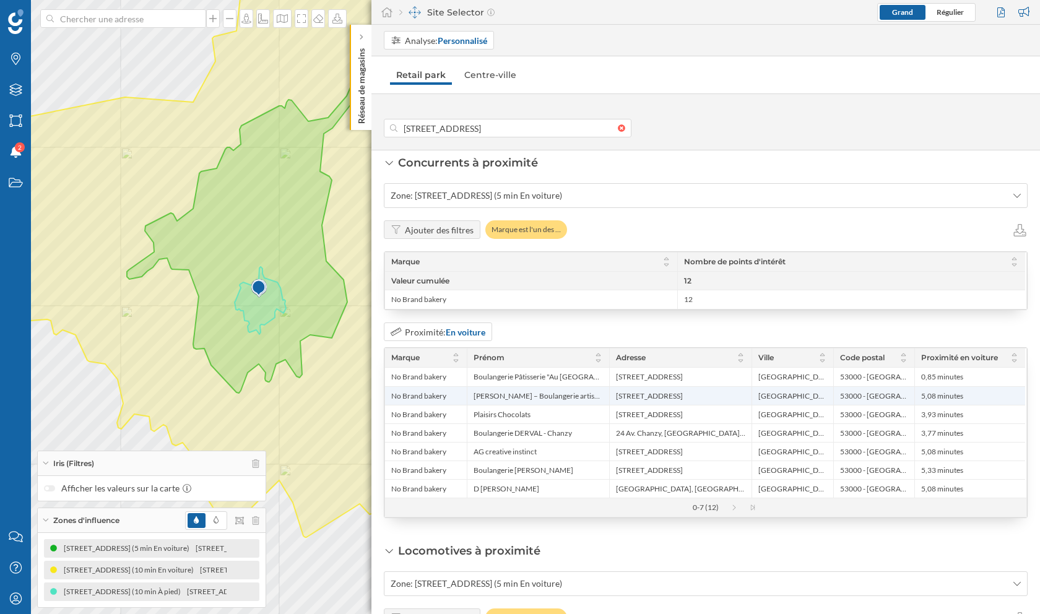
scroll to position [1632, 0]
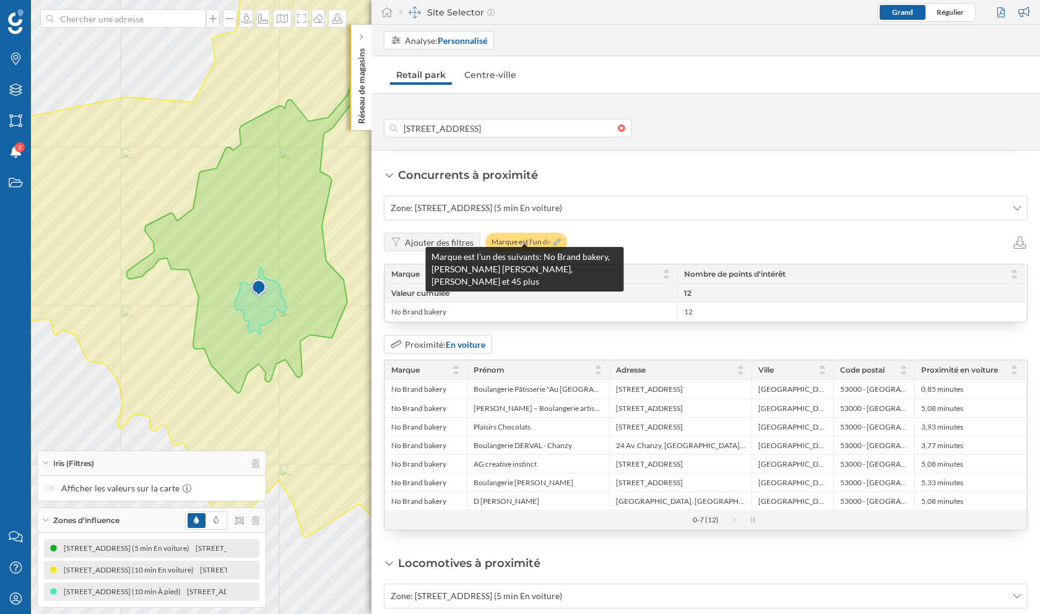
click at [555, 238] on icon at bounding box center [556, 241] width 7 height 7
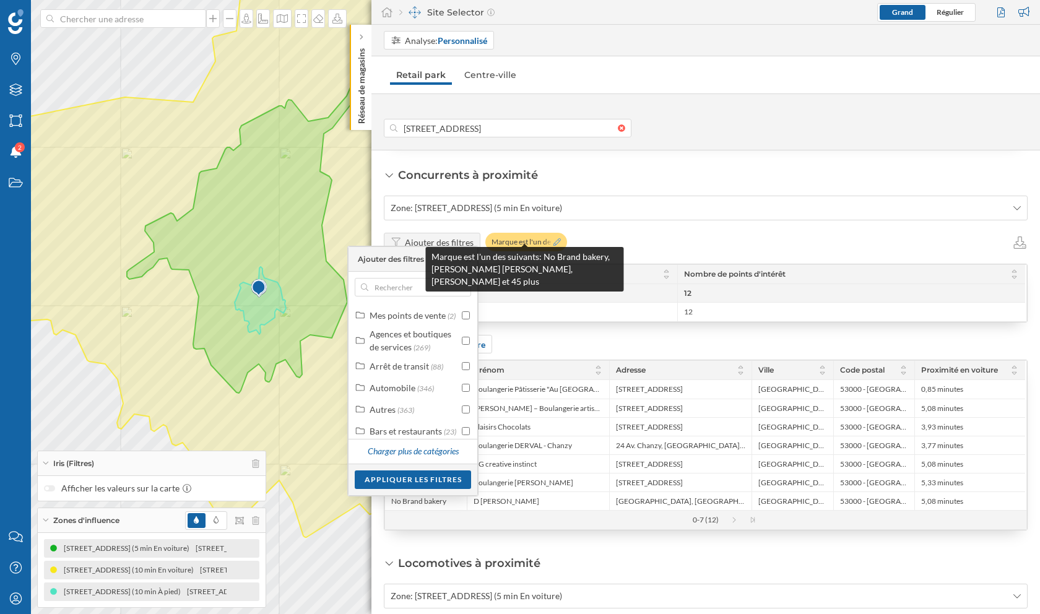
click at [553, 238] on icon at bounding box center [556, 241] width 7 height 7
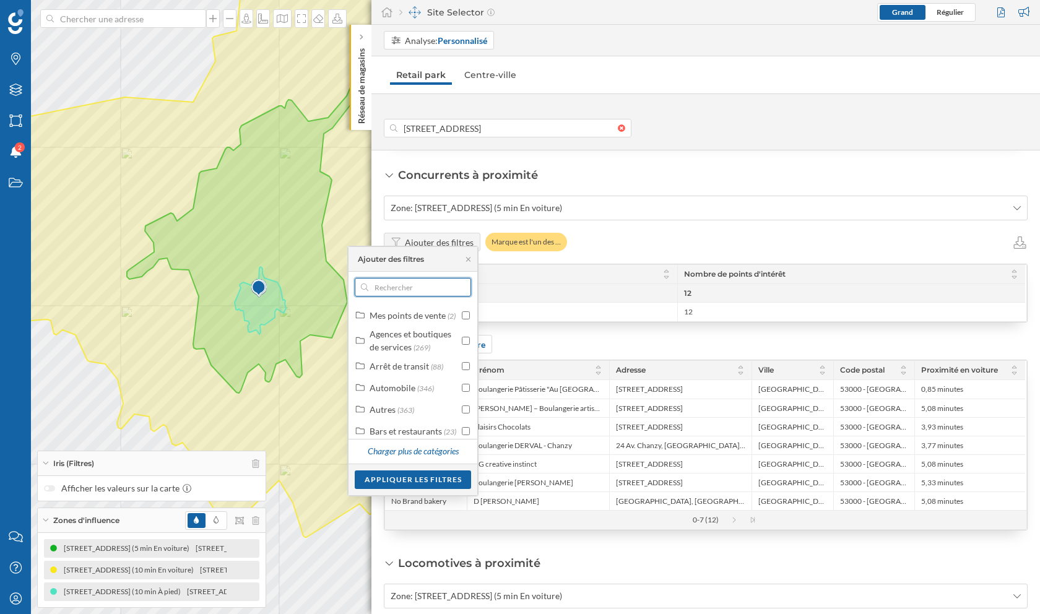
click at [434, 283] on input "text" at bounding box center [412, 287] width 89 height 19
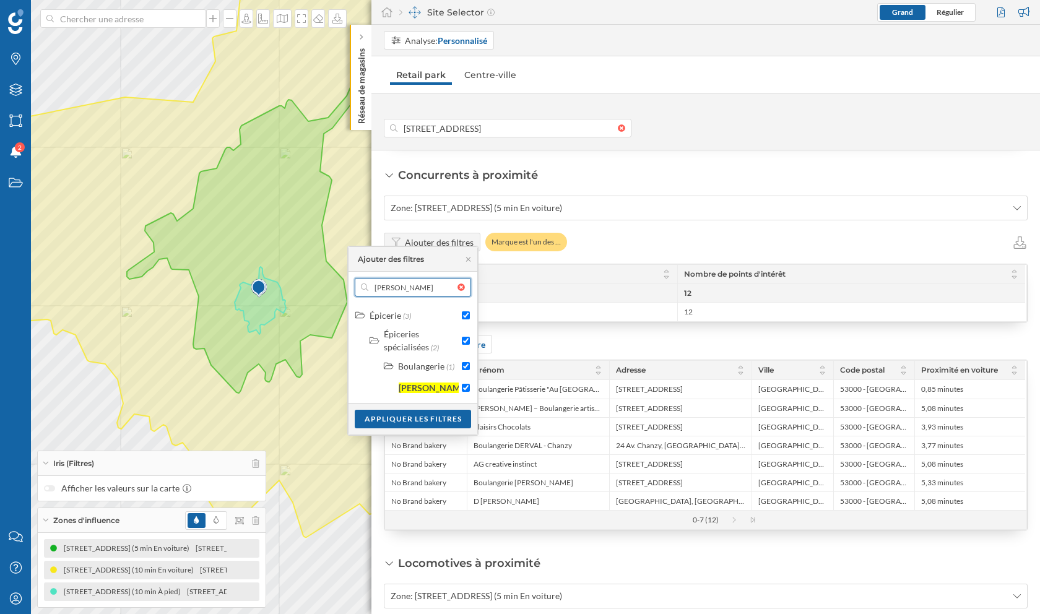
type input "[PERSON_NAME]"
click at [681, 340] on div "Proximité: En voiture" at bounding box center [706, 344] width 644 height 19
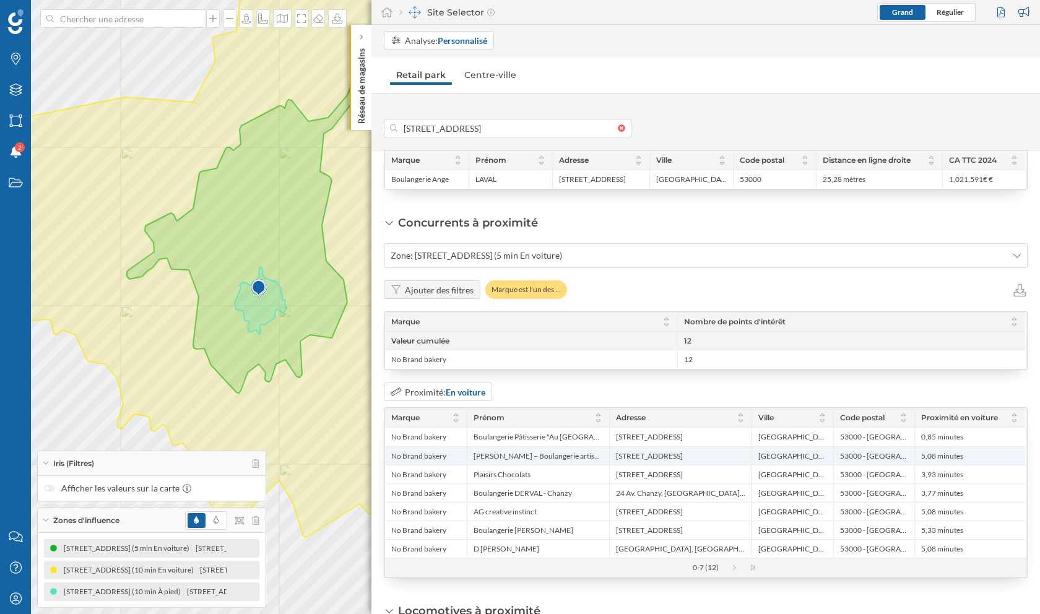
scroll to position [1589, 0]
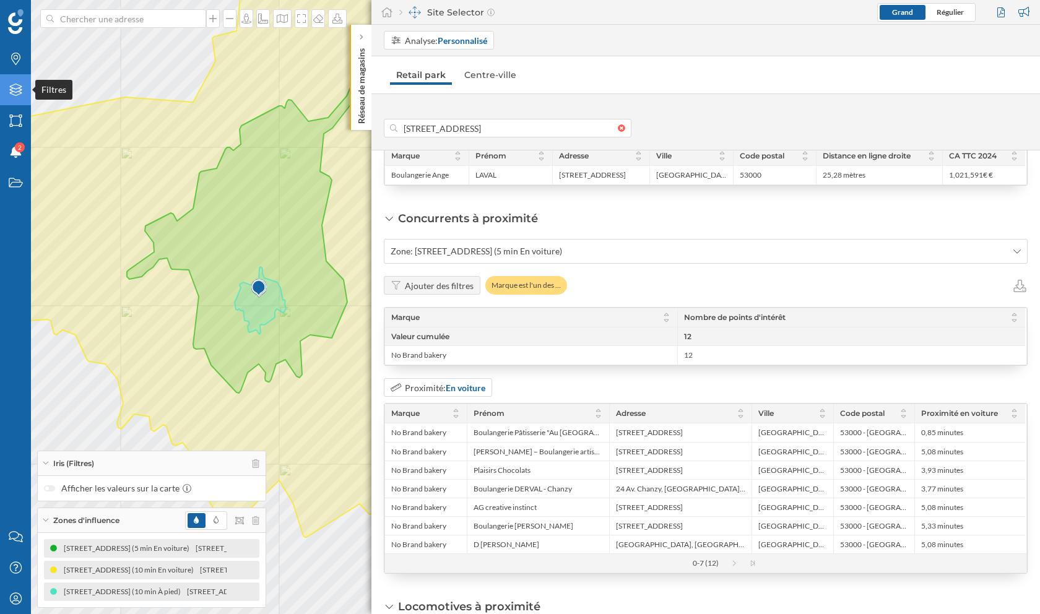
click at [12, 86] on icon "Filtres" at bounding box center [15, 90] width 15 height 12
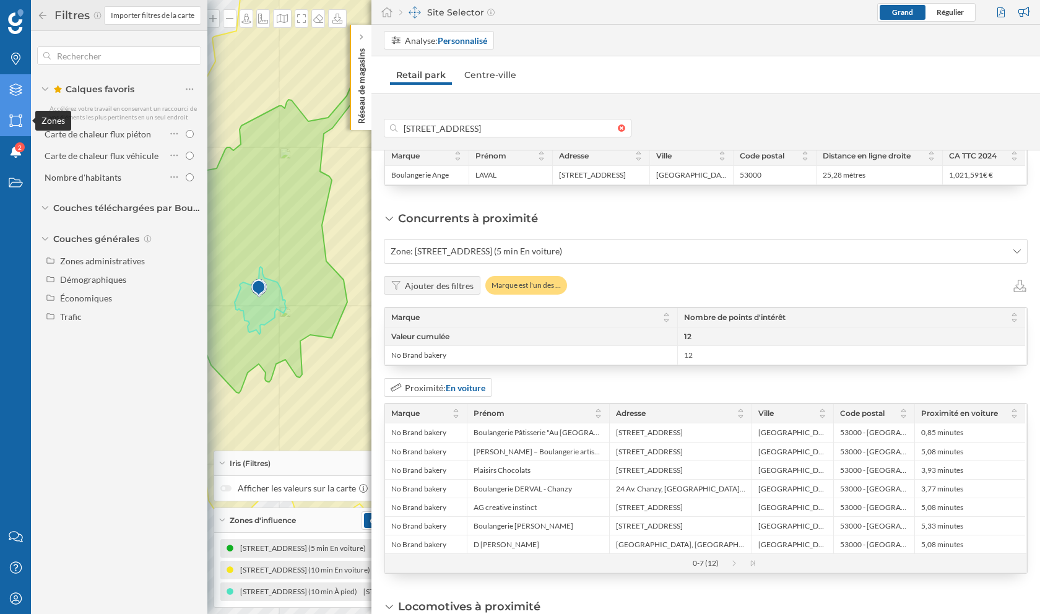
click at [15, 118] on icon "Zones" at bounding box center [15, 121] width 15 height 12
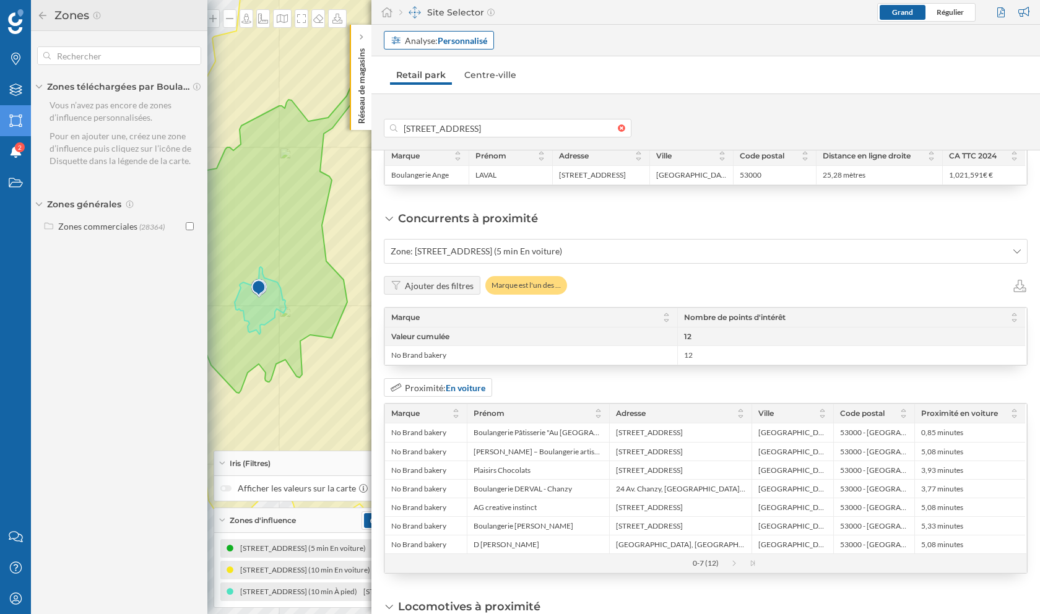
click at [446, 35] on strong "Personnalisé" at bounding box center [463, 40] width 50 height 11
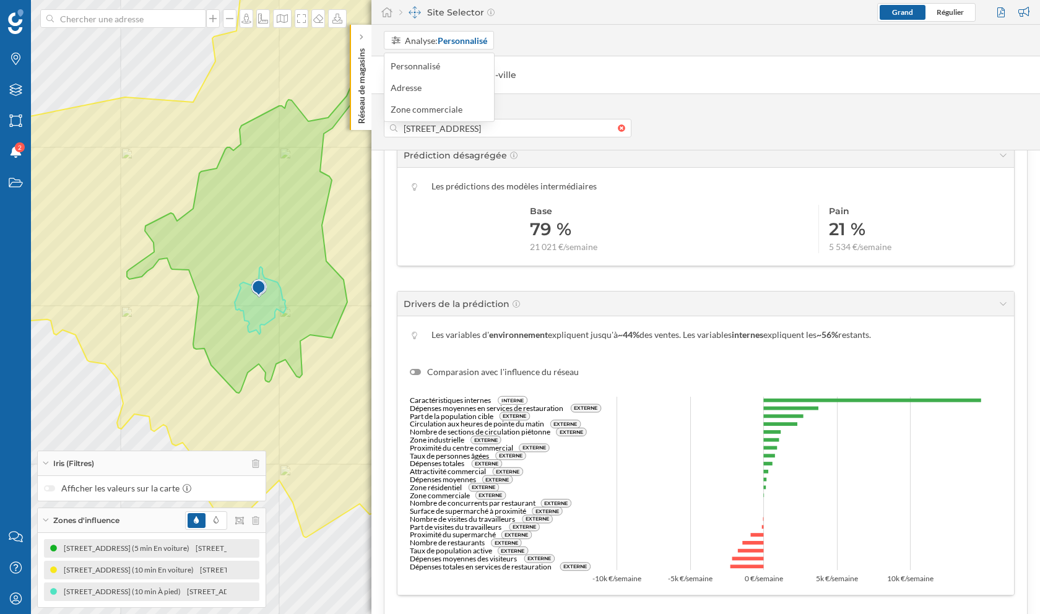
scroll to position [386, 0]
click at [421, 83] on div "Adresse" at bounding box center [409, 87] width 37 height 13
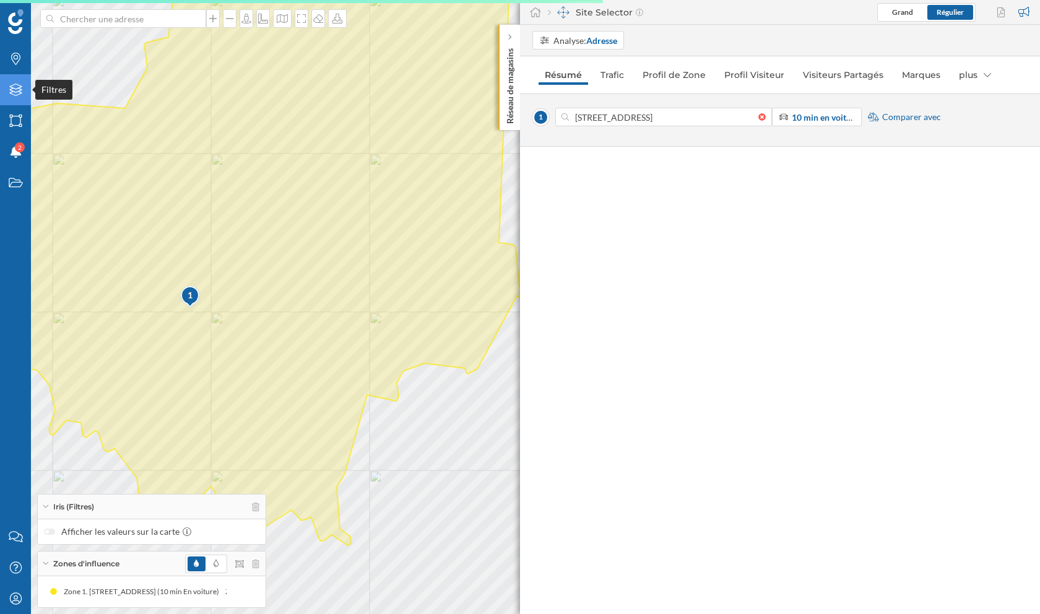
click at [18, 90] on icon "Filtres" at bounding box center [15, 90] width 15 height 12
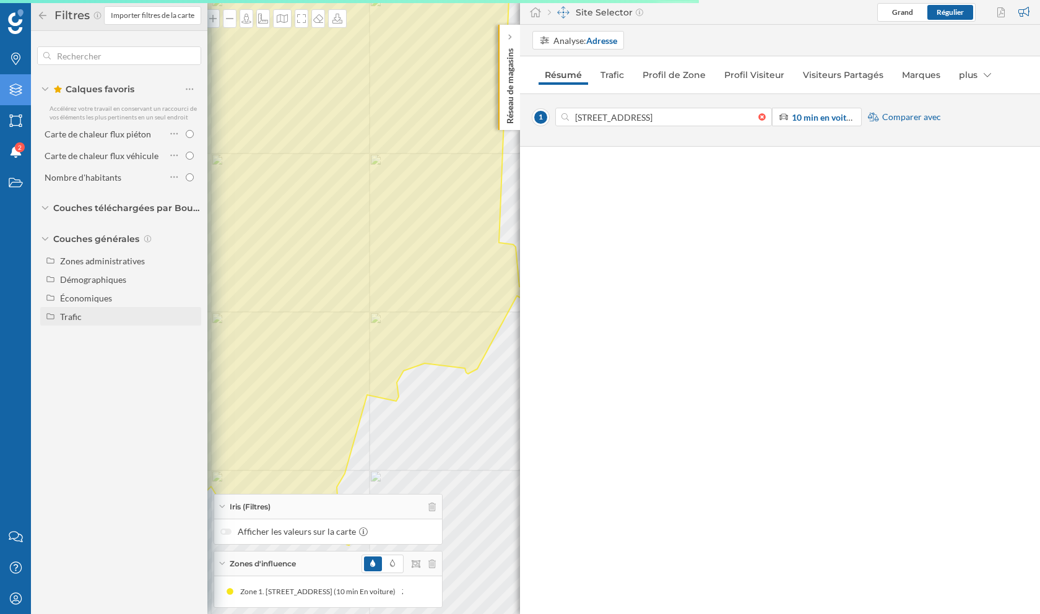
click at [77, 312] on div "Trafic" at bounding box center [71, 316] width 22 height 11
click at [193, 335] on input "Trafic routier" at bounding box center [193, 335] width 8 height 8
radio input "true"
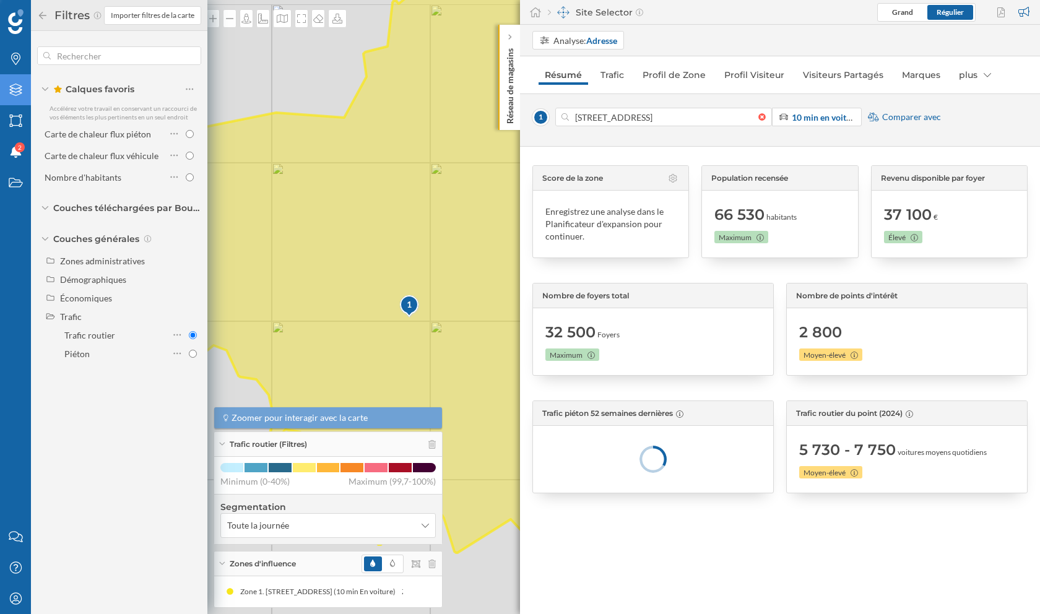
drag, startPoint x: 270, startPoint y: 319, endPoint x: 490, endPoint y: 329, distance: 219.9
click at [490, 329] on icon at bounding box center [516, 251] width 805 height 608
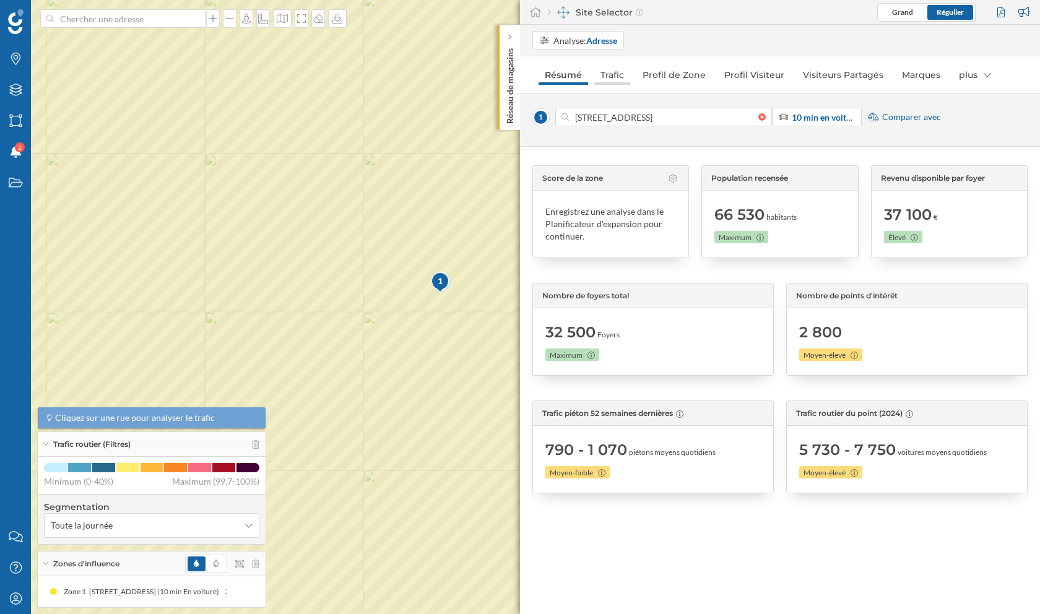
click at [621, 70] on link "Trafic" at bounding box center [612, 75] width 36 height 20
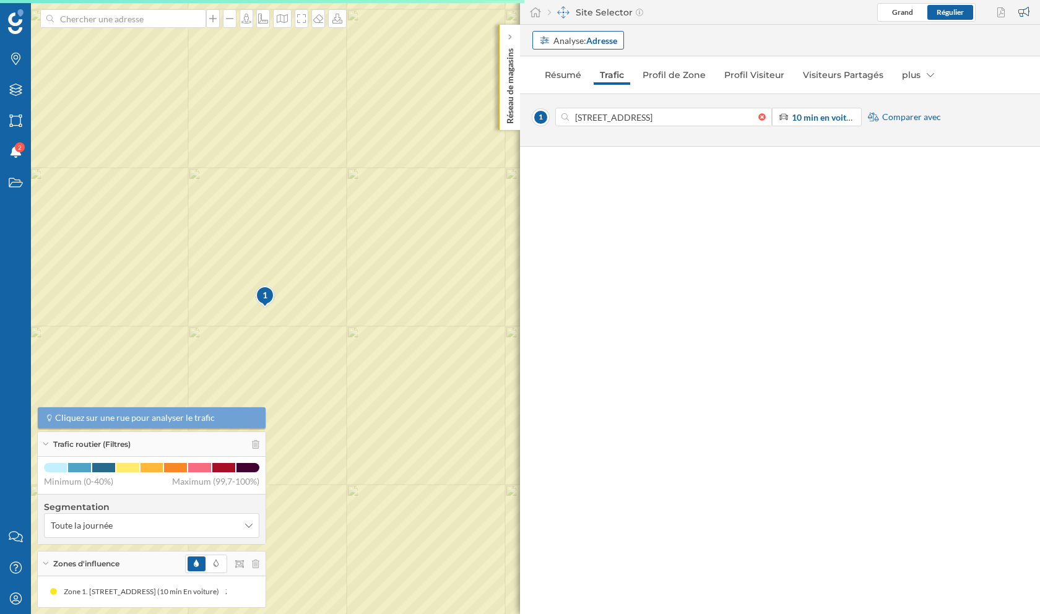
click at [600, 36] on strong "Adresse" at bounding box center [601, 40] width 31 height 11
click at [587, 108] on div "Zone commerciale" at bounding box center [575, 109] width 72 height 11
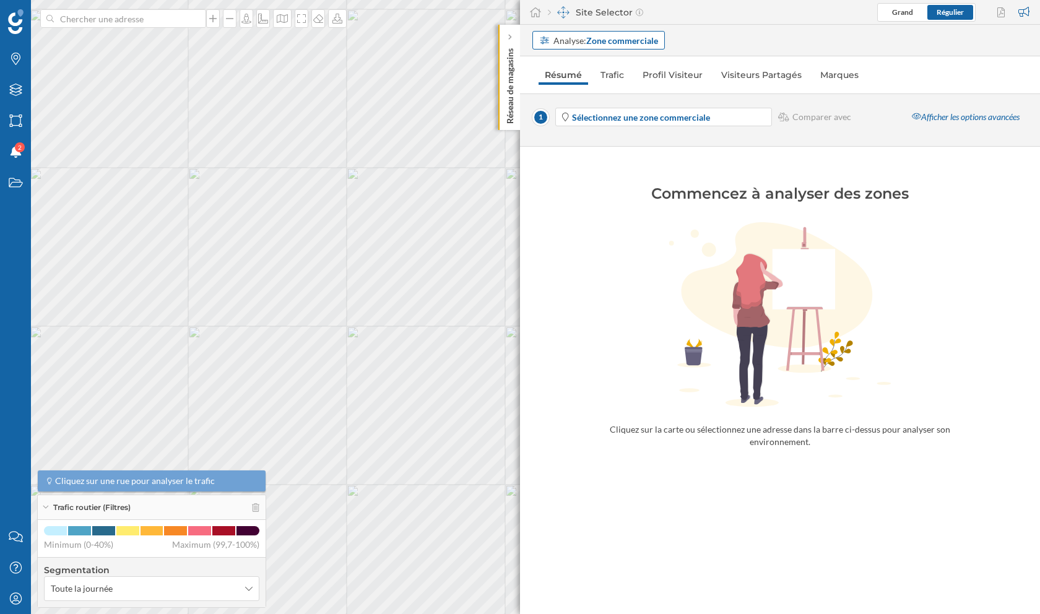
click at [590, 41] on strong "Zone commerciale" at bounding box center [622, 40] width 72 height 11
click at [585, 43] on div "Analyse: Zone commerciale" at bounding box center [605, 40] width 105 height 13
click at [685, 115] on strong "Sélectionnez une zone commerciale" at bounding box center [641, 117] width 138 height 11
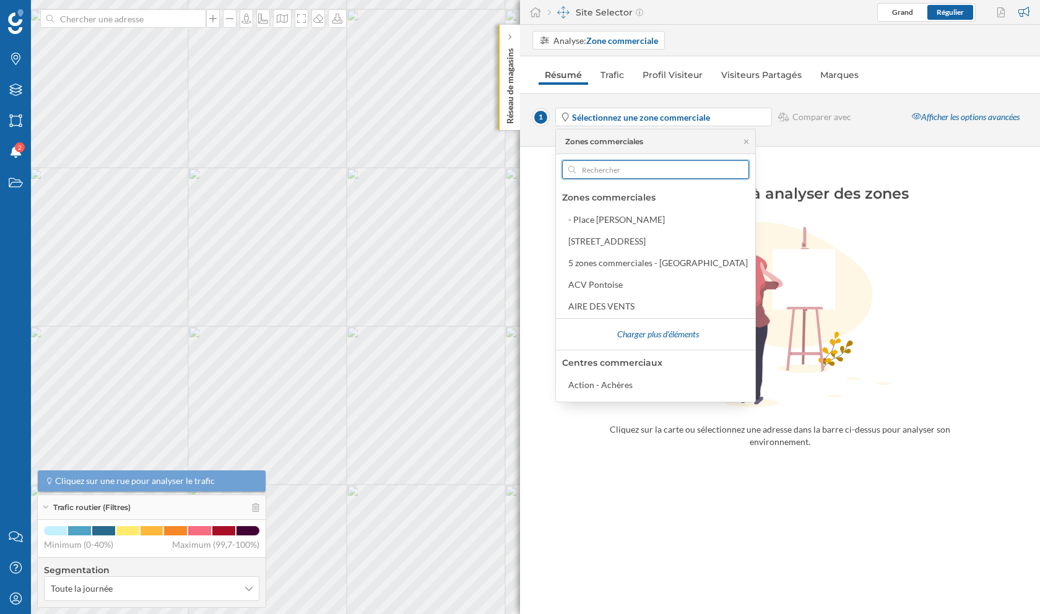
click at [639, 162] on input "text" at bounding box center [656, 169] width 160 height 19
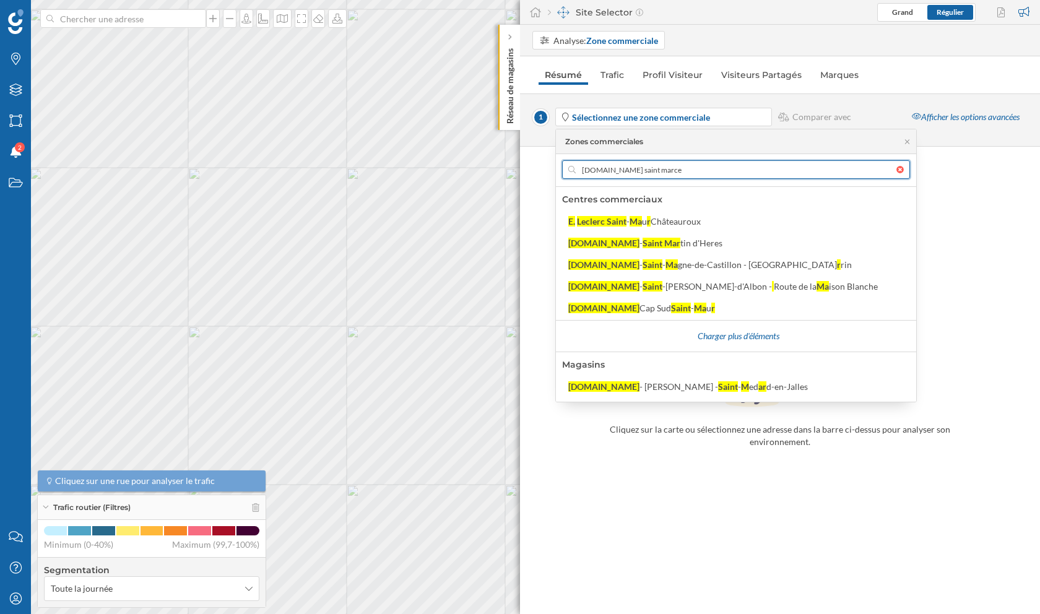
scroll to position [0, 0]
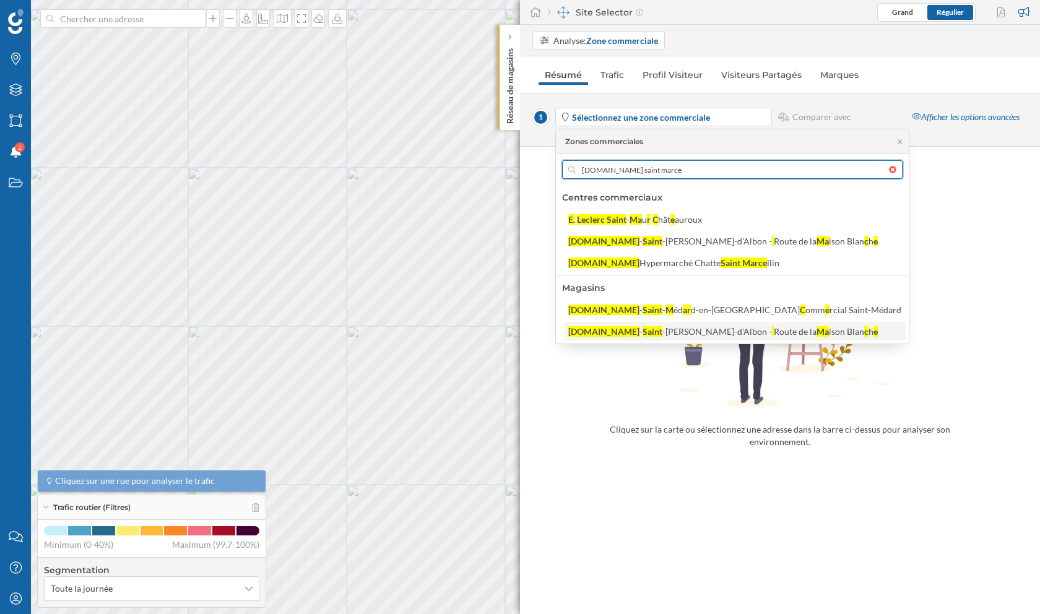
type input "[DOMAIN_NAME] saint marce"
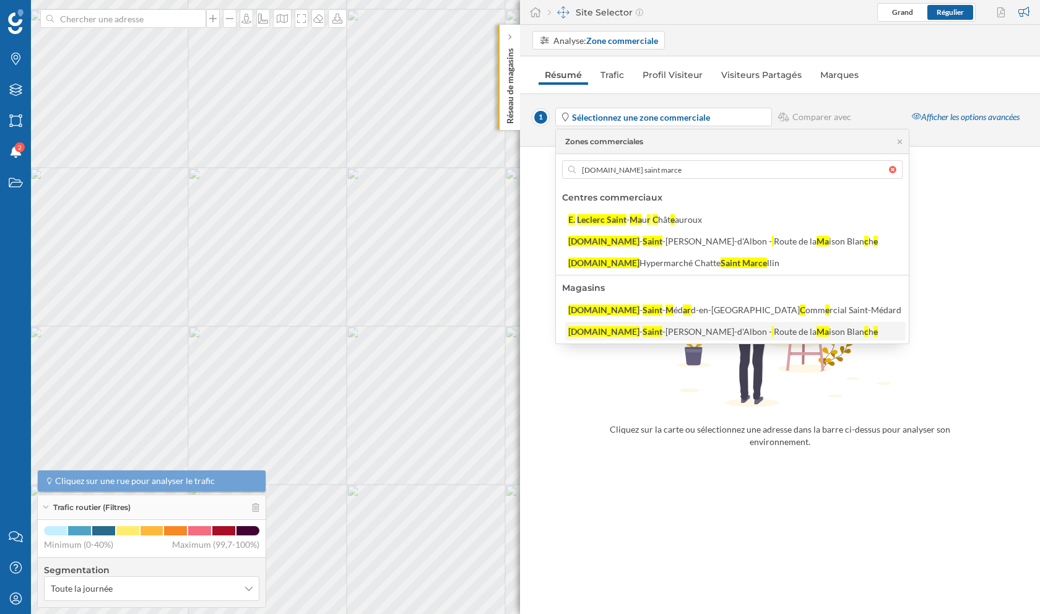
click at [654, 335] on div "[DOMAIN_NAME] - Saint -Rambert-d'Albon - [GEOGRAPHIC_DATA] Blan c h e" at bounding box center [734, 331] width 333 height 13
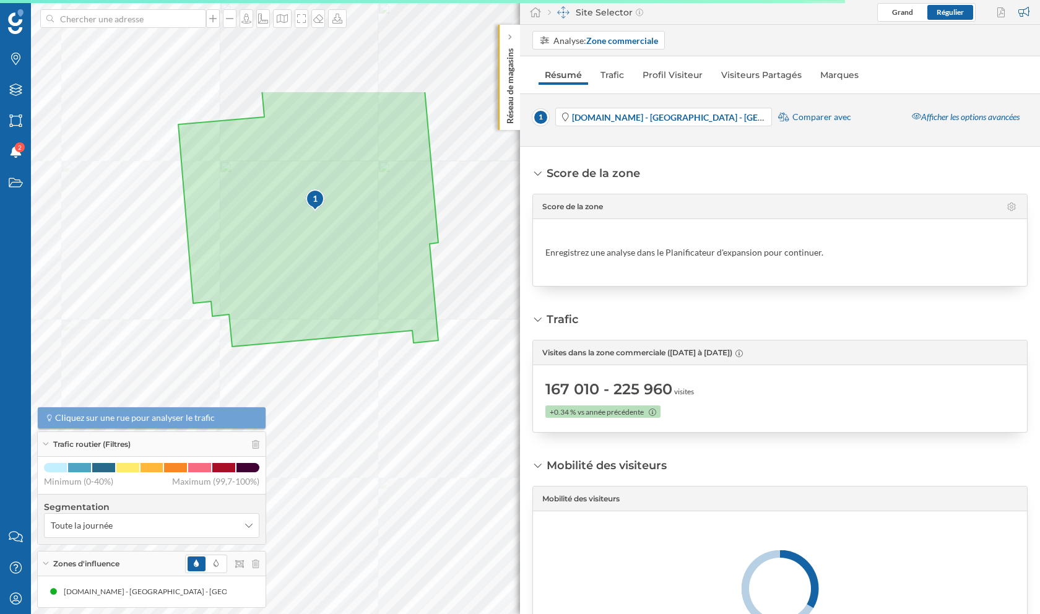
drag, startPoint x: 298, startPoint y: 93, endPoint x: 298, endPoint y: 281, distance: 188.2
click at [298, 282] on icon at bounding box center [308, 218] width 260 height 257
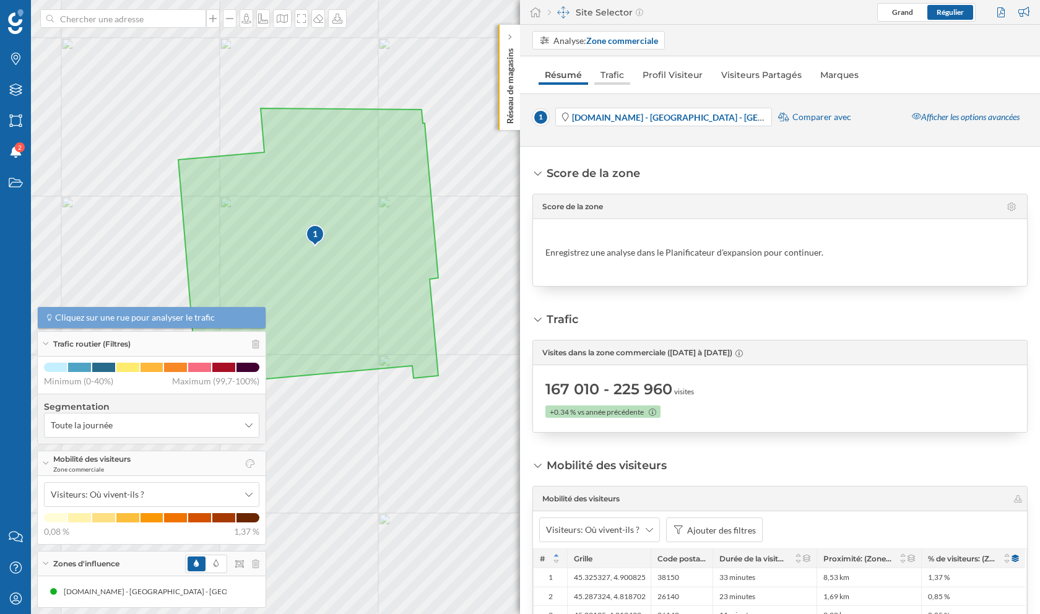
click at [619, 73] on link "Trafic" at bounding box center [612, 75] width 36 height 20
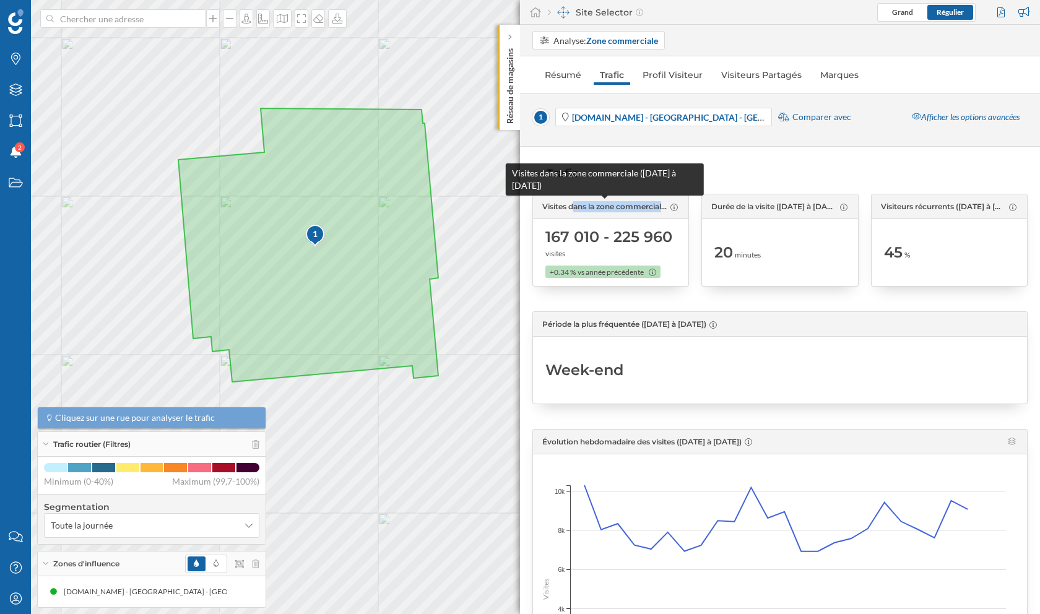
drag, startPoint x: 543, startPoint y: 204, endPoint x: 651, endPoint y: 204, distance: 108.3
click at [651, 204] on span "Visites dans la zone commerciale ([DATE] à [DATE])" at bounding box center [604, 206] width 125 height 11
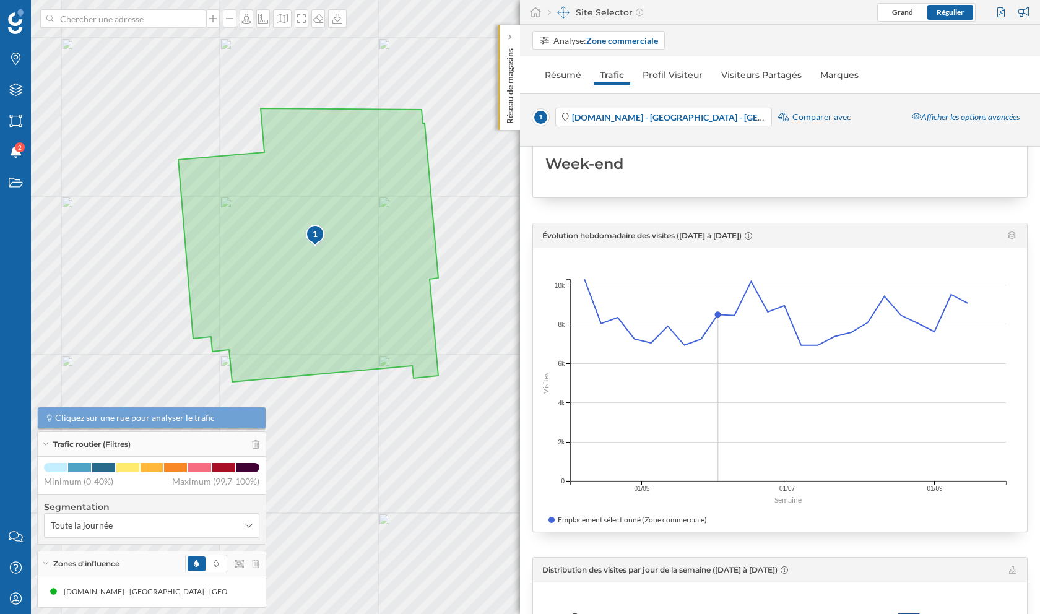
scroll to position [208, 0]
click at [829, 120] on span "Comparer avec" at bounding box center [821, 117] width 59 height 12
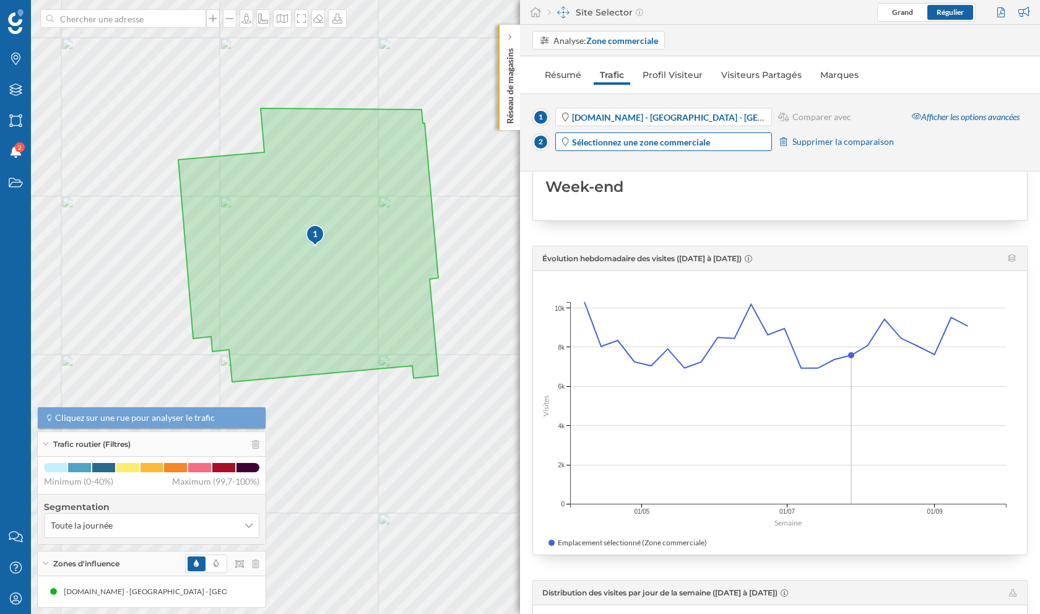
click at [611, 134] on div "Sélectionnez une zone commerciale" at bounding box center [663, 141] width 217 height 19
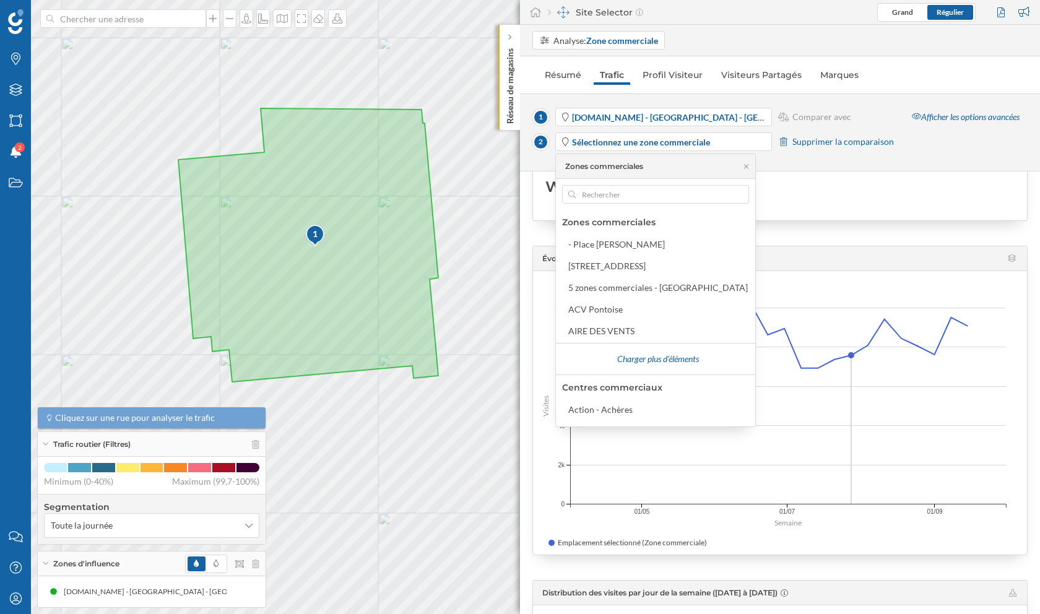
click at [773, 195] on div "Week-end" at bounding box center [779, 187] width 469 height 54
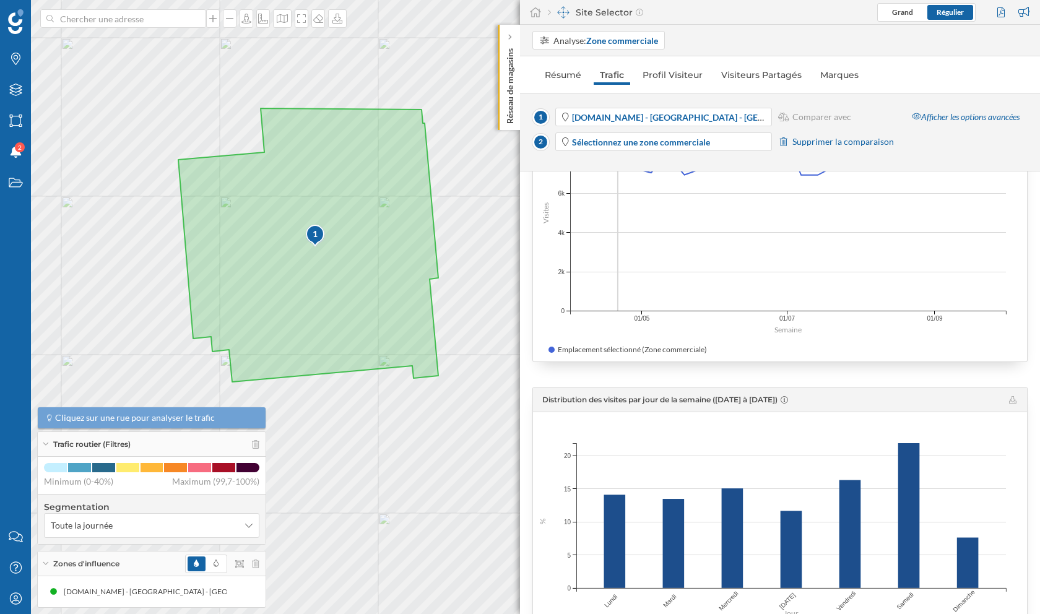
scroll to position [0, 0]
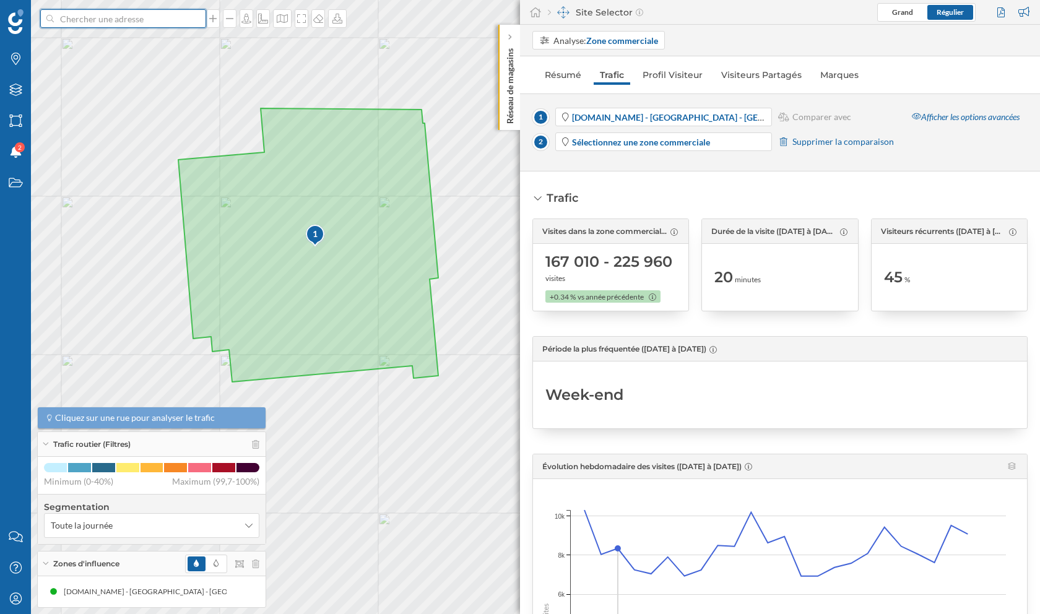
click at [90, 20] on input at bounding box center [123, 18] width 139 height 19
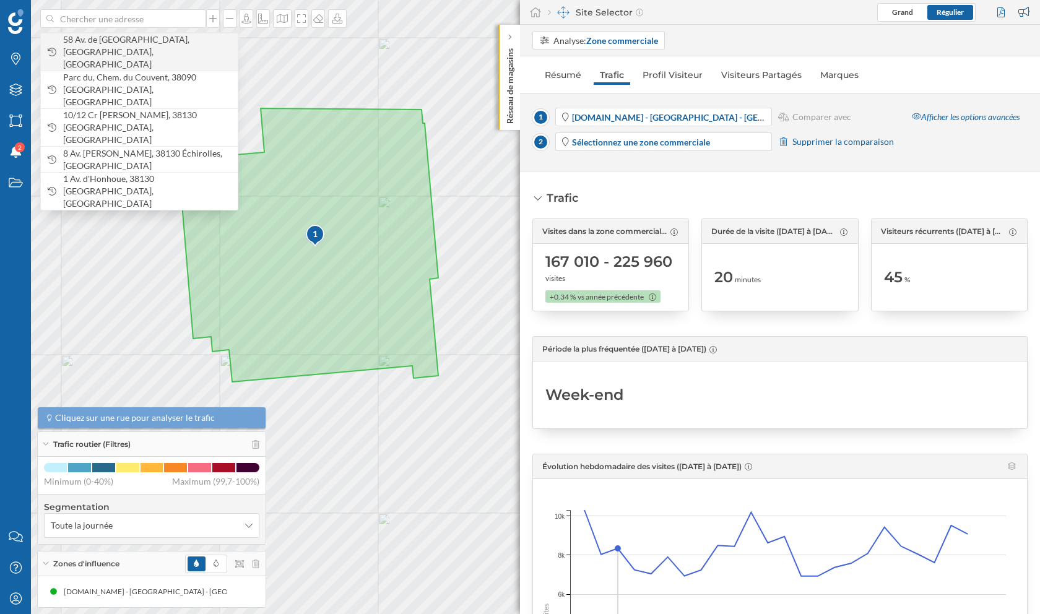
click at [136, 50] on span "58 Av. de [GEOGRAPHIC_DATA], [GEOGRAPHIC_DATA], [GEOGRAPHIC_DATA]" at bounding box center [147, 51] width 168 height 37
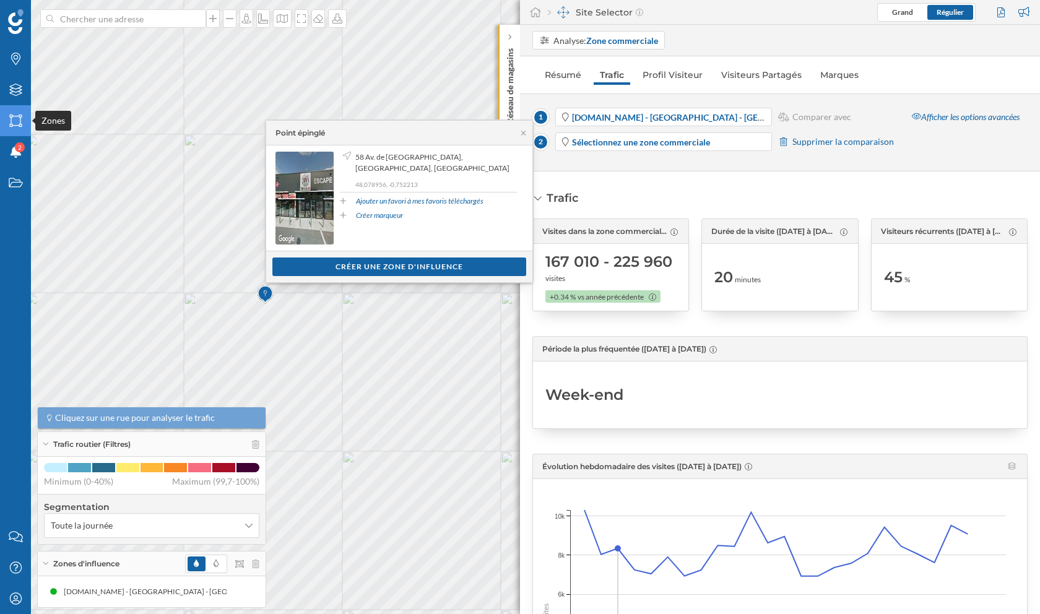
click at [15, 121] on icon "Zones" at bounding box center [15, 121] width 15 height 12
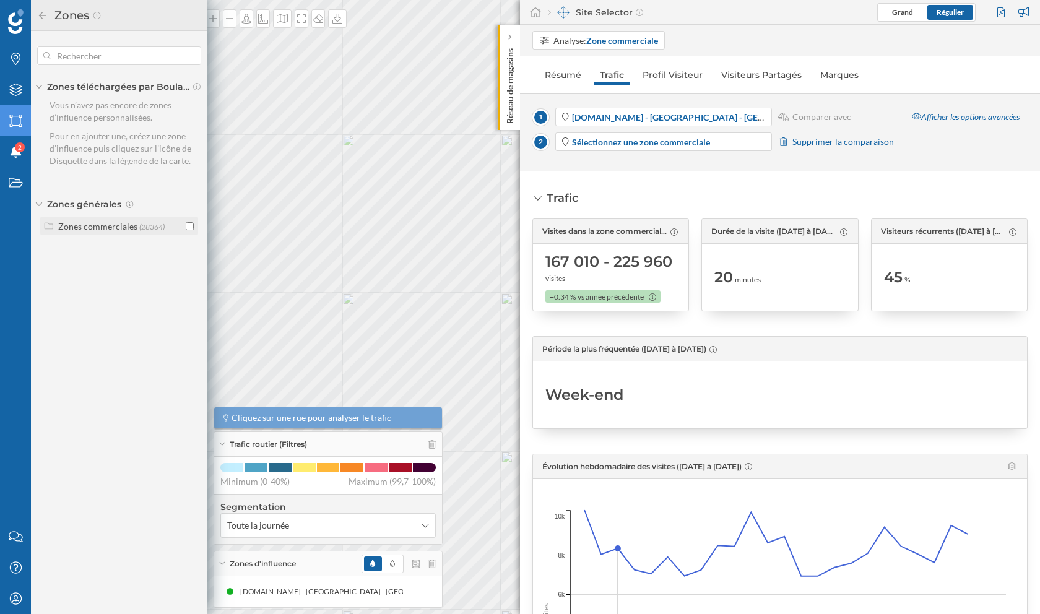
click at [188, 225] on input "checkbox" at bounding box center [190, 226] width 8 height 8
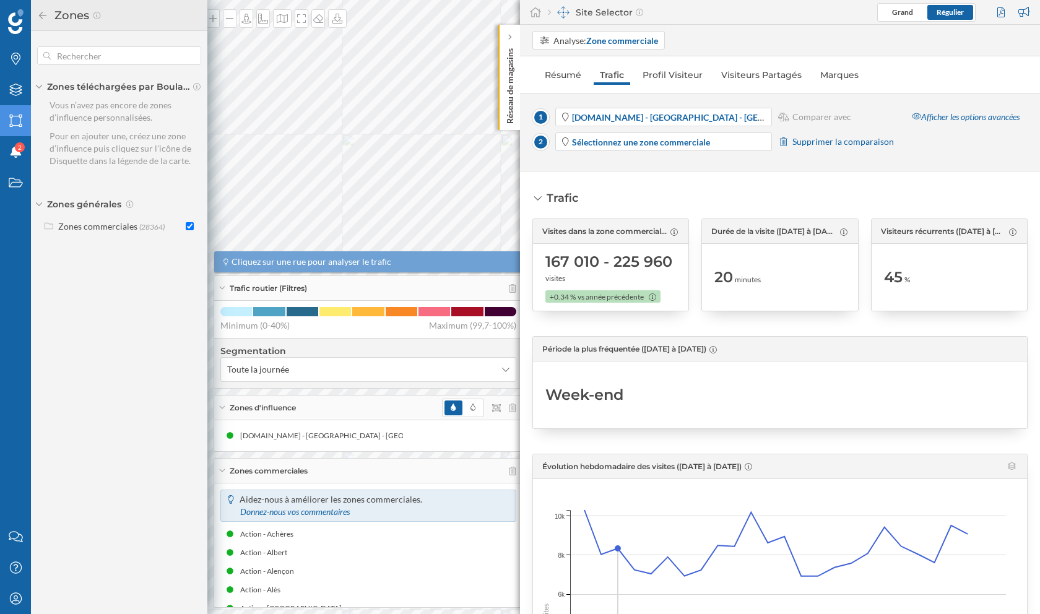
click at [221, 408] on icon at bounding box center [221, 407] width 7 height 3
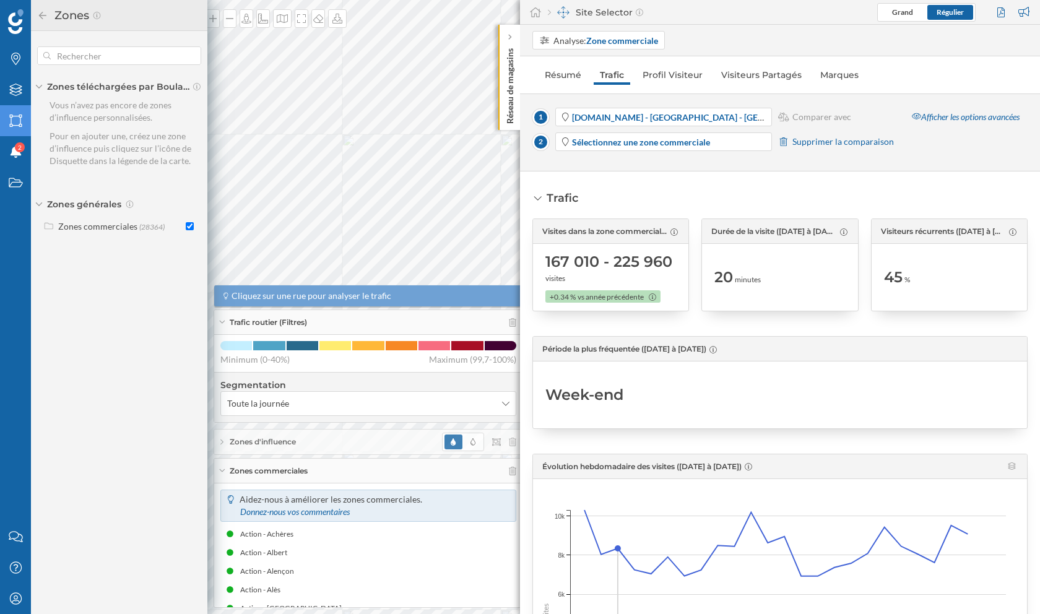
click at [223, 472] on icon at bounding box center [221, 470] width 7 height 3
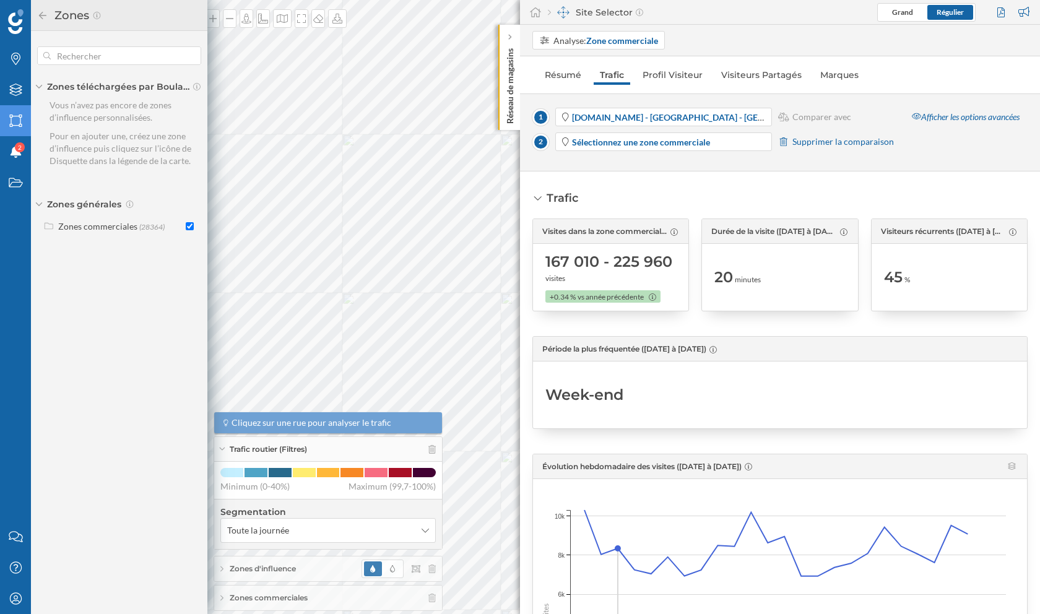
click at [222, 450] on icon at bounding box center [221, 448] width 7 height 3
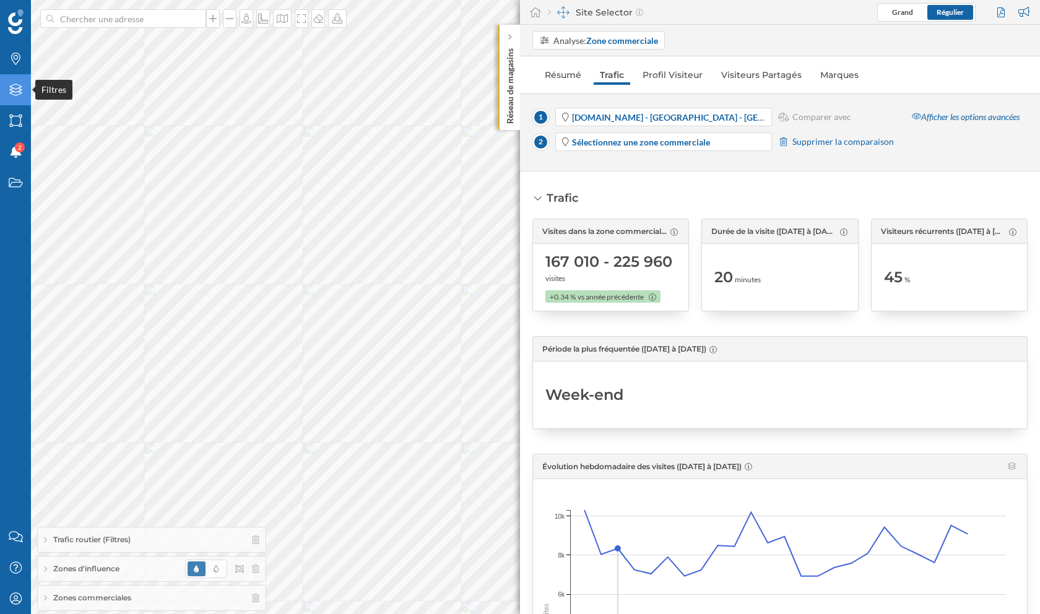
click at [16, 97] on div "Filtres" at bounding box center [15, 89] width 31 height 31
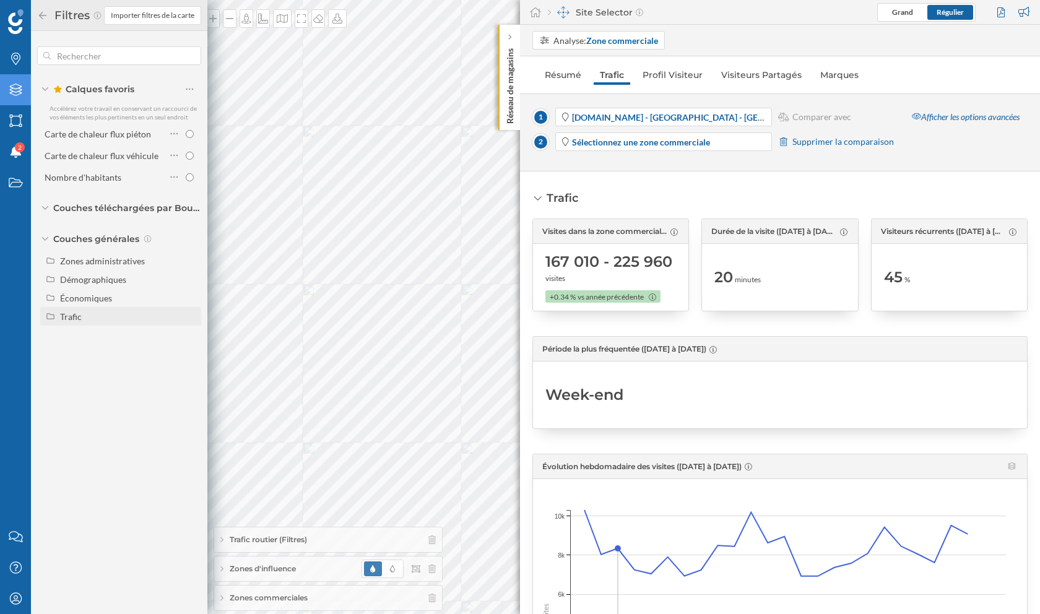
click at [136, 316] on div "Trafic" at bounding box center [128, 316] width 137 height 13
click at [192, 335] on input "Trafic routier" at bounding box center [193, 335] width 8 height 8
radio input "true"
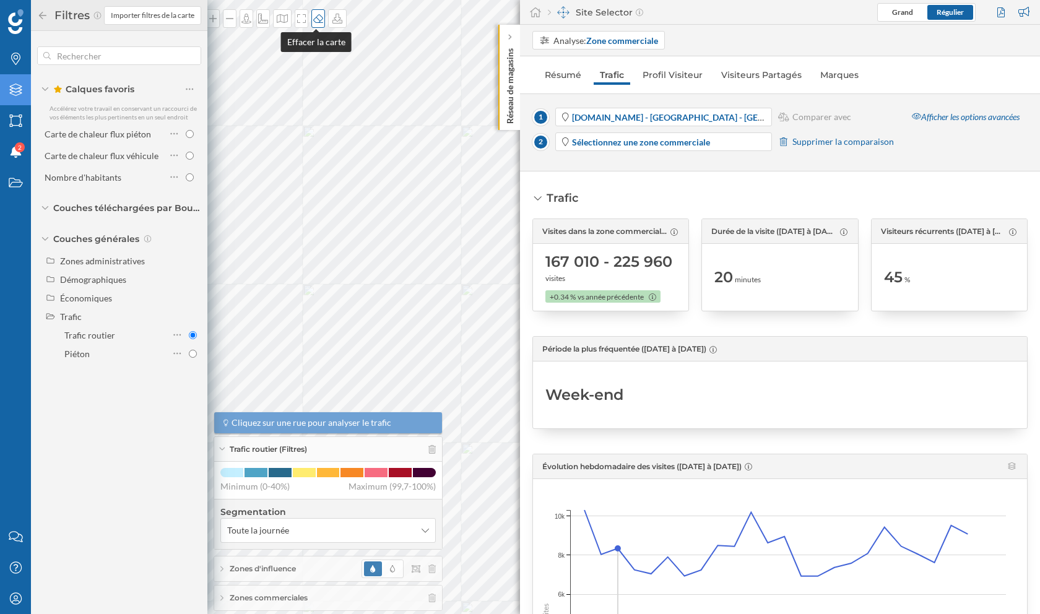
click at [318, 15] on icon at bounding box center [318, 19] width 12 height 10
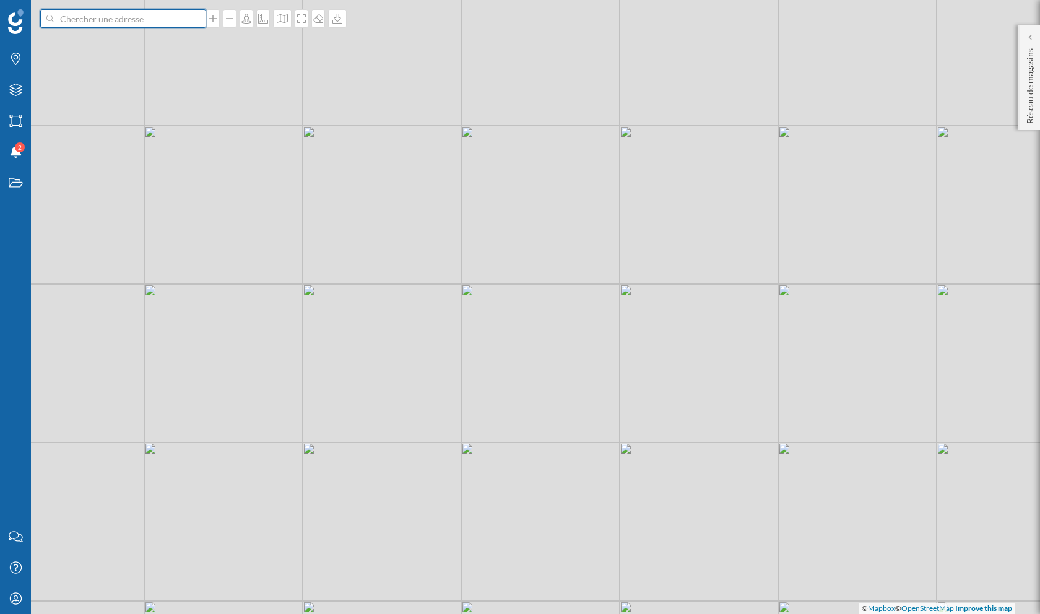
click at [121, 22] on input at bounding box center [123, 18] width 139 height 19
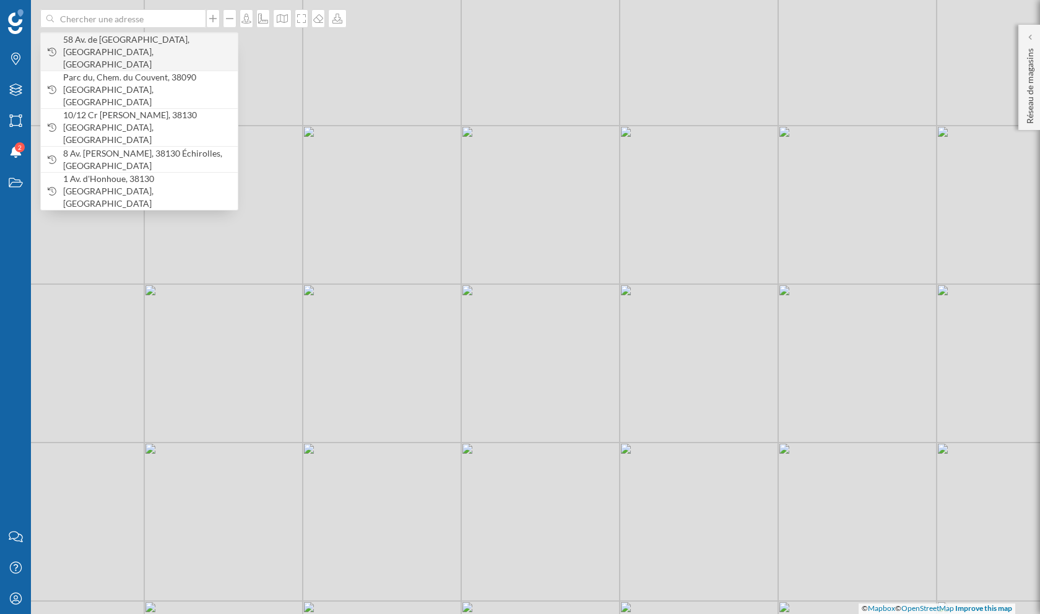
click at [125, 56] on div "58 Av. de [GEOGRAPHIC_DATA], [GEOGRAPHIC_DATA], [GEOGRAPHIC_DATA]" at bounding box center [139, 52] width 197 height 38
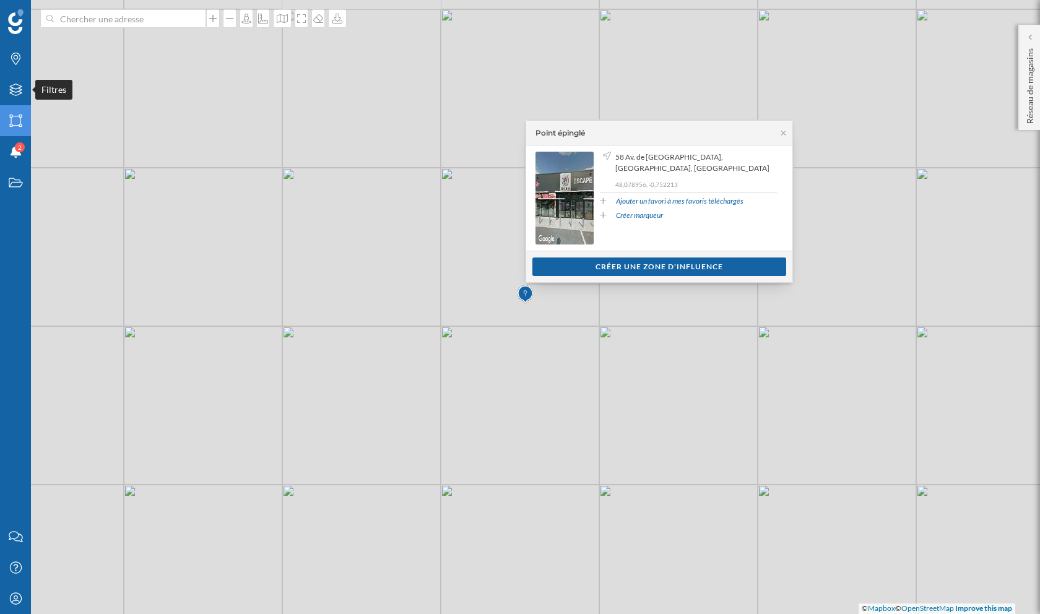
click at [16, 114] on div "Zones" at bounding box center [15, 120] width 31 height 31
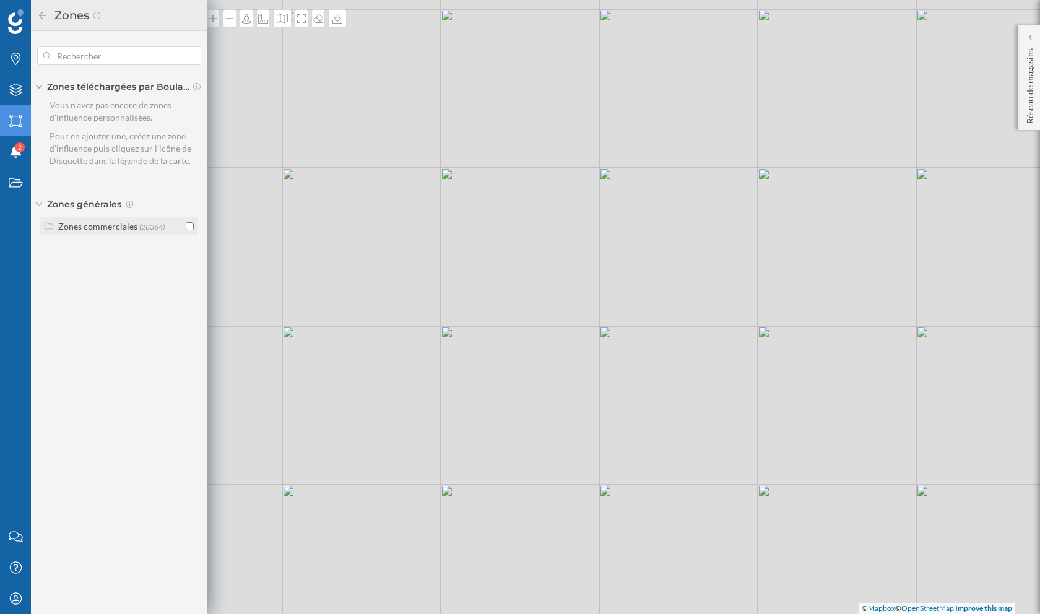
click at [191, 225] on input "checkbox" at bounding box center [190, 226] width 8 height 8
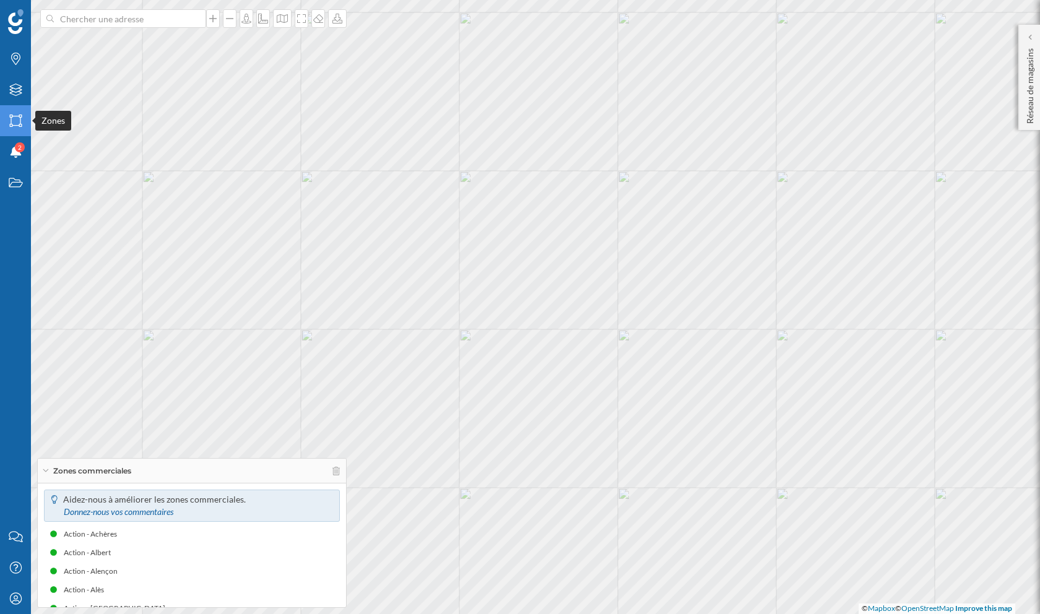
click at [21, 113] on div "Zones" at bounding box center [15, 120] width 31 height 31
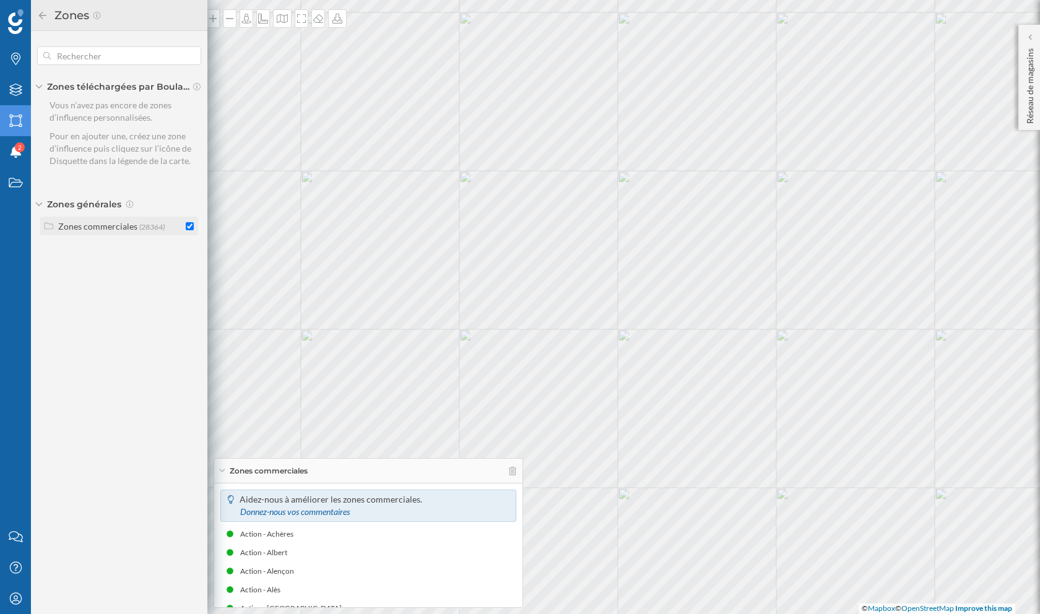
click at [106, 222] on div "Zones commerciales" at bounding box center [97, 226] width 79 height 11
click at [1032, 30] on div "Réseau de magasins" at bounding box center [1029, 77] width 22 height 105
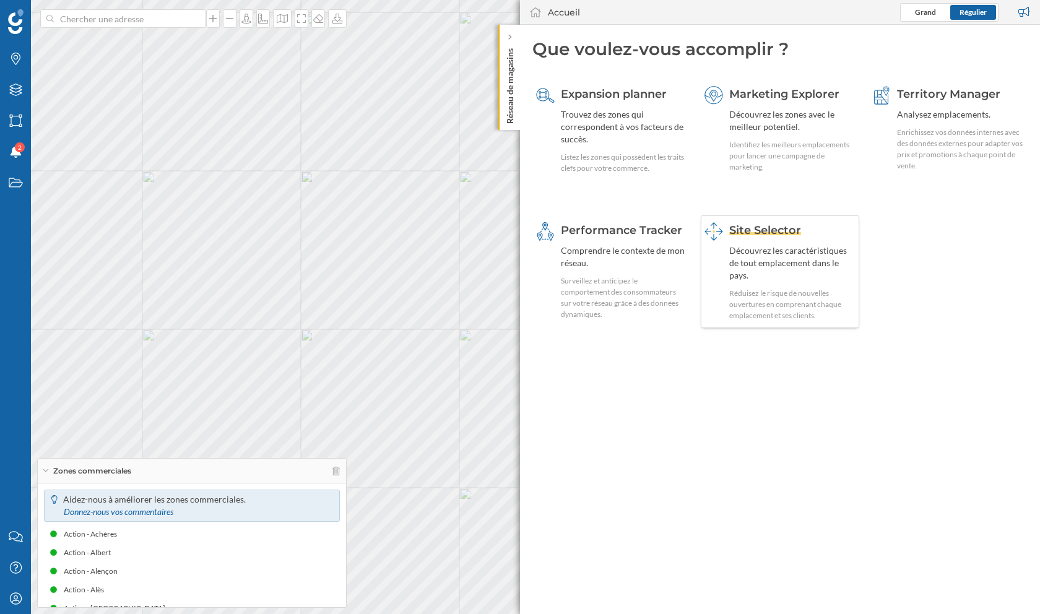
click at [754, 262] on div "Découvrez les caractéristiques de tout emplacement dans le pays." at bounding box center [792, 262] width 127 height 37
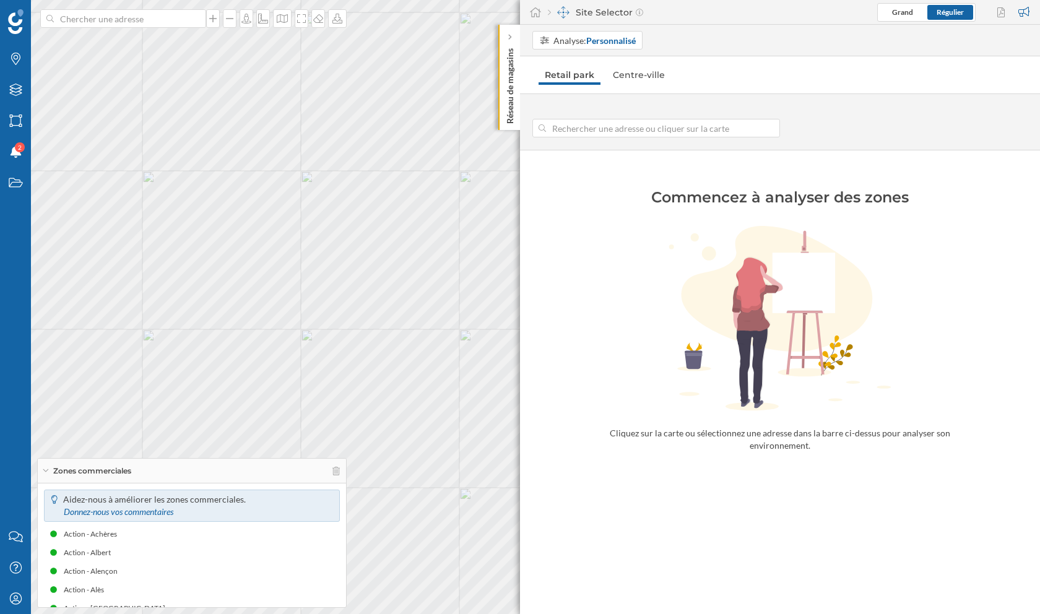
click at [622, 128] on input at bounding box center [656, 128] width 220 height 19
click at [146, 12] on input at bounding box center [123, 18] width 139 height 19
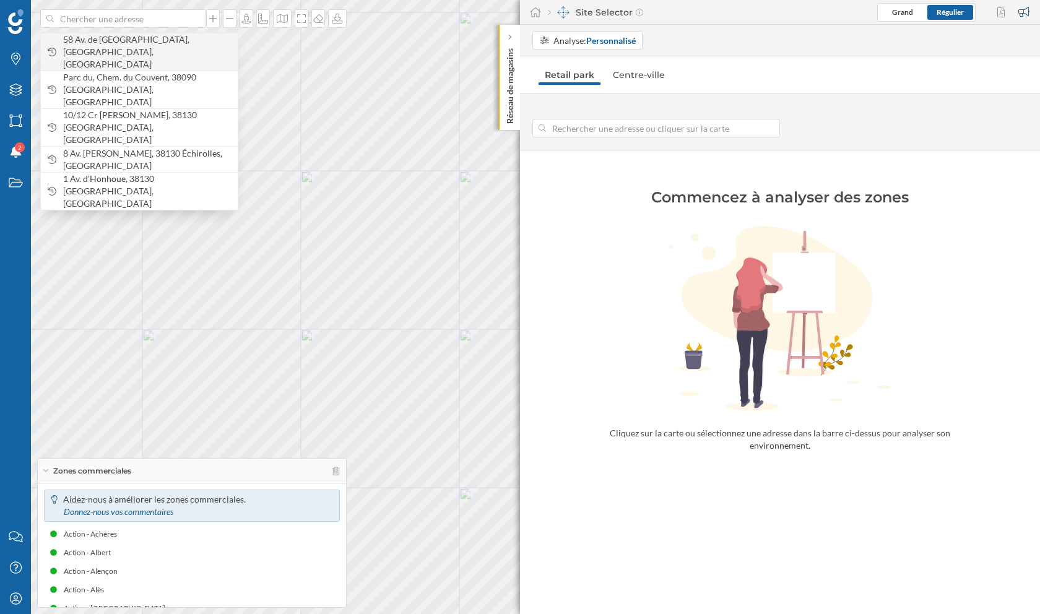
click at [156, 40] on span "58 Av. de [GEOGRAPHIC_DATA], [GEOGRAPHIC_DATA], [GEOGRAPHIC_DATA]" at bounding box center [147, 51] width 168 height 37
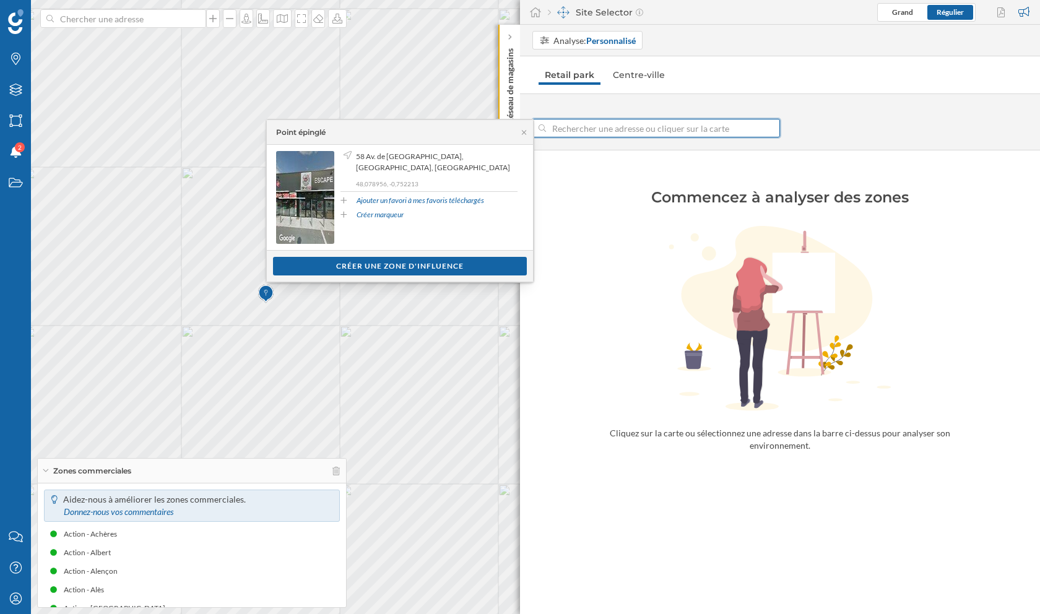
click at [636, 127] on input at bounding box center [656, 128] width 220 height 19
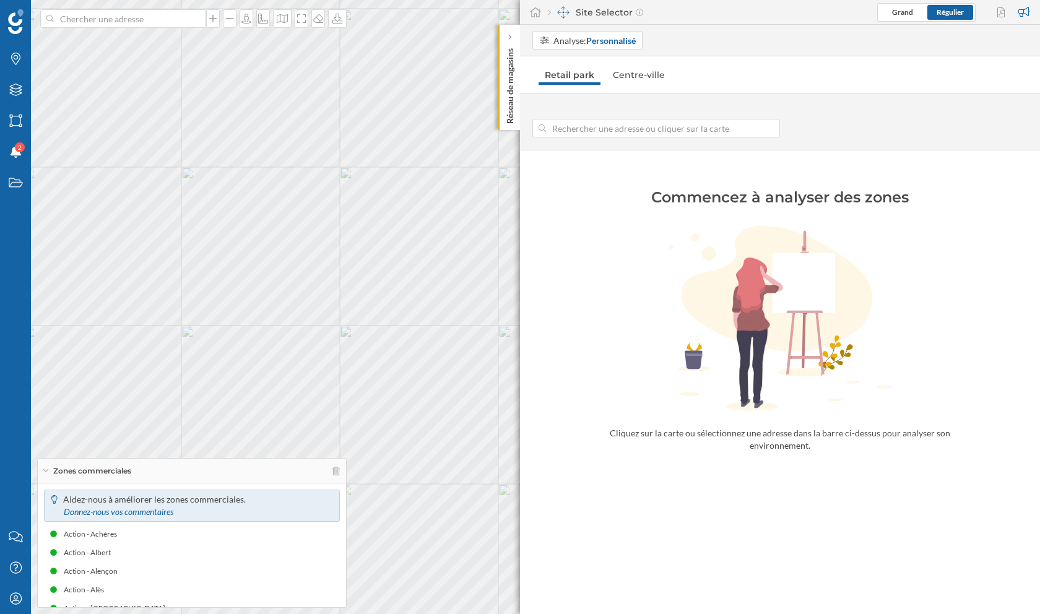
type input "[STREET_ADDRESS]"
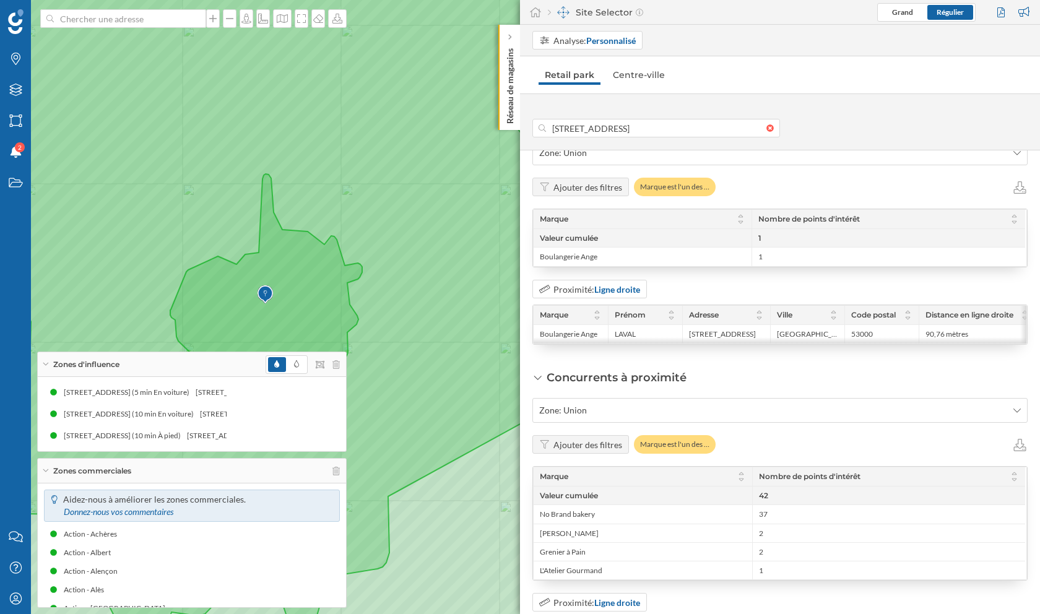
scroll to position [760, 0]
click at [899, 15] on span "Grand" at bounding box center [902, 11] width 21 height 9
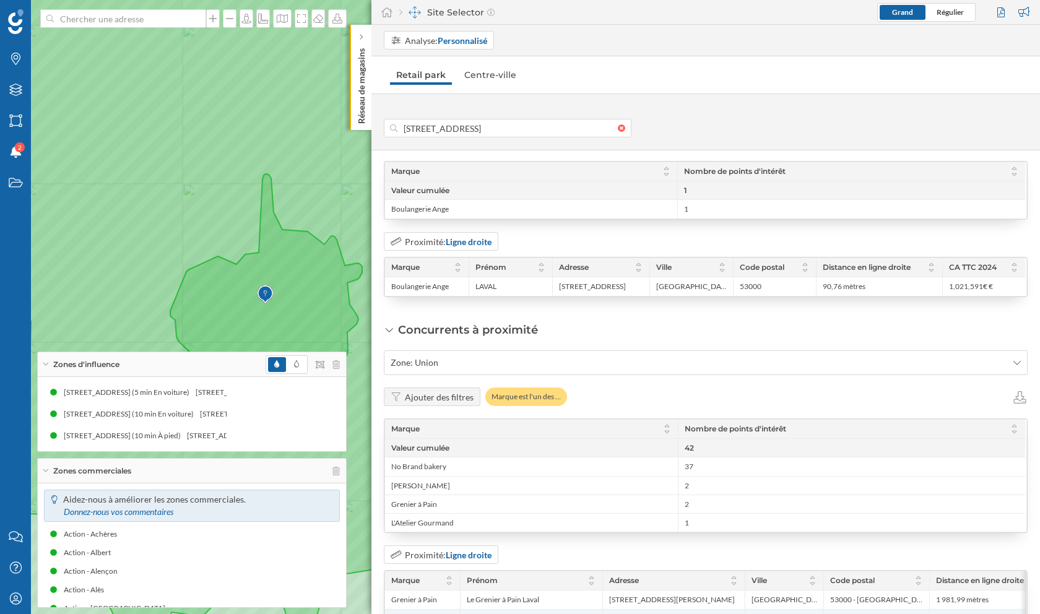
scroll to position [808, 0]
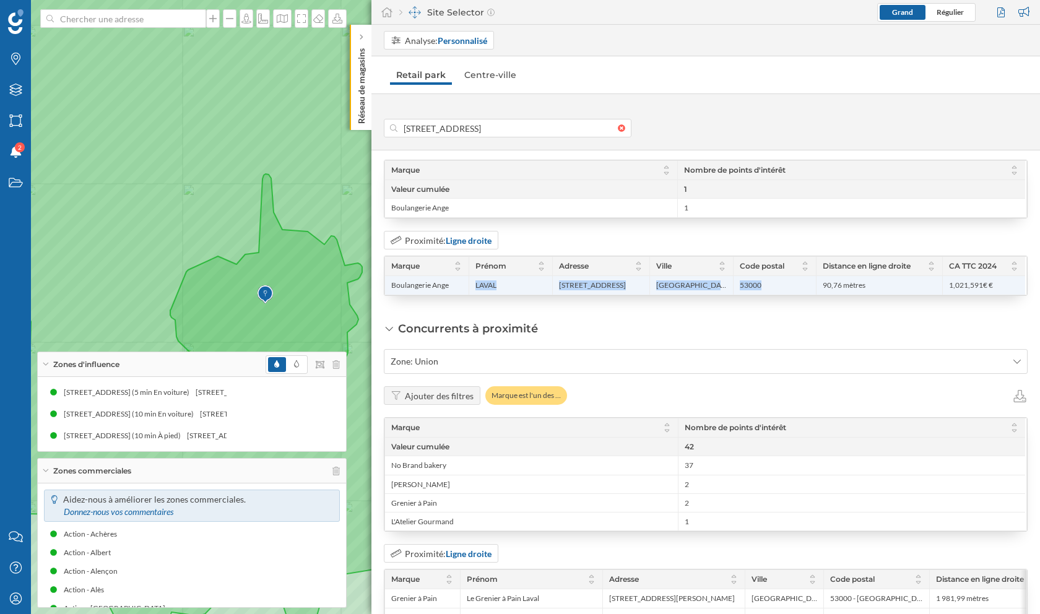
drag, startPoint x: 397, startPoint y: 280, endPoint x: 831, endPoint y: 272, distance: 433.9
click at [831, 276] on div "Boulangerie Ange [GEOGRAPHIC_DATA] [STREET_ADDRESS] [GEOGRAPHIC_DATA] 53000 90,…" at bounding box center [705, 285] width 640 height 19
drag, startPoint x: 992, startPoint y: 275, endPoint x: 938, endPoint y: 277, distance: 53.9
click at [938, 277] on div "Boulangerie Ange [GEOGRAPHIC_DATA] [STREET_ADDRESS] [GEOGRAPHIC_DATA] 53000 90,…" at bounding box center [705, 285] width 640 height 19
drag, startPoint x: 943, startPoint y: 280, endPoint x: 997, endPoint y: 280, distance: 53.8
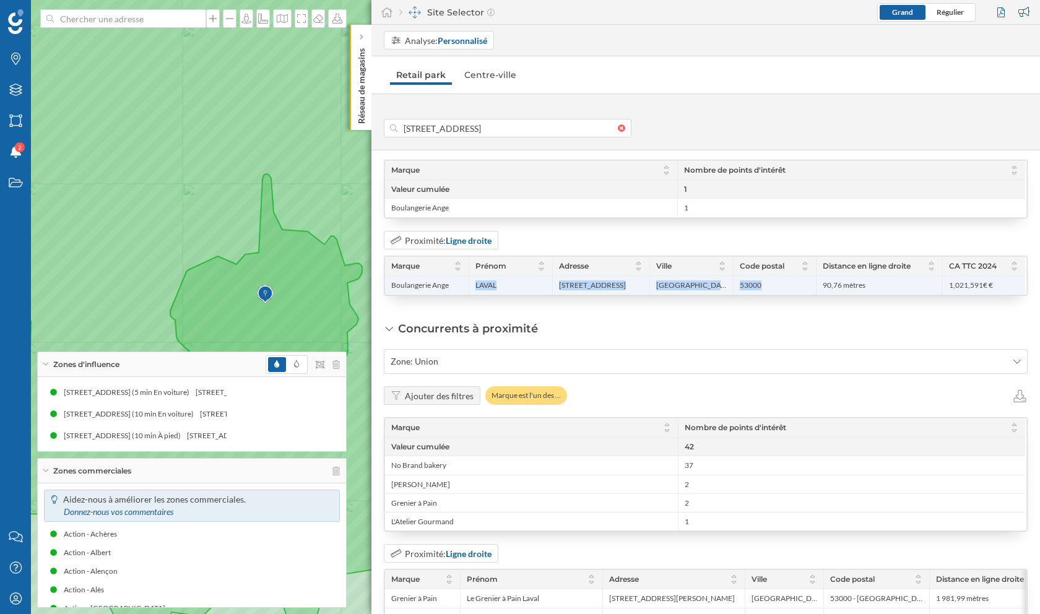
click at [997, 280] on div "1,021,591€ €" at bounding box center [983, 285] width 83 height 19
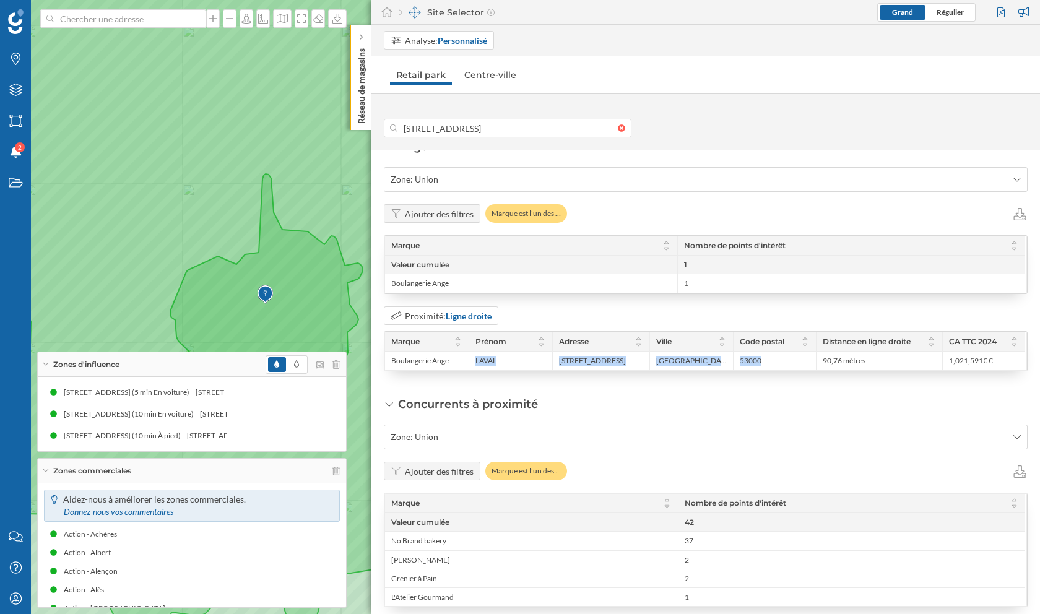
scroll to position [723, 0]
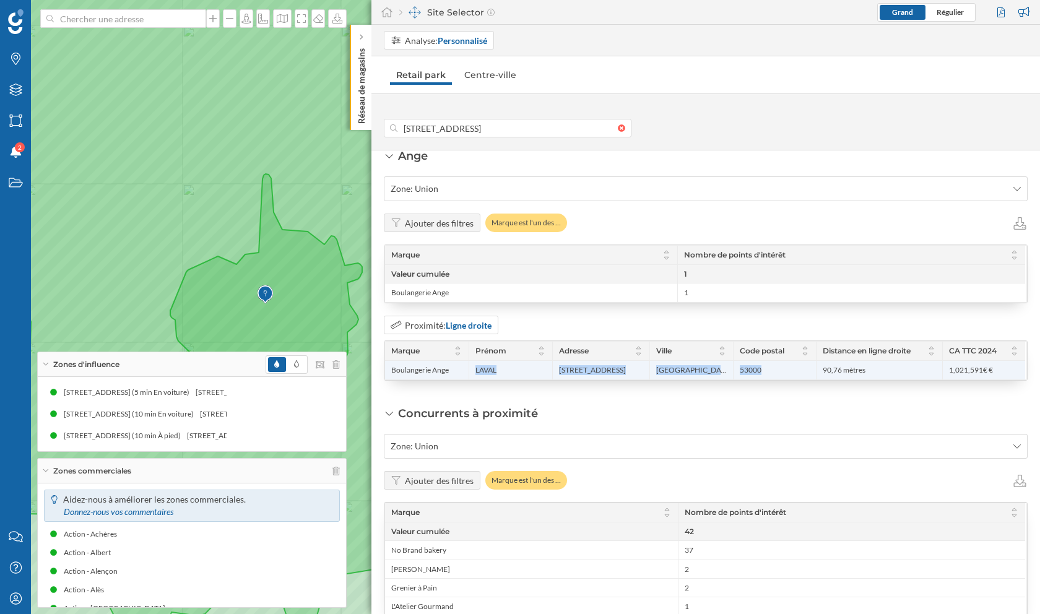
drag, startPoint x: 395, startPoint y: 367, endPoint x: 988, endPoint y: 365, distance: 592.9
click at [988, 365] on div "Boulangerie Ange [GEOGRAPHIC_DATA] [STREET_ADDRESS] [GEOGRAPHIC_DATA] 53000 90,…" at bounding box center [705, 370] width 640 height 19
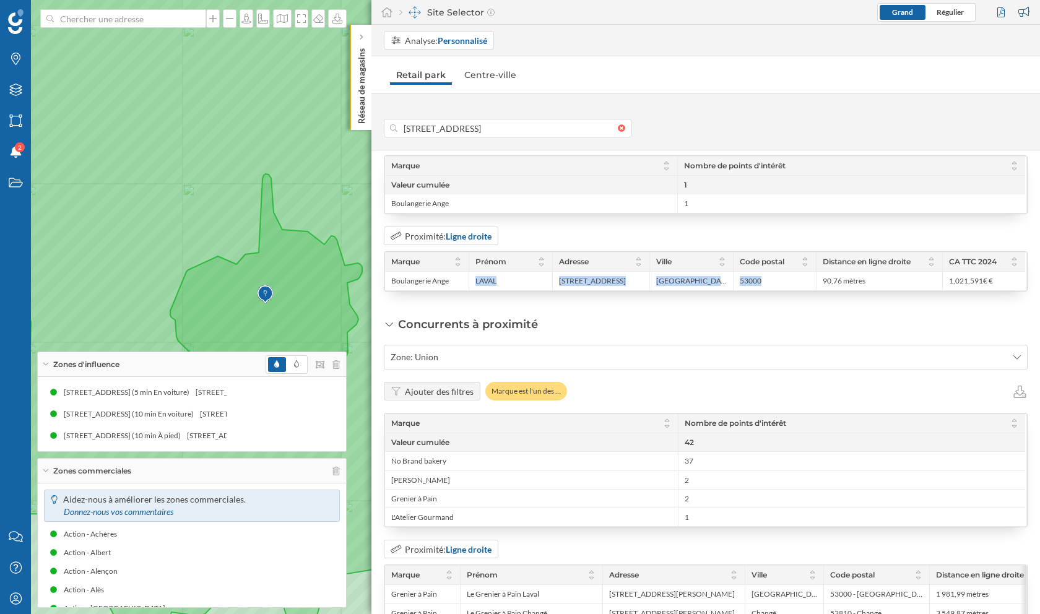
scroll to position [824, 0]
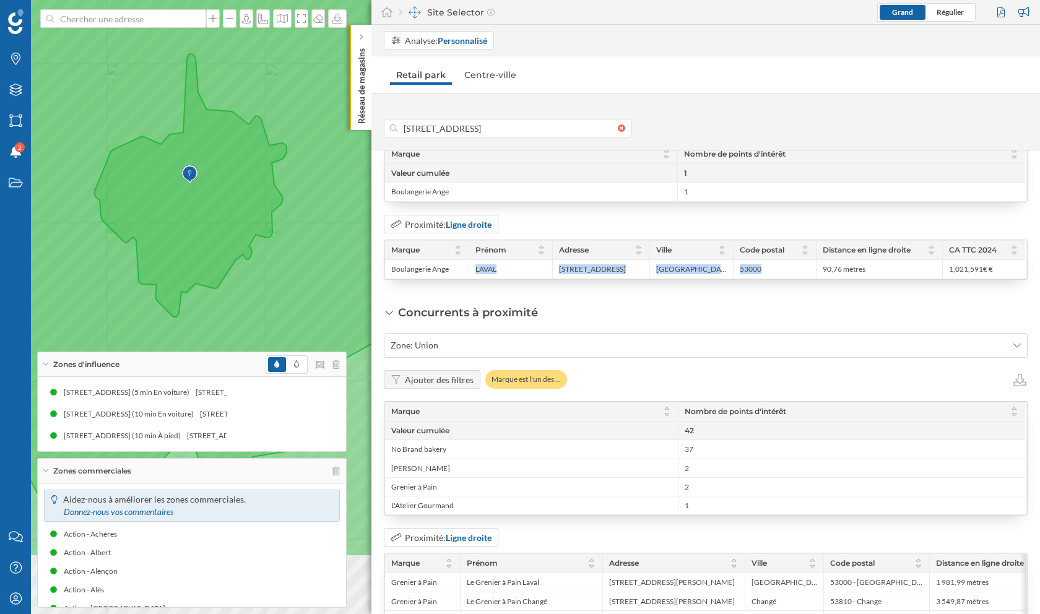
drag, startPoint x: 272, startPoint y: 311, endPoint x: 197, endPoint y: 191, distance: 141.5
click at [197, 191] on icon at bounding box center [191, 185] width 192 height 263
drag, startPoint x: 158, startPoint y: 201, endPoint x: 249, endPoint y: 201, distance: 91.6
click at [251, 201] on icon at bounding box center [191, 185] width 192 height 263
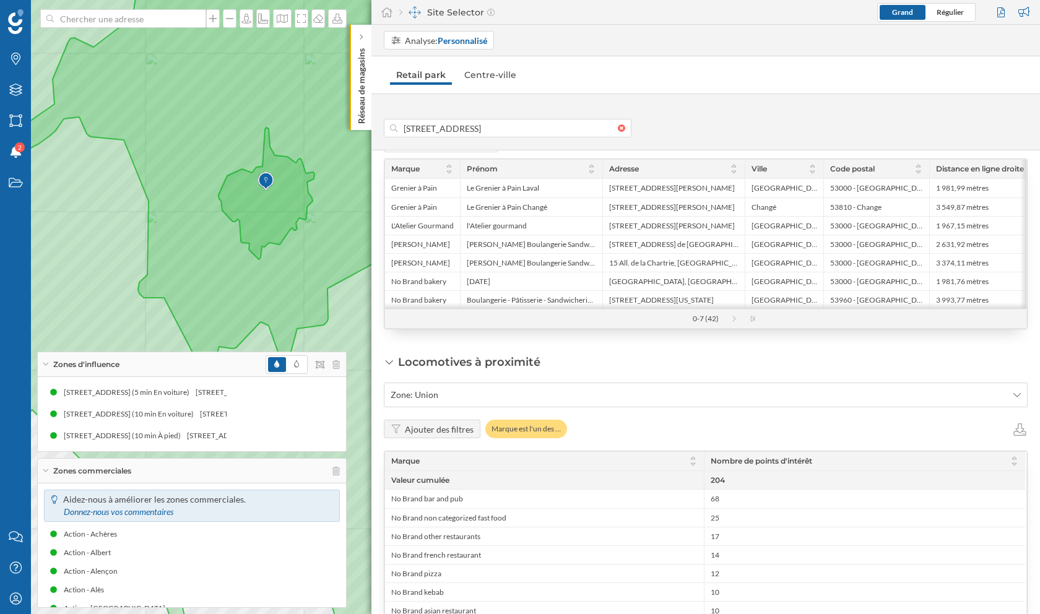
scroll to position [1234, 0]
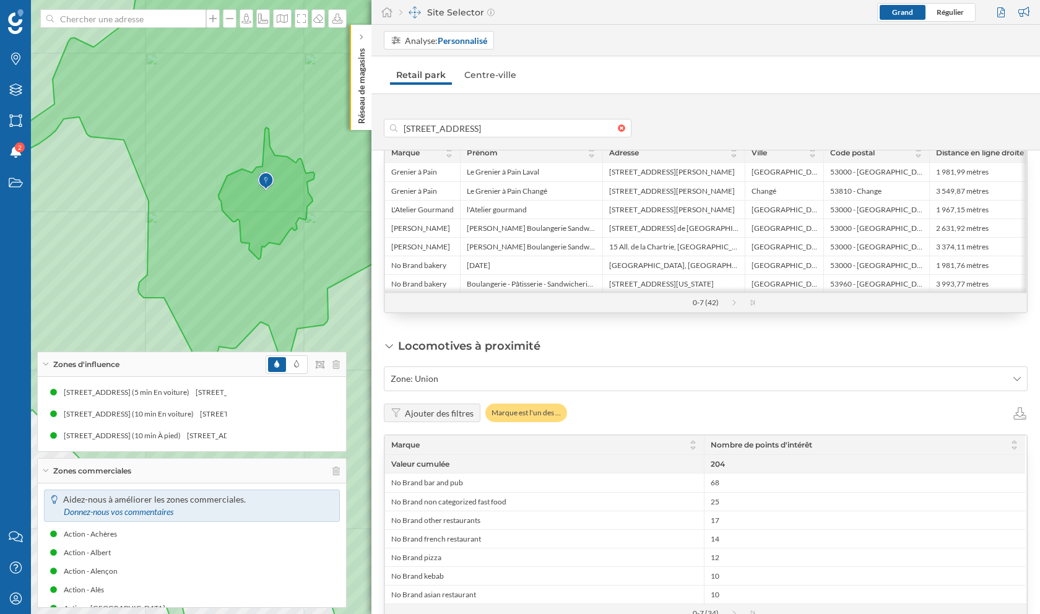
drag, startPoint x: 412, startPoint y: 343, endPoint x: 584, endPoint y: 339, distance: 172.7
click at [584, 339] on div "Locomotives à proximité Zone: Union Ajouter des filtres Marque est l'un des … M…" at bounding box center [706, 585] width 644 height 494
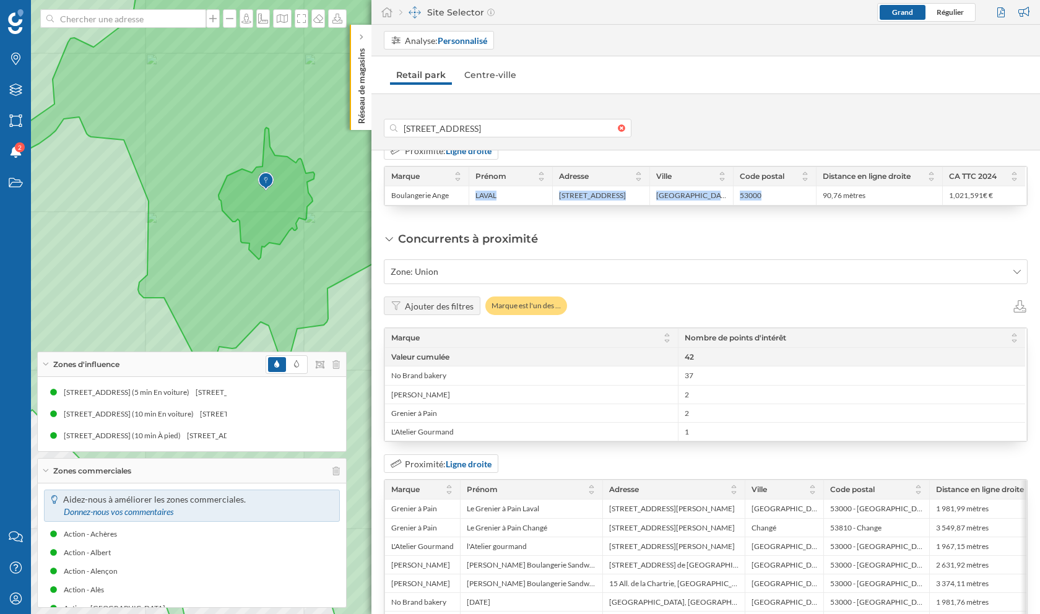
scroll to position [910, 0]
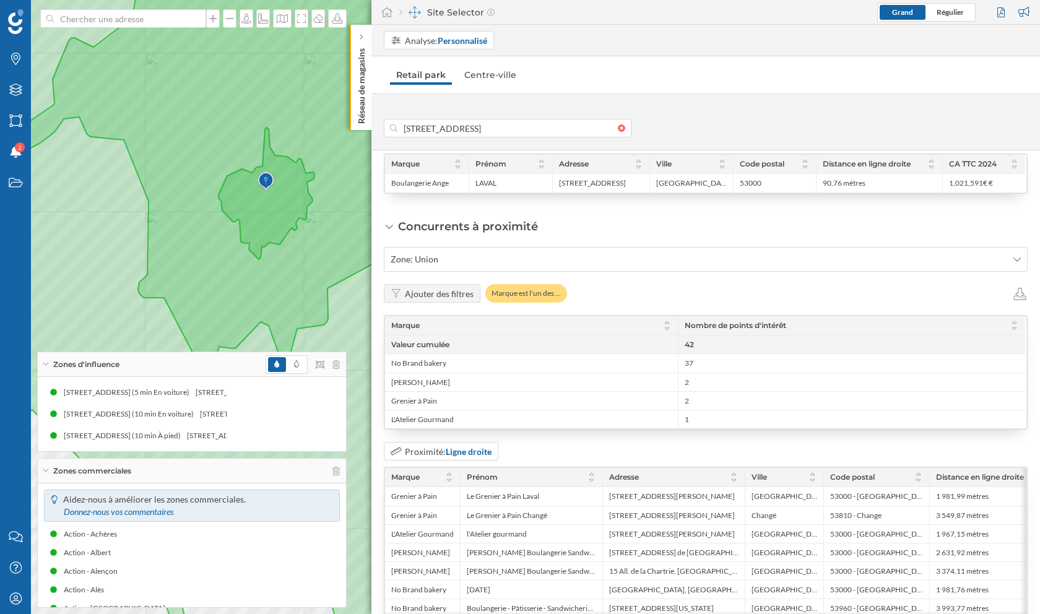
click at [340, 474] on div "Zones commerciales" at bounding box center [192, 471] width 308 height 25
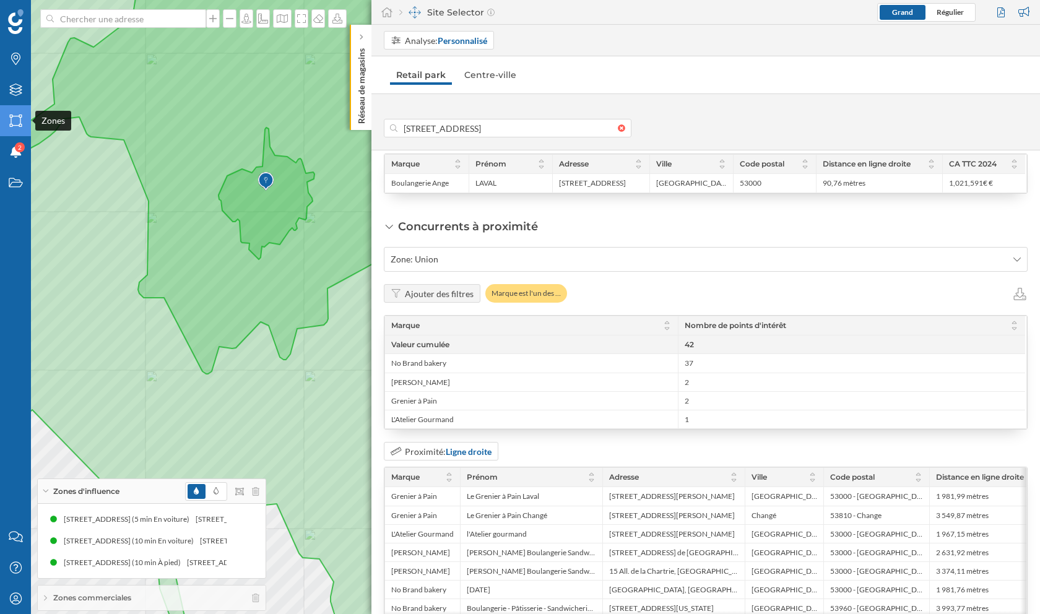
click at [11, 124] on icon at bounding box center [15, 121] width 12 height 12
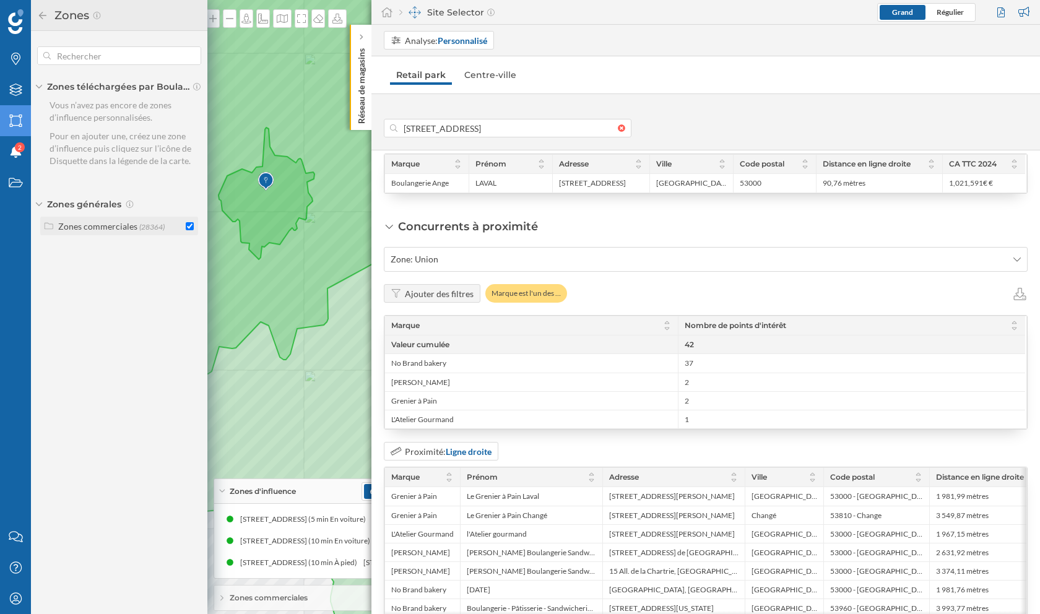
click at [191, 228] on input "checkbox" at bounding box center [190, 226] width 8 height 8
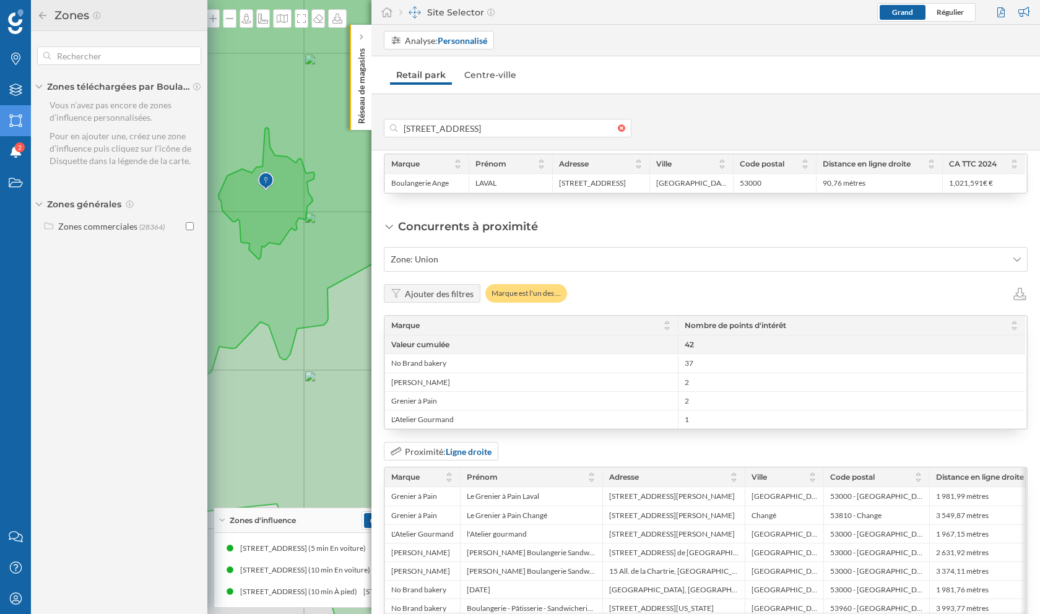
click at [678, 118] on div "[STREET_ADDRESS]" at bounding box center [705, 121] width 668 height 31
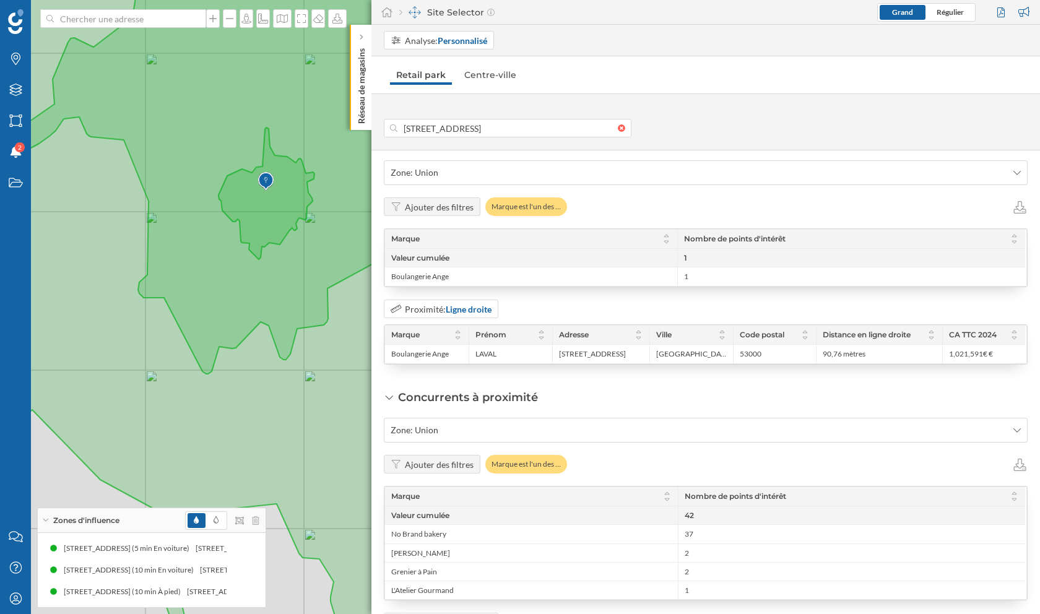
scroll to position [751, 0]
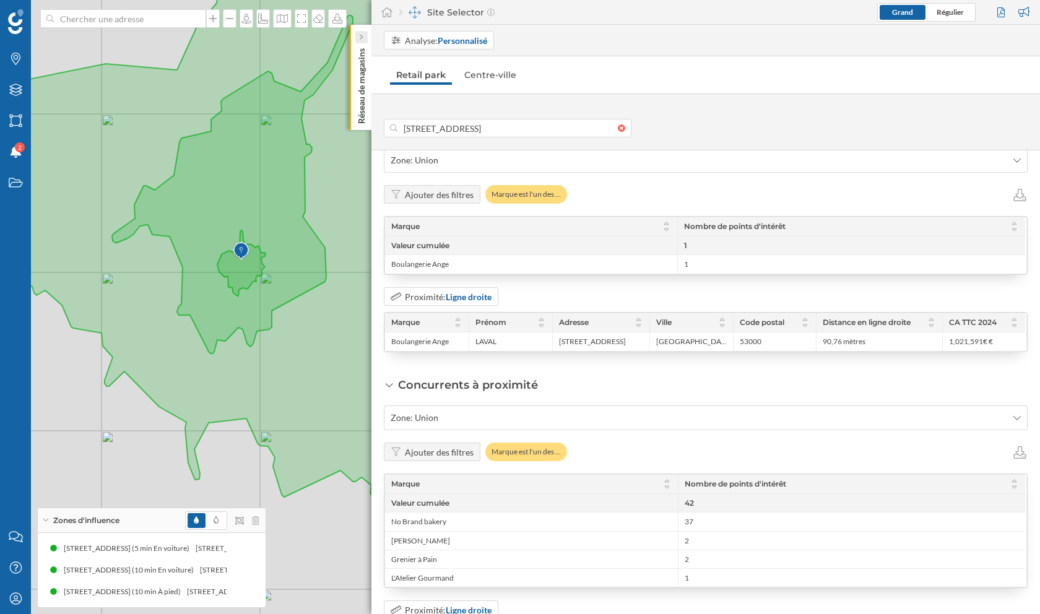
click at [363, 36] on icon at bounding box center [361, 37] width 4 height 6
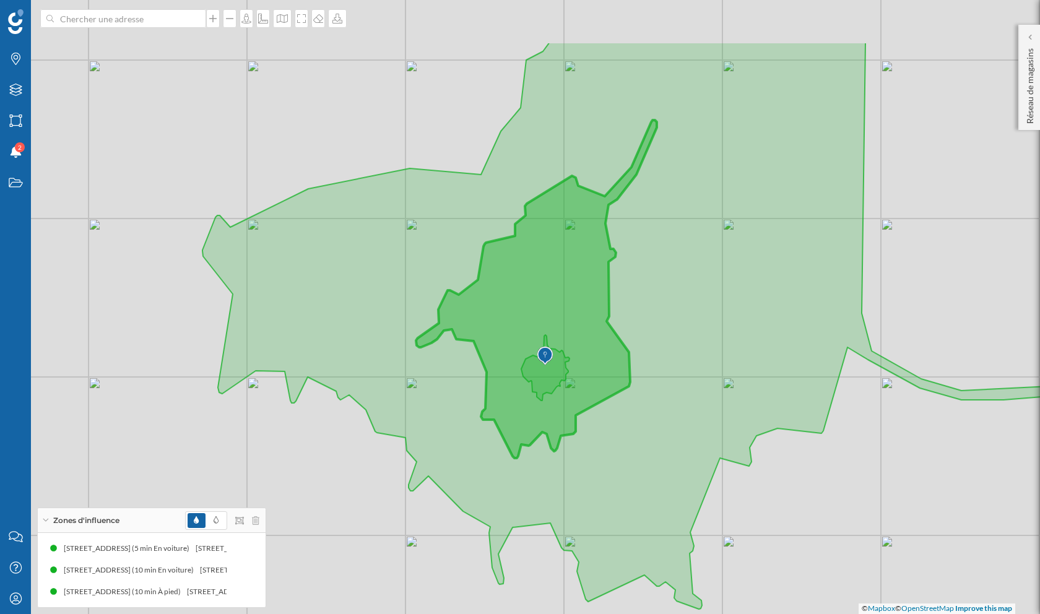
drag, startPoint x: 295, startPoint y: 237, endPoint x: 599, endPoint y: 342, distance: 321.4
click at [599, 342] on icon at bounding box center [627, 325] width 850 height 567
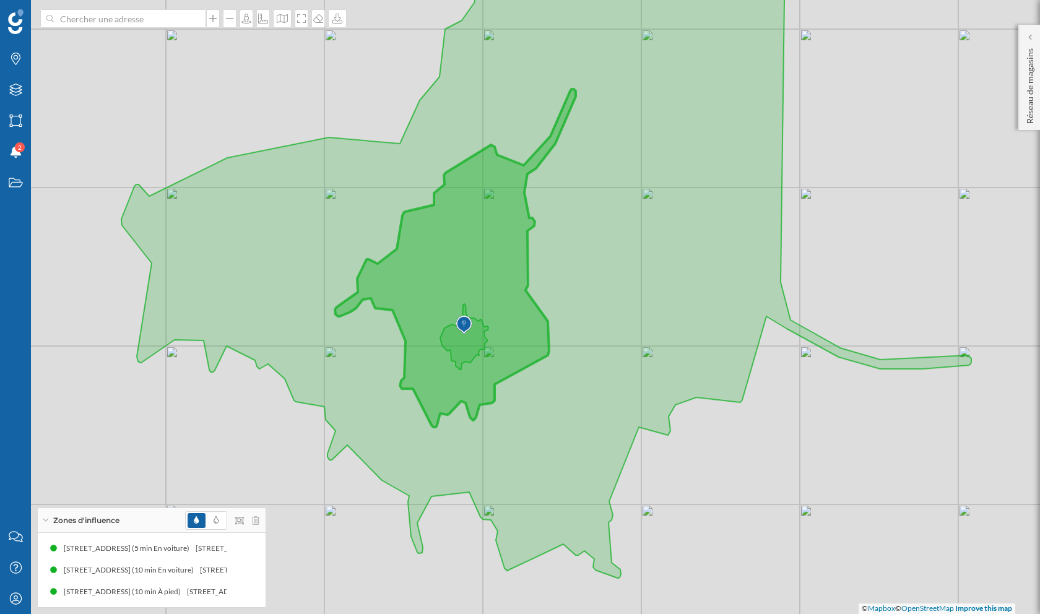
drag, startPoint x: 599, startPoint y: 342, endPoint x: 518, endPoint y: 311, distance: 86.6
click at [518, 311] on icon at bounding box center [546, 243] width 850 height 672
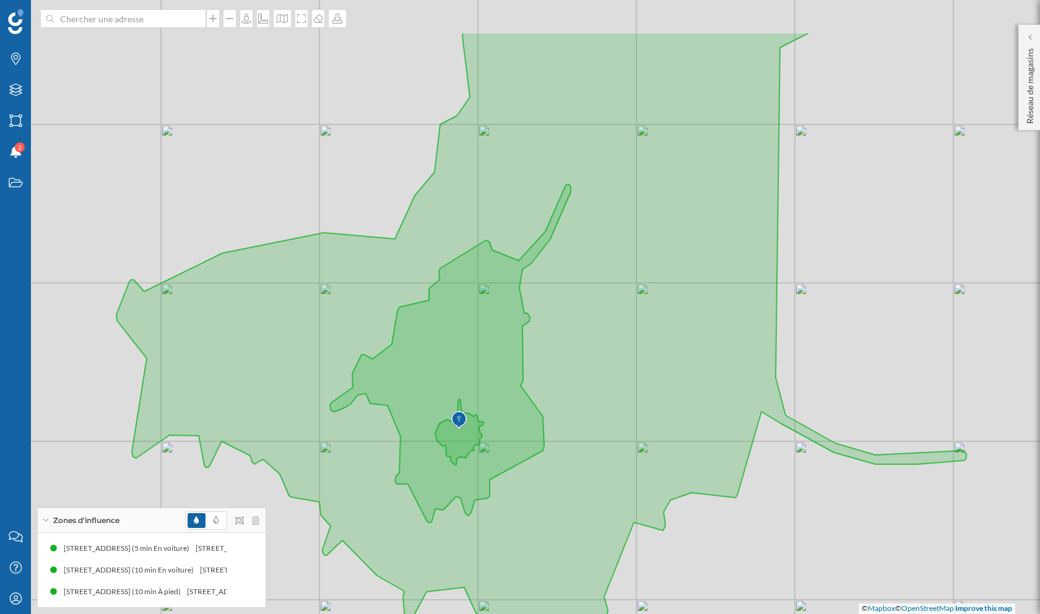
drag, startPoint x: 533, startPoint y: 242, endPoint x: 528, endPoint y: 337, distance: 95.4
click at [528, 337] on icon at bounding box center [541, 352] width 850 height 641
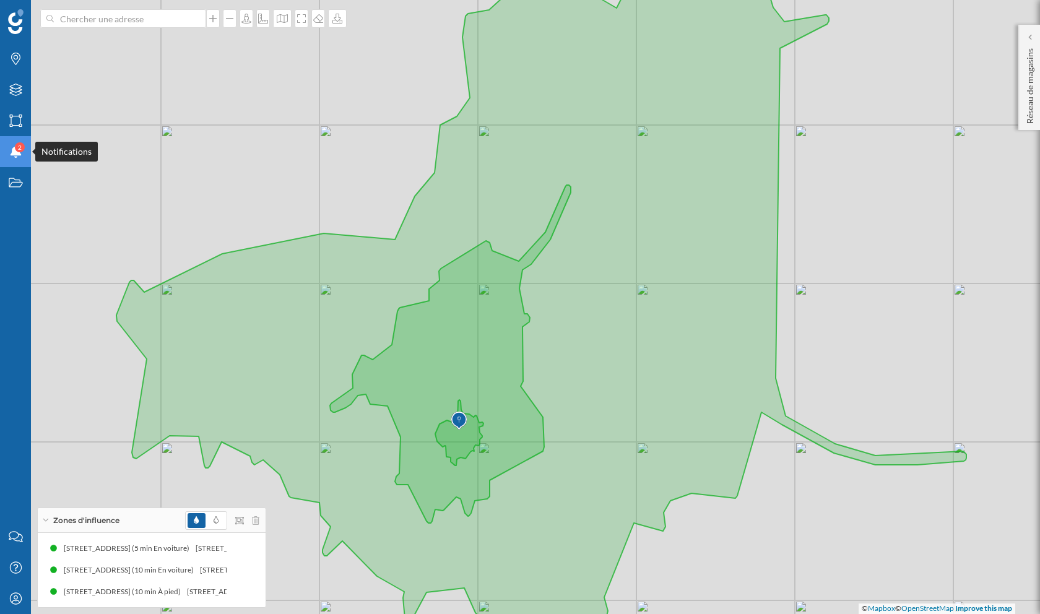
click at [0, 155] on div "Notifications 2" at bounding box center [15, 151] width 31 height 31
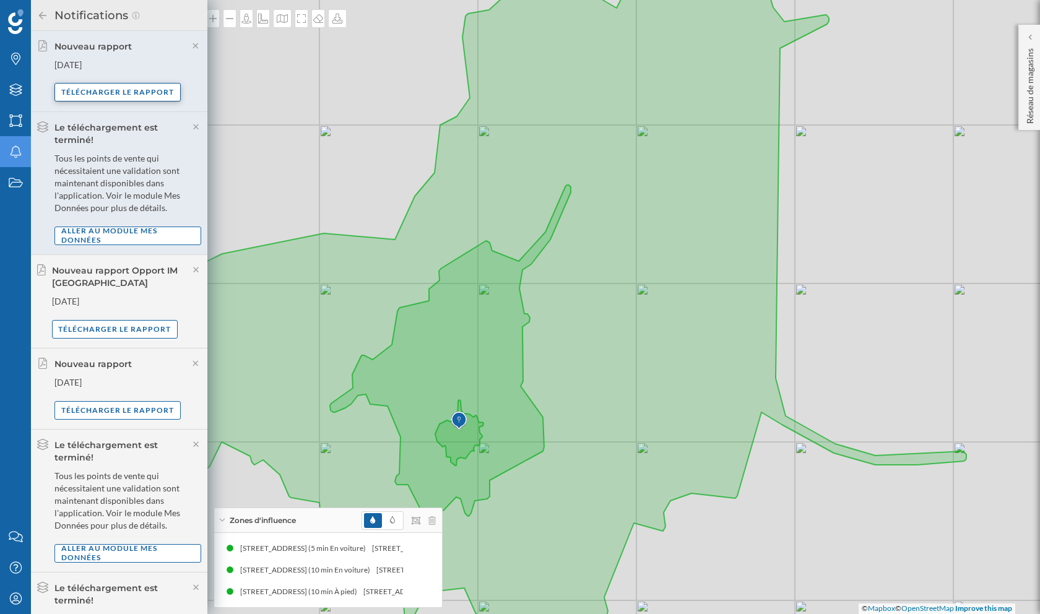
click at [111, 92] on div "Télécharger le rapport" at bounding box center [117, 92] width 126 height 19
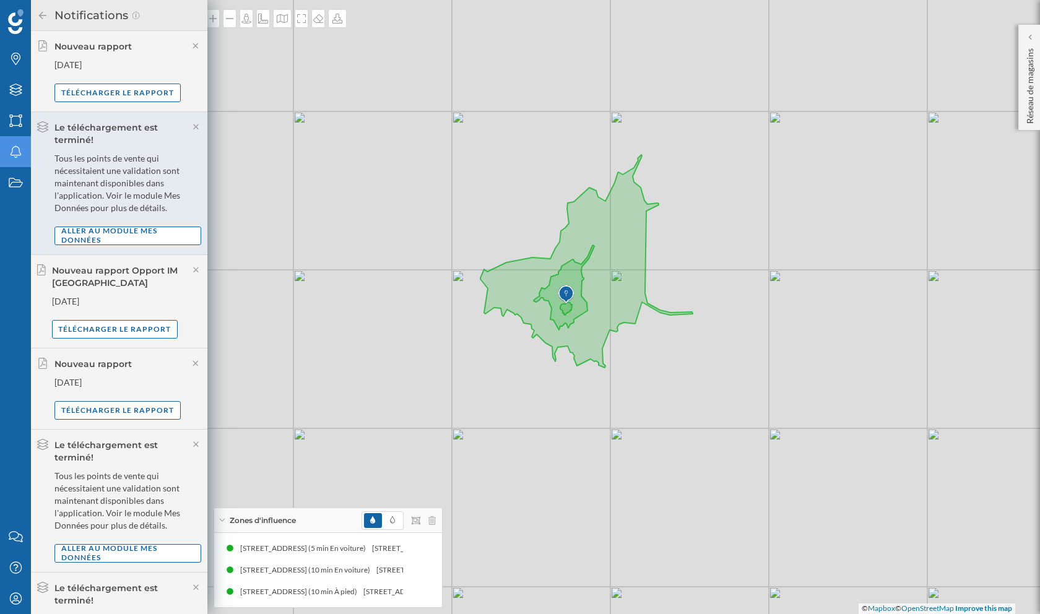
click at [15, 154] on icon "Notifications" at bounding box center [15, 151] width 15 height 12
click at [14, 64] on icon "Marques" at bounding box center [15, 59] width 15 height 12
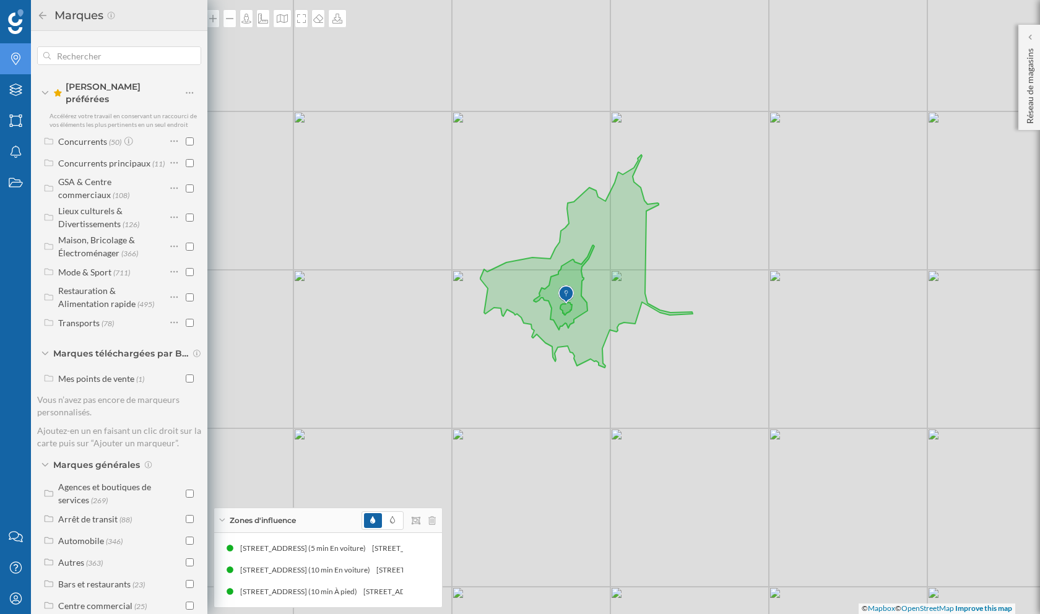
click at [14, 26] on img at bounding box center [15, 21] width 15 height 25
click at [1031, 37] on div at bounding box center [1030, 37] width 12 height 12
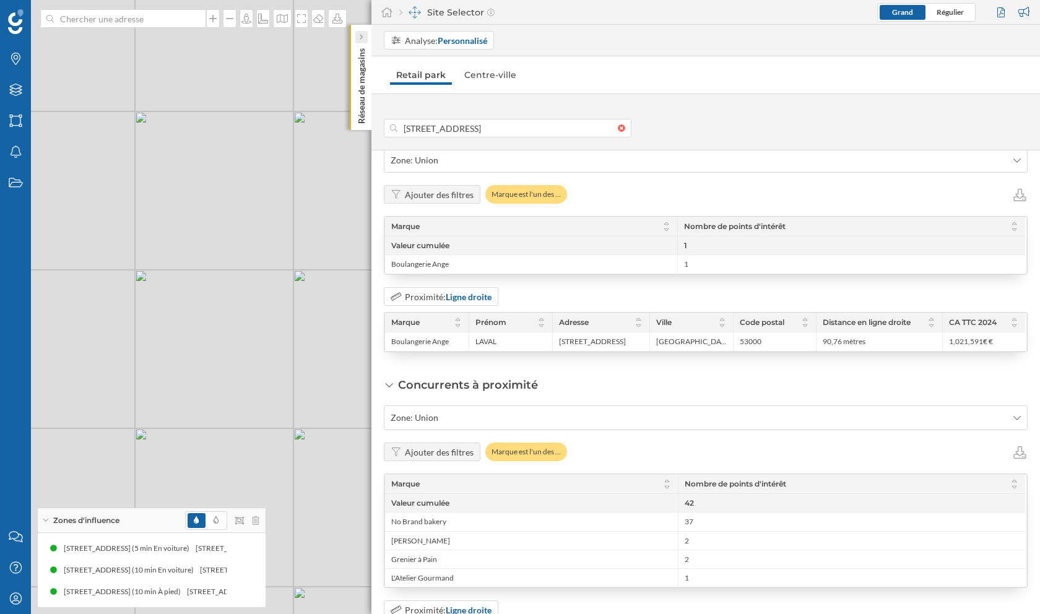
click at [362, 37] on icon at bounding box center [361, 38] width 3 height 6
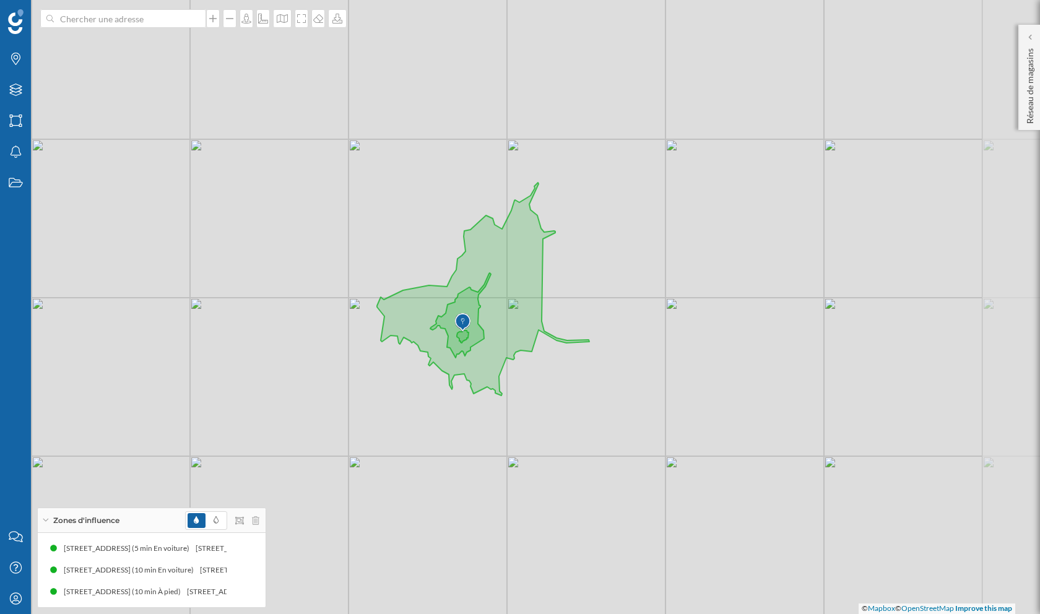
drag, startPoint x: 691, startPoint y: 271, endPoint x: 588, endPoint y: 299, distance: 107.0
click at [588, 299] on div "© Mapbox © OpenStreetMap Improve this map" at bounding box center [520, 307] width 1040 height 614
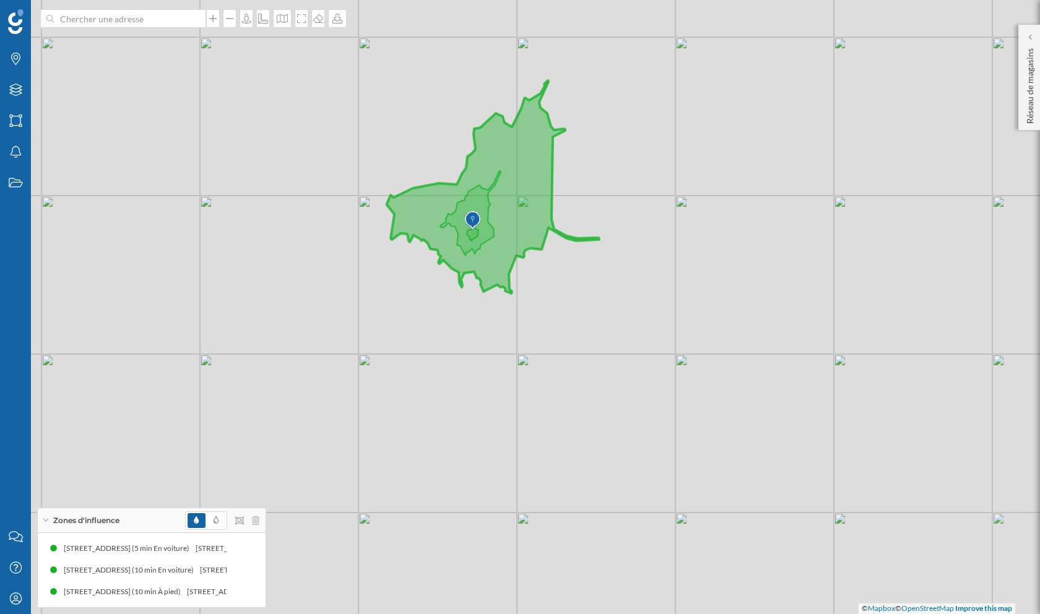
drag, startPoint x: 408, startPoint y: 314, endPoint x: 418, endPoint y: 212, distance: 102.6
click at [418, 212] on icon at bounding box center [493, 186] width 212 height 213
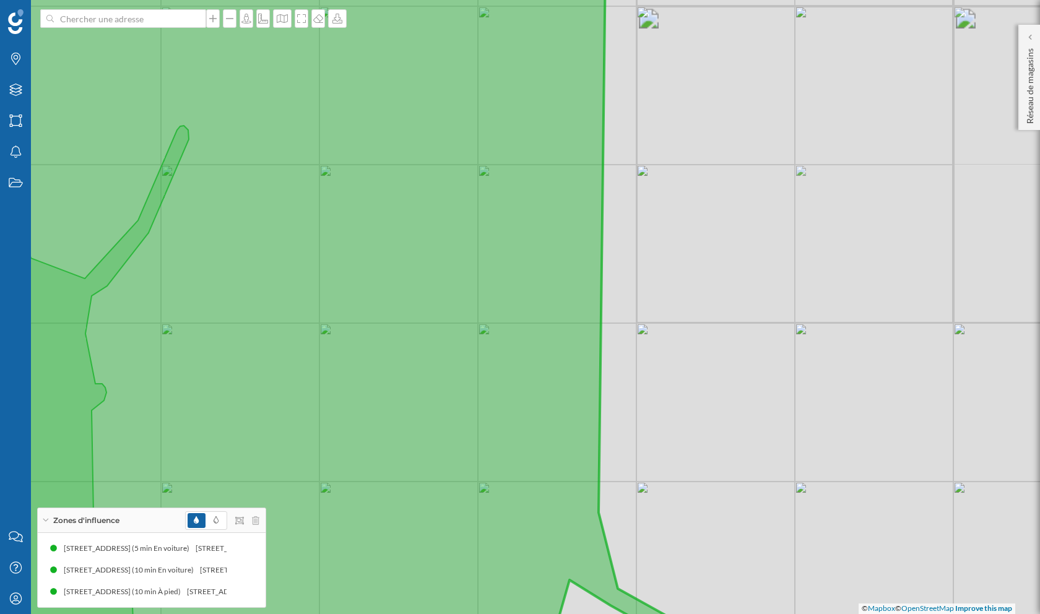
drag, startPoint x: 415, startPoint y: 277, endPoint x: 511, endPoint y: 227, distance: 108.0
click at [511, 227] on icon at bounding box center [346, 286] width 841 height 741
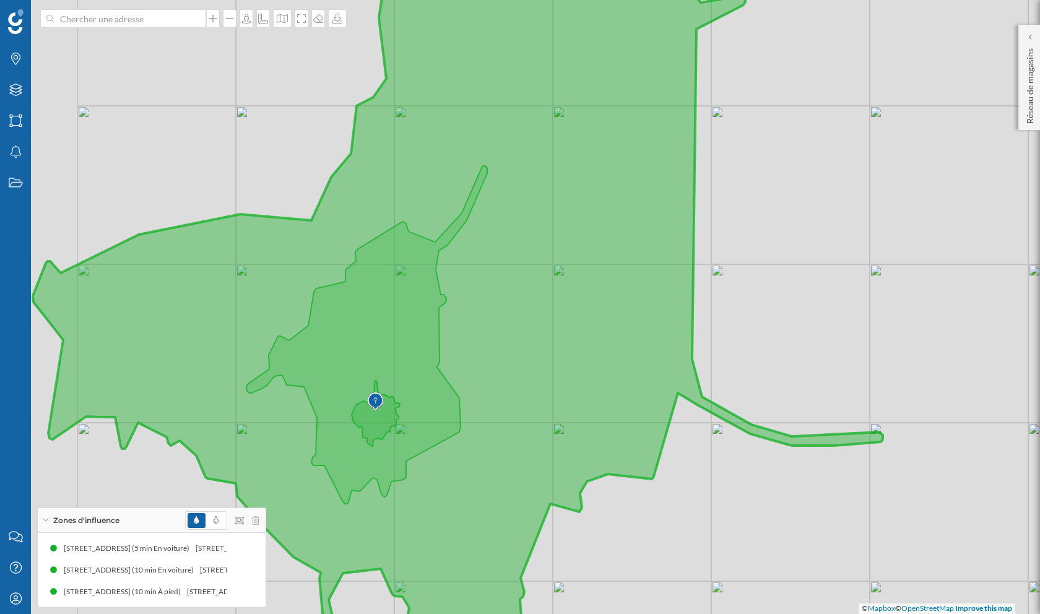
drag, startPoint x: 412, startPoint y: 256, endPoint x: 526, endPoint y: 279, distance: 116.6
click at [526, 279] on icon at bounding box center [458, 298] width 850 height 714
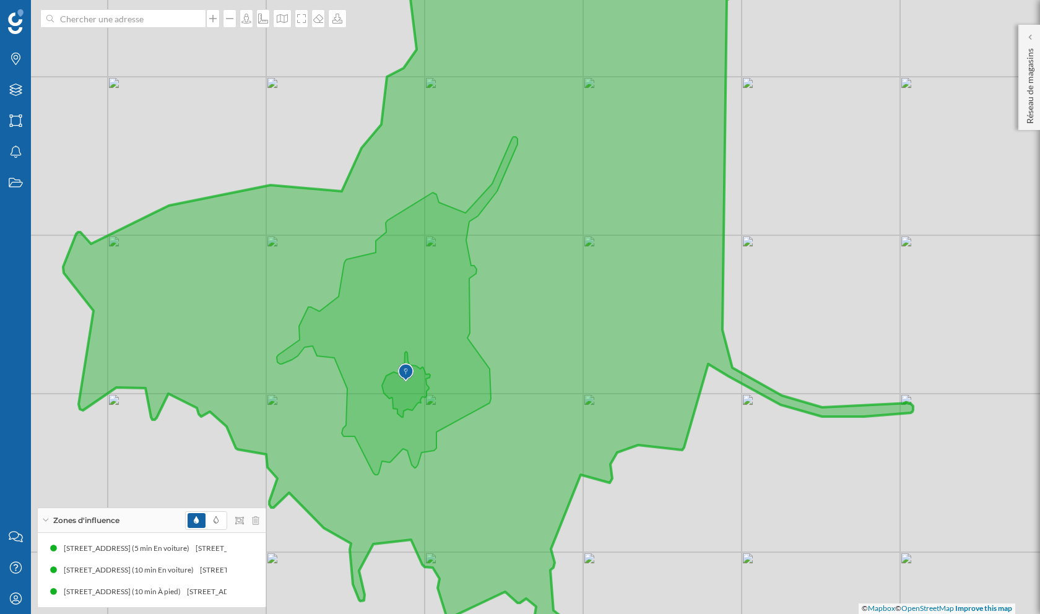
scroll to position [751, 0]
click at [518, 274] on icon at bounding box center [488, 258] width 850 height 736
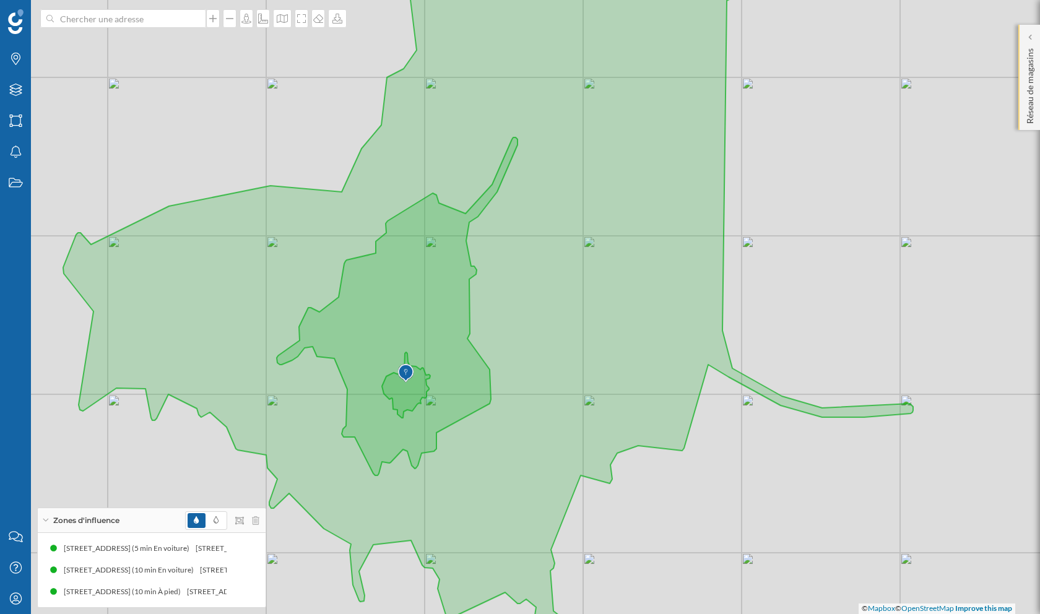
click at [1037, 37] on div "Réseau de magasins" at bounding box center [1029, 77] width 22 height 105
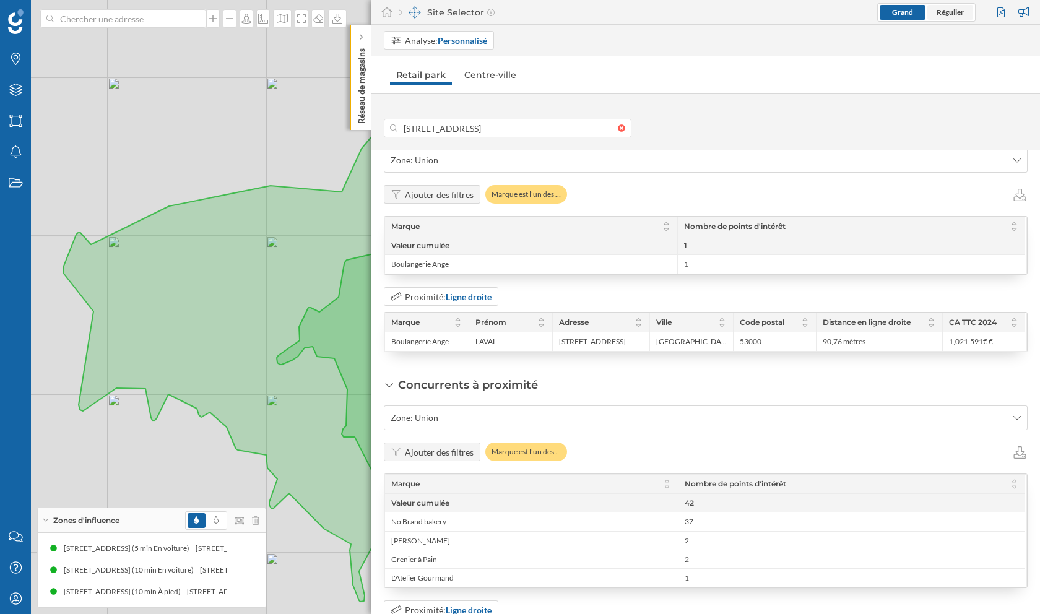
click at [952, 14] on span "Régulier" at bounding box center [949, 11] width 27 height 9
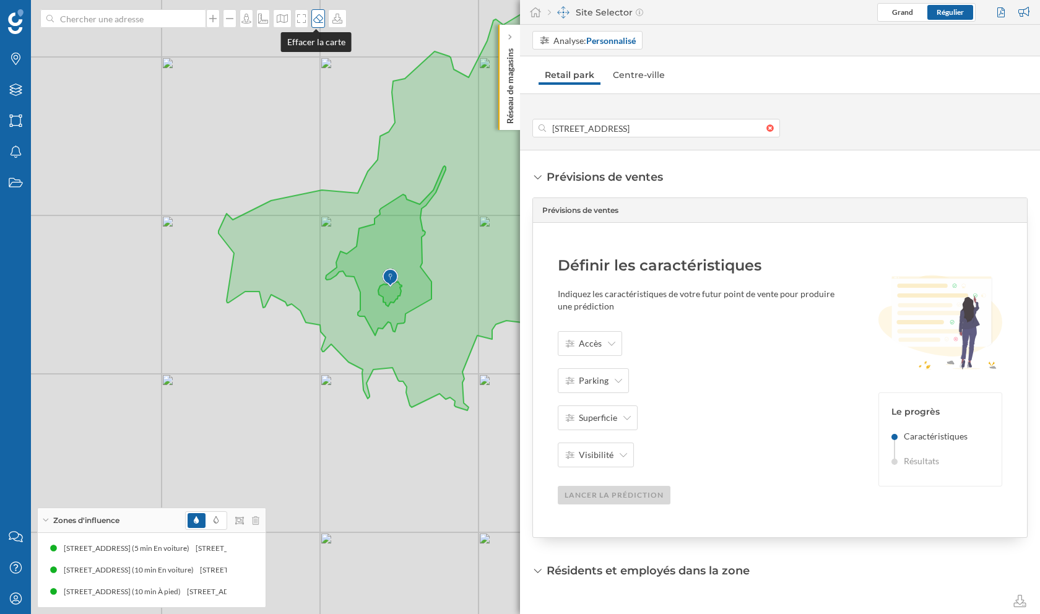
click at [313, 20] on icon at bounding box center [318, 18] width 10 height 9
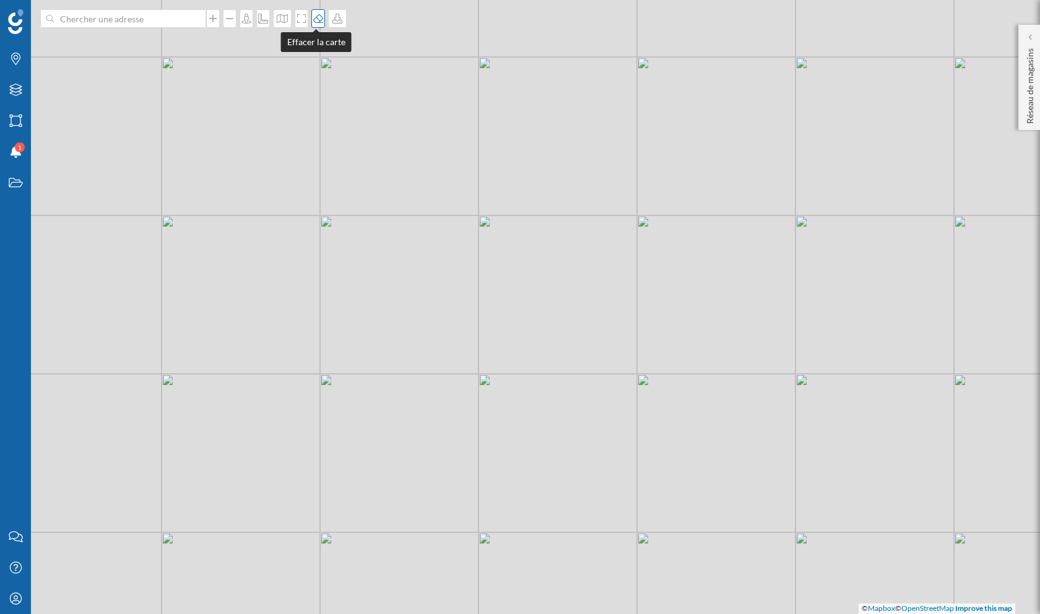
click at [313, 20] on icon at bounding box center [318, 18] width 10 height 9
click at [1034, 36] on div at bounding box center [1030, 37] width 12 height 12
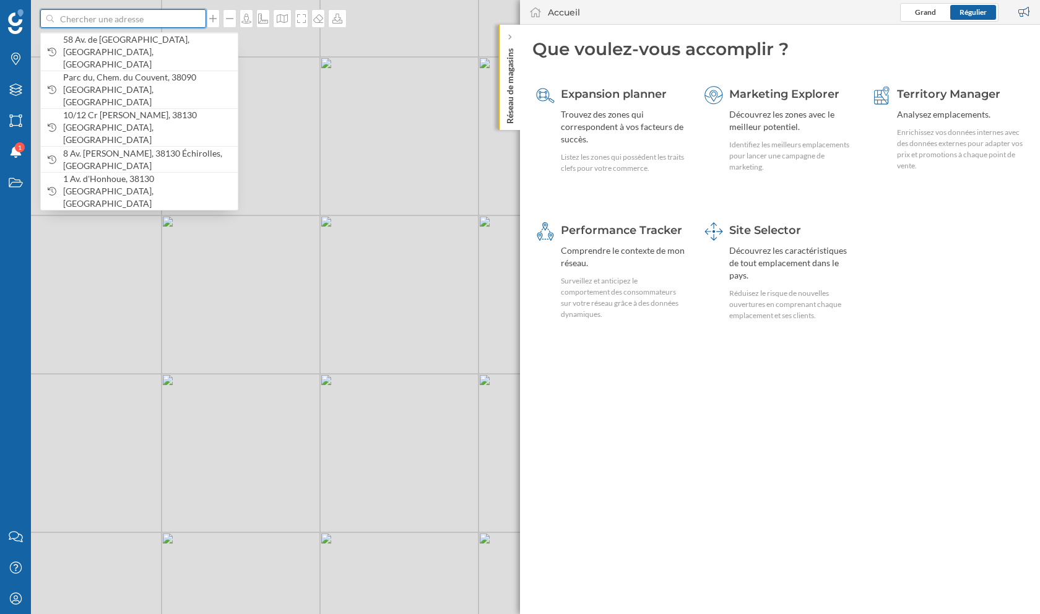
click at [184, 25] on input at bounding box center [123, 18] width 139 height 19
click at [750, 240] on div "Site Selector Découvrez les caractéristiques de tout emplacement dans le pays. …" at bounding box center [792, 271] width 127 height 99
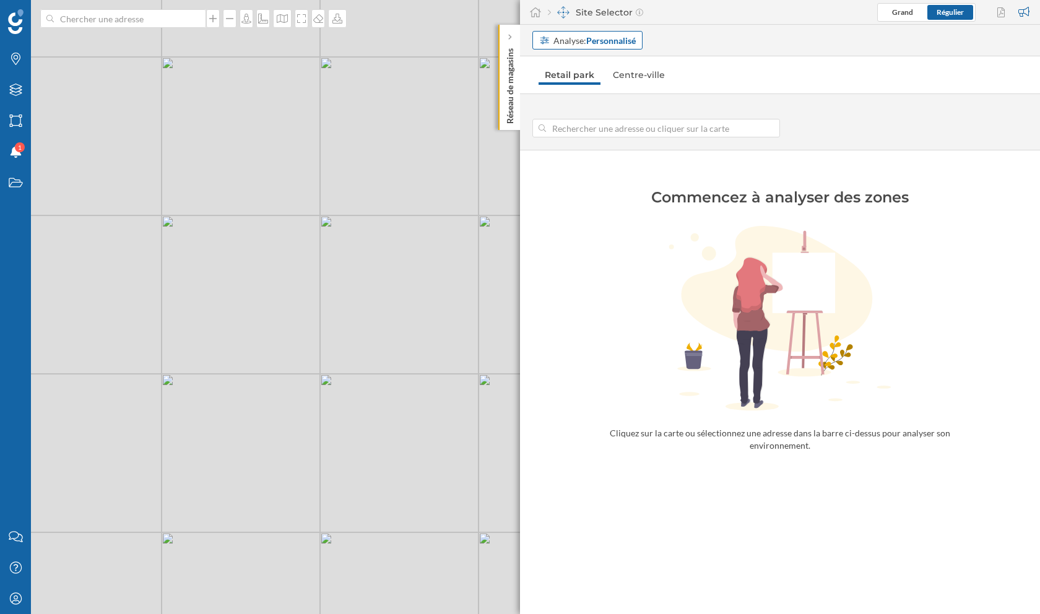
click at [595, 37] on strong "Personnalisé" at bounding box center [611, 40] width 50 height 11
click at [576, 61] on div "Personnalisé" at bounding box center [564, 66] width 50 height 11
click at [91, 15] on input at bounding box center [123, 18] width 139 height 19
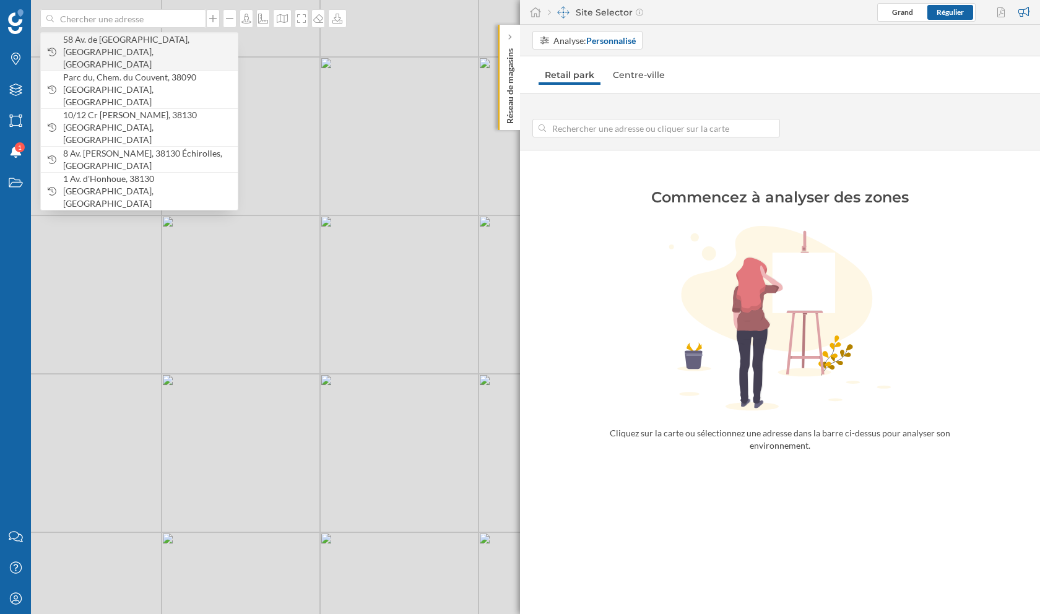
click at [119, 44] on span "58 Av. de [GEOGRAPHIC_DATA], [GEOGRAPHIC_DATA], [GEOGRAPHIC_DATA]" at bounding box center [147, 51] width 168 height 37
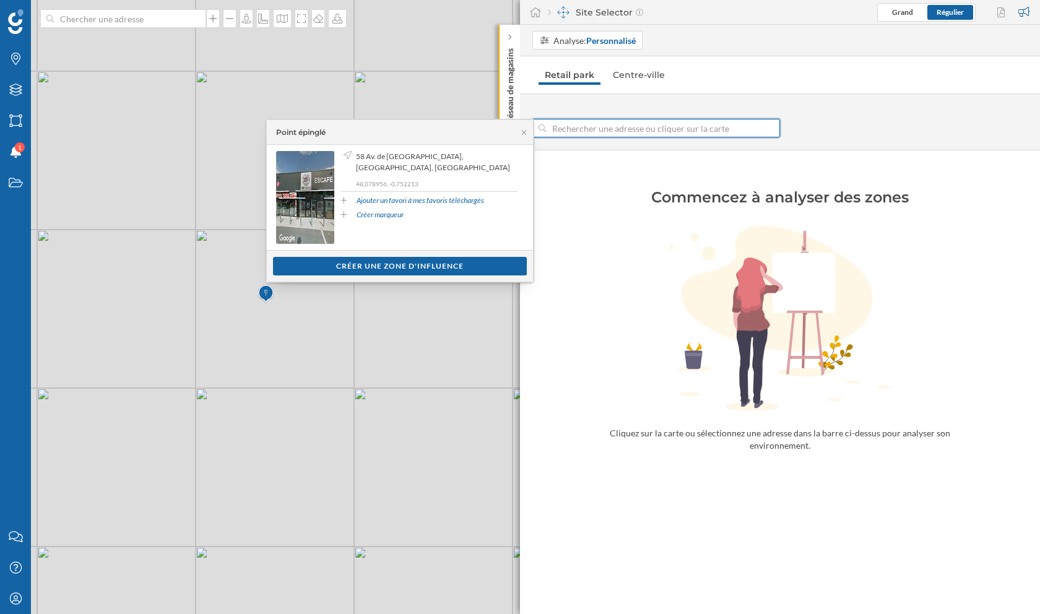
click at [616, 124] on input at bounding box center [656, 128] width 220 height 19
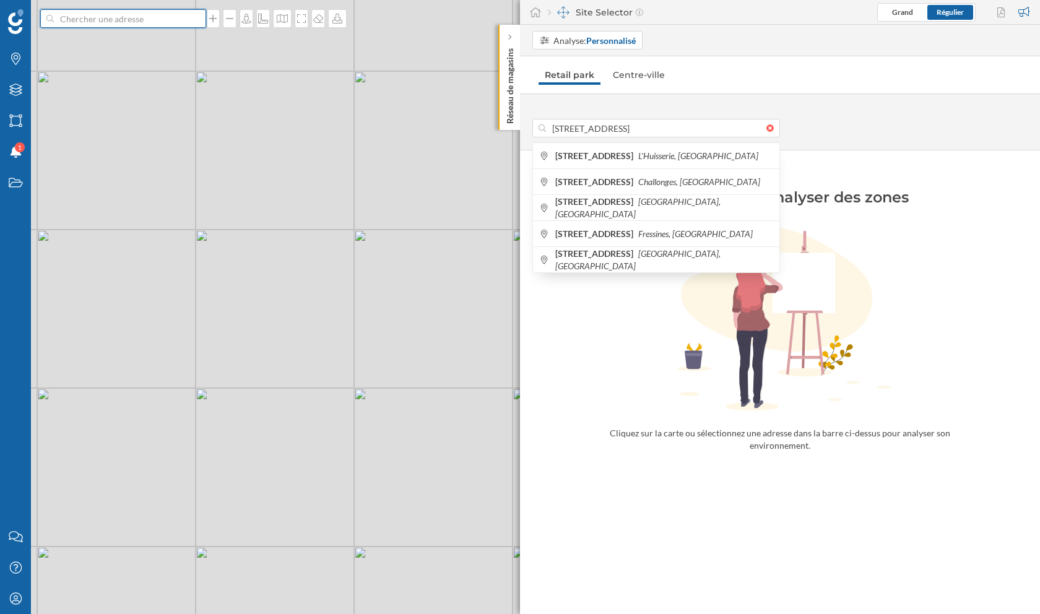
click at [126, 19] on input at bounding box center [123, 18] width 139 height 19
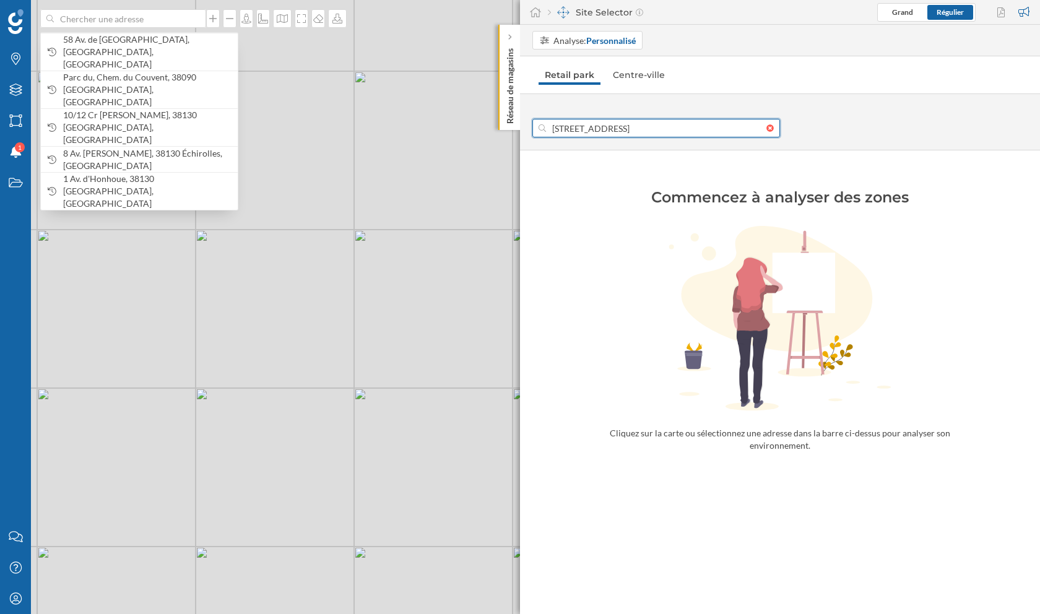
click at [607, 130] on input "58 avenue de la mayenne" at bounding box center [656, 128] width 220 height 19
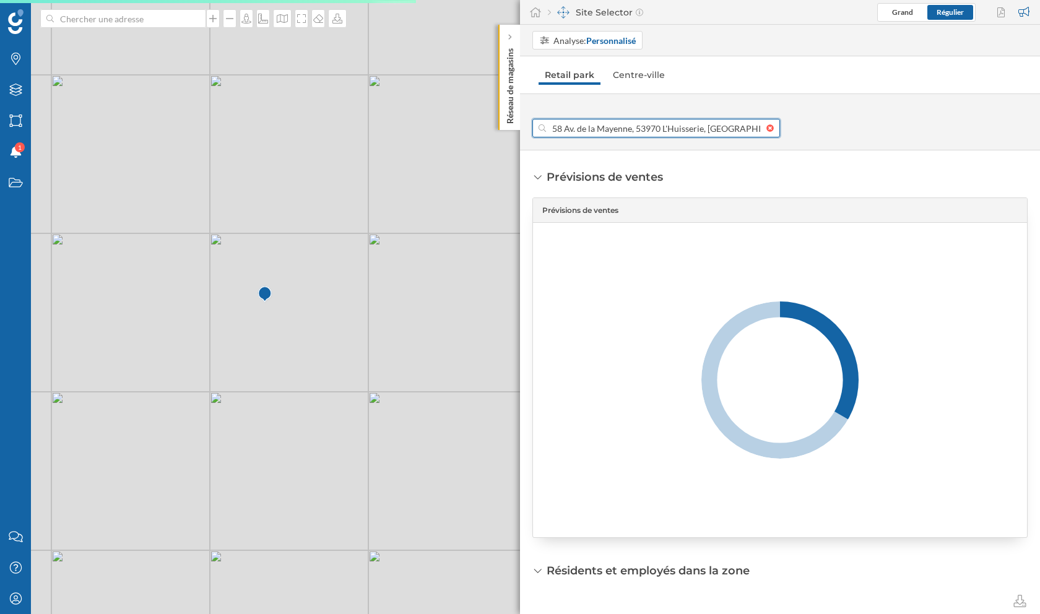
drag, startPoint x: 637, startPoint y: 131, endPoint x: 754, endPoint y: 131, distance: 117.0
click at [754, 131] on input "58 Av. de la Mayenne, 53970 L'Huisserie, France" at bounding box center [656, 128] width 220 height 19
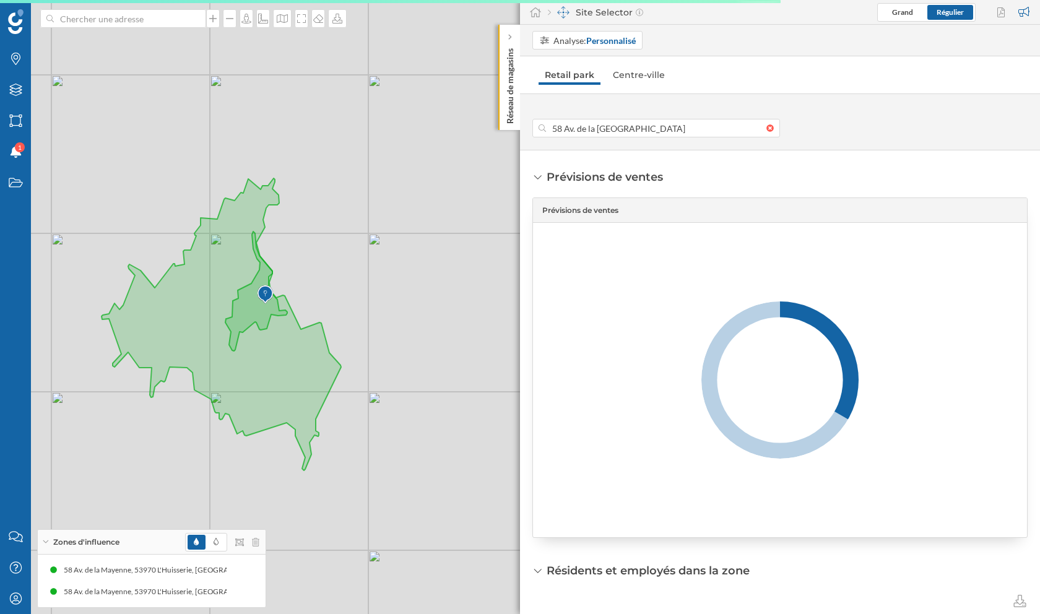
click at [766, 123] on div at bounding box center [656, 128] width 248 height 19
click at [766, 123] on input "58 Av. de la Mayenne laval" at bounding box center [656, 128] width 220 height 19
click at [691, 161] on div "58 Av. de la Mayenne L'Huisserie, France" at bounding box center [656, 155] width 246 height 26
type input "58 Av. de la Mayenne, 53970 L'Huisserie, France"
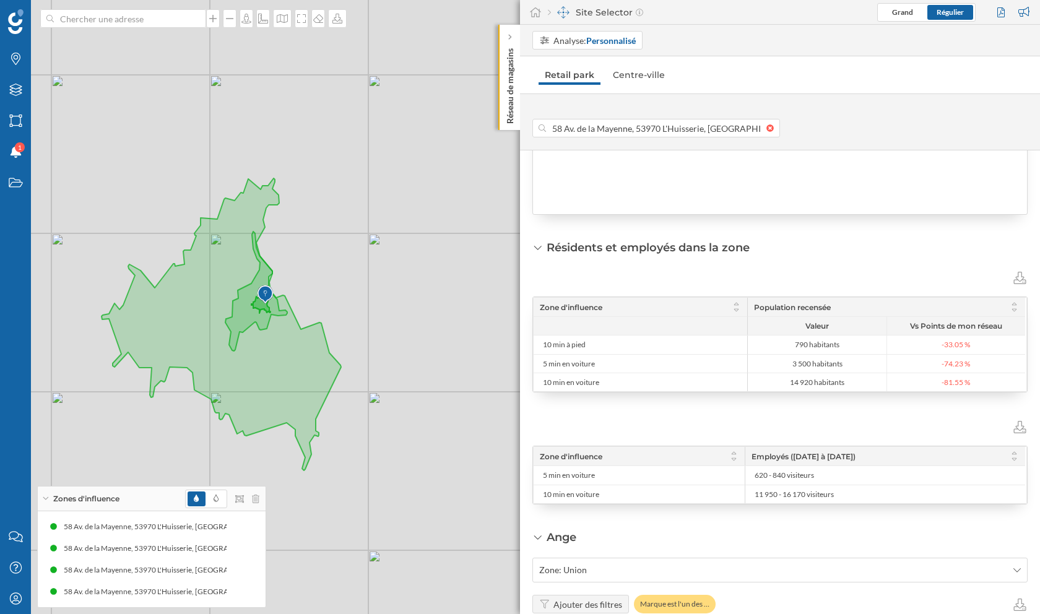
scroll to position [311, 0]
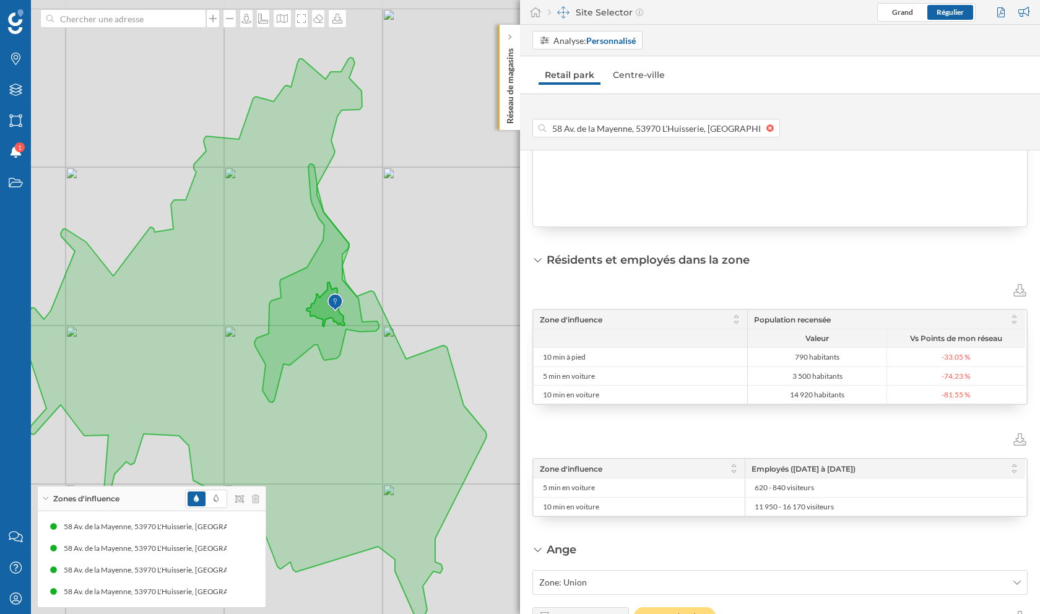
drag, startPoint x: 350, startPoint y: 209, endPoint x: 421, endPoint y: 264, distance: 89.6
click at [421, 264] on div "© Mapbox © OpenStreetMap Improve this map" at bounding box center [520, 307] width 1040 height 614
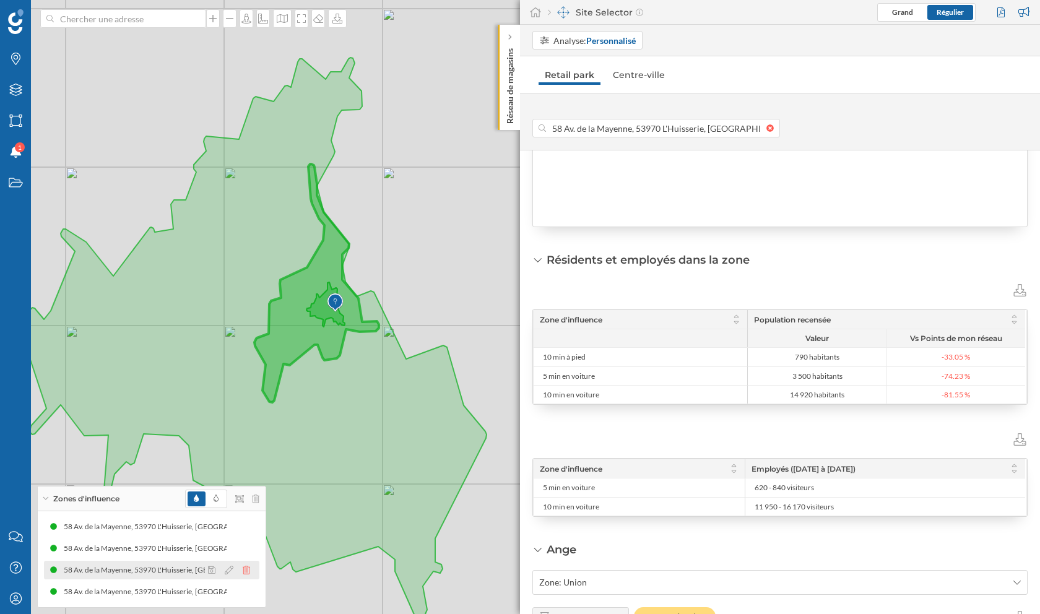
click at [246, 570] on icon at bounding box center [246, 570] width 7 height 9
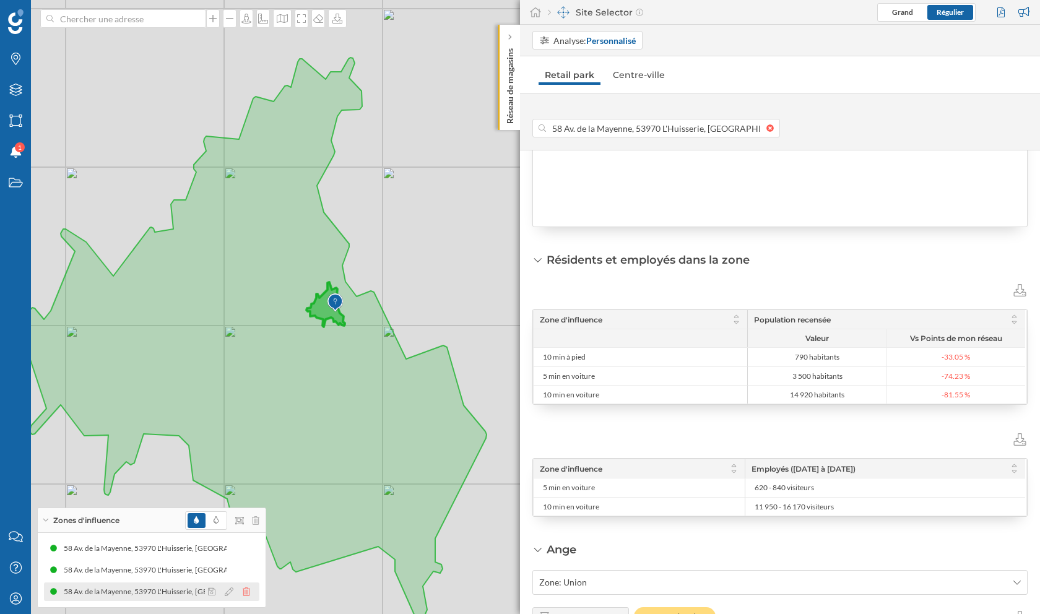
click at [244, 595] on icon at bounding box center [246, 591] width 7 height 9
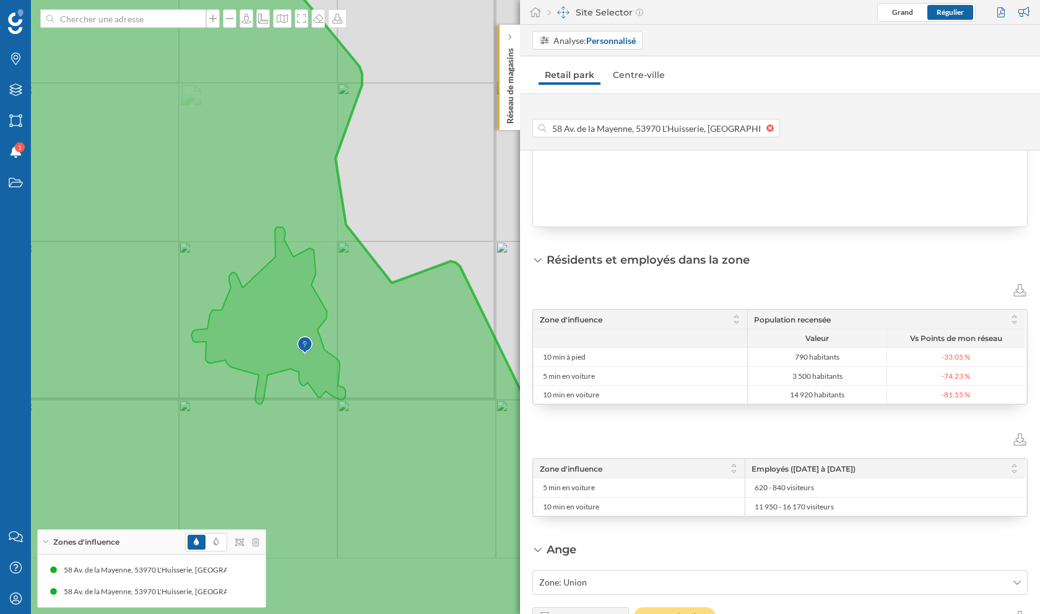
drag, startPoint x: 307, startPoint y: 379, endPoint x: 372, endPoint y: 312, distance: 93.7
click at [372, 312] on icon at bounding box center [364, 249] width 851 height 739
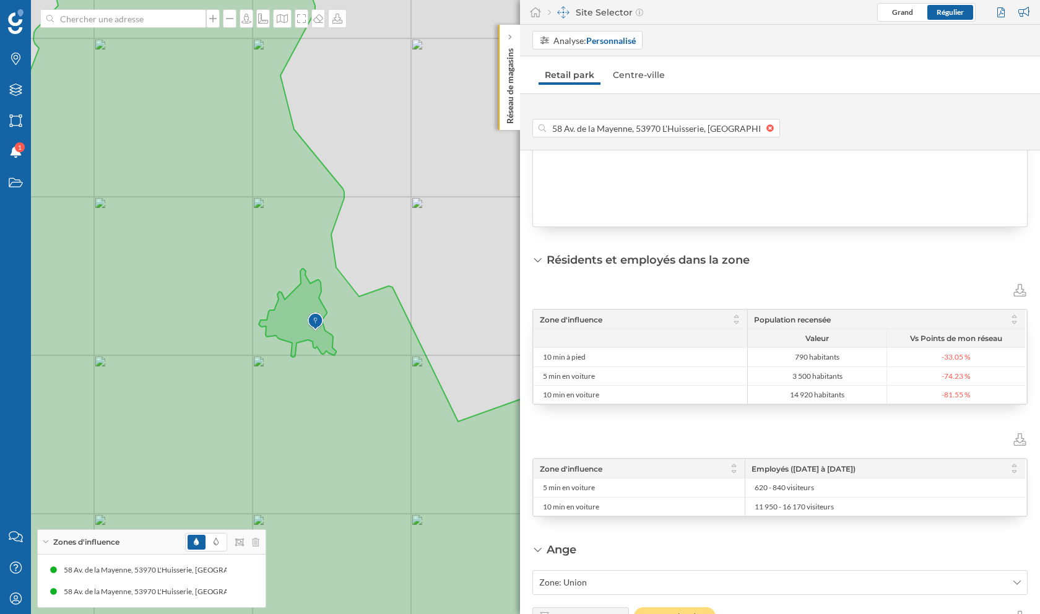
drag, startPoint x: 374, startPoint y: 365, endPoint x: 384, endPoint y: 345, distance: 21.9
click at [384, 345] on icon at bounding box center [260, 287] width 716 height 741
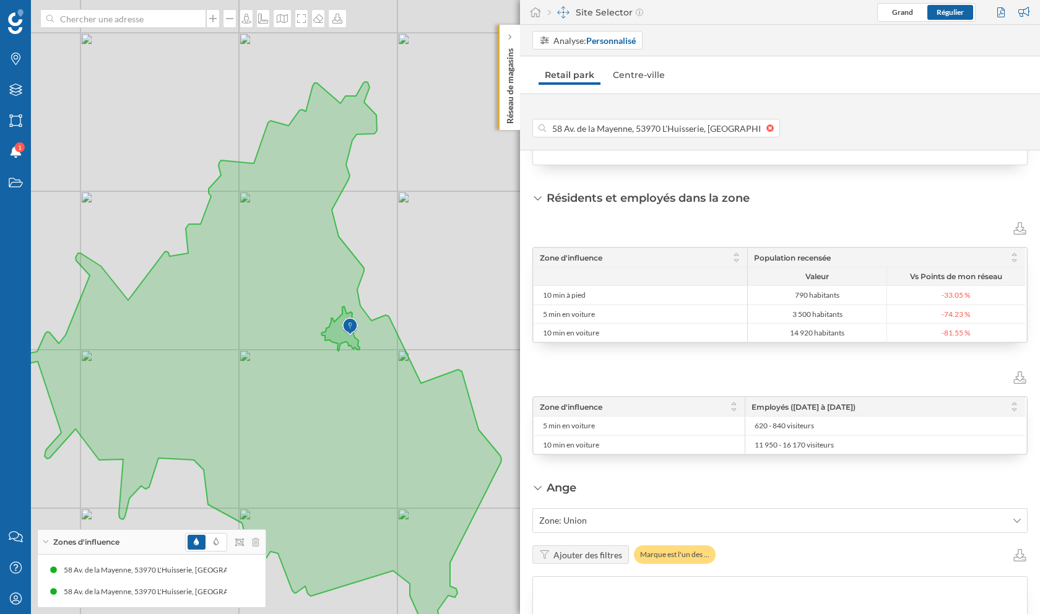
scroll to position [371, 0]
click at [318, 19] on icon at bounding box center [318, 19] width 12 height 10
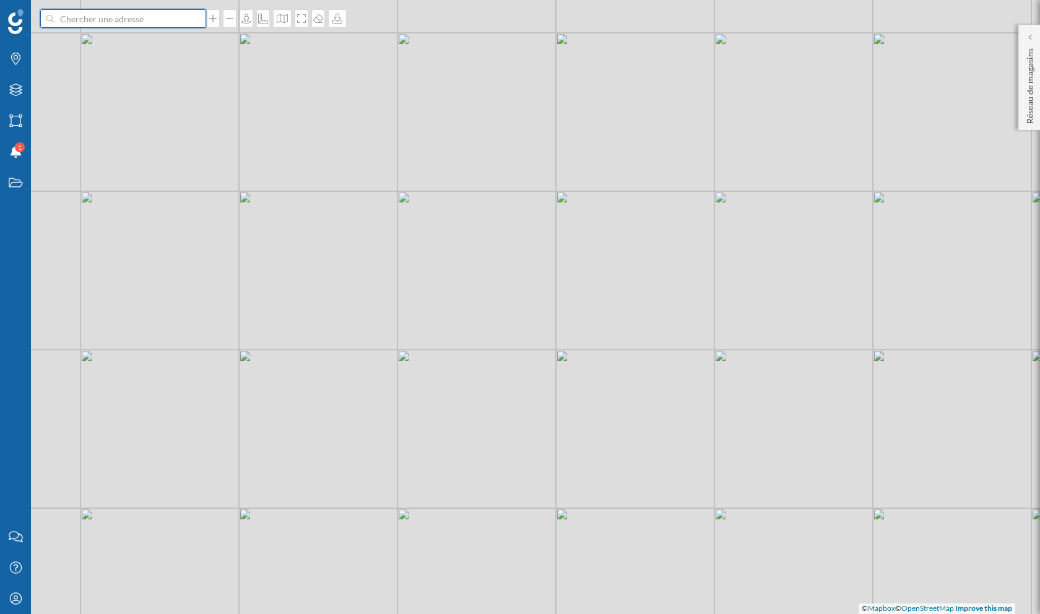
click at [176, 14] on input at bounding box center [123, 18] width 139 height 19
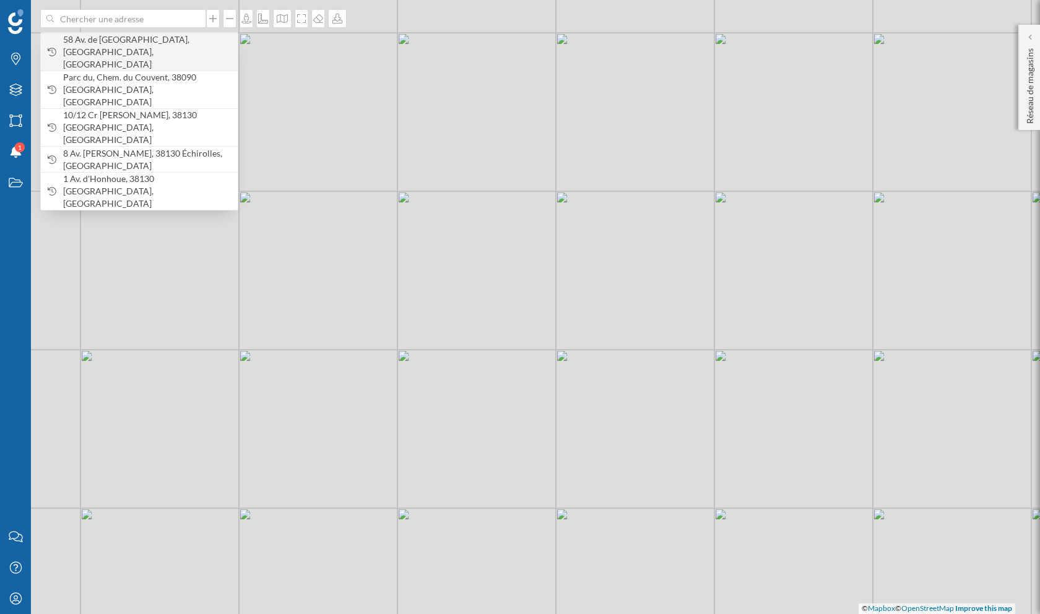
click at [175, 47] on span "58 Av. de [GEOGRAPHIC_DATA], [GEOGRAPHIC_DATA], [GEOGRAPHIC_DATA]" at bounding box center [147, 51] width 168 height 37
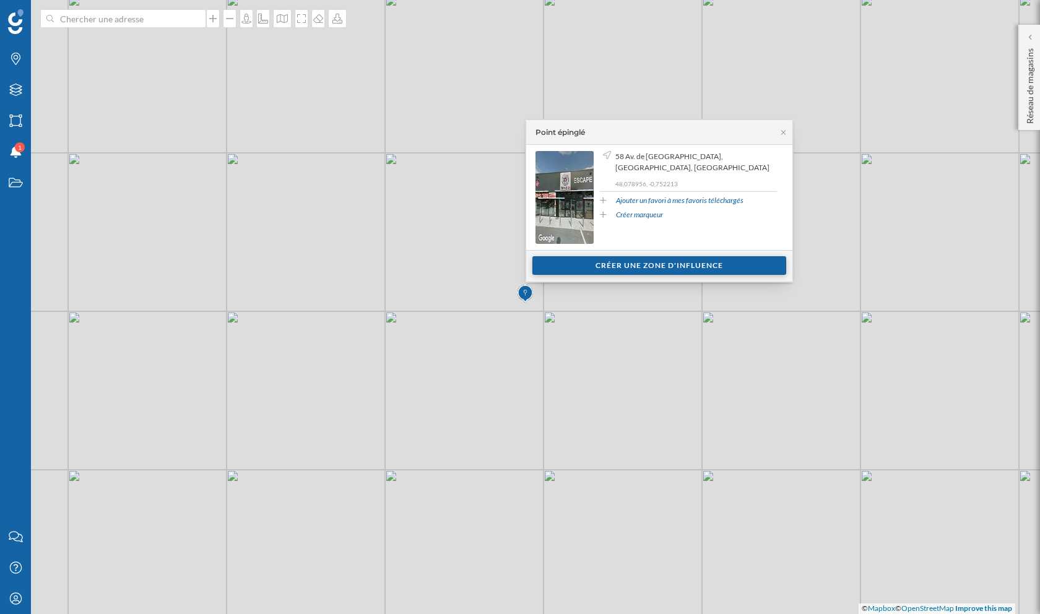
click at [737, 267] on div "Créer une zone d'influence" at bounding box center [659, 265] width 254 height 19
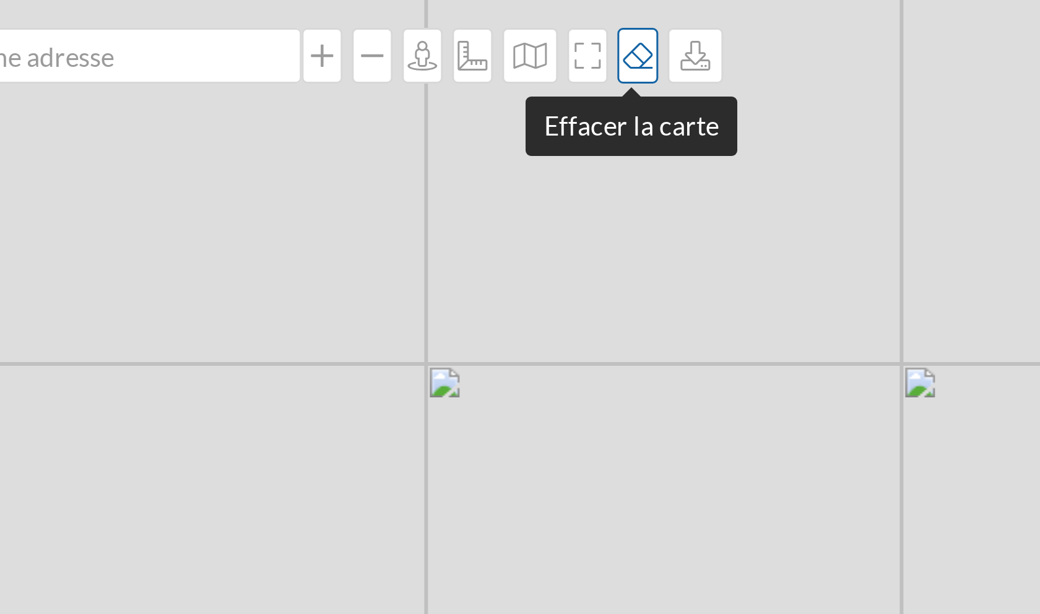
click at [314, 19] on icon at bounding box center [318, 19] width 12 height 10
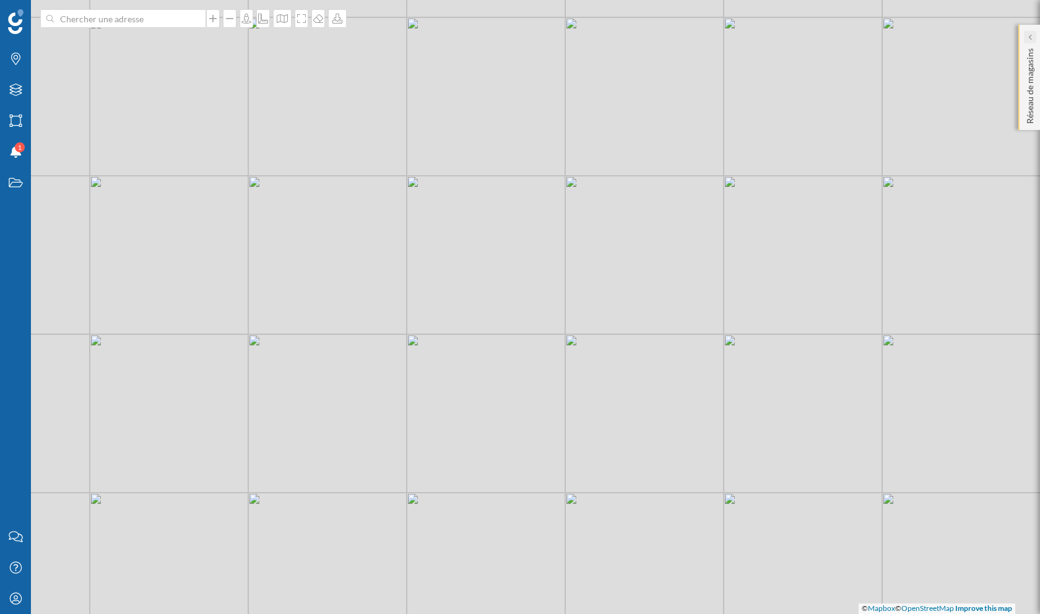
click at [1031, 40] on icon at bounding box center [1029, 36] width 4 height 7
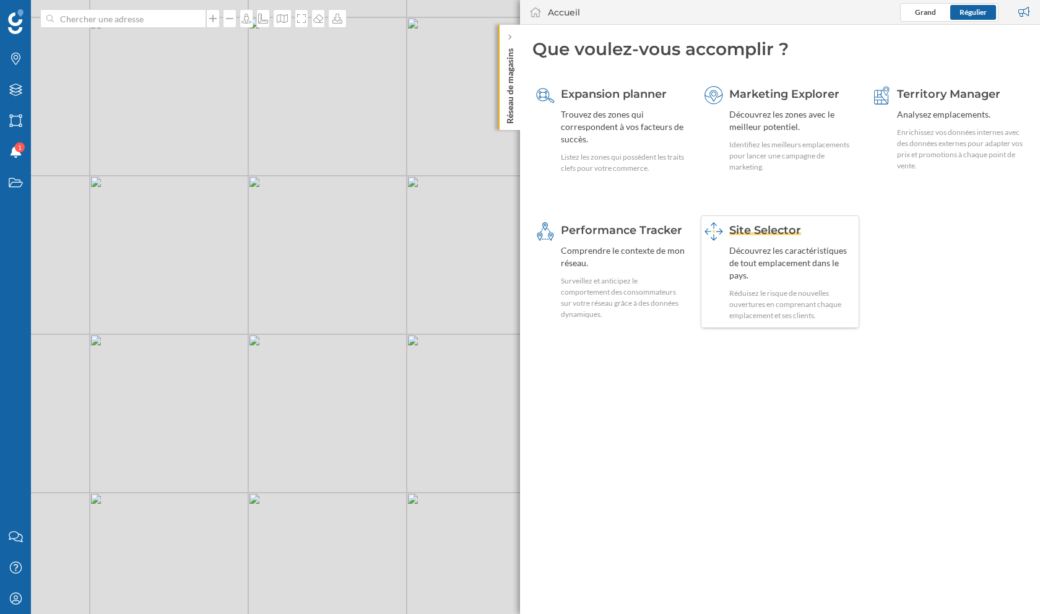
click at [733, 246] on div "Découvrez les caractéristiques de tout emplacement dans le pays." at bounding box center [792, 262] width 127 height 37
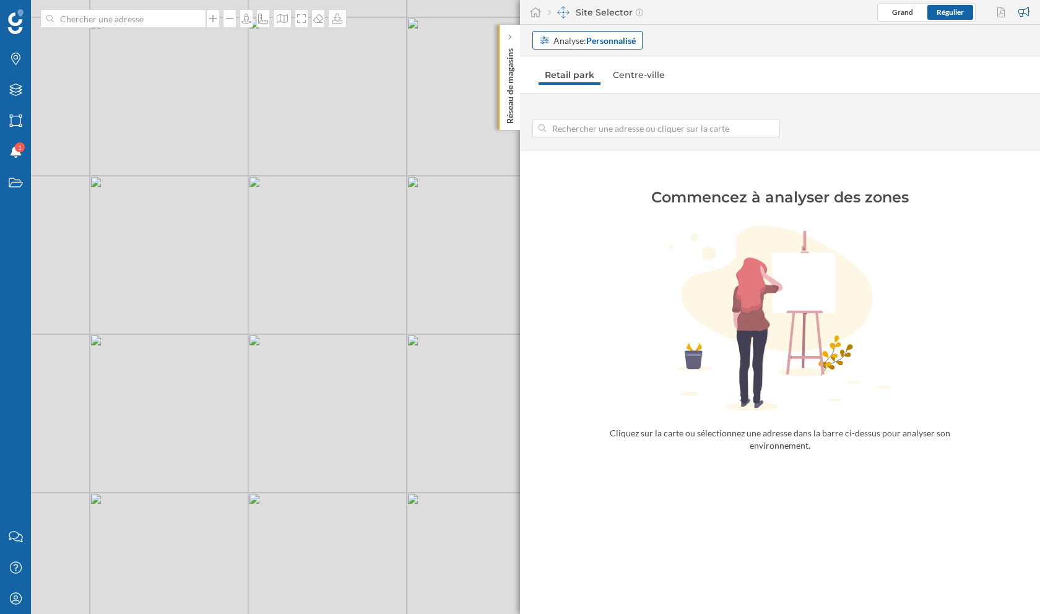
click at [569, 43] on div "Analyse: Personnalisé" at bounding box center [594, 40] width 82 height 13
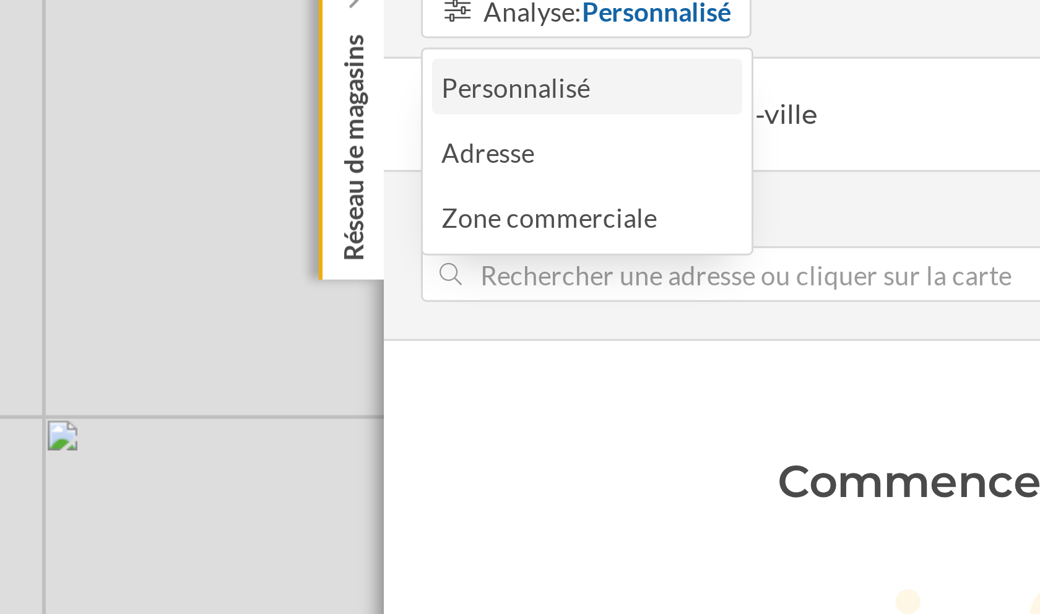
click at [581, 66] on div "Personnalisé" at bounding box center [564, 66] width 50 height 11
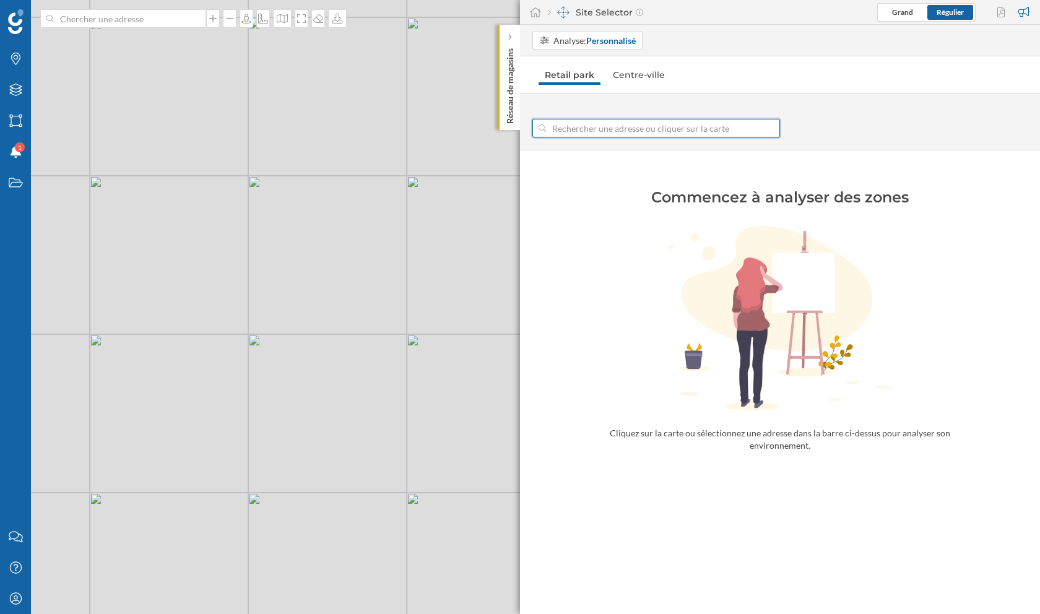
click at [686, 126] on input at bounding box center [656, 128] width 220 height 19
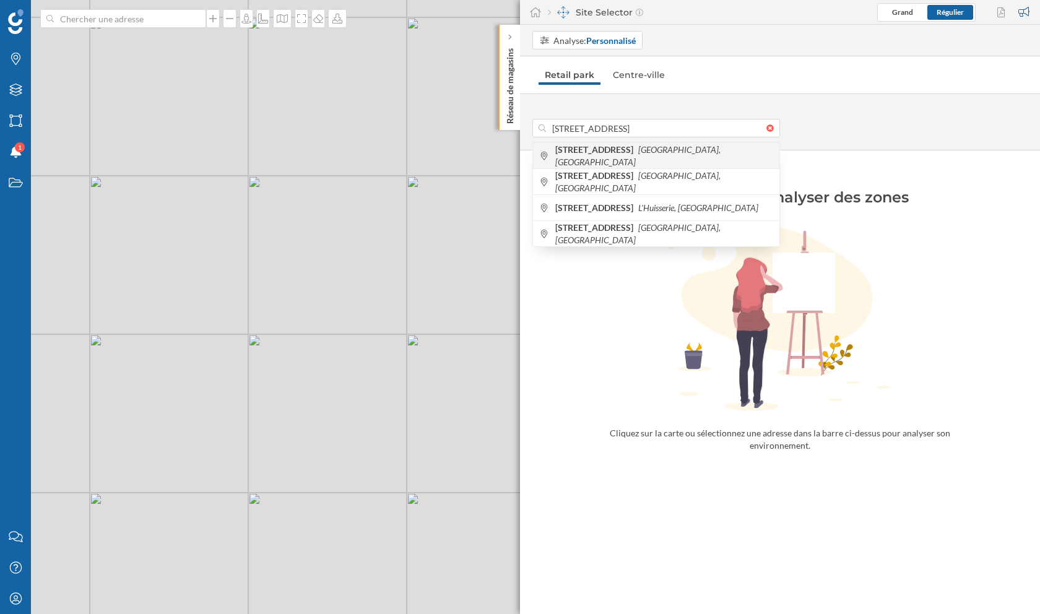
click at [654, 155] on icon "Laval, France" at bounding box center [637, 155] width 165 height 23
type input "54 Av. de Mayenne, 53000 Laval, France"
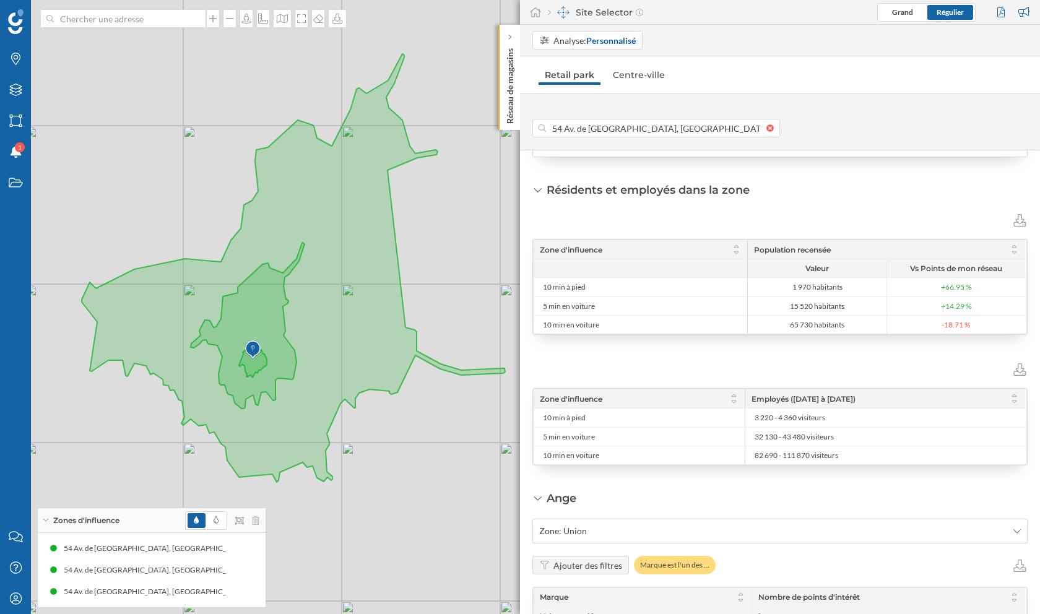
scroll to position [386, 0]
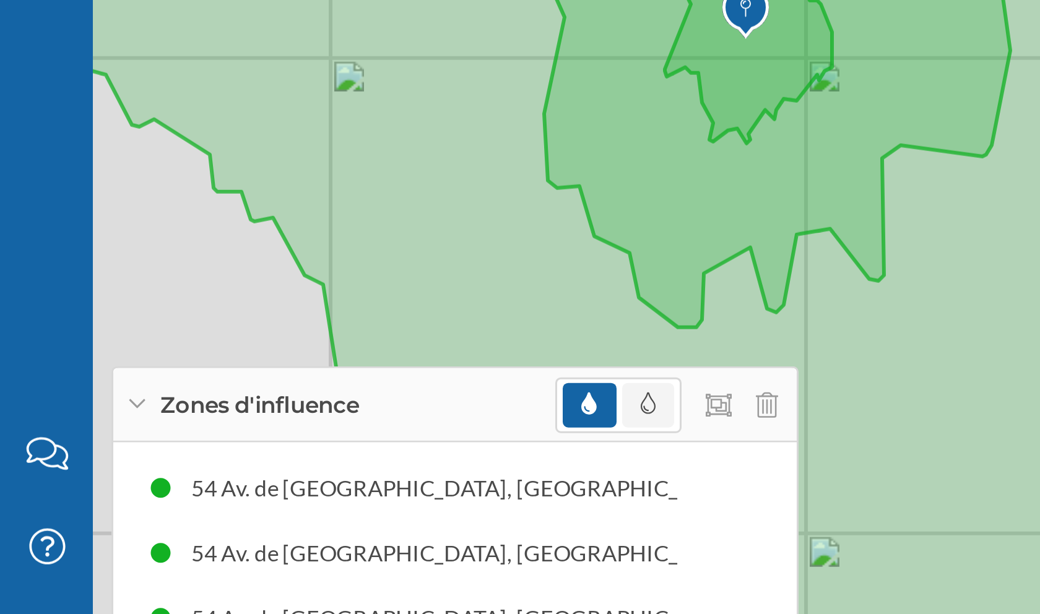
click at [219, 524] on span at bounding box center [215, 520] width 17 height 15
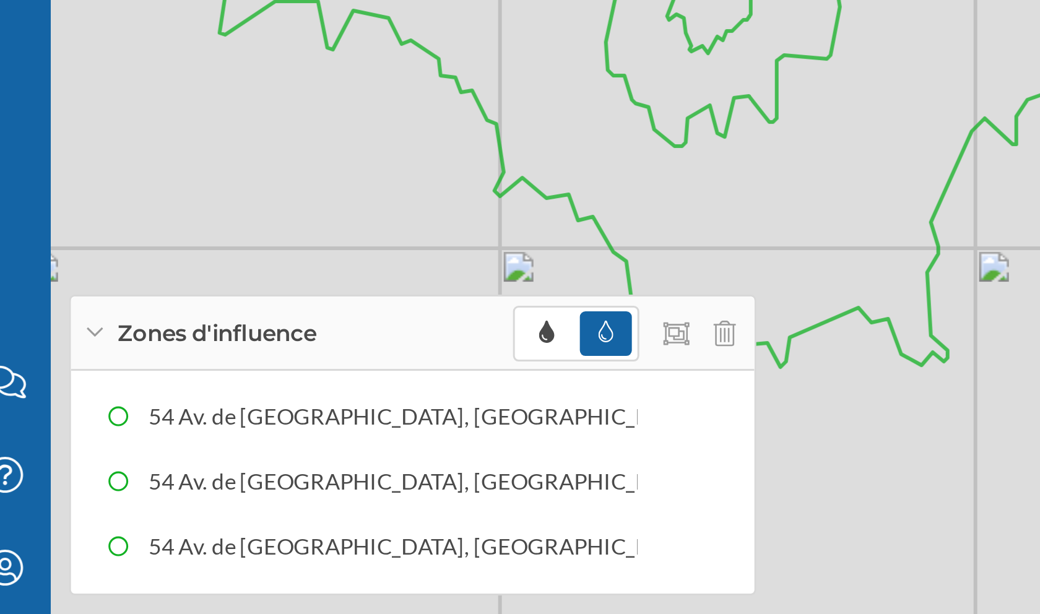
scroll to position [0, 0]
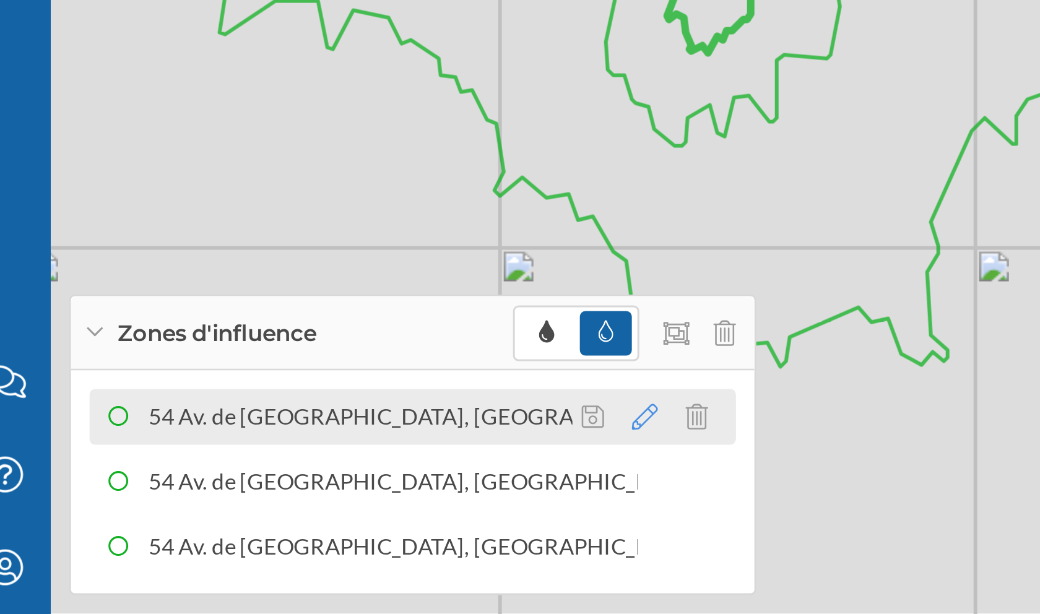
click at [228, 548] on icon at bounding box center [229, 548] width 9 height 9
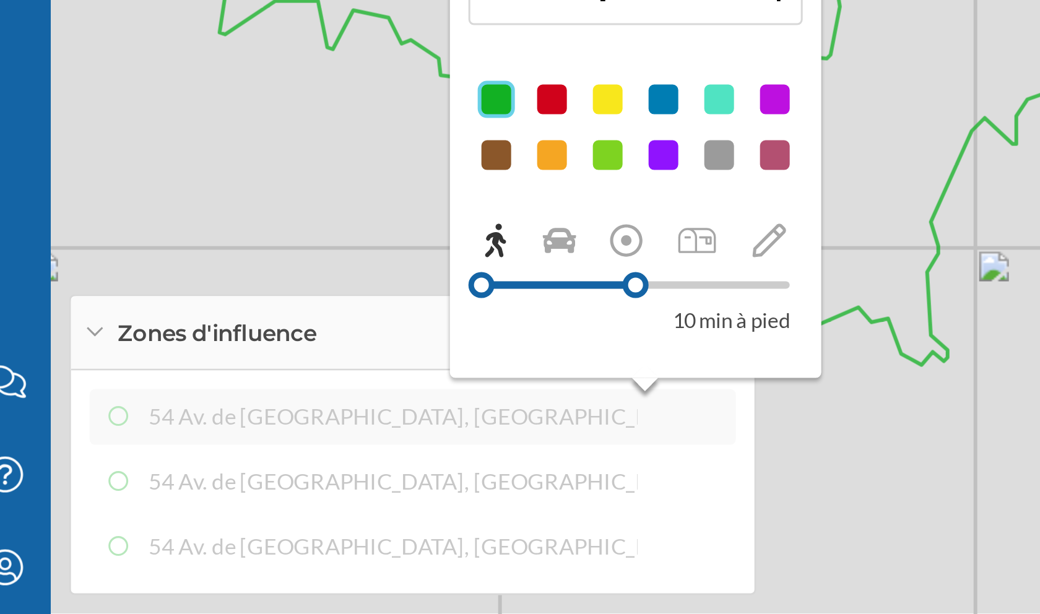
click at [196, 442] on div at bounding box center [198, 442] width 12 height 12
click at [203, 567] on div "54 Av. de Mayenne, 53000 Laval, France (10 min À pied) 54 Av. de Mayenne, 53000…" at bounding box center [151, 570] width 215 height 62
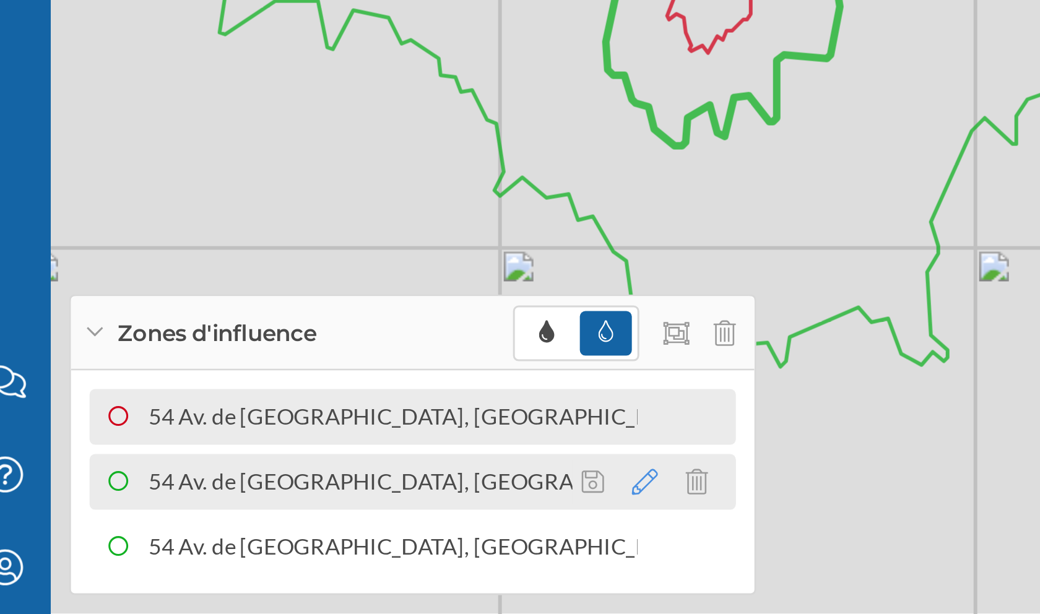
click at [231, 567] on icon at bounding box center [229, 570] width 9 height 9
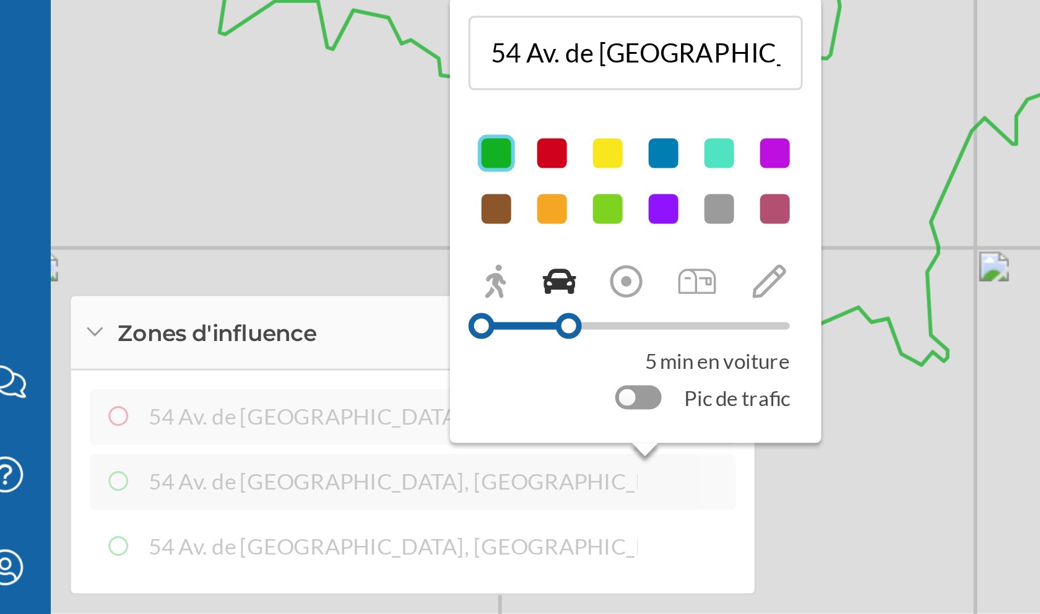
click at [254, 460] on div at bounding box center [254, 460] width 12 height 12
click at [214, 579] on div "54 Av. de Mayenne, 53000 Laval, France (10 min À pied) 54 Av. de Mayenne, 53000…" at bounding box center [151, 570] width 215 height 62
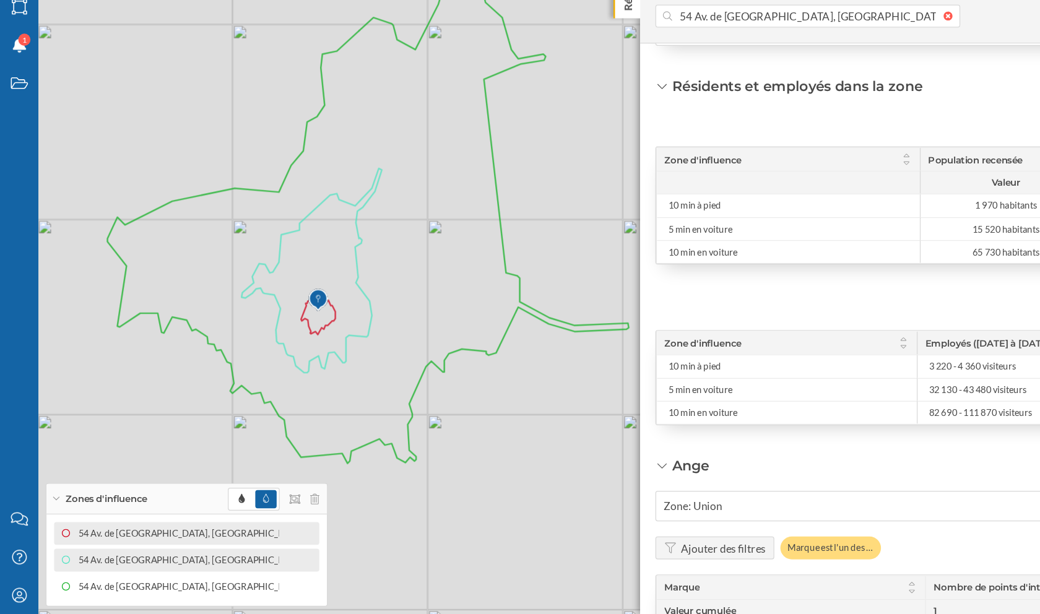
drag, startPoint x: 316, startPoint y: 430, endPoint x: 327, endPoint y: 374, distance: 57.3
click at [327, 374] on icon at bounding box center [298, 277] width 423 height 428
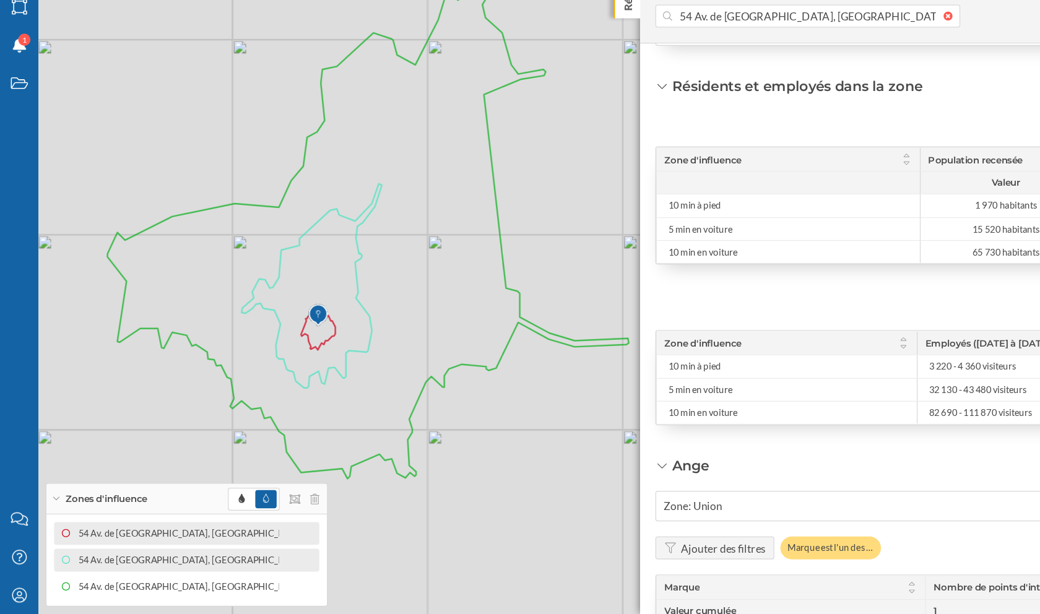
drag, startPoint x: 378, startPoint y: 356, endPoint x: 378, endPoint y: 368, distance: 11.1
click at [378, 368] on icon at bounding box center [298, 290] width 423 height 428
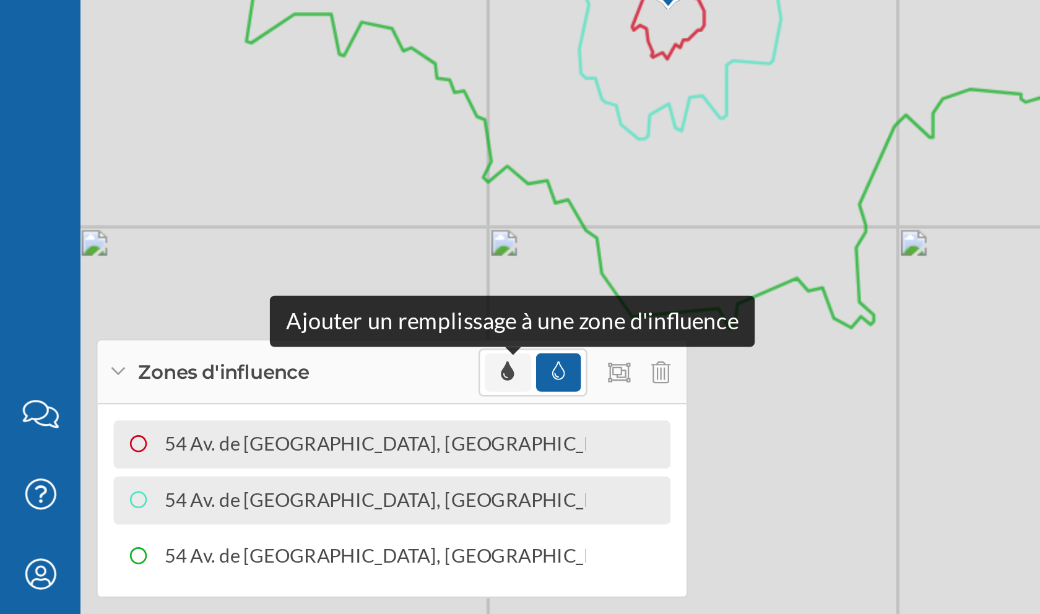
click at [196, 521] on icon at bounding box center [196, 519] width 5 height 7
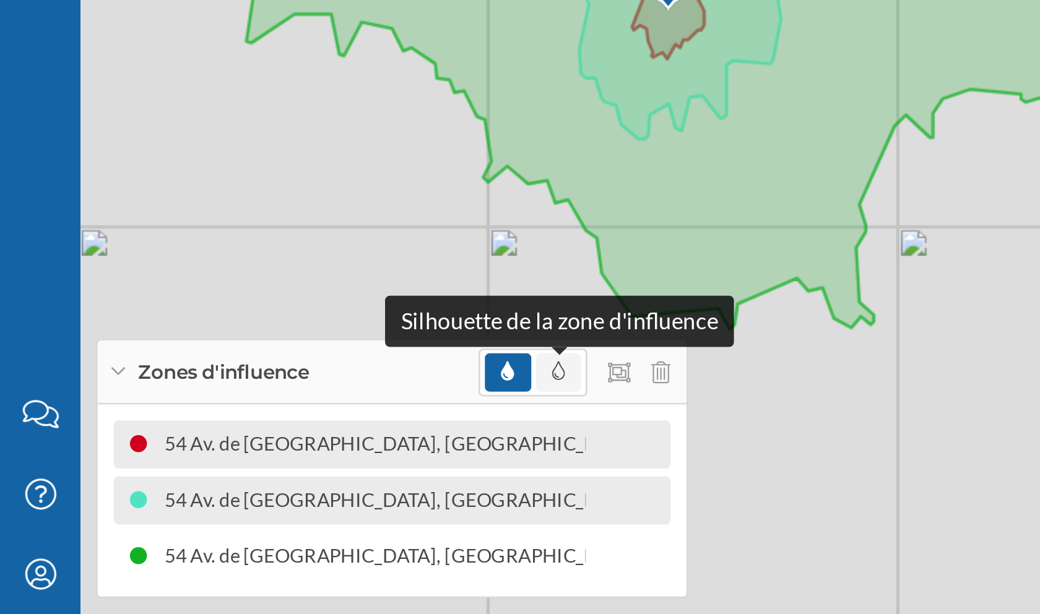
click at [217, 521] on icon at bounding box center [216, 519] width 5 height 7
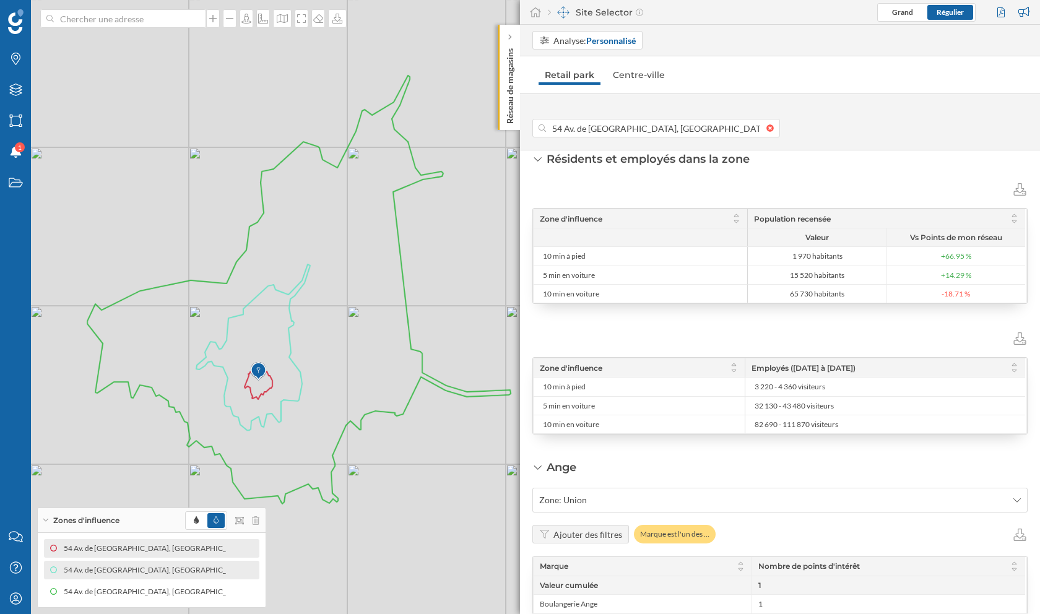
scroll to position [367, 0]
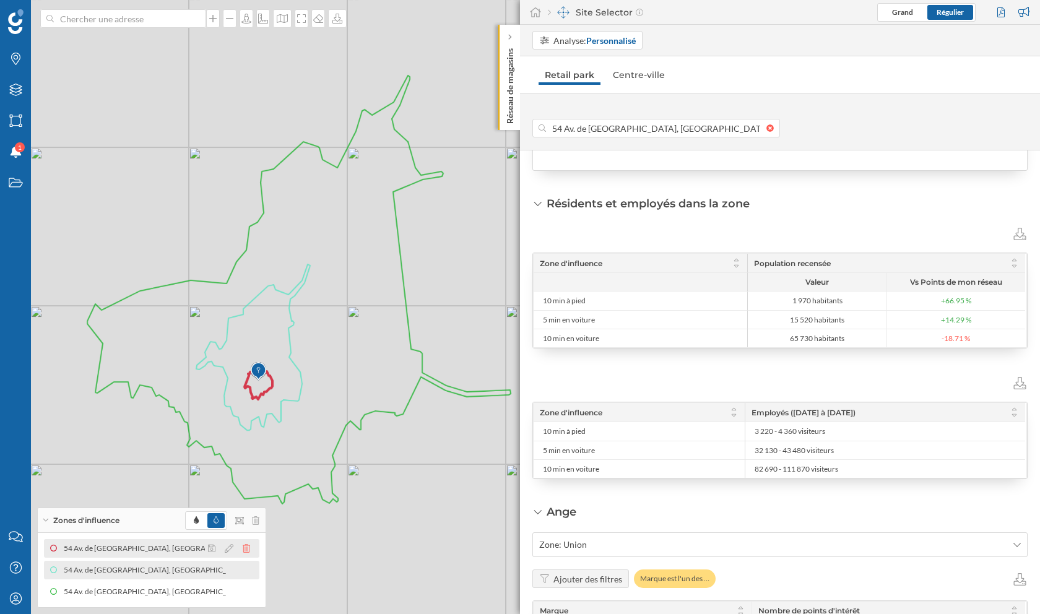
click at [249, 548] on icon at bounding box center [246, 548] width 7 height 9
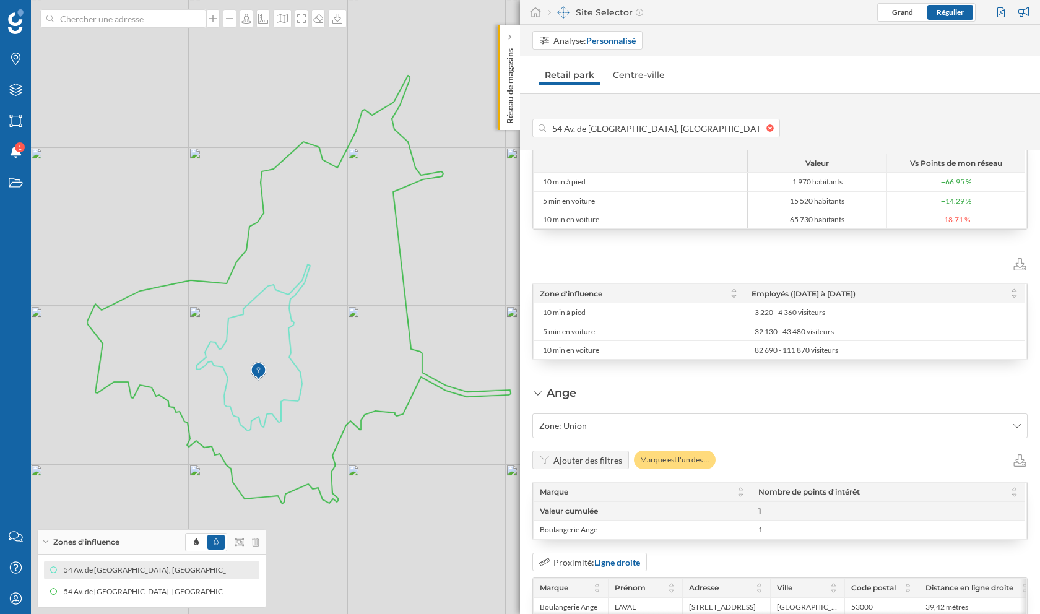
scroll to position [456, 0]
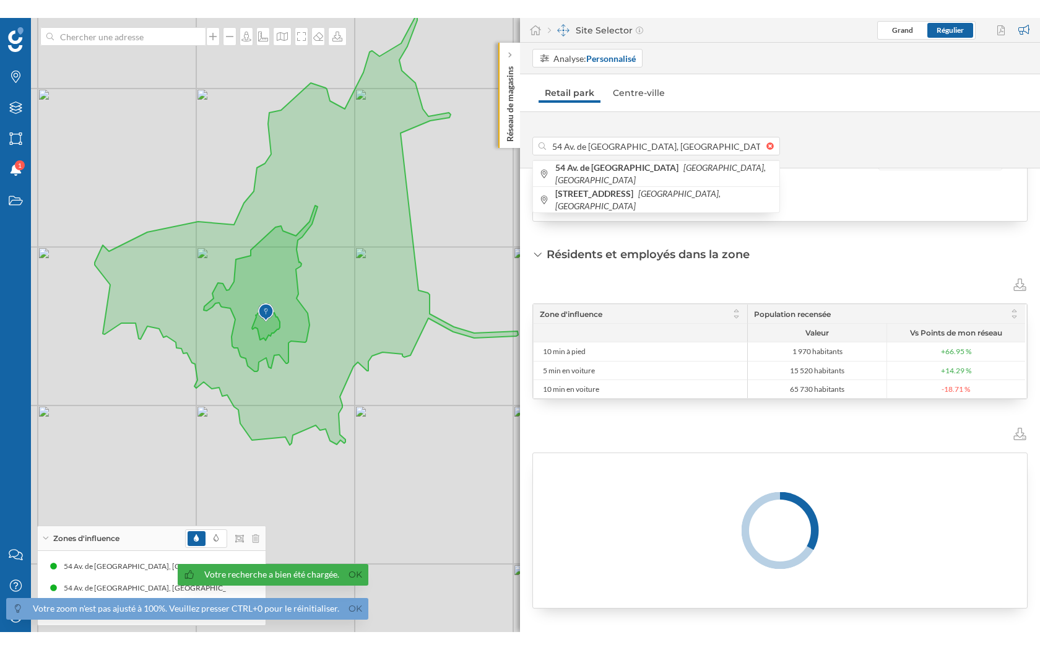
scroll to position [350, 0]
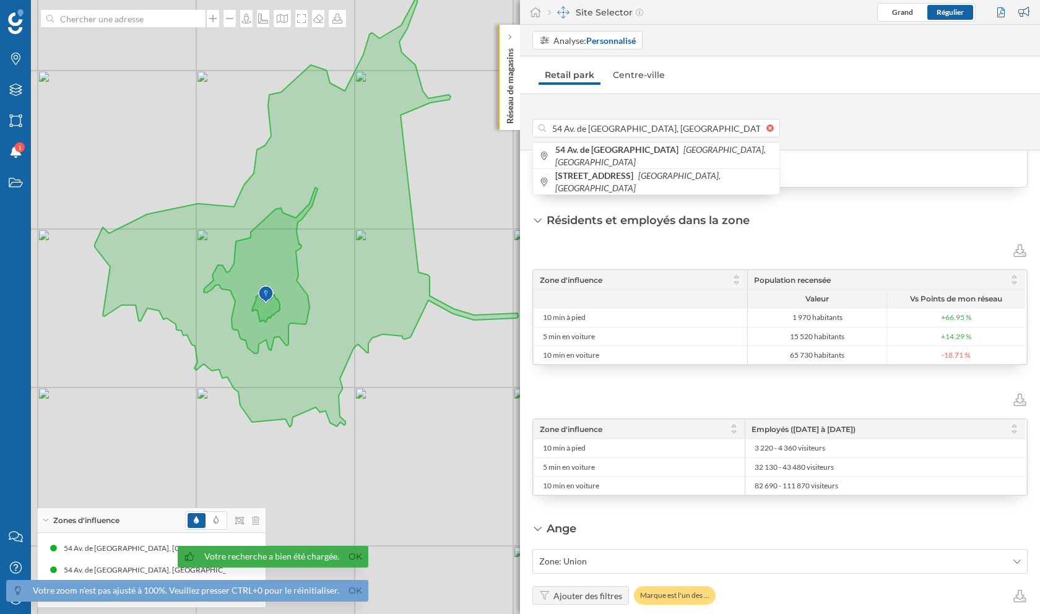
click at [676, 408] on div "Zone d'influence Employés (15/09/2025 à 21/09/2025) 10 min à pied 3 220 - 4 360…" at bounding box center [779, 443] width 495 height 106
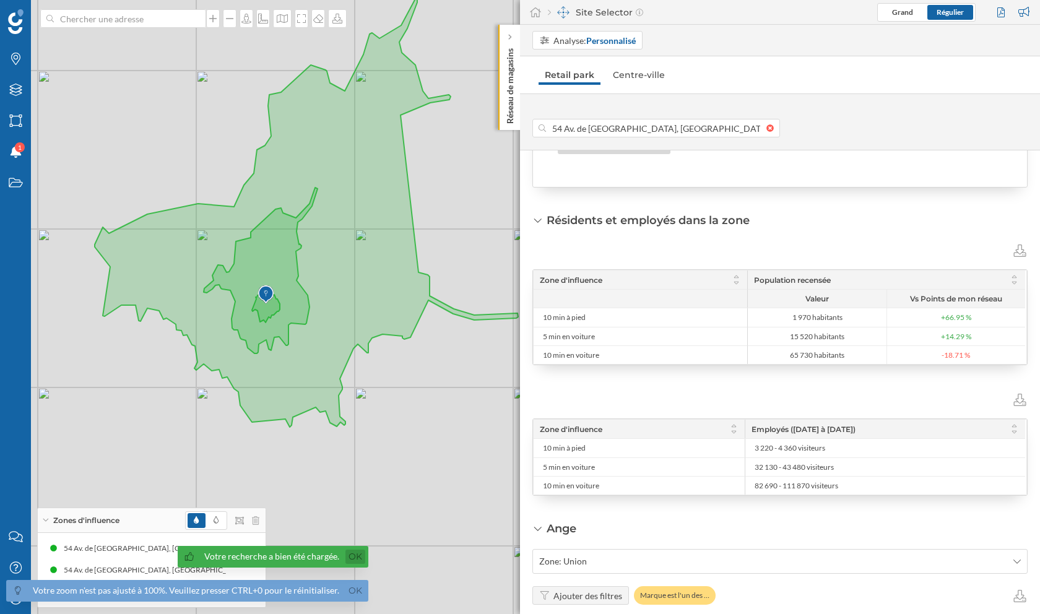
click at [359, 555] on link "Ok" at bounding box center [355, 557] width 20 height 14
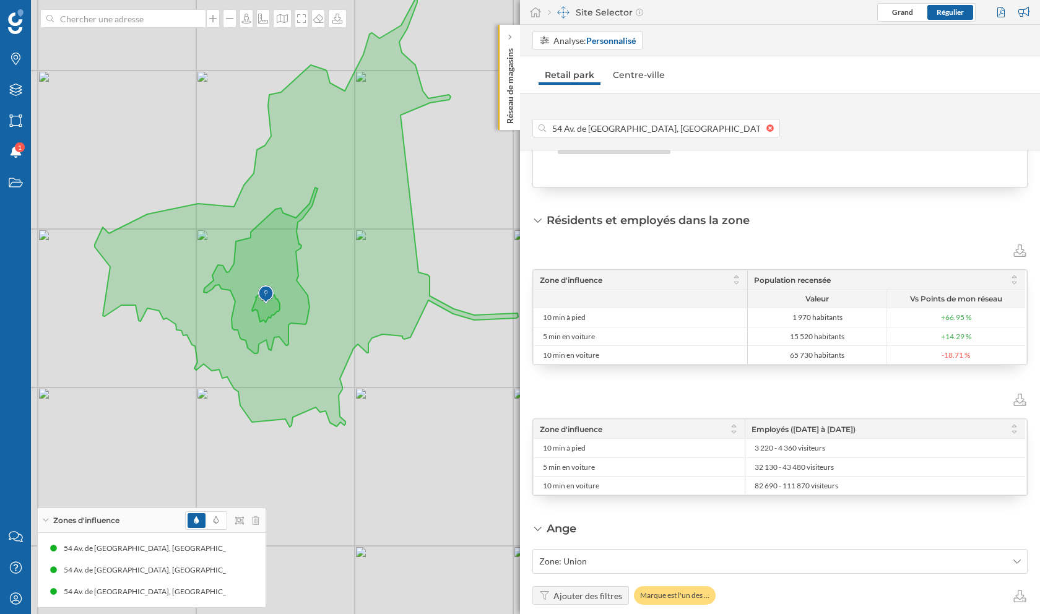
click at [444, 62] on div "© Mapbox © OpenStreetMap Improve this map" at bounding box center [520, 307] width 1040 height 614
type input "Route De Châlons-Du-Maine, 53470 Martigné-sur-Mayenne, France"
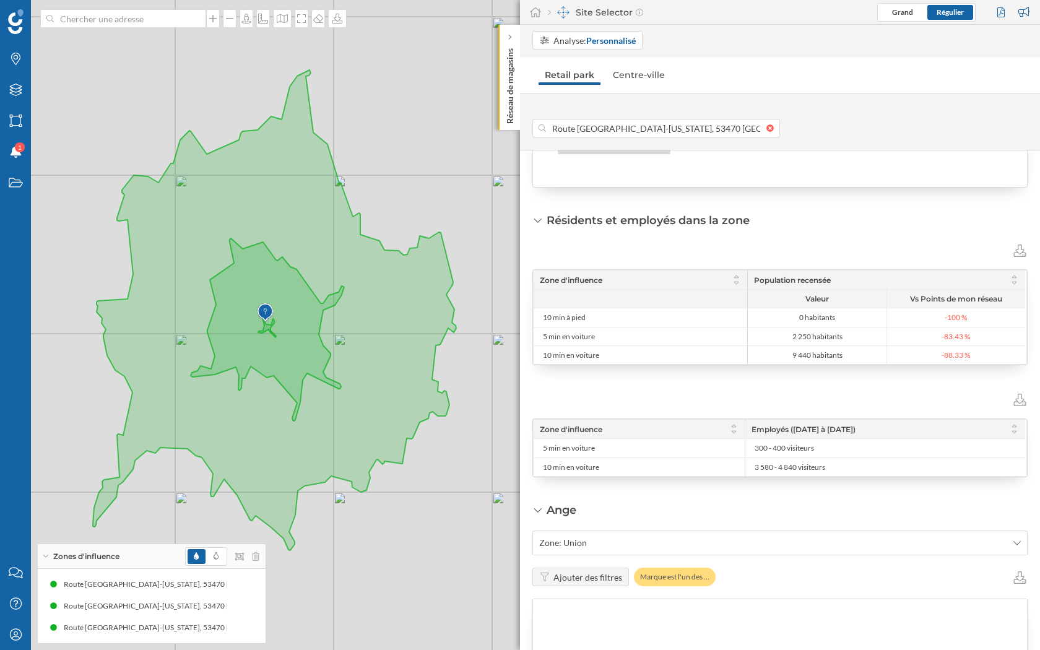
scroll to position [0, 0]
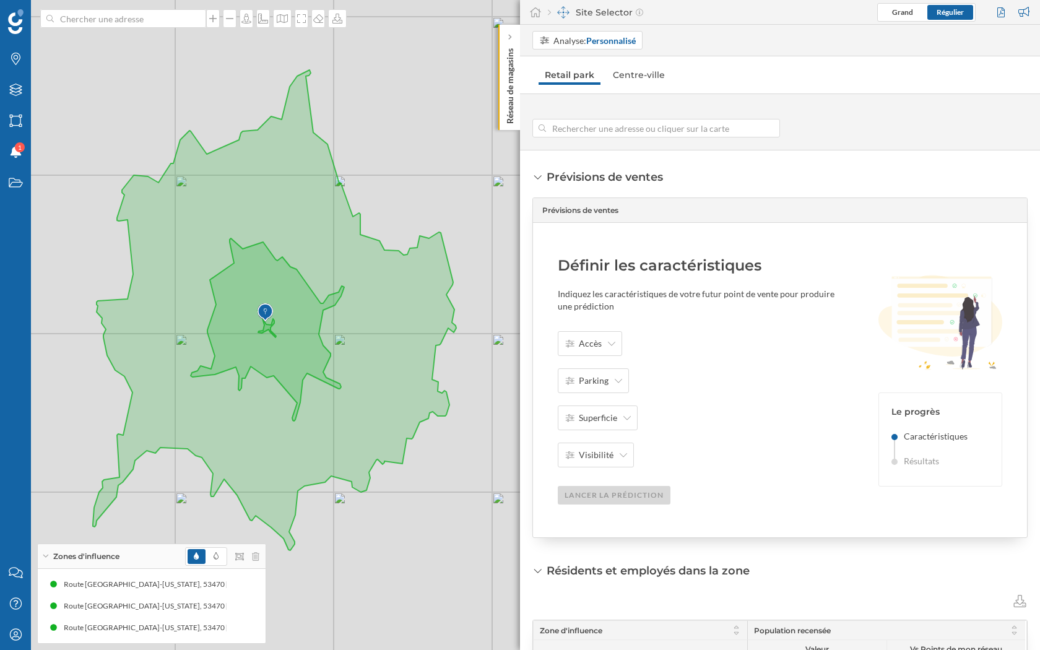
click at [771, 129] on div at bounding box center [773, 127] width 14 height 7
click at [766, 129] on input at bounding box center [656, 128] width 220 height 19
click at [692, 121] on input at bounding box center [656, 128] width 220 height 19
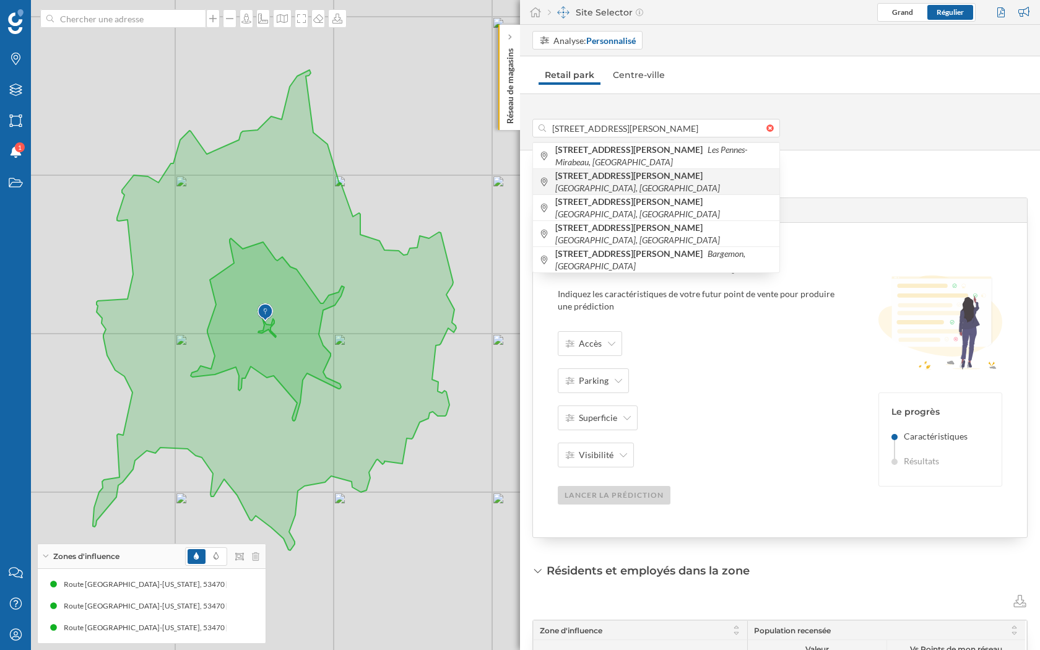
click at [691, 183] on icon "Bagnols-sur-Cèze, France" at bounding box center [637, 188] width 165 height 11
type input "75 Av. François Mitterrand, 30200 Bagnols-sur-Cèze, France"
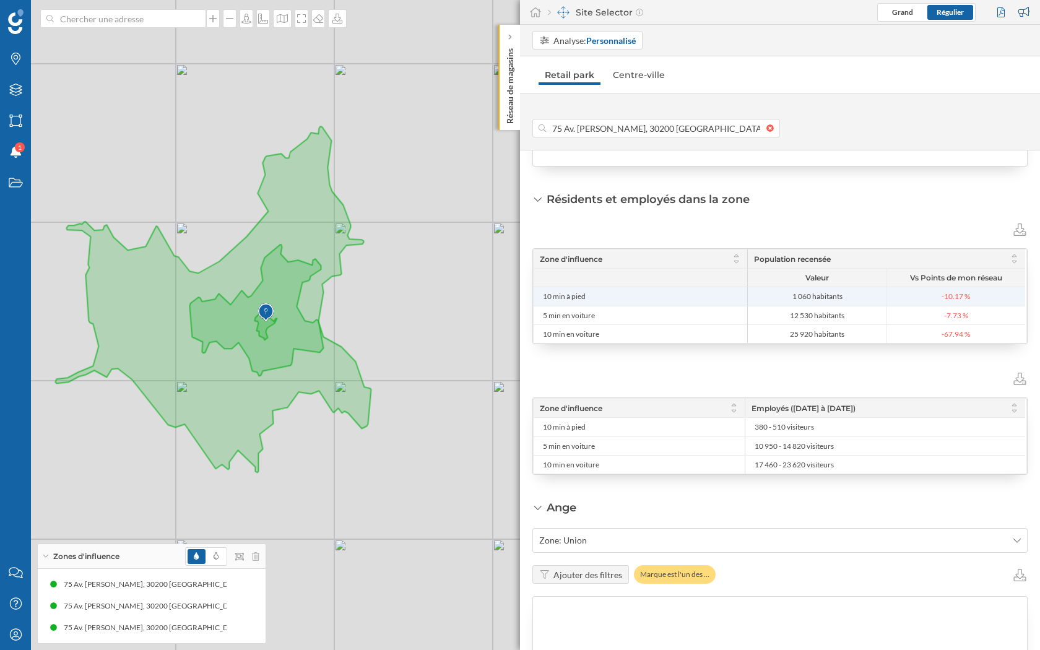
scroll to position [392, 0]
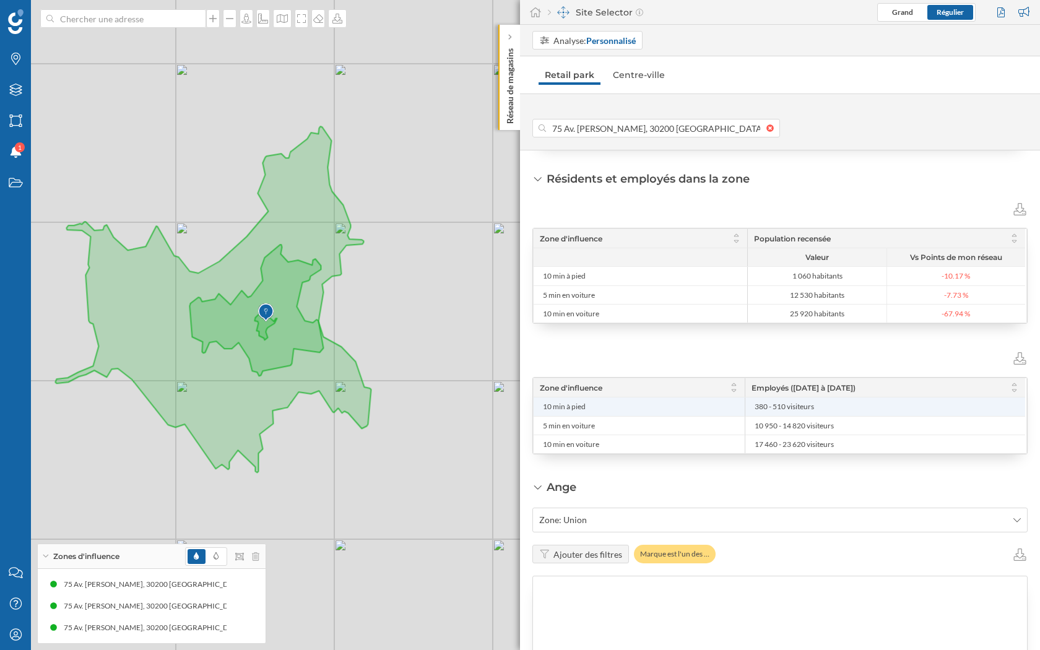
drag, startPoint x: 822, startPoint y: 401, endPoint x: 749, endPoint y: 405, distance: 73.1
click at [749, 405] on div "380 - 510 visiteurs" at bounding box center [885, 406] width 280 height 19
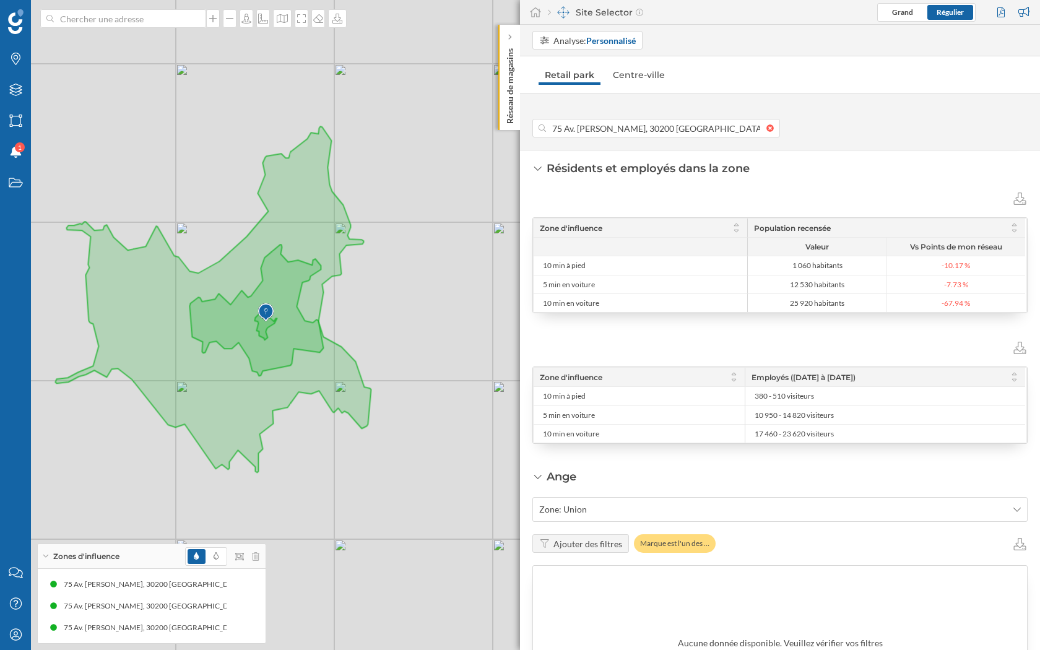
click at [823, 375] on span "Employés ([DATE] à [DATE])" at bounding box center [803, 377] width 104 height 9
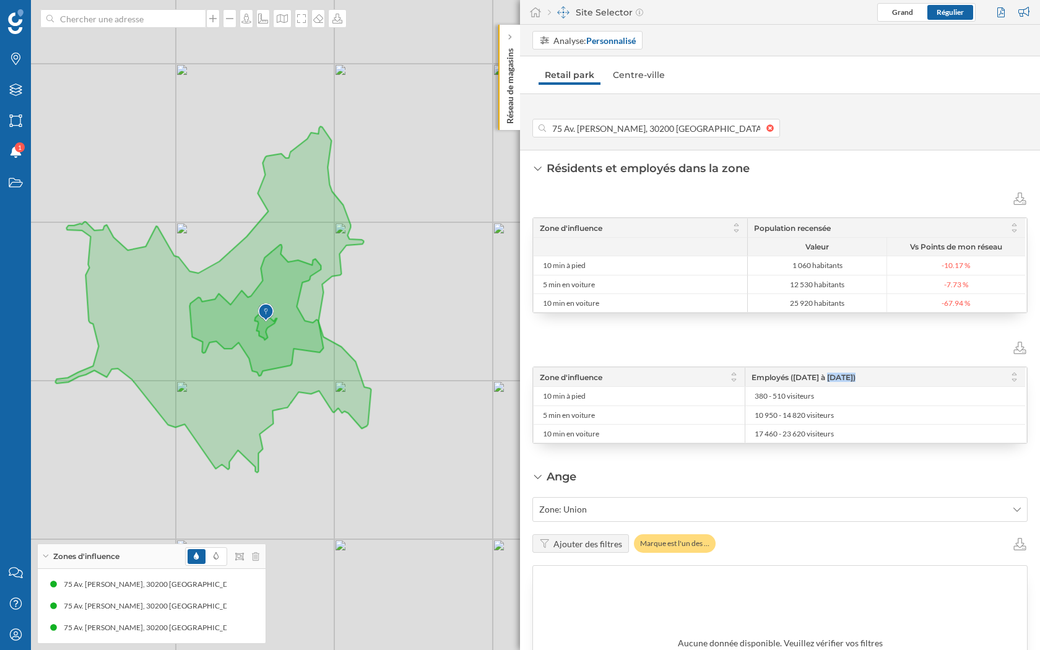
click at [823, 375] on span "Employés ([DATE] à [DATE])" at bounding box center [803, 377] width 104 height 9
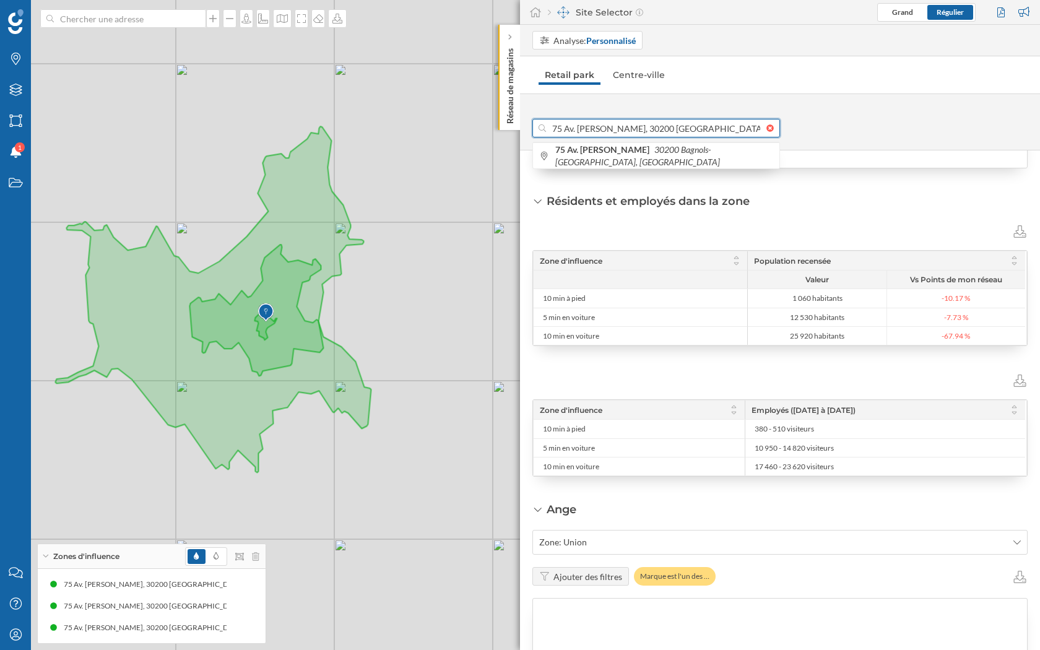
click at [555, 129] on input "75 Av. François Mitterrand, 30200 Bagnols-sur-Cèze, France" at bounding box center [656, 128] width 220 height 19
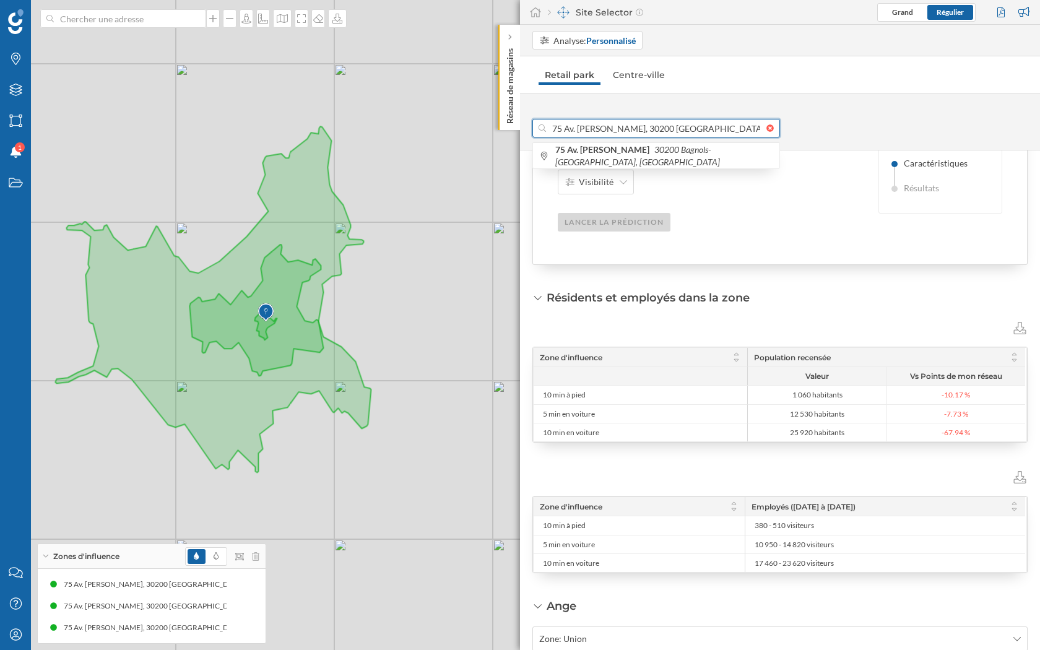
scroll to position [271, 0]
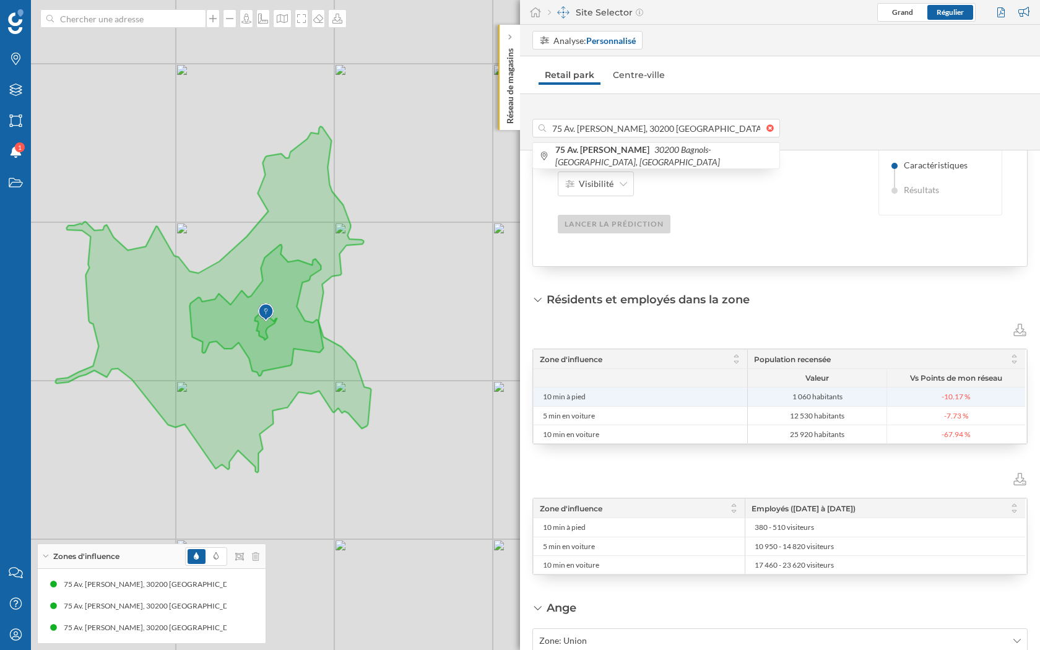
drag, startPoint x: 843, startPoint y: 399, endPoint x: 767, endPoint y: 399, distance: 75.5
click at [767, 399] on span "1 060 habitants" at bounding box center [817, 397] width 132 height 10
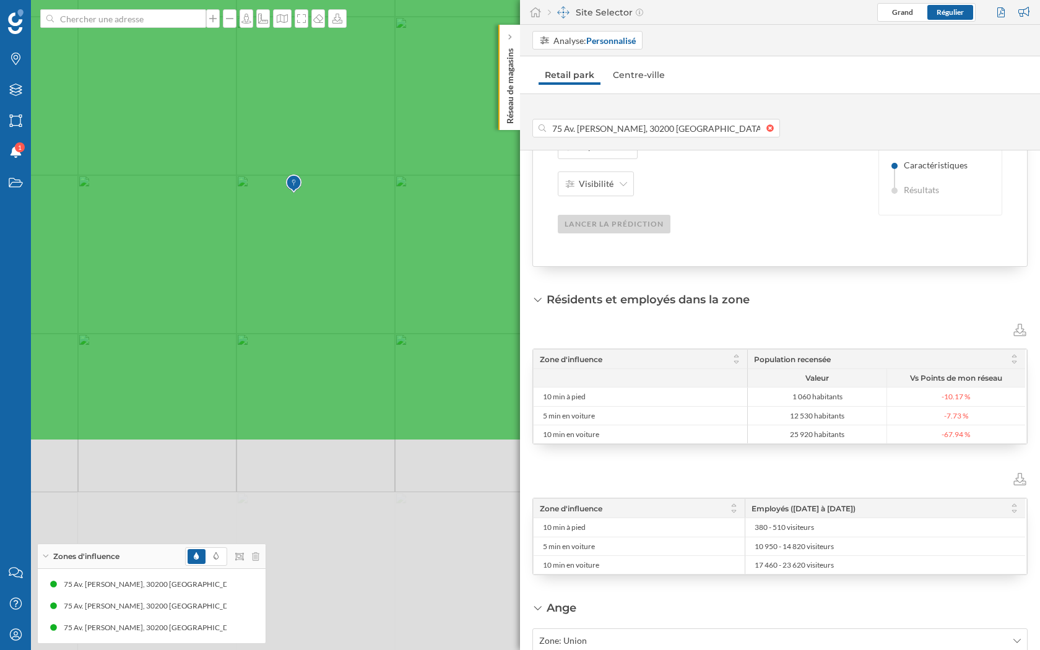
drag, startPoint x: 276, startPoint y: 478, endPoint x: 314, endPoint y: 204, distance: 277.4
click at [314, 203] on icon at bounding box center [558, 49] width 1250 height 782
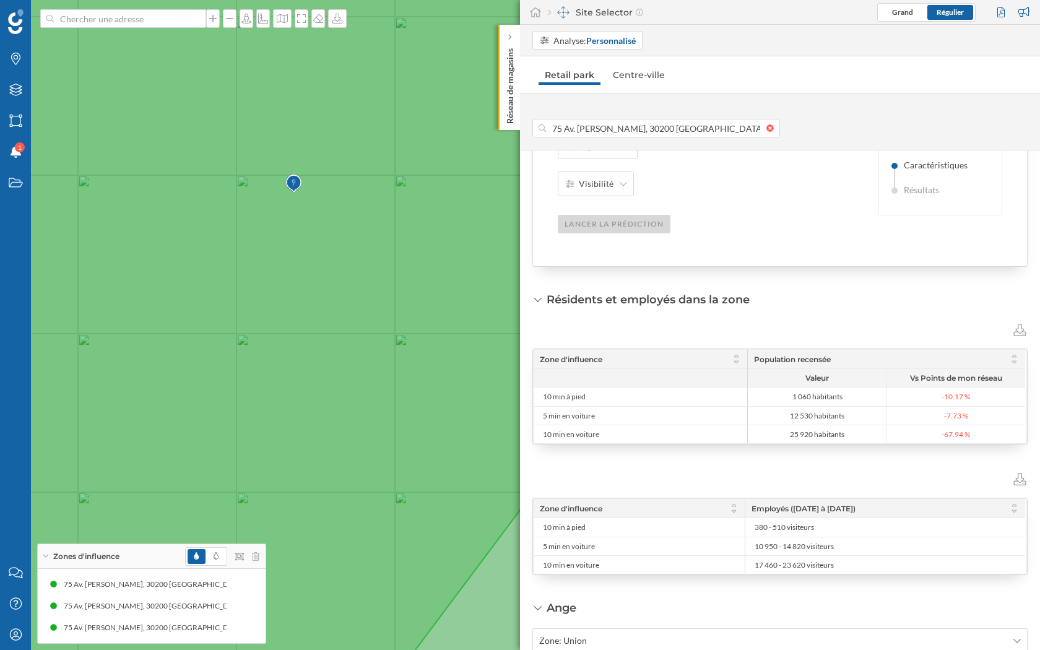
click at [886, 296] on div "Résidents et employés dans la zone Zone d'influence Population recensée Valeur …" at bounding box center [779, 433] width 495 height 283
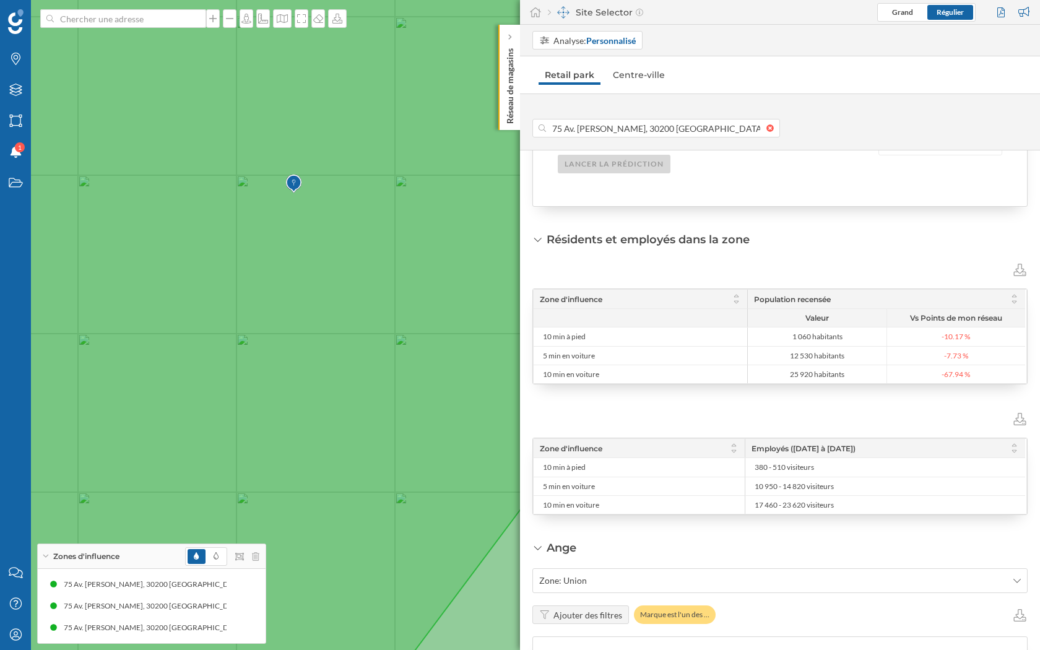
scroll to position [345, 0]
